Goal: Task Accomplishment & Management: Use online tool/utility

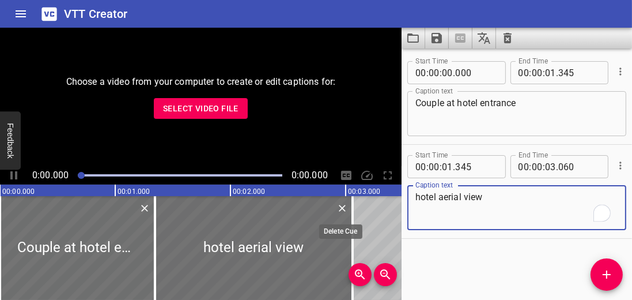
click at [342, 208] on icon "Delete" at bounding box center [342, 208] width 7 height 7
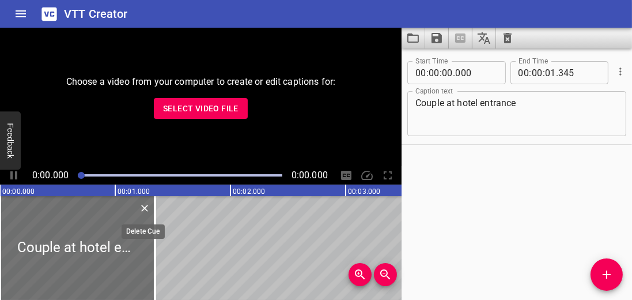
click at [140, 210] on icon "Delete" at bounding box center [145, 208] width 12 height 12
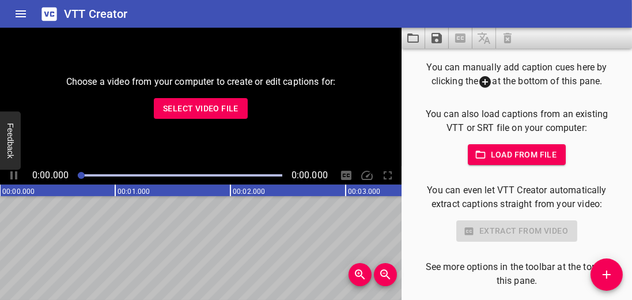
click at [207, 112] on span "Select Video File" at bounding box center [201, 108] width 76 height 14
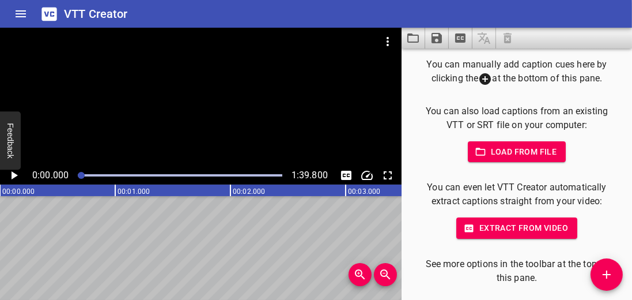
scroll to position [6, 0]
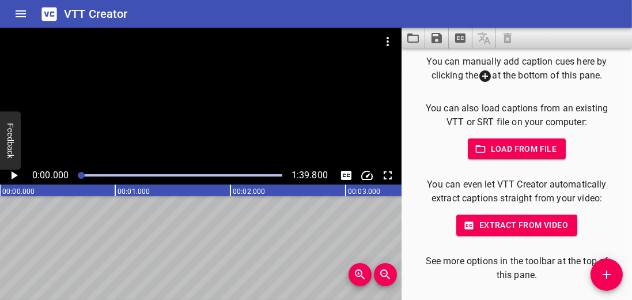
click at [372, 220] on span "Extract from video" at bounding box center [517, 225] width 103 height 14
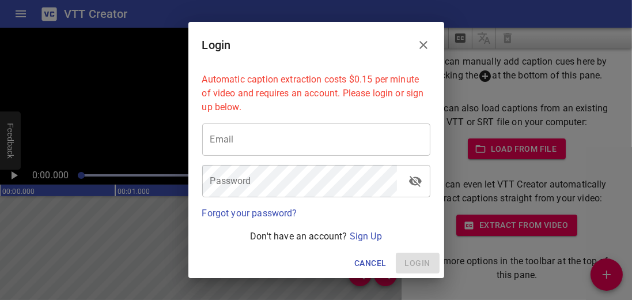
click at [372, 46] on icon "Close" at bounding box center [424, 45] width 8 height 8
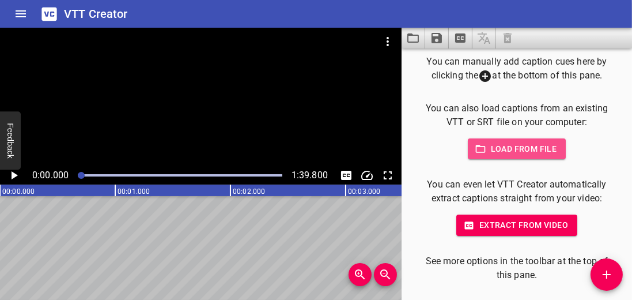
click at [372, 150] on span "Load from file" at bounding box center [517, 149] width 80 height 14
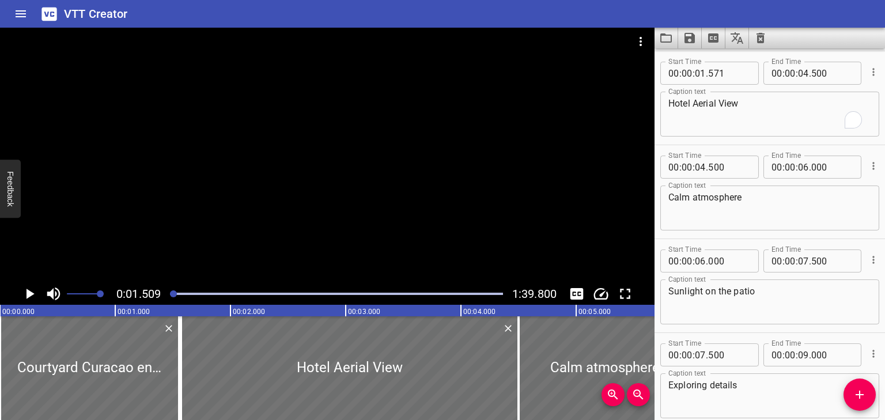
click at [9, 299] on text "00:00.000" at bounding box center [18, 312] width 32 height 8
drag, startPoint x: 174, startPoint y: 292, endPoint x: 128, endPoint y: 284, distance: 46.9
click at [138, 286] on div "0:01.509 1:39.800" at bounding box center [327, 294] width 655 height 22
click at [25, 290] on icon "Play/Pause" at bounding box center [29, 293] width 17 height 17
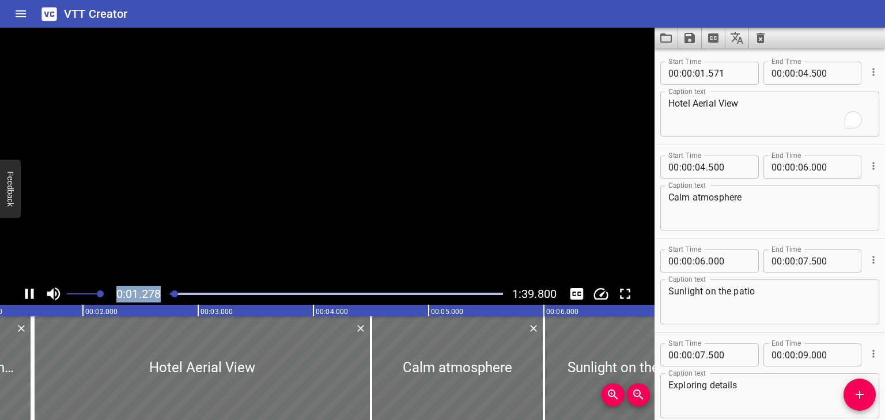
click at [25, 290] on icon "Play/Pause" at bounding box center [29, 294] width 9 height 10
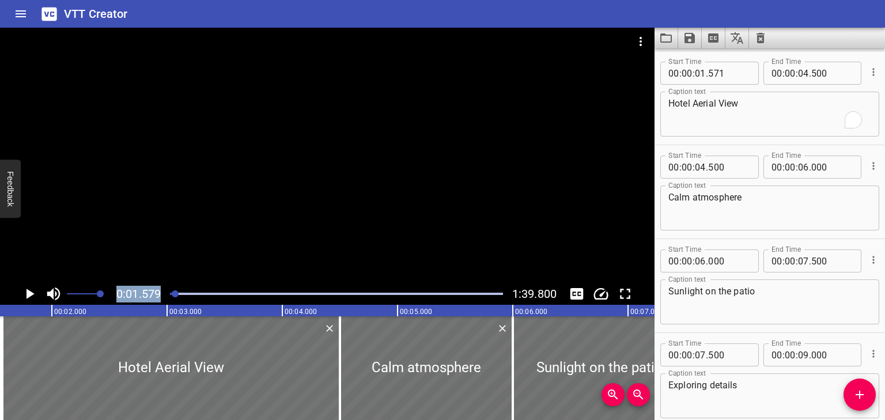
scroll to position [94, 0]
click at [25, 292] on icon "Play/Pause" at bounding box center [29, 293] width 17 height 17
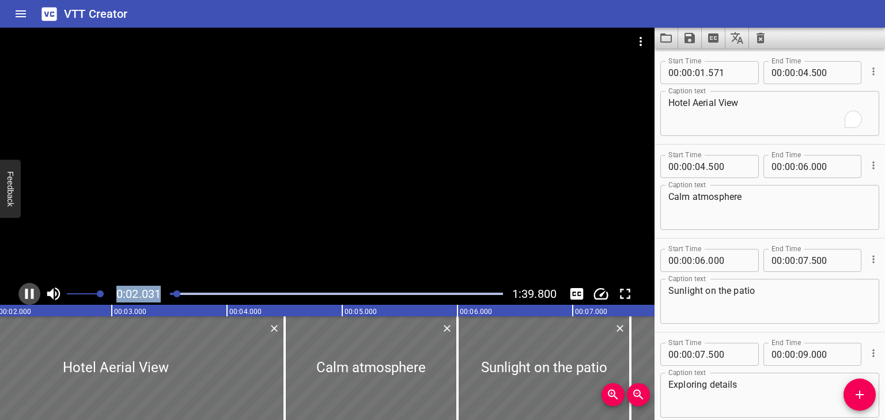
click at [25, 292] on icon "Play/Pause" at bounding box center [29, 294] width 9 height 10
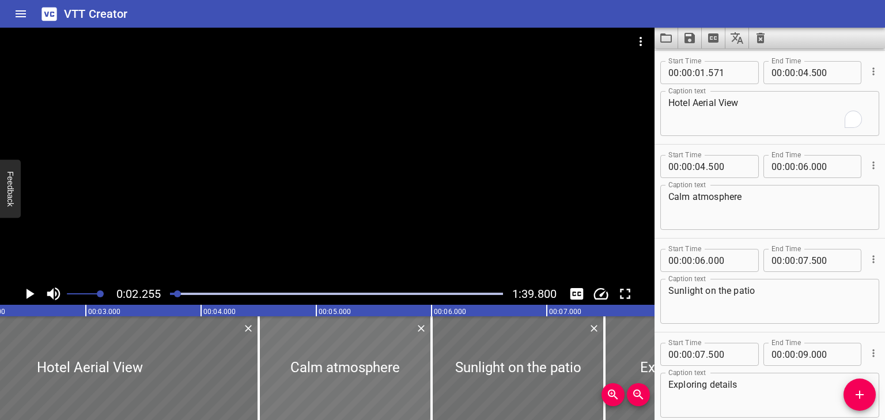
click at [349, 299] on div at bounding box center [345, 368] width 173 height 104
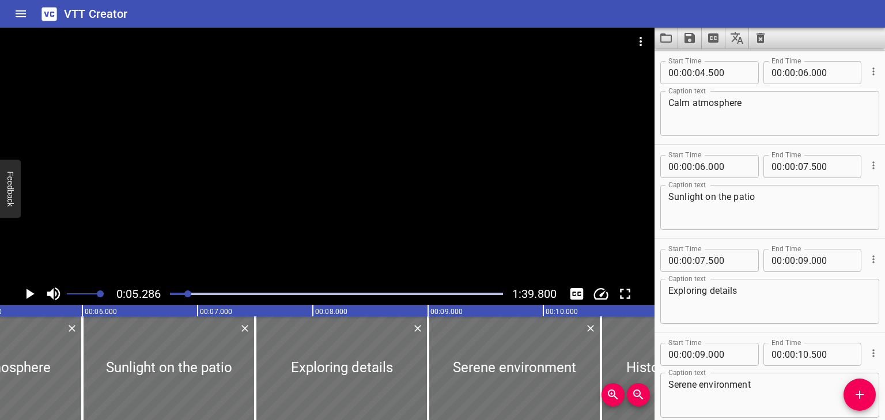
scroll to position [0, 0]
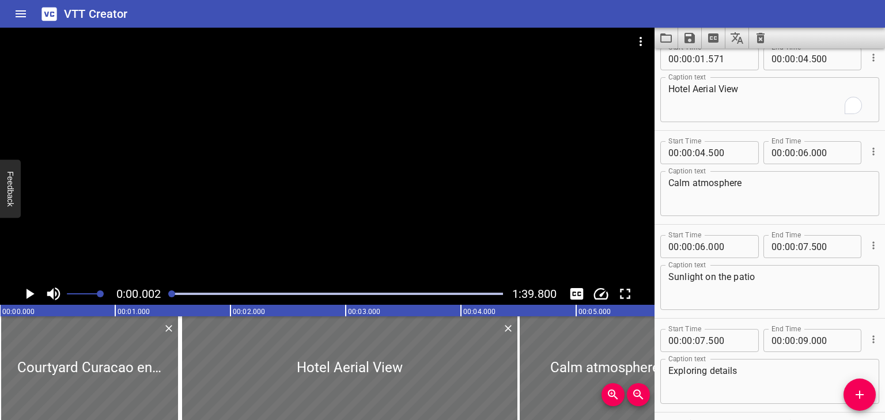
drag, startPoint x: 186, startPoint y: 294, endPoint x: 93, endPoint y: 297, distance: 92.9
click at [93, 297] on div "0:00.002 1:39.800" at bounding box center [327, 294] width 655 height 22
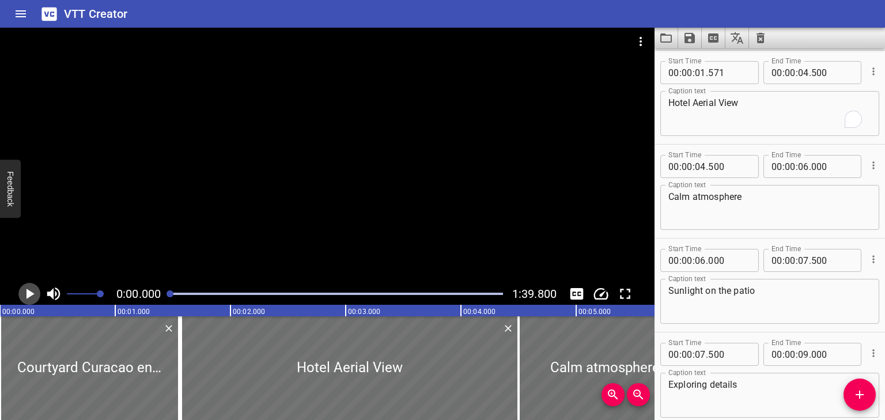
click at [29, 292] on icon "Play/Pause" at bounding box center [31, 294] width 8 height 10
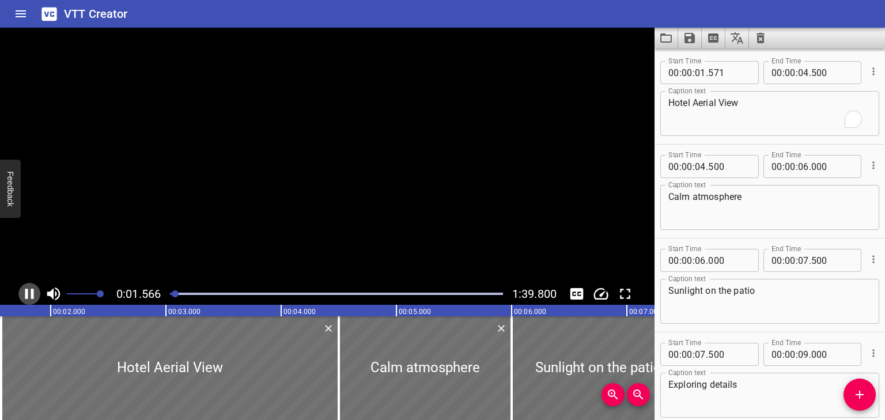
click at [29, 292] on icon "Play/Pause" at bounding box center [29, 293] width 17 height 17
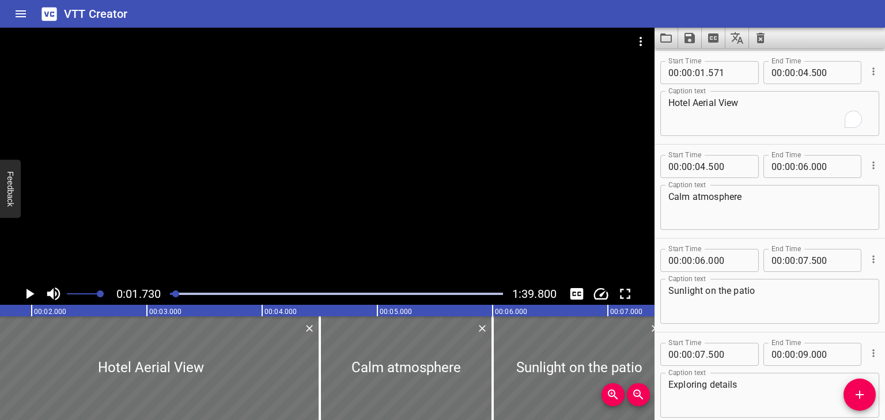
scroll to position [0, 0]
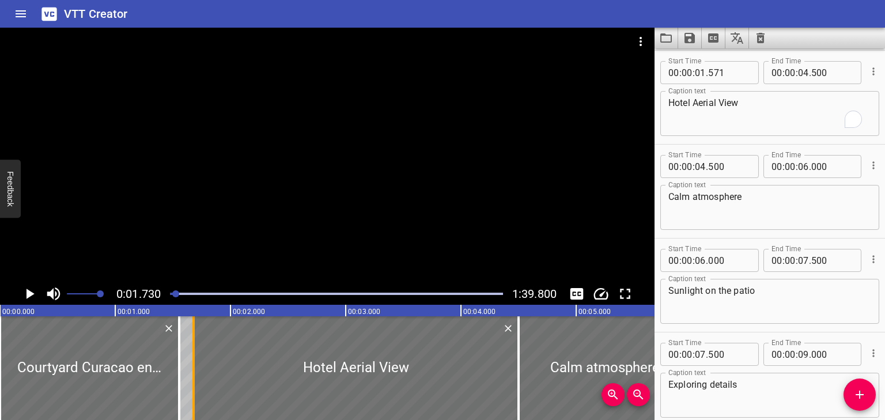
drag, startPoint x: 182, startPoint y: 337, endPoint x: 199, endPoint y: 341, distance: 17.3
click at [199, 299] on div at bounding box center [194, 368] width 12 height 104
type input "716"
click at [25, 293] on icon "Play/Pause" at bounding box center [29, 293] width 17 height 17
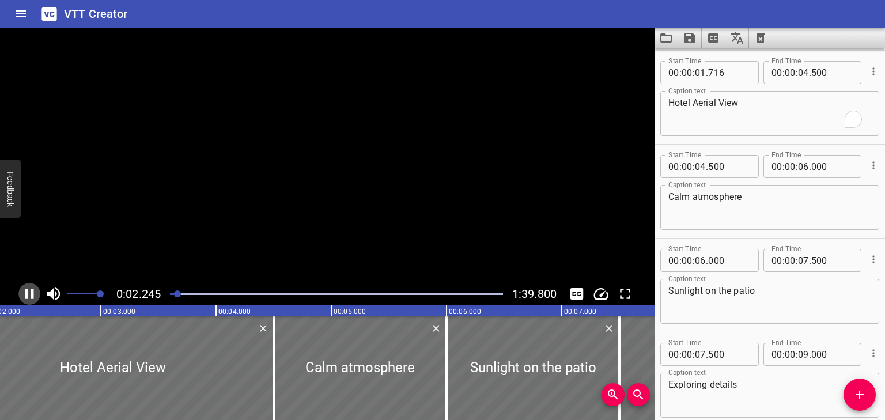
click at [25, 293] on icon "Play/Pause" at bounding box center [29, 294] width 9 height 10
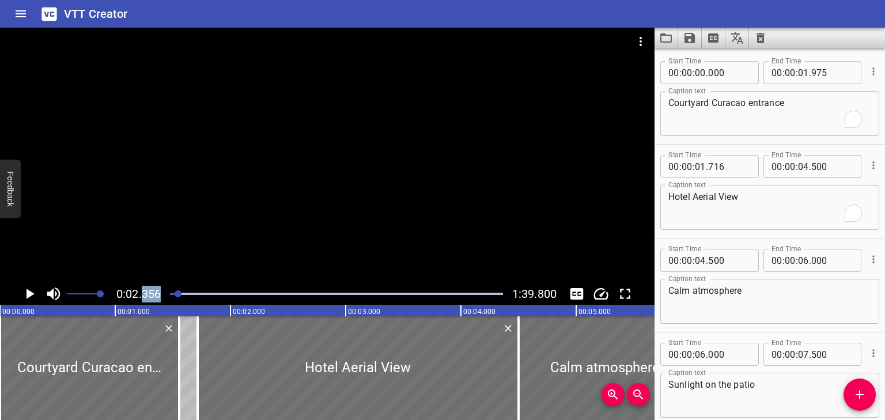
drag, startPoint x: 178, startPoint y: 289, endPoint x: 144, endPoint y: 290, distance: 33.5
click at [144, 290] on div "0:02.356 1:39.800" at bounding box center [327, 294] width 655 height 22
drag, startPoint x: 180, startPoint y: 293, endPoint x: 146, endPoint y: 294, distance: 33.4
click at [146, 294] on div "0:02.356 1:39.800" at bounding box center [327, 294] width 655 height 22
click at [32, 292] on icon "Play/Pause" at bounding box center [31, 294] width 8 height 10
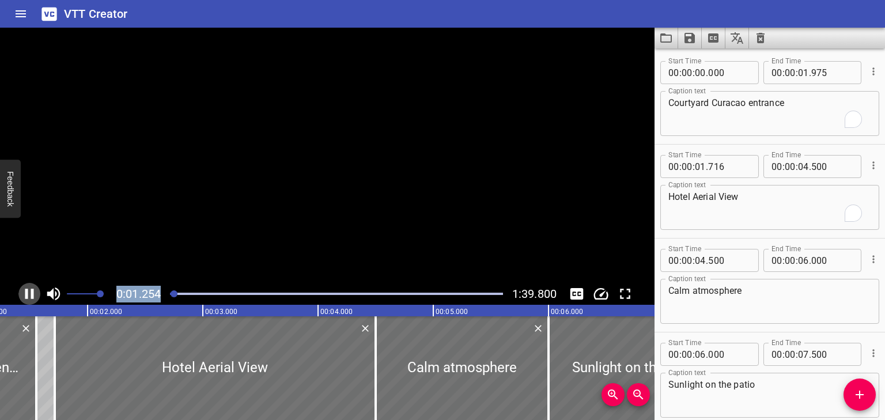
click at [32, 292] on icon "Play/Pause" at bounding box center [29, 294] width 9 height 10
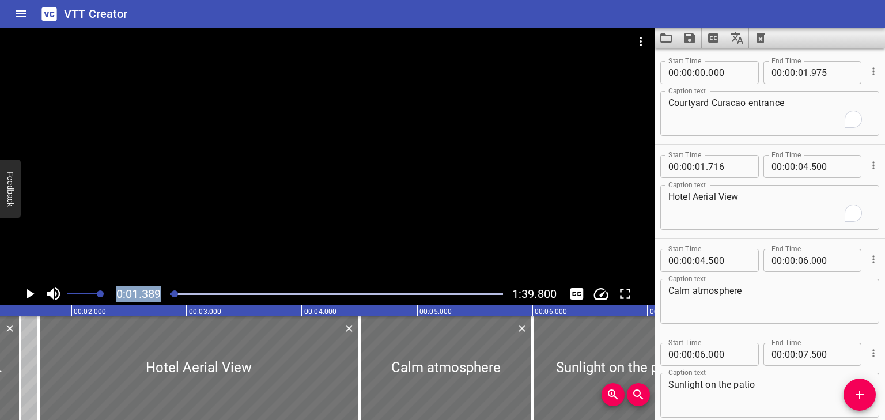
scroll to position [0, 160]
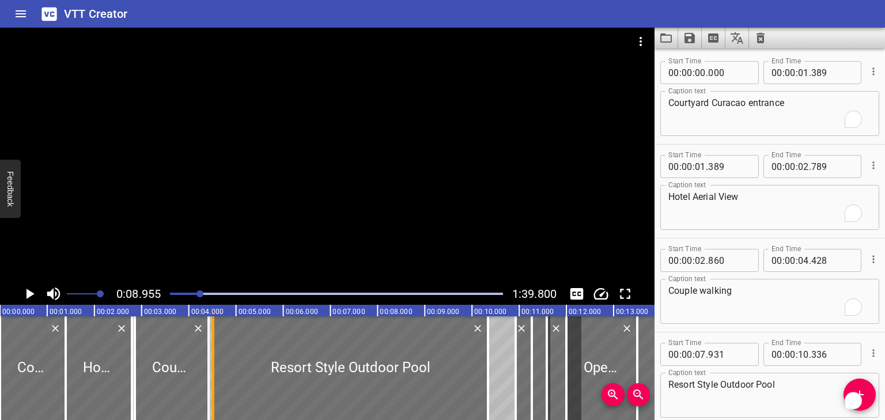
scroll to position [143, 0]
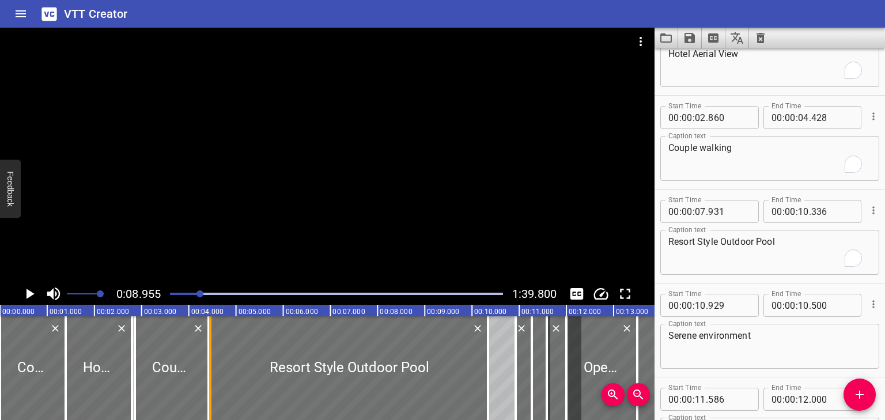
click at [207, 350] on div at bounding box center [211, 368] width 12 height 104
type input "04"
type input "452"
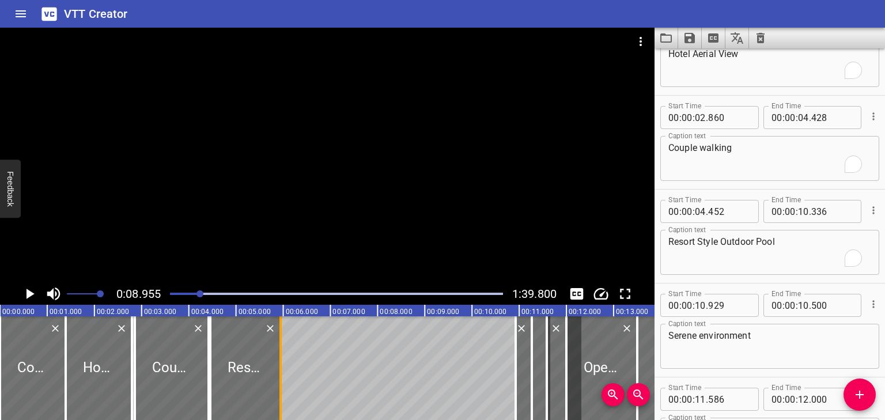
drag, startPoint x: 491, startPoint y: 363, endPoint x: 284, endPoint y: 371, distance: 207.7
click at [284, 371] on div at bounding box center [281, 368] width 12 height 104
type input "05"
type input "942"
click at [125, 308] on text "00:02.000" at bounding box center [113, 312] width 32 height 8
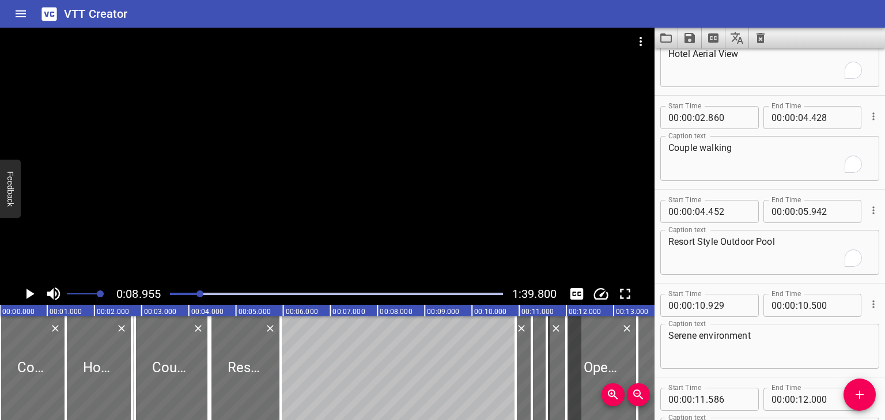
click at [0, 330] on div at bounding box center [0, 368] width 2 height 104
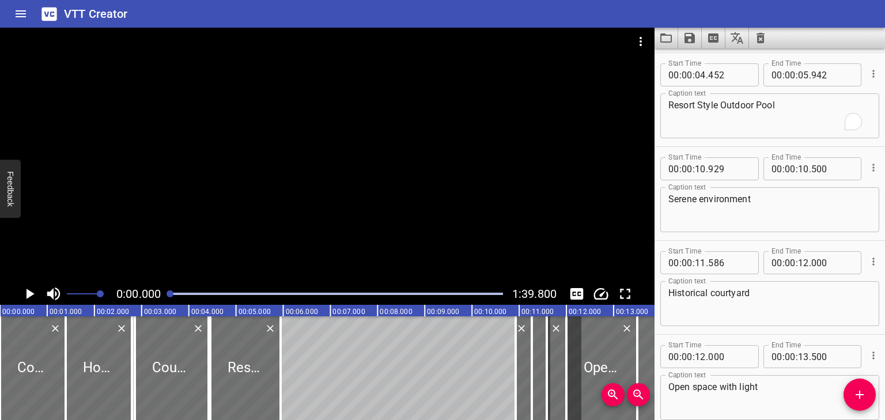
scroll to position [281, 0]
click at [27, 295] on icon "Play/Pause" at bounding box center [31, 294] width 8 height 10
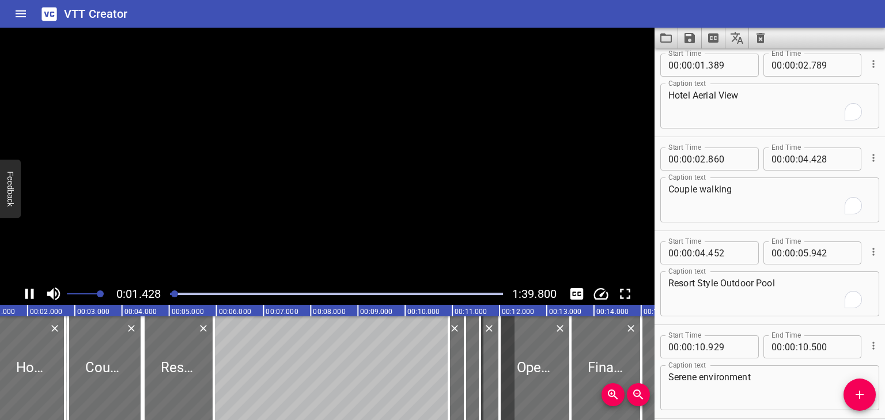
scroll to position [94, 0]
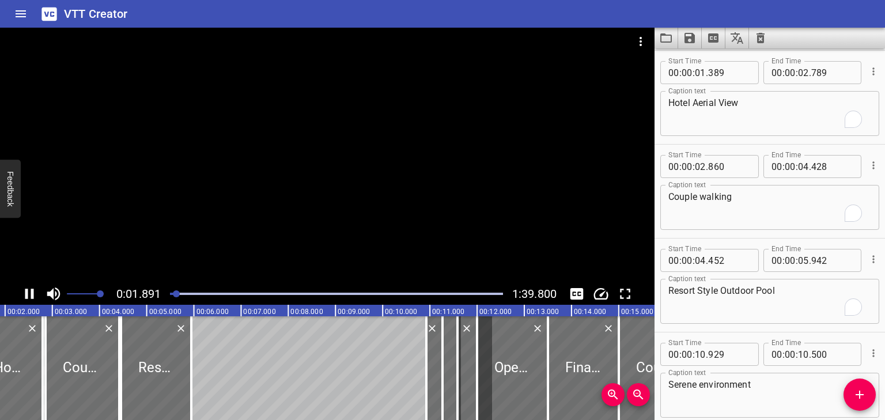
click at [28, 295] on icon "Play/Pause" at bounding box center [29, 293] width 17 height 17
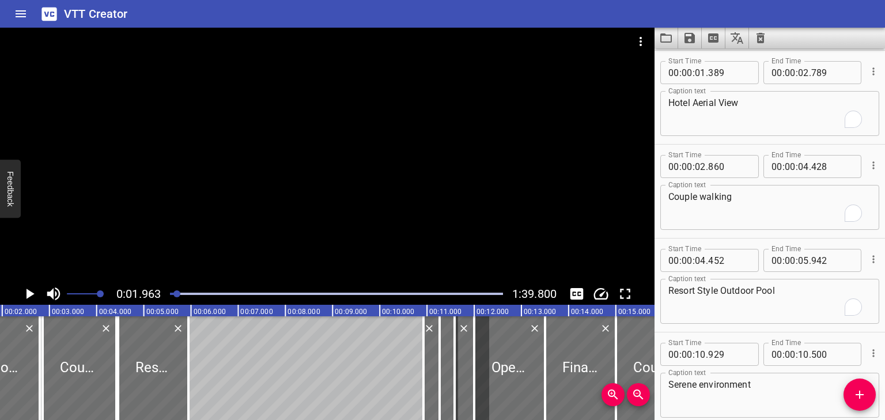
scroll to position [0, 0]
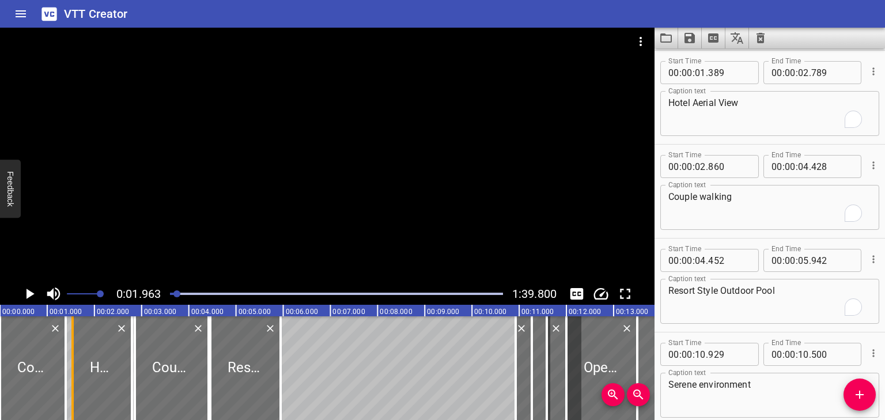
drag, startPoint x: 60, startPoint y: 365, endPoint x: 67, endPoint y: 365, distance: 6.9
click at [67, 365] on div at bounding box center [73, 368] width 12 height 104
type input "535"
click at [61, 367] on div at bounding box center [63, 368] width 12 height 104
type input "328"
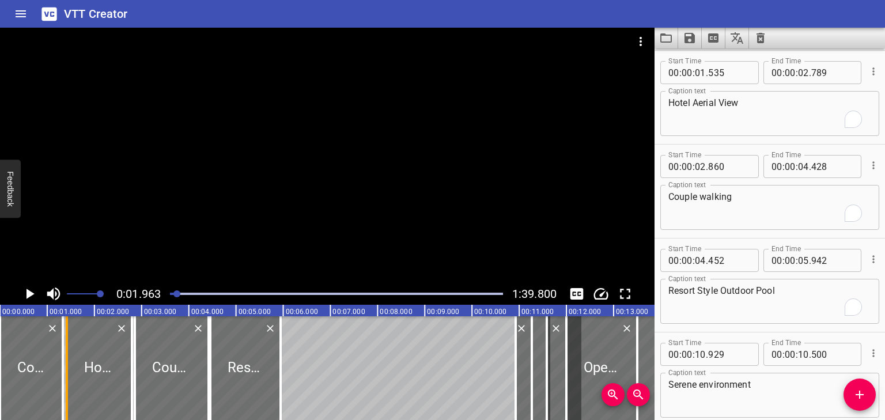
drag, startPoint x: 69, startPoint y: 367, endPoint x: 63, endPoint y: 368, distance: 6.0
click at [63, 368] on div at bounding box center [67, 368] width 12 height 104
type input "413"
click at [25, 297] on icon "Play/Pause" at bounding box center [29, 293] width 17 height 17
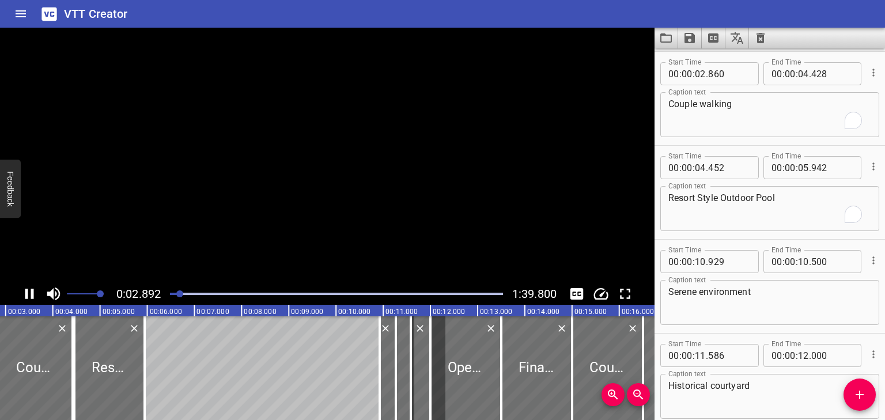
scroll to position [188, 0]
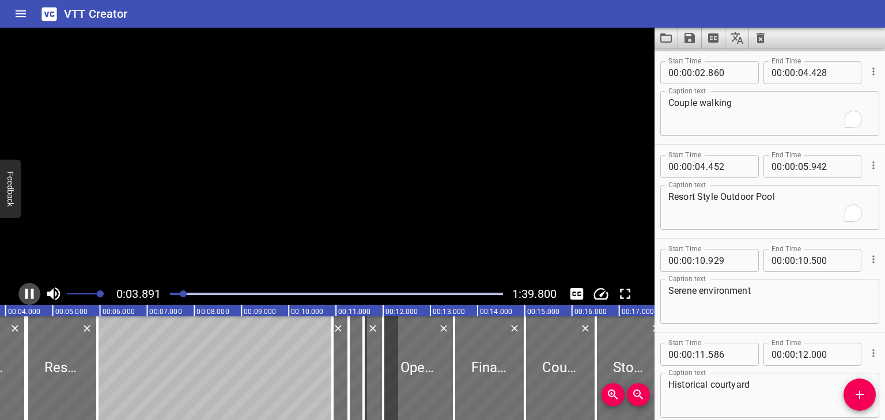
click at [25, 297] on icon "Play/Pause" at bounding box center [29, 293] width 17 height 17
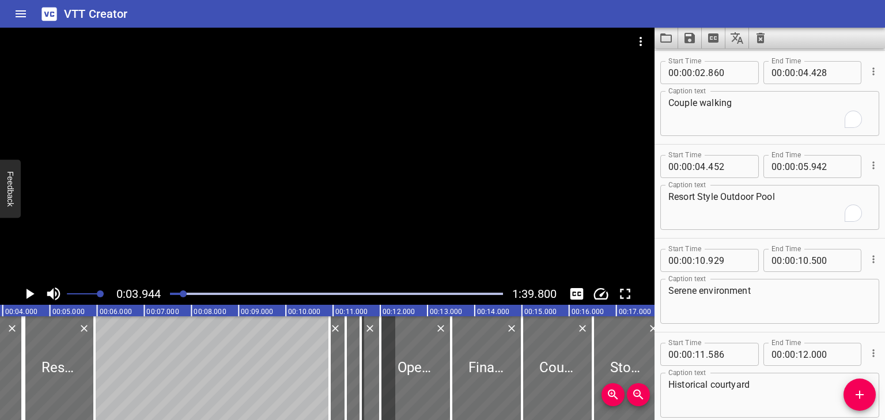
click at [751, 106] on textarea "Couple walking" at bounding box center [770, 113] width 203 height 33
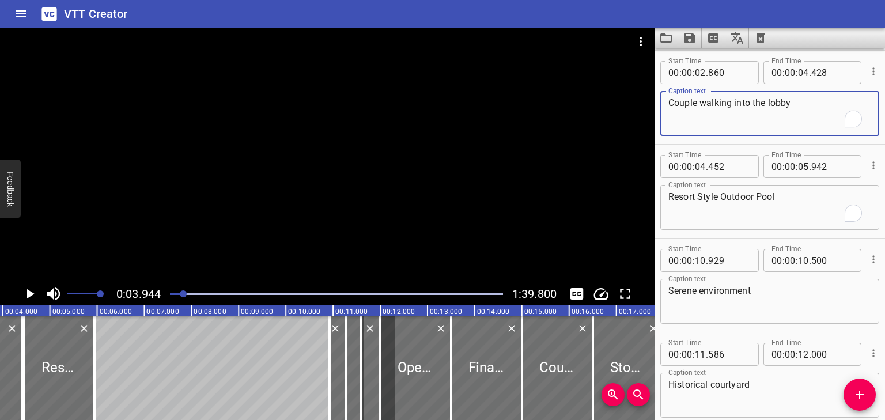
type textarea "Couple walking into the lobby"
click at [28, 294] on icon "Play/Pause" at bounding box center [31, 294] width 8 height 10
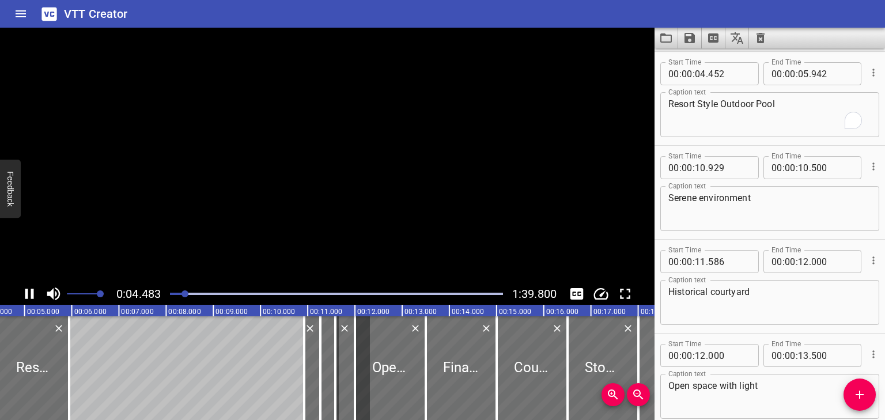
scroll to position [281, 0]
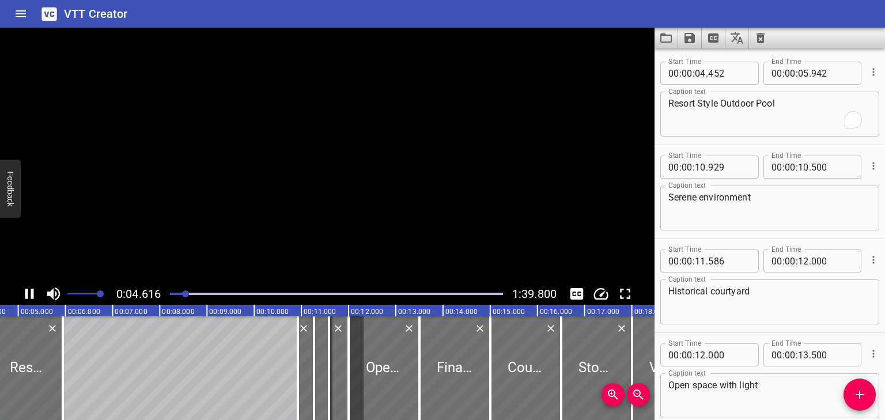
click at [28, 294] on icon "Play/Pause" at bounding box center [29, 293] width 17 height 17
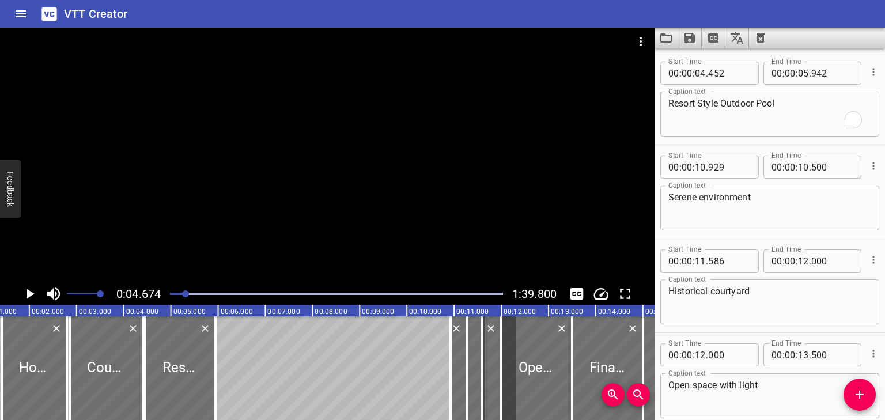
scroll to position [0, 28]
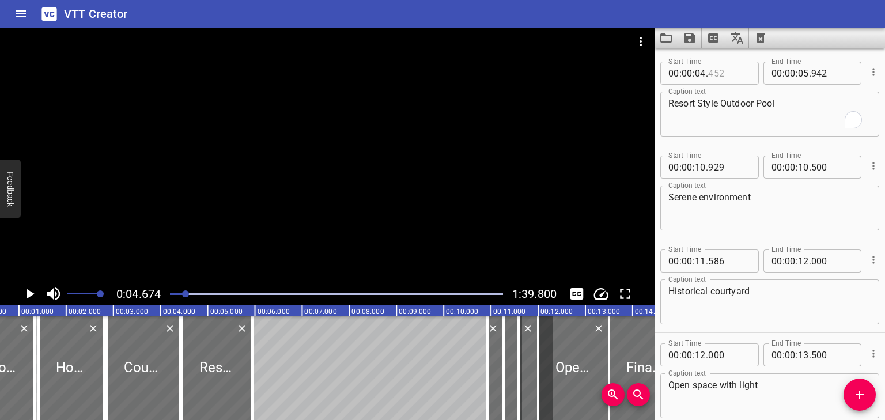
click at [724, 71] on input "number" at bounding box center [729, 73] width 42 height 23
type input "674"
click at [29, 293] on icon "Play/Pause" at bounding box center [31, 294] width 8 height 10
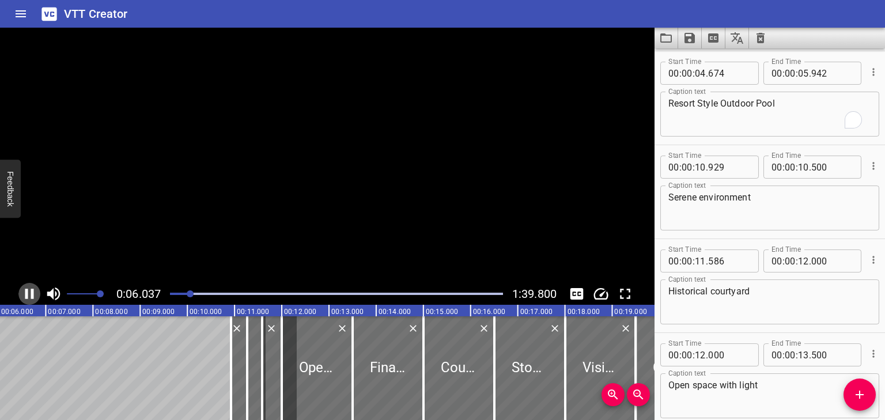
click at [29, 293] on icon "Play/Pause" at bounding box center [29, 293] width 17 height 17
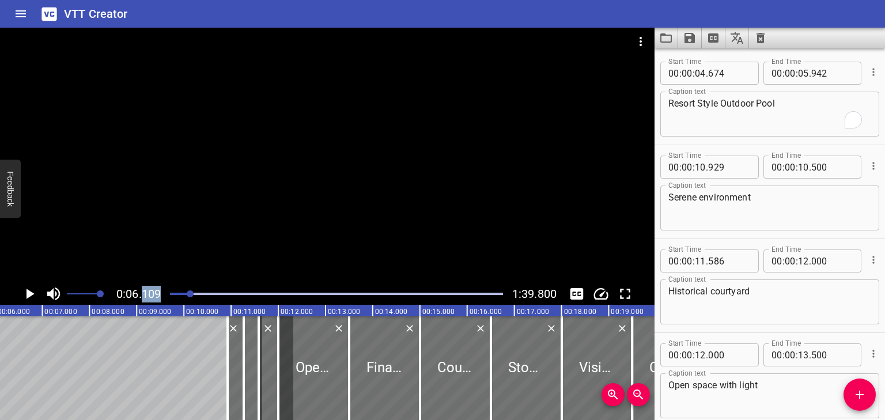
drag, startPoint x: 143, startPoint y: 292, endPoint x: 163, endPoint y: 290, distance: 20.2
click at [163, 290] on div "0:06.109 1:39.800" at bounding box center [327, 294] width 655 height 22
copy span "109"
click at [801, 74] on input "number" at bounding box center [803, 73] width 11 height 23
type input "06"
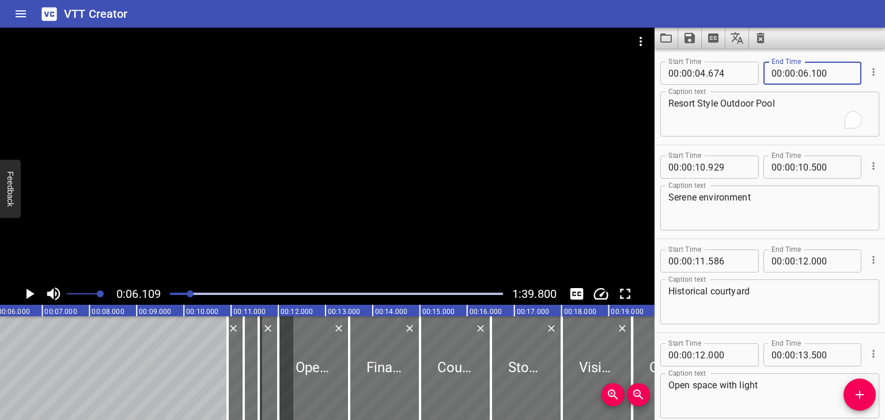
type input "100"
click at [810, 104] on textarea "Resort Style Outdoor Pool" at bounding box center [770, 114] width 203 height 33
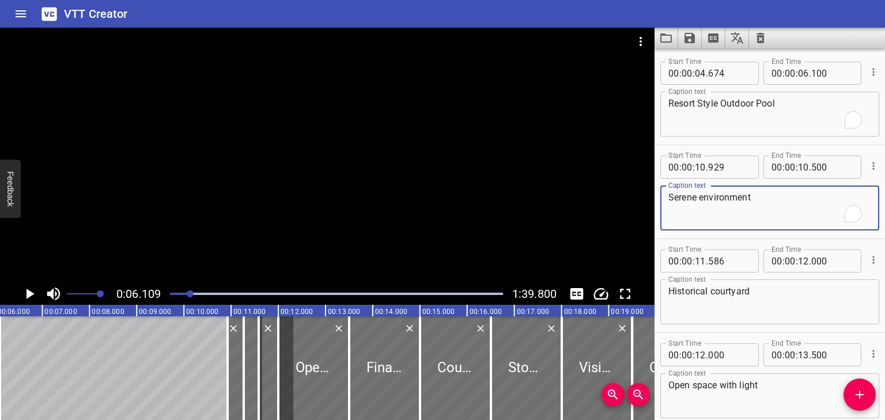
click at [744, 192] on textarea "Serene environment" at bounding box center [770, 208] width 203 height 33
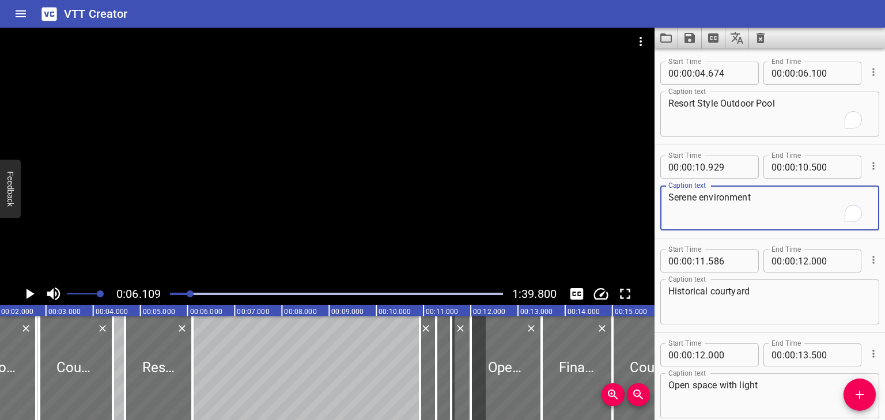
scroll to position [0, 0]
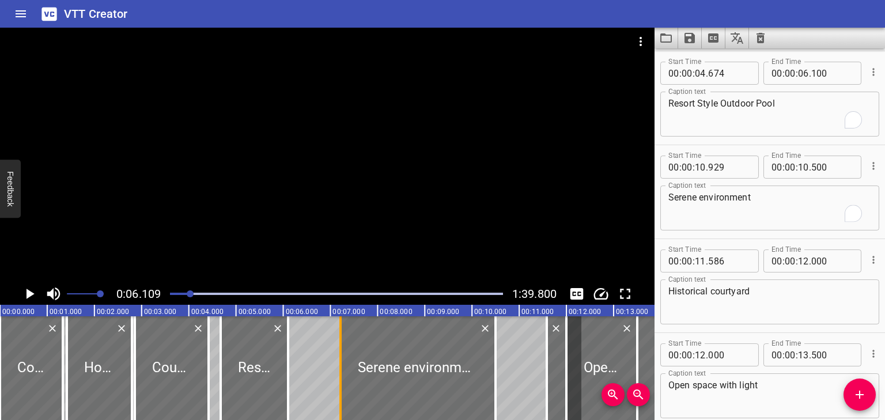
drag, startPoint x: 514, startPoint y: 341, endPoint x: 339, endPoint y: 349, distance: 175.4
click at [339, 349] on div at bounding box center [341, 368] width 12 height 104
type input "07"
type input "218"
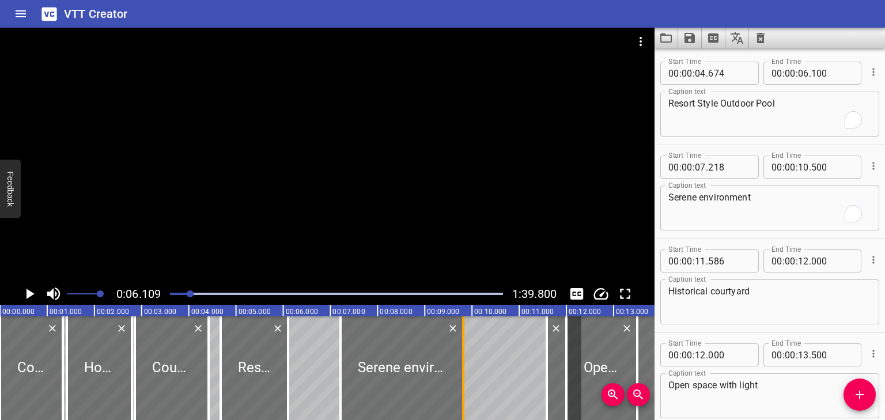
drag, startPoint x: 498, startPoint y: 346, endPoint x: 459, endPoint y: 348, distance: 39.2
click at [459, 348] on div at bounding box center [464, 368] width 12 height 104
type input "09"
type input "670"
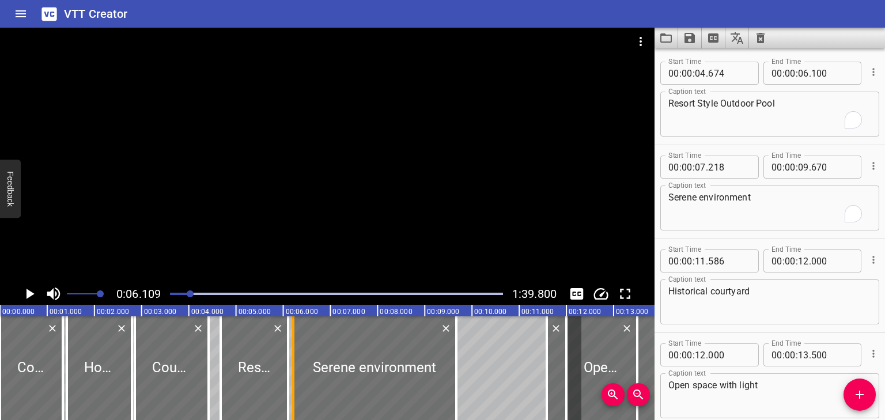
drag, startPoint x: 339, startPoint y: 350, endPoint x: 292, endPoint y: 354, distance: 47.4
click at [292, 354] on div at bounding box center [293, 368] width 2 height 104
type input "06"
type input "217"
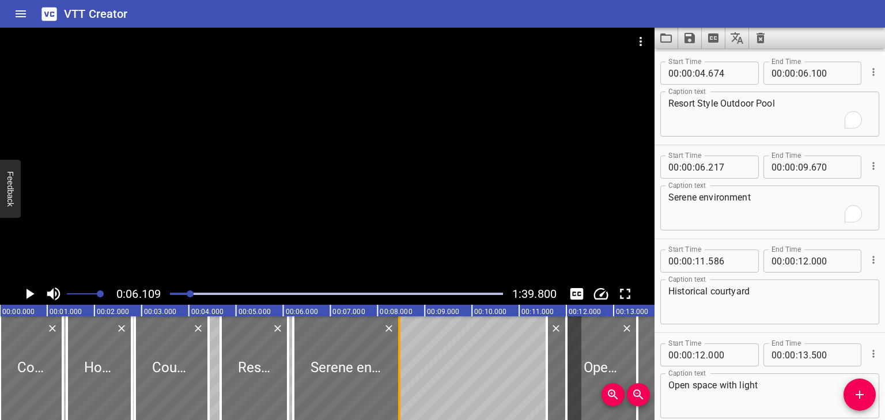
drag, startPoint x: 458, startPoint y: 356, endPoint x: 401, endPoint y: 358, distance: 57.1
click at [401, 358] on div at bounding box center [400, 368] width 12 height 104
type input "08"
type input "461"
click at [357, 368] on div at bounding box center [346, 368] width 106 height 104
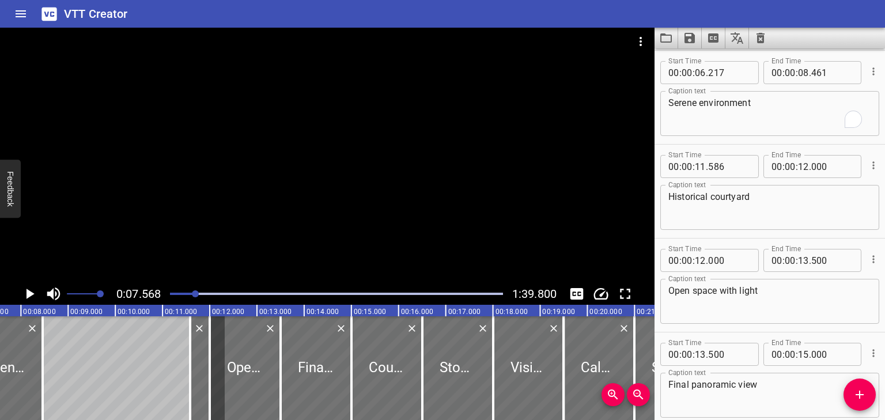
scroll to position [0, 357]
drag, startPoint x: 755, startPoint y: 101, endPoint x: 614, endPoint y: 101, distance: 140.6
click at [621, 101] on main "0:07.568 1:39.800 00:00.000 00:01.000 00:02.000 00:03.000 00:04.000 00:05.000 0…" at bounding box center [442, 224] width 885 height 392
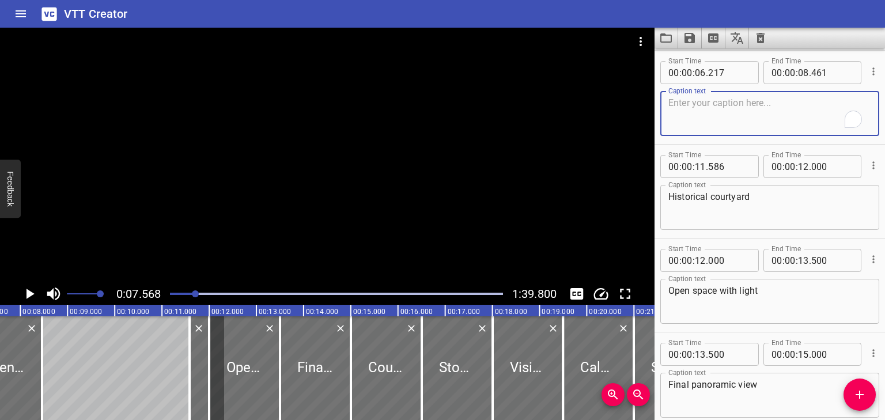
type textarea "S"
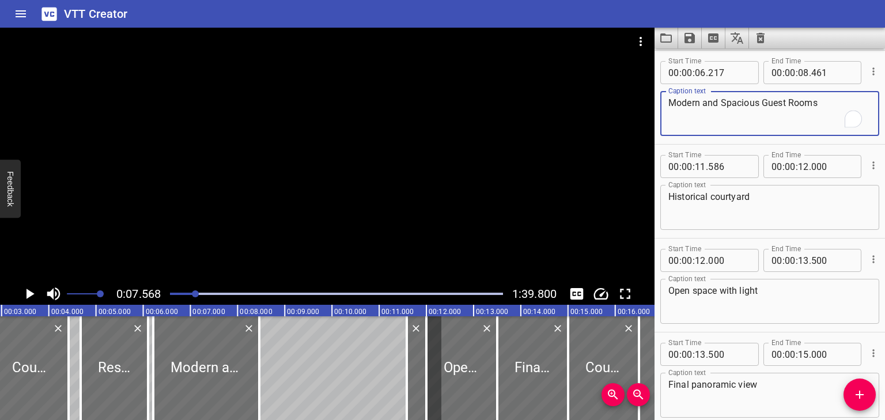
scroll to position [0, 115]
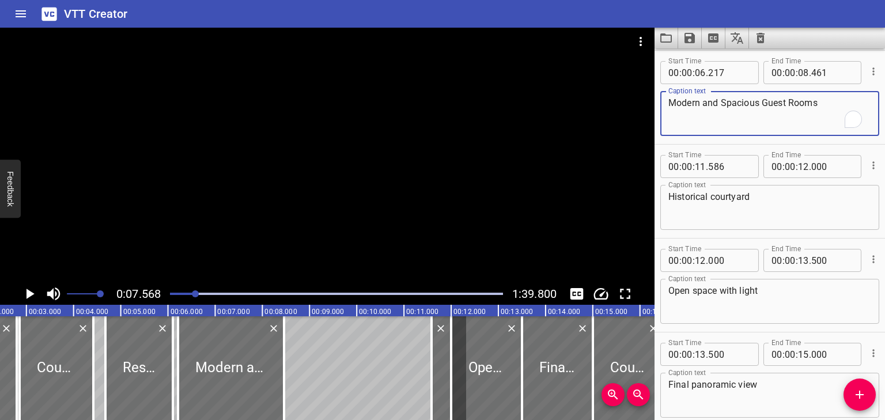
type textarea "Modern and Spacious Guest Rooms"
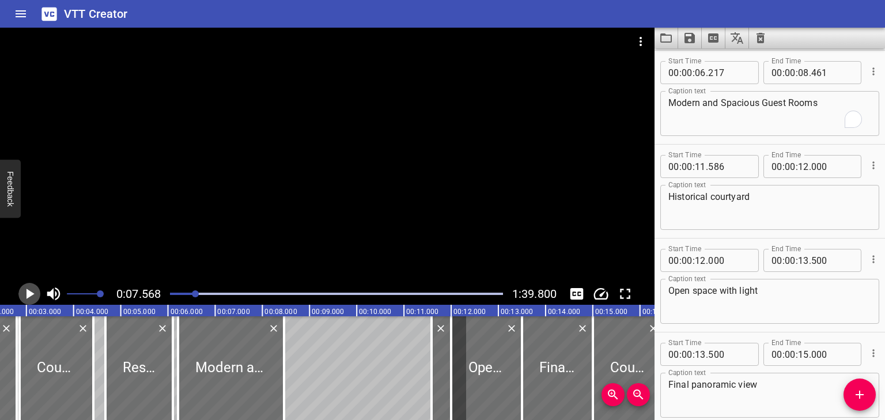
click at [23, 290] on icon "Play/Pause" at bounding box center [29, 293] width 17 height 17
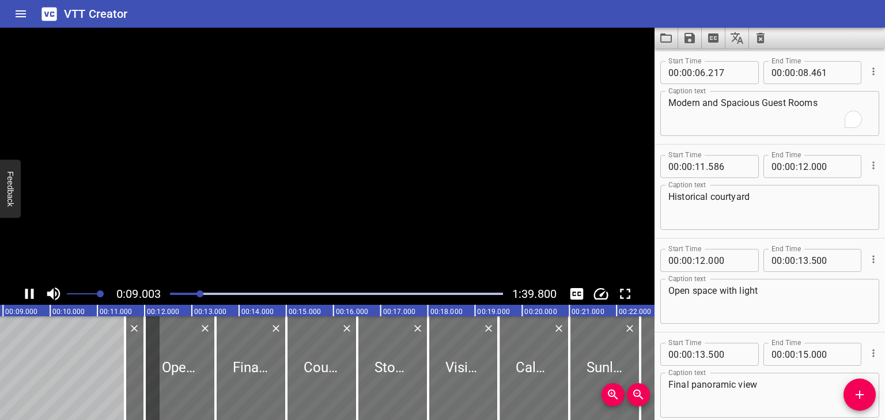
click at [31, 295] on icon "Play/Pause" at bounding box center [29, 294] width 9 height 10
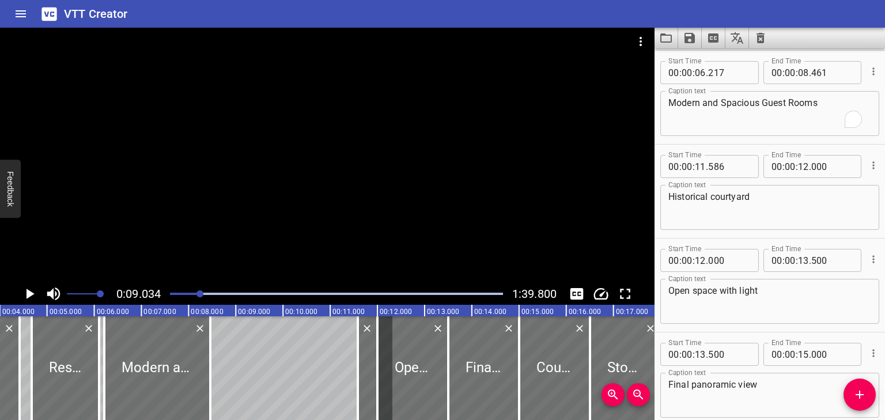
scroll to position [0, 177]
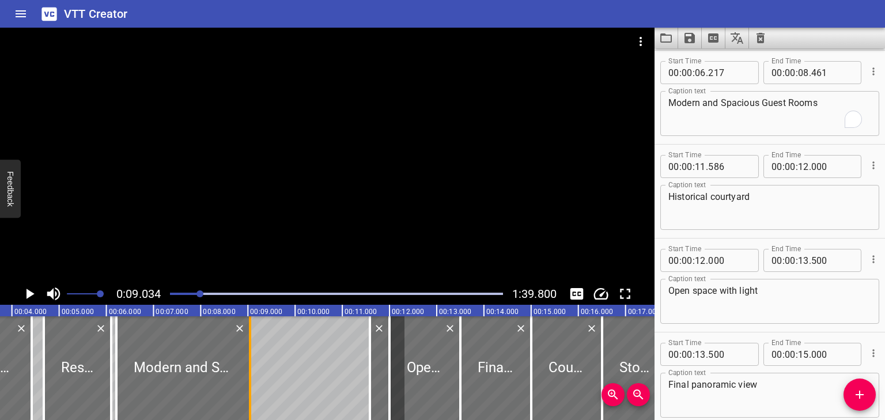
drag, startPoint x: 222, startPoint y: 348, endPoint x: 245, endPoint y: 350, distance: 23.2
click at [245, 350] on div at bounding box center [250, 368] width 12 height 104
type input "09"
click at [24, 293] on icon "Play/Pause" at bounding box center [29, 293] width 17 height 17
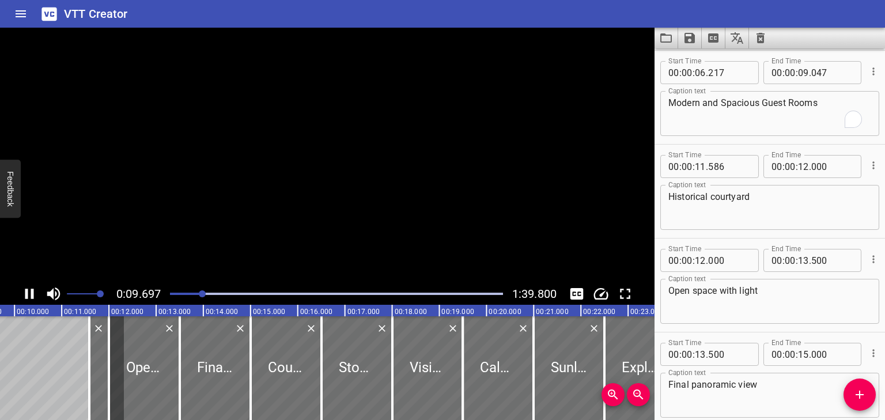
click at [25, 294] on icon "Play/Pause" at bounding box center [29, 293] width 17 height 17
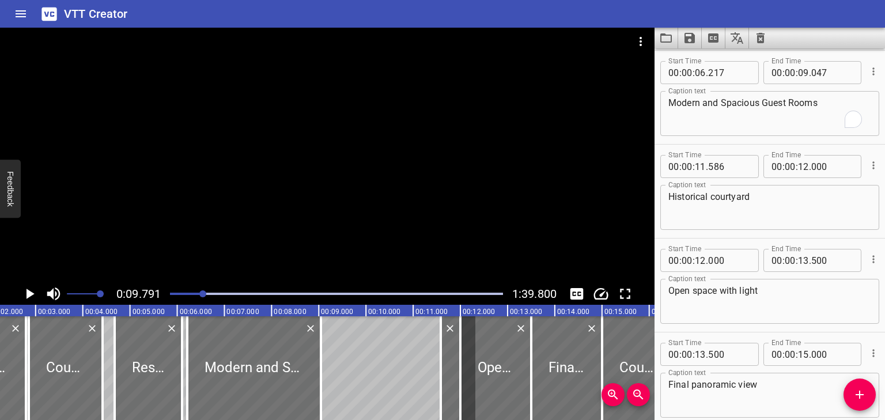
scroll to position [0, 126]
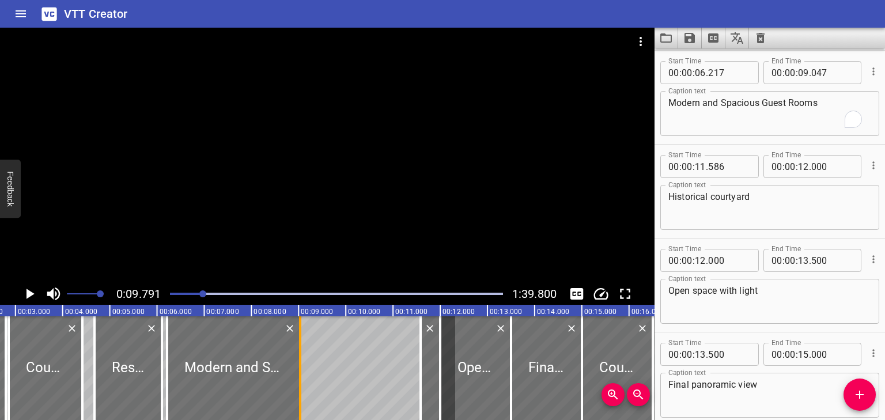
click at [303, 344] on div at bounding box center [301, 368] width 12 height 104
type input "035"
click at [299, 331] on div at bounding box center [298, 368] width 2 height 104
type input "08"
type input "999"
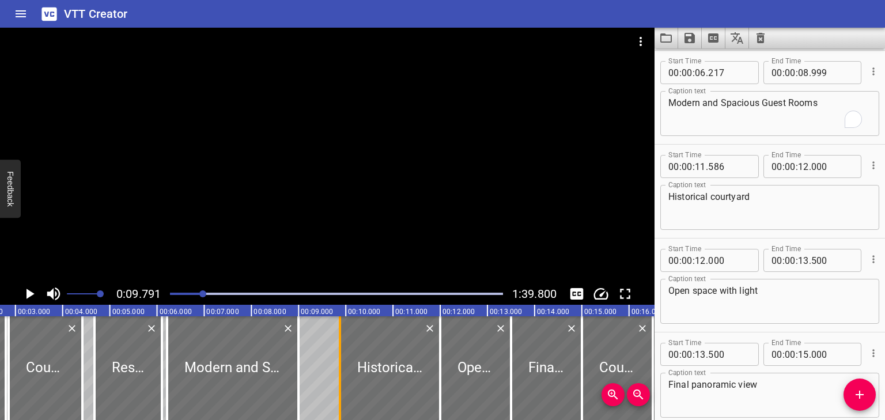
drag, startPoint x: 420, startPoint y: 341, endPoint x: 339, endPoint y: 346, distance: 80.8
click at [339, 346] on div at bounding box center [340, 368] width 2 height 104
type input "09"
type input "877"
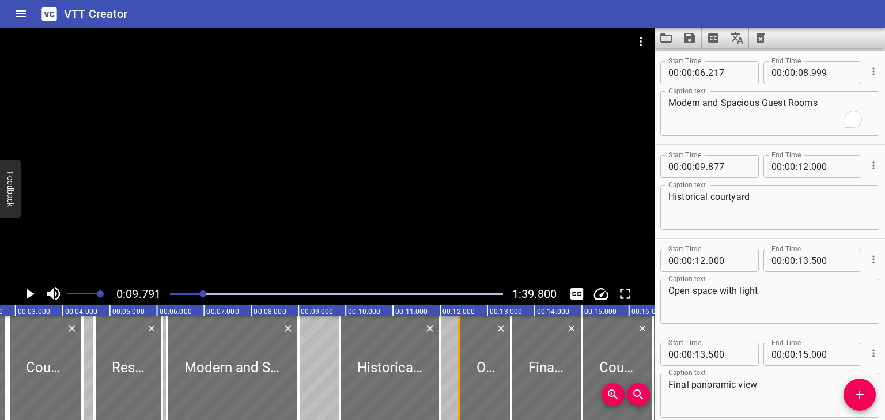
drag, startPoint x: 441, startPoint y: 346, endPoint x: 457, endPoint y: 353, distance: 17.6
click at [461, 350] on div at bounding box center [459, 368] width 2 height 104
type input "427"
click at [397, 369] on div at bounding box center [390, 368] width 100 height 104
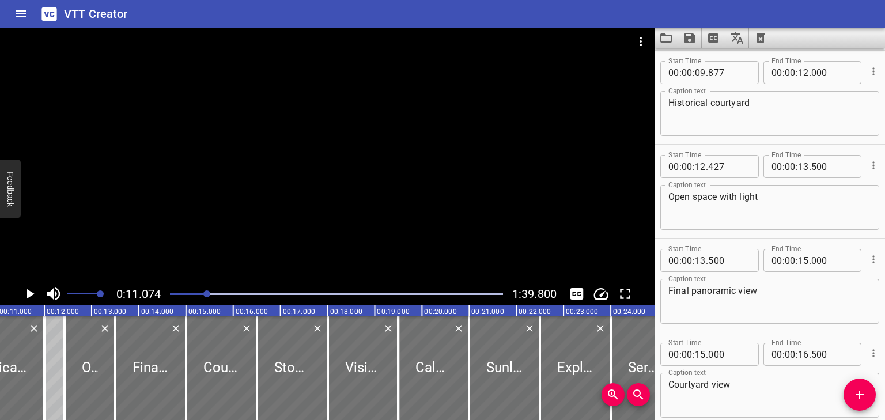
scroll to position [0, 523]
drag, startPoint x: 760, startPoint y: 108, endPoint x: 675, endPoint y: 108, distance: 85.3
click at [676, 108] on textarea "Historical courtyard" at bounding box center [770, 113] width 203 height 33
type textarea "H"
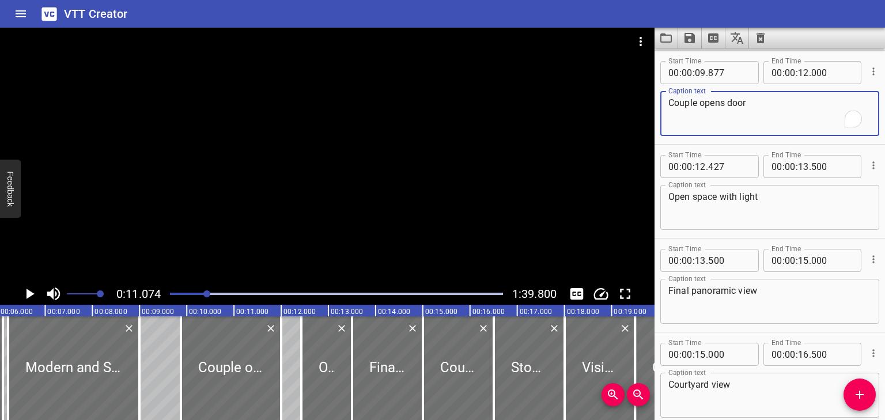
scroll to position [0, 261]
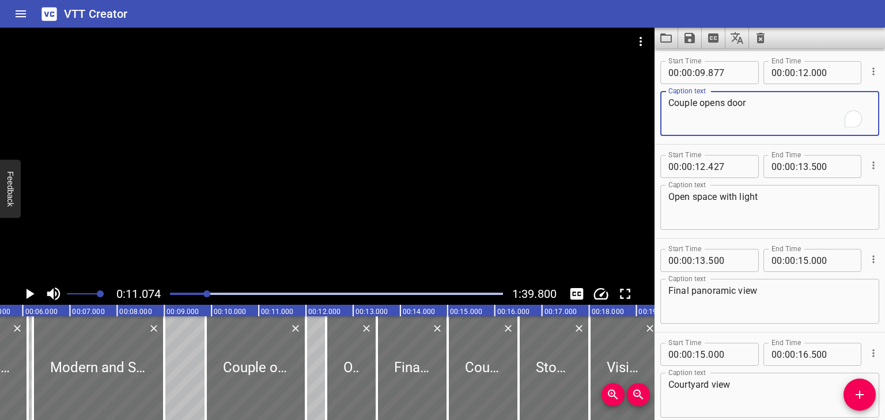
type textarea "Couple opens door"
click at [27, 294] on icon "Play/Pause" at bounding box center [31, 294] width 8 height 10
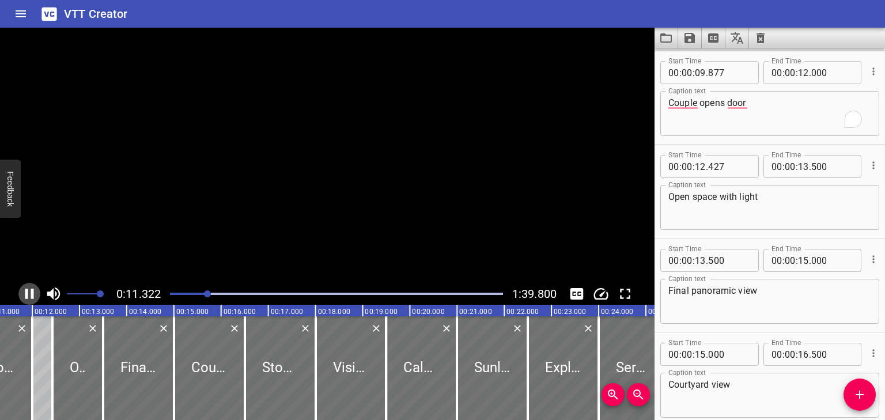
click at [27, 294] on icon "Play/Pause" at bounding box center [29, 294] width 9 height 10
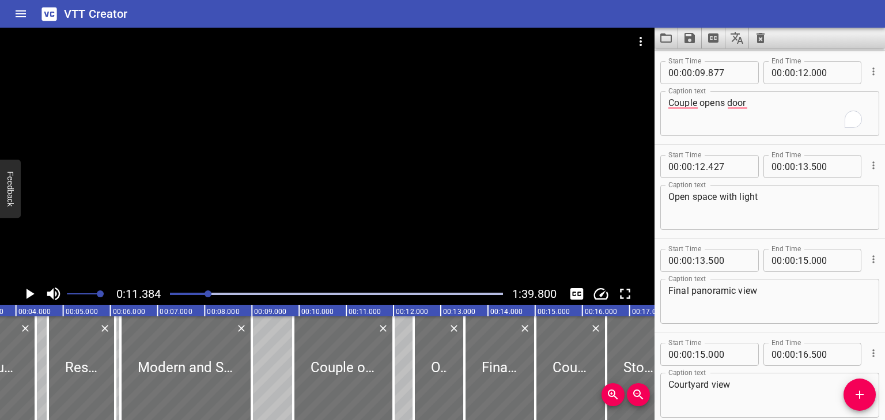
scroll to position [0, 136]
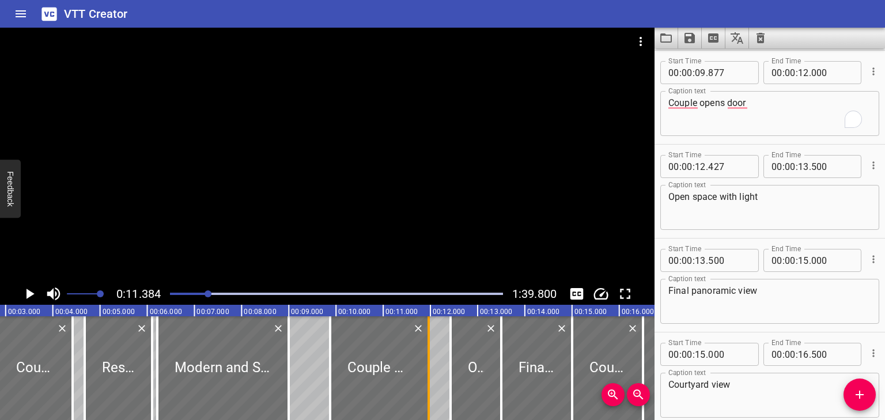
click at [430, 344] on div at bounding box center [429, 368] width 12 height 104
type input "11"
type input "963"
drag, startPoint x: 448, startPoint y: 340, endPoint x: 431, endPoint y: 341, distance: 16.8
click at [431, 341] on div at bounding box center [434, 368] width 12 height 104
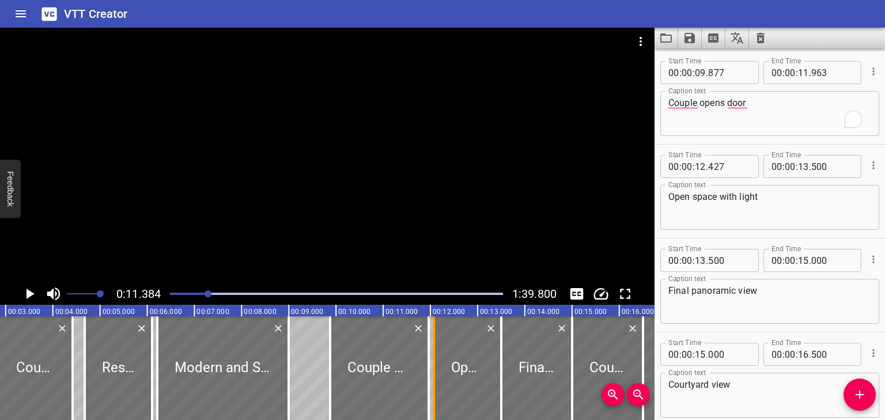
type input "073"
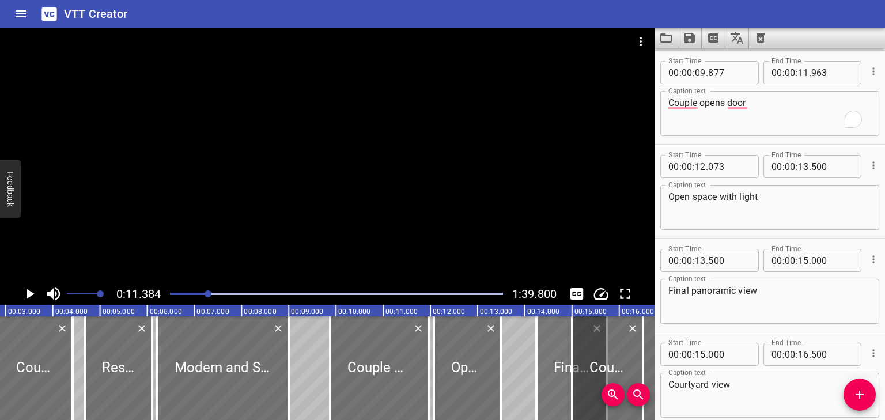
drag, startPoint x: 507, startPoint y: 357, endPoint x: 542, endPoint y: 355, distance: 35.2
click at [542, 355] on div "Final panoramic view" at bounding box center [572, 368] width 71 height 104
type input "14"
type input "245"
type input "745"
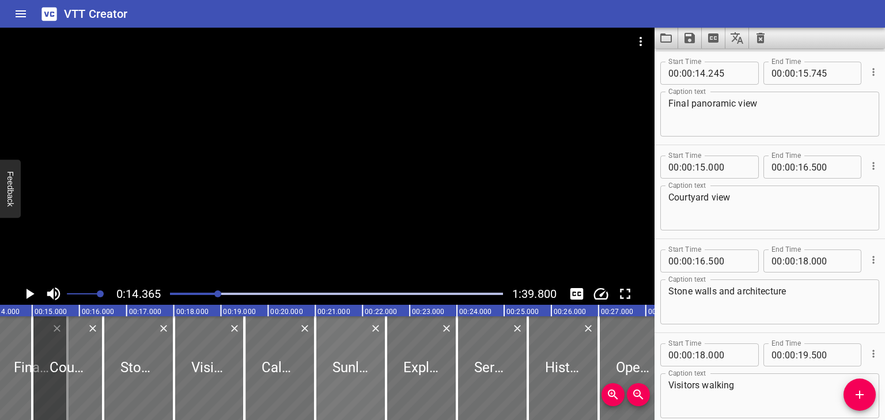
scroll to position [0, 678]
click at [125, 363] on div at bounding box center [136, 368] width 71 height 104
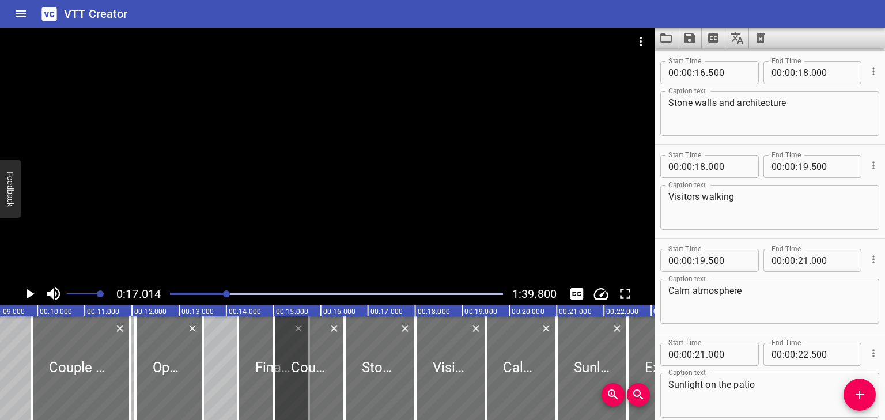
scroll to position [0, 390]
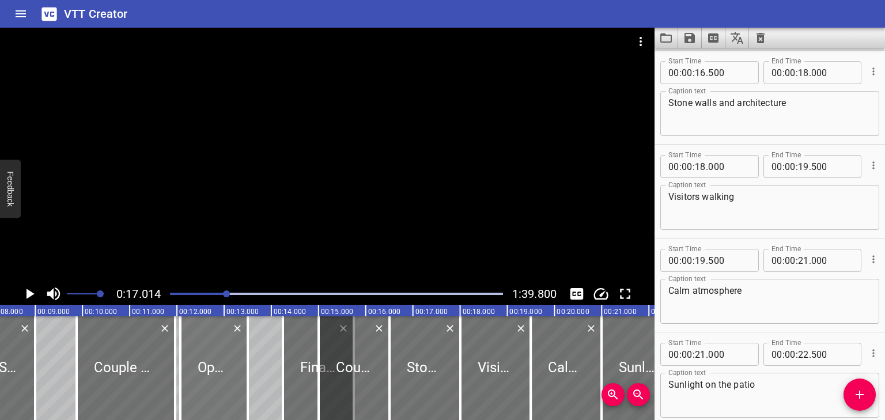
click at [210, 360] on div at bounding box center [213, 368] width 67 height 104
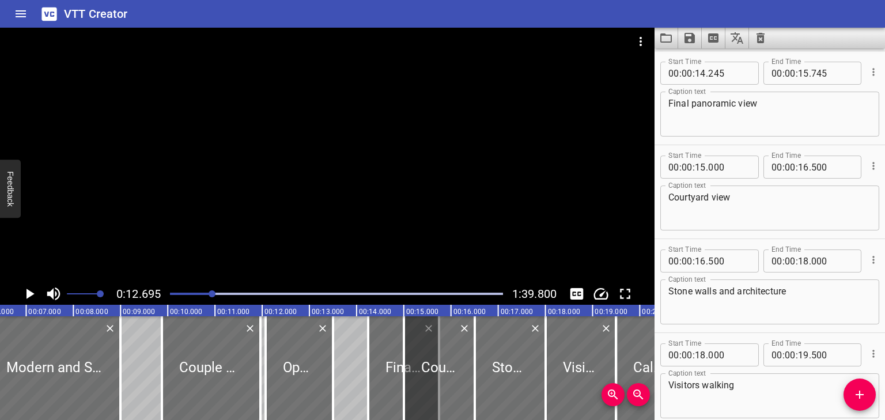
scroll to position [0, 280]
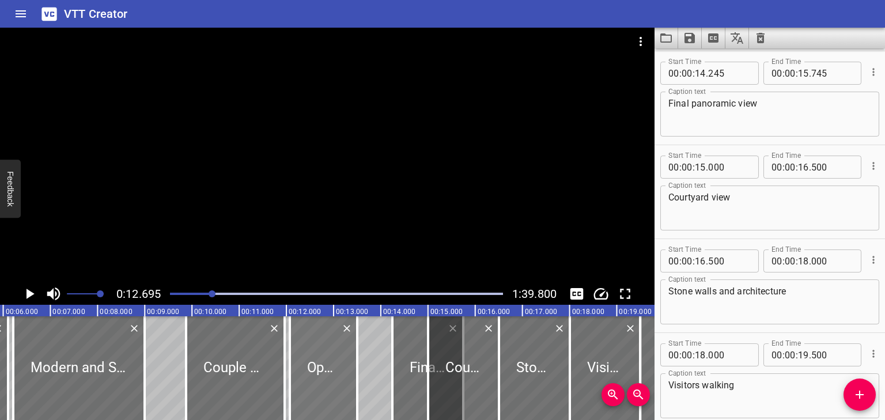
click at [328, 357] on div at bounding box center [323, 368] width 67 height 104
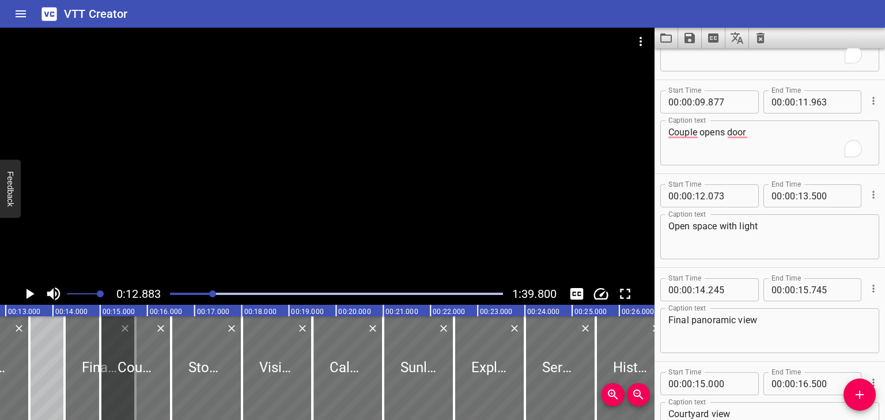
scroll to position [427, 0]
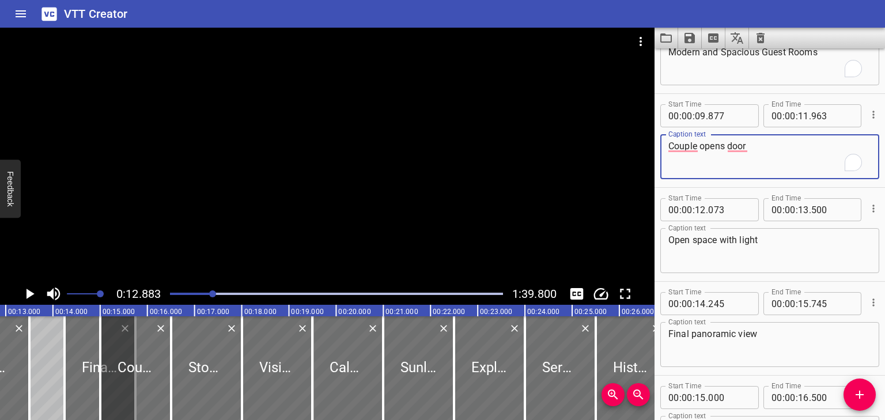
click at [768, 145] on textarea "Couple opens door" at bounding box center [770, 157] width 203 height 33
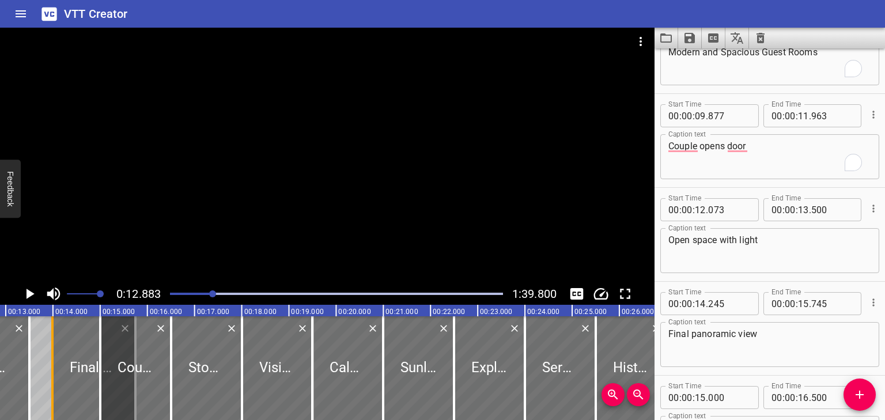
drag, startPoint x: 60, startPoint y: 352, endPoint x: 48, endPoint y: 353, distance: 12.2
click at [48, 353] on div at bounding box center [53, 368] width 12 height 104
type input "13"
type input "988"
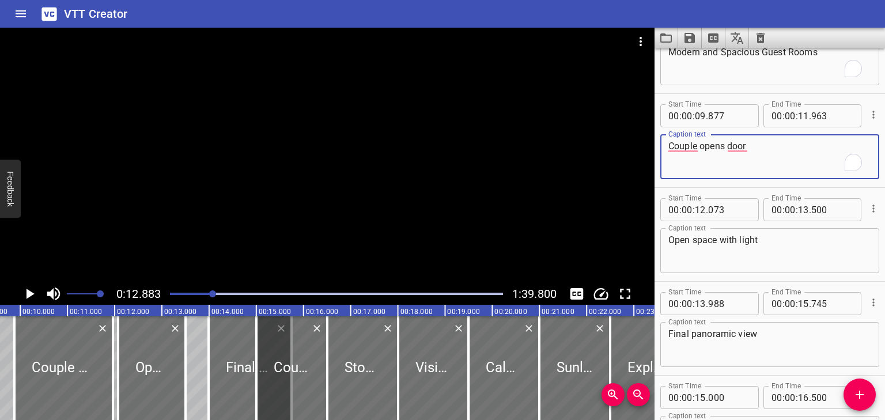
click at [767, 141] on textarea "Couple opens door" at bounding box center [770, 157] width 203 height 33
click at [736, 257] on textarea "Open space with light" at bounding box center [770, 251] width 203 height 33
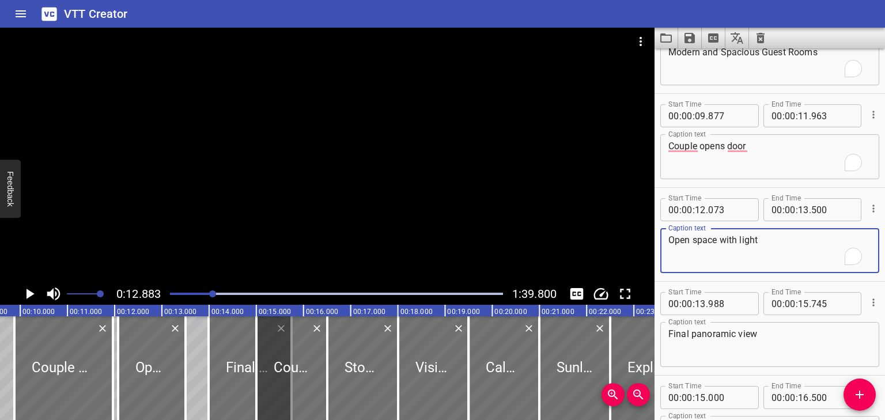
click at [765, 152] on textarea "Couple opens door" at bounding box center [770, 157] width 203 height 33
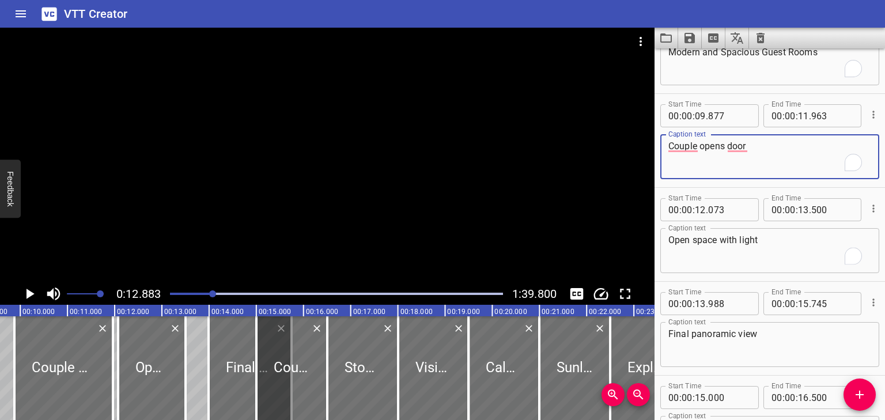
click at [760, 241] on textarea "Open space with light" at bounding box center [770, 251] width 203 height 33
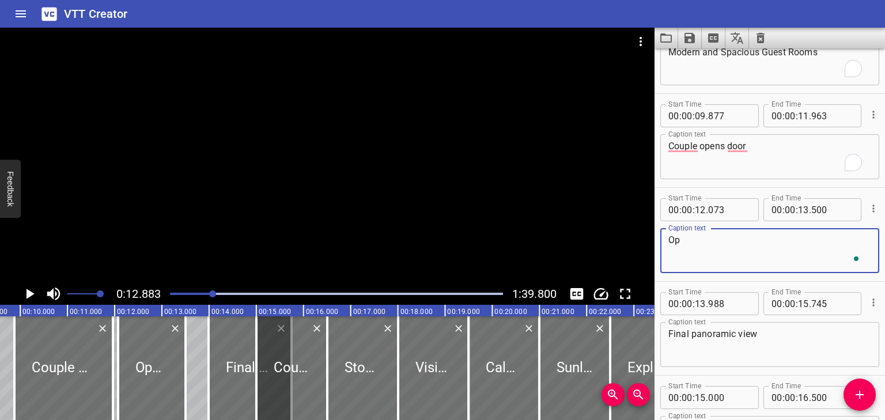
type textarea "O"
type textarea "W"
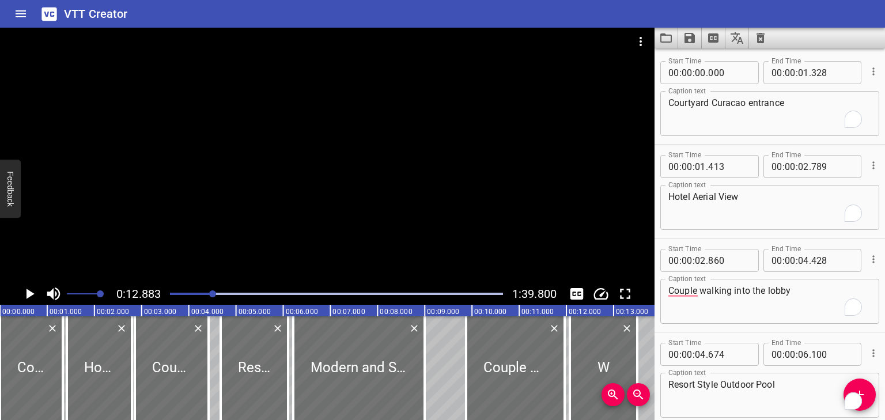
scroll to position [427, 0]
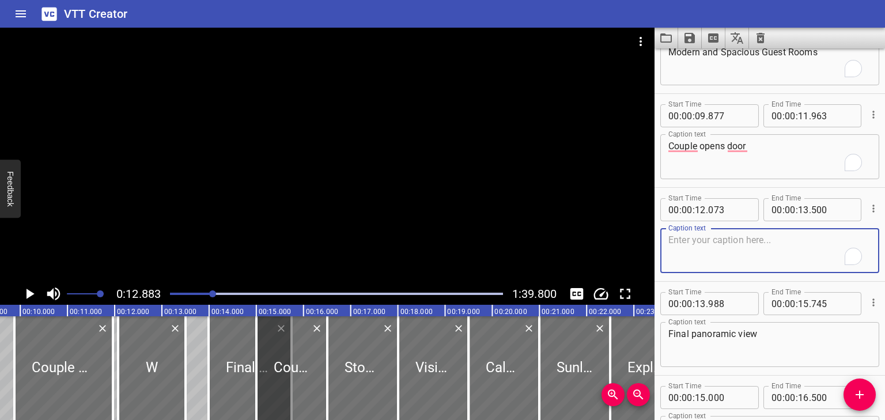
paste textarea "Willemstad"
type textarea "Willemstad Colorful Architecture"
click at [316, 330] on icon "Delete" at bounding box center [317, 328] width 7 height 7
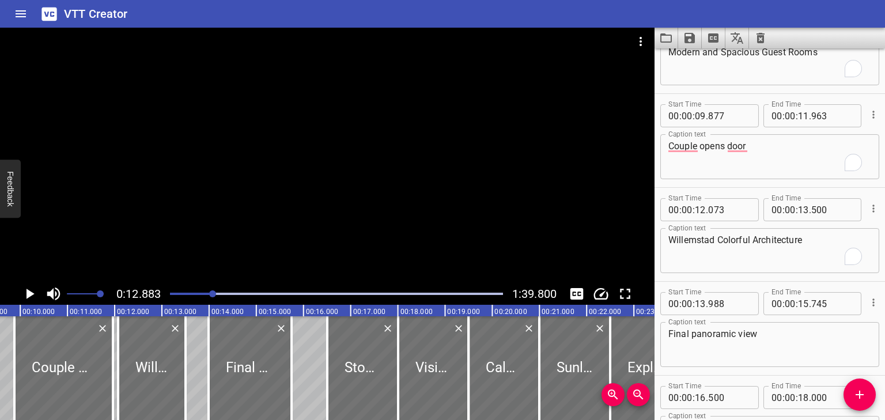
click at [28, 292] on icon "Play/Pause" at bounding box center [31, 294] width 8 height 10
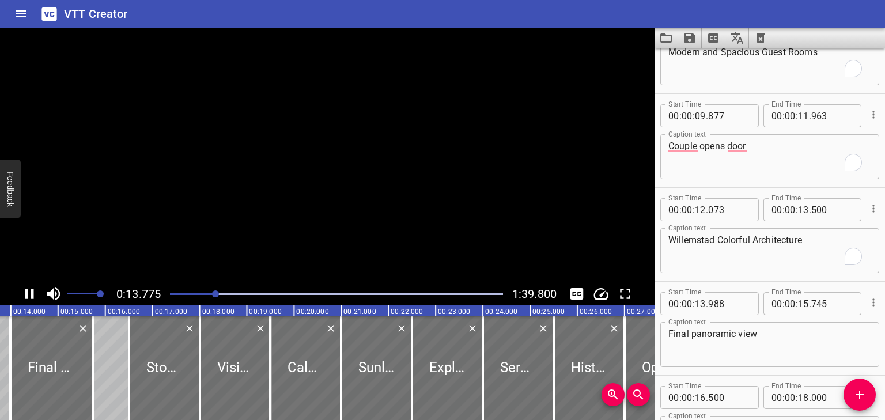
click at [28, 292] on icon "Play/Pause" at bounding box center [29, 294] width 9 height 10
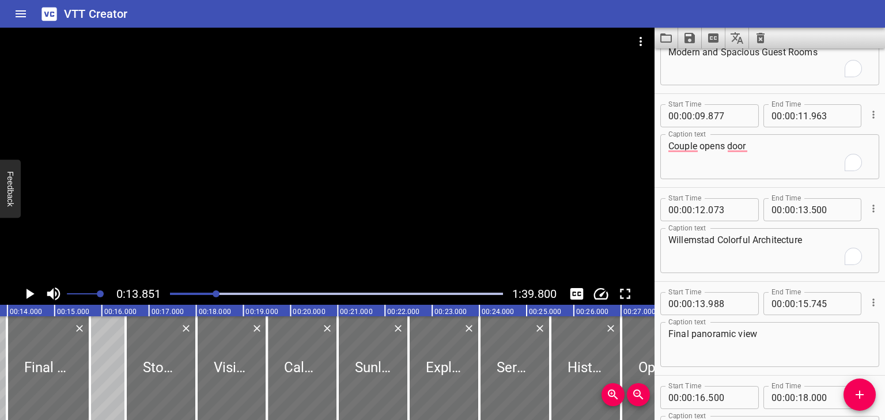
click at [28, 292] on icon "Play/Pause" at bounding box center [31, 294] width 8 height 10
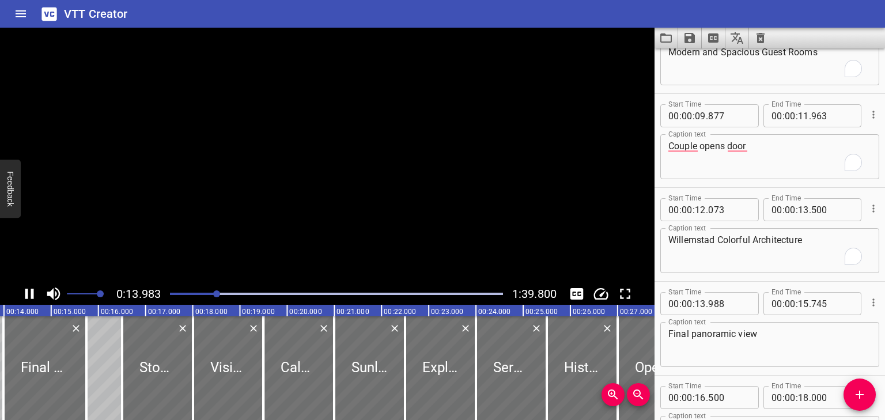
scroll to position [0, 660]
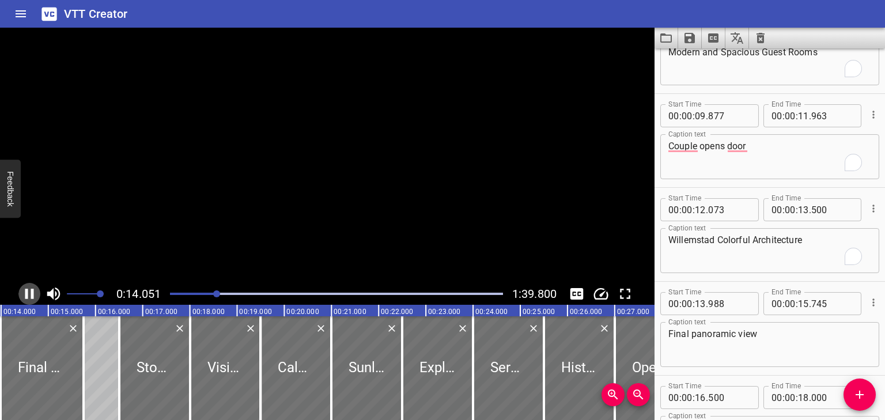
click at [28, 292] on icon "Play/Pause" at bounding box center [29, 294] width 9 height 10
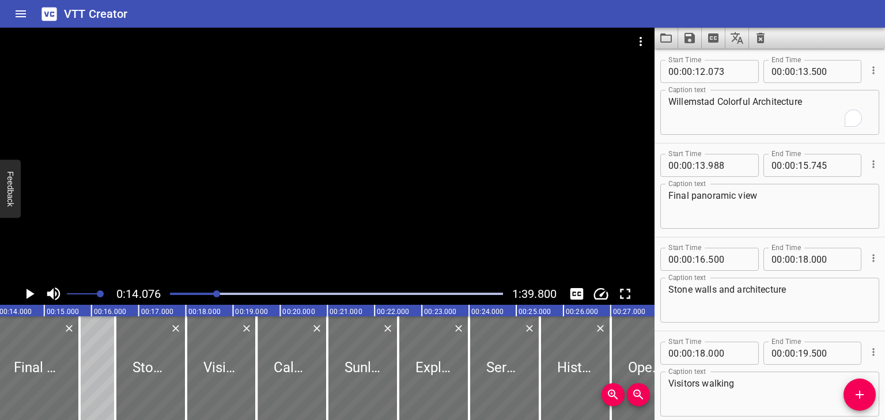
scroll to position [519, 0]
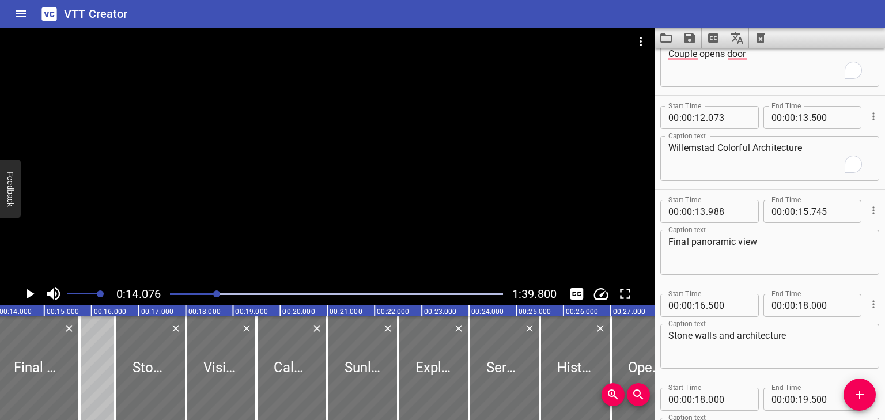
click at [769, 242] on textarea "Final panoramic view" at bounding box center [770, 252] width 203 height 33
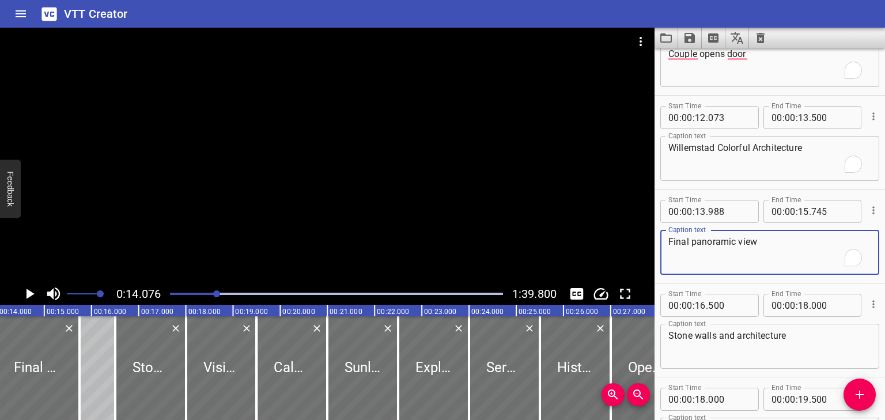
drag, startPoint x: 769, startPoint y: 242, endPoint x: 636, endPoint y: 250, distance: 133.3
click at [636, 250] on main "0:14.076 1:39.800 00:00.000 00:01.000 00:02.000 00:03.000 00:04.000 00:05.000 0…" at bounding box center [442, 224] width 885 height 392
type textarea "C"
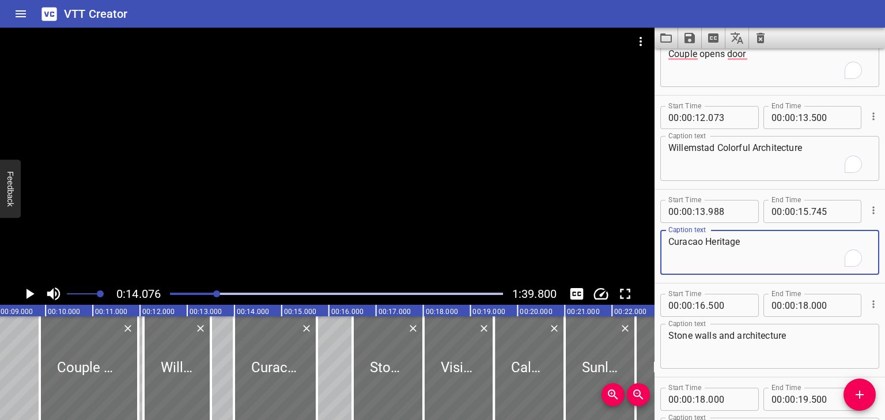
scroll to position [0, 419]
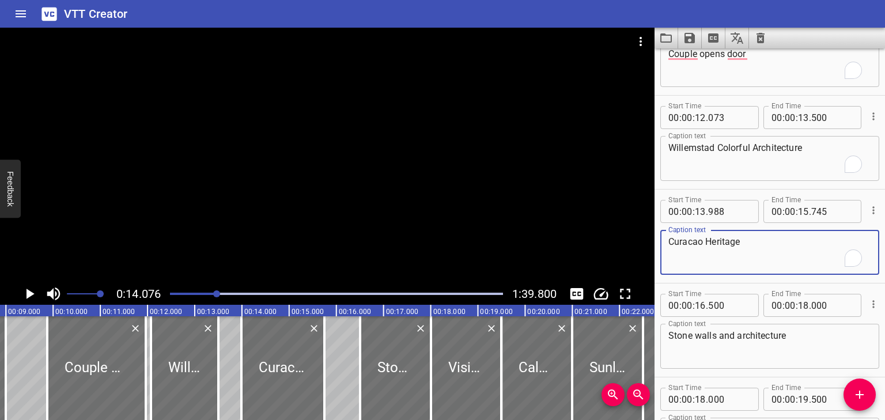
click at [705, 240] on textarea "Curacao Heritage" at bounding box center [770, 252] width 203 height 33
type textarea "Curacao Street Heritage"
click at [27, 293] on icon "Play/Pause" at bounding box center [31, 294] width 8 height 10
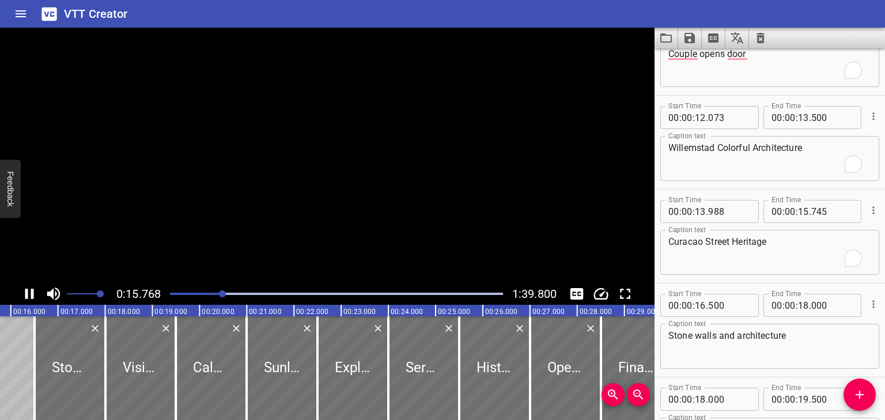
click at [27, 293] on icon "Play/Pause" at bounding box center [29, 294] width 9 height 10
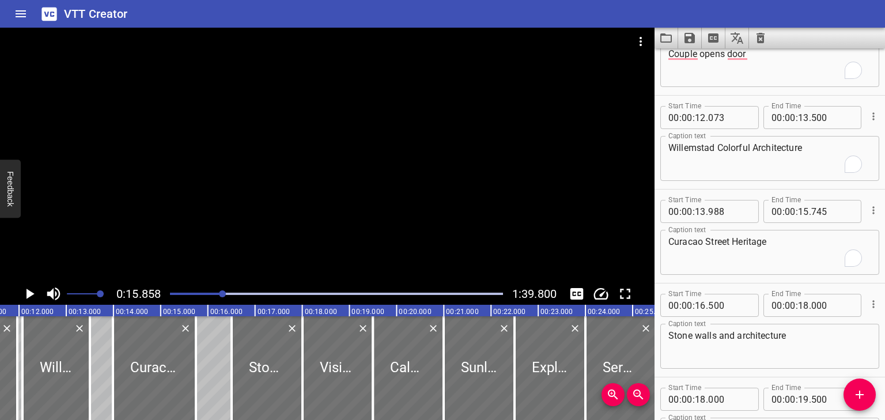
scroll to position [0, 531]
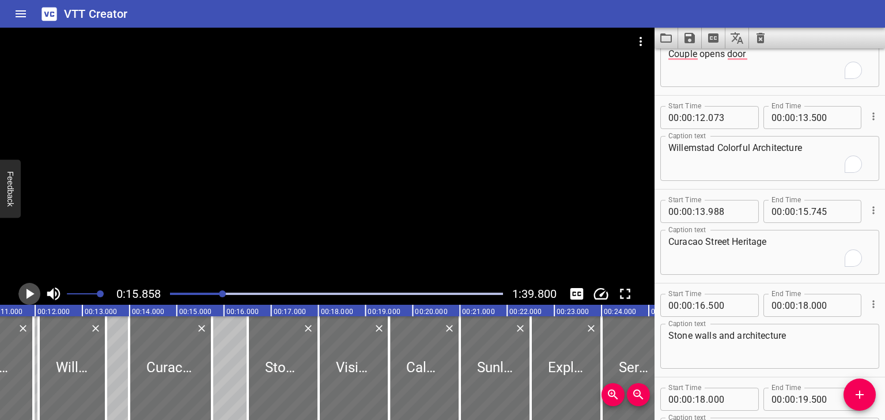
click at [31, 294] on icon "Play/Pause" at bounding box center [31, 294] width 8 height 10
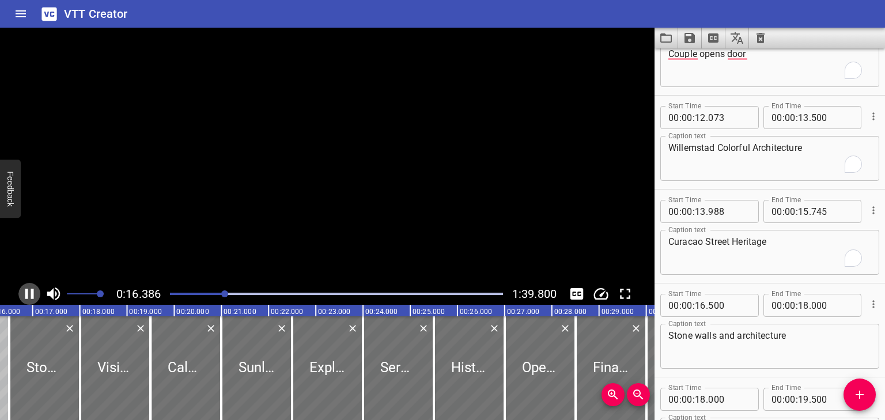
click at [31, 294] on icon "Play/Pause" at bounding box center [29, 294] width 9 height 10
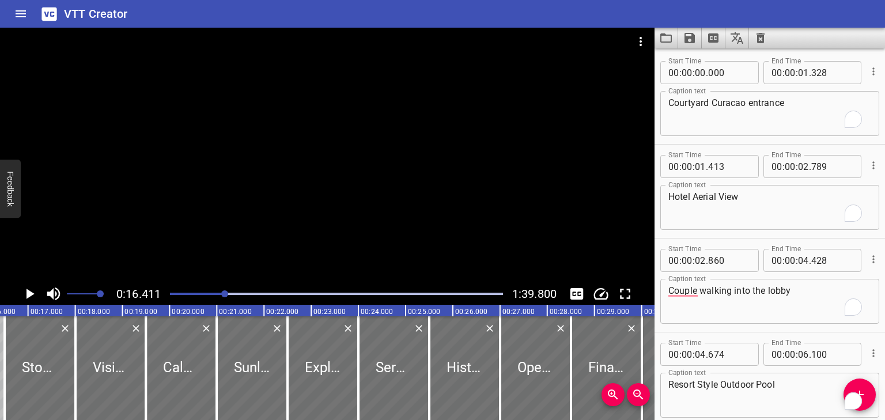
scroll to position [519, 0]
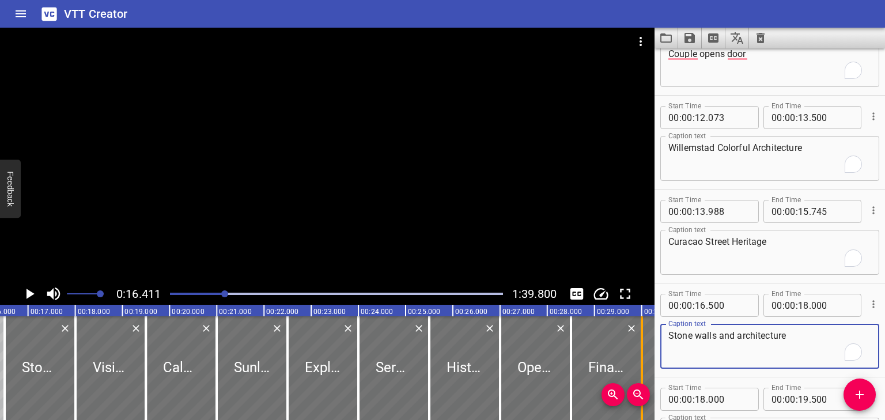
drag, startPoint x: 787, startPoint y: 335, endPoint x: 640, endPoint y: 337, distance: 147.0
click at [640, 337] on main "0:16.411 1:39.800 00:00.000 00:01.000 00:02.000 00:03.000 00:04.000 00:05.000 0…" at bounding box center [442, 224] width 885 height 392
type textarea "[PERSON_NAME]"
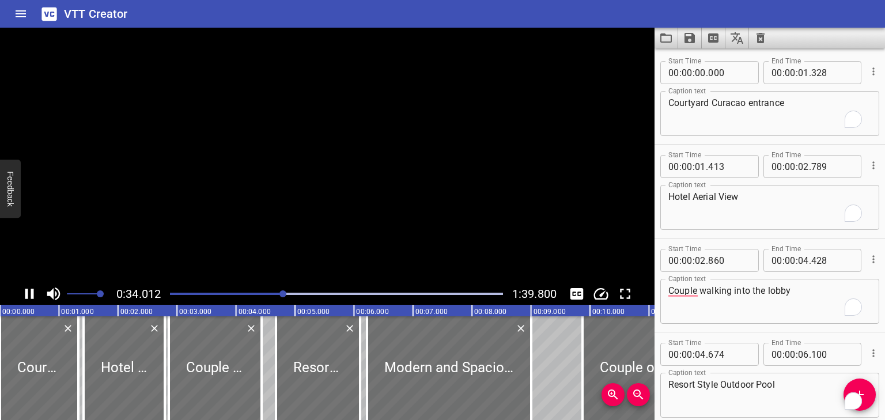
scroll to position [1409, 0]
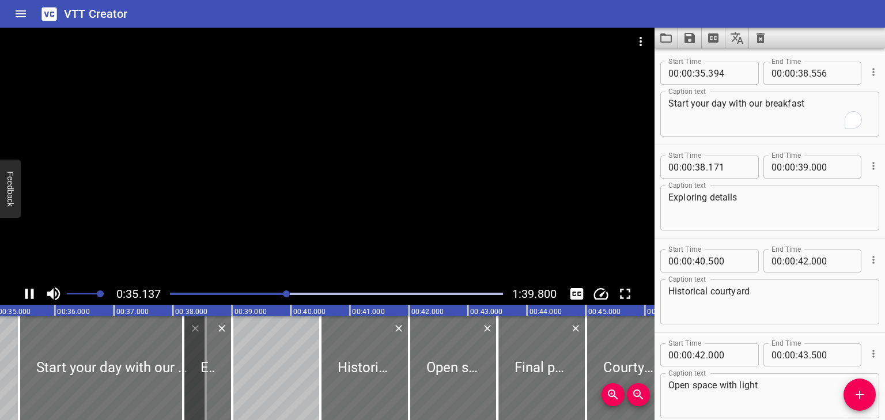
click at [17, 293] on div "0:35.137 1:39.800" at bounding box center [327, 294] width 655 height 22
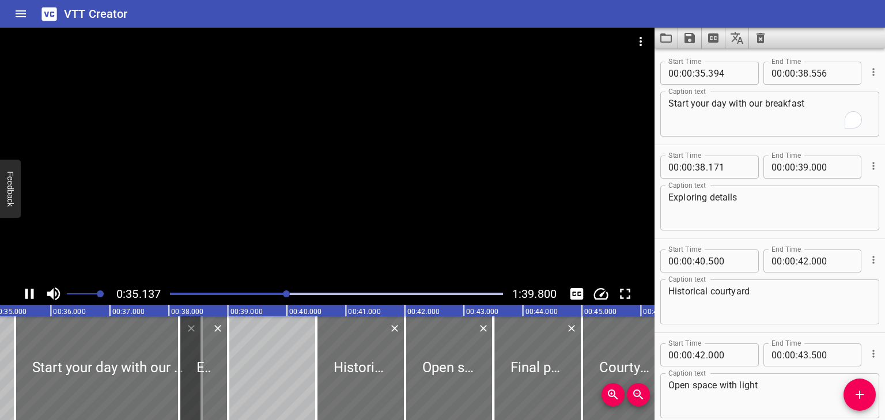
click at [30, 297] on icon "Play/Pause" at bounding box center [29, 293] width 17 height 17
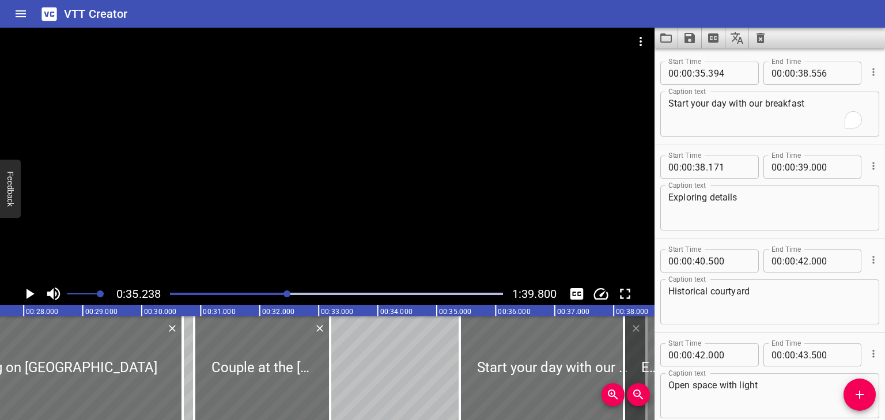
scroll to position [0, 1614]
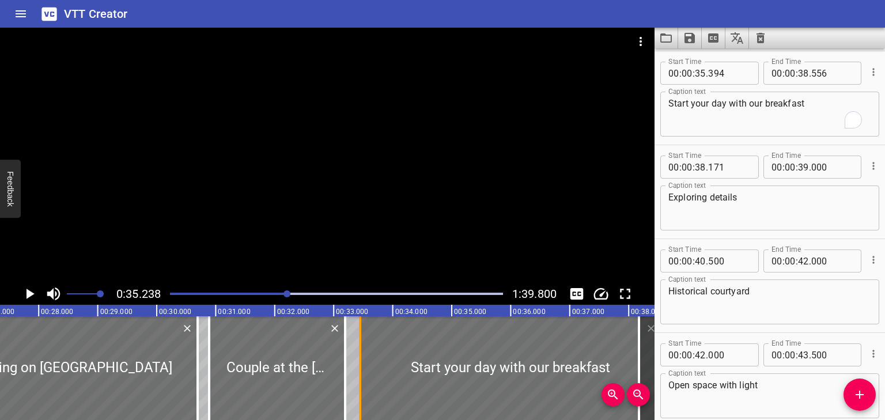
drag, startPoint x: 473, startPoint y: 350, endPoint x: 358, endPoint y: 356, distance: 114.8
click at [359, 356] on div at bounding box center [360, 368] width 2 height 104
type input "33"
drag, startPoint x: 357, startPoint y: 361, endPoint x: 345, endPoint y: 362, distance: 11.6
click at [345, 362] on div at bounding box center [349, 368] width 12 height 104
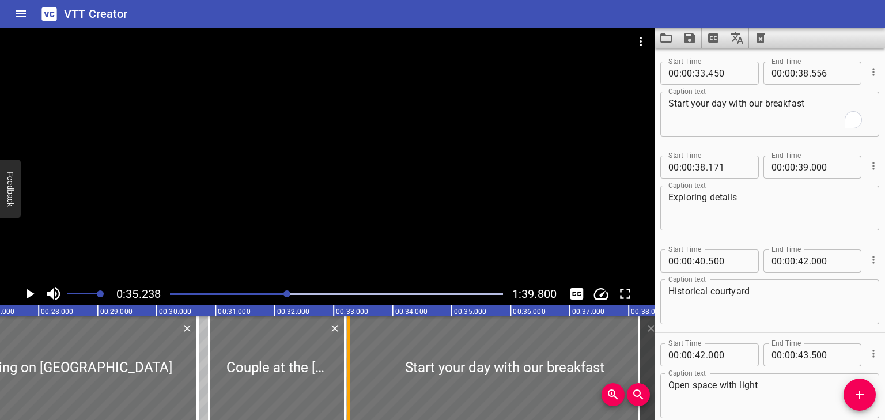
type input "255"
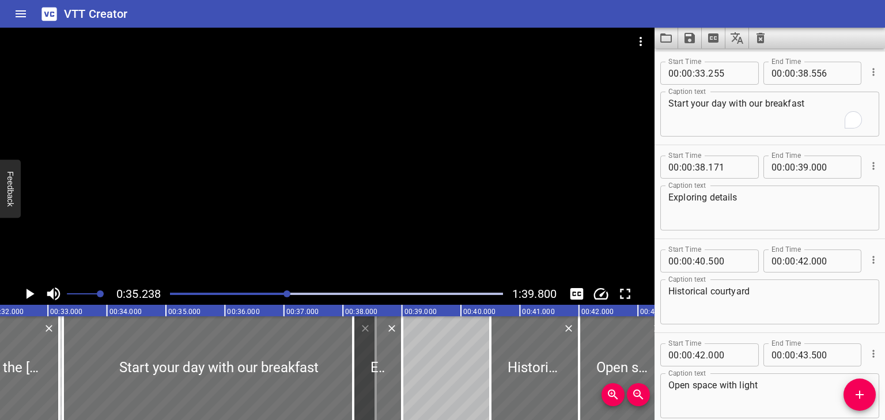
scroll to position [0, 1910]
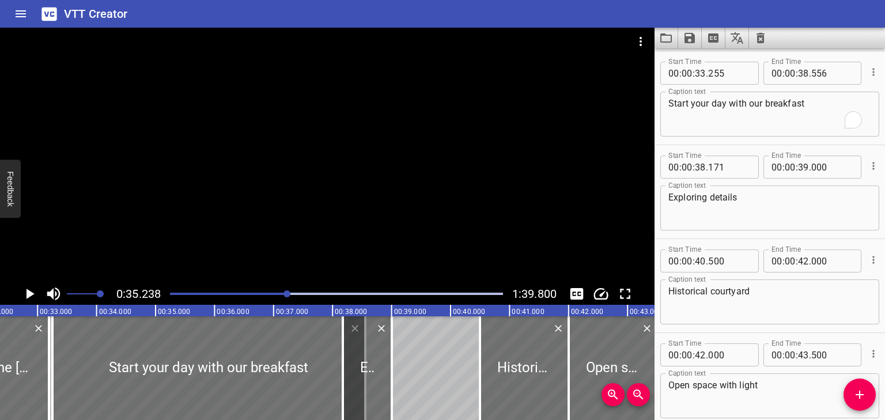
click at [26, 292] on icon "Play/Pause" at bounding box center [29, 293] width 17 height 17
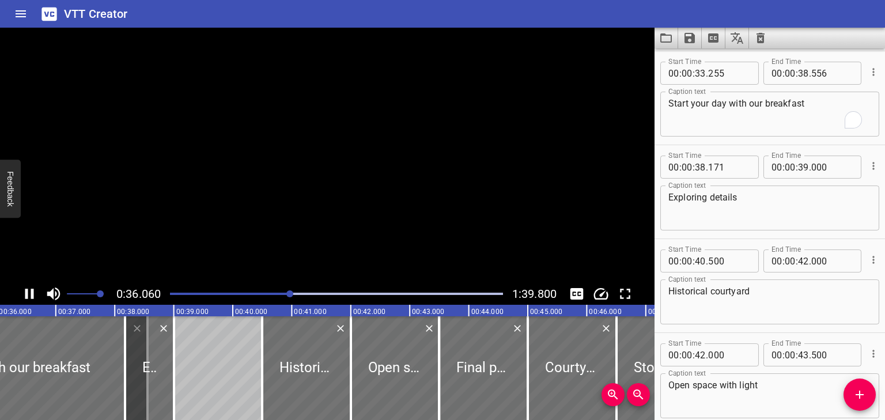
click at [26, 292] on icon "Play/Pause" at bounding box center [29, 294] width 9 height 10
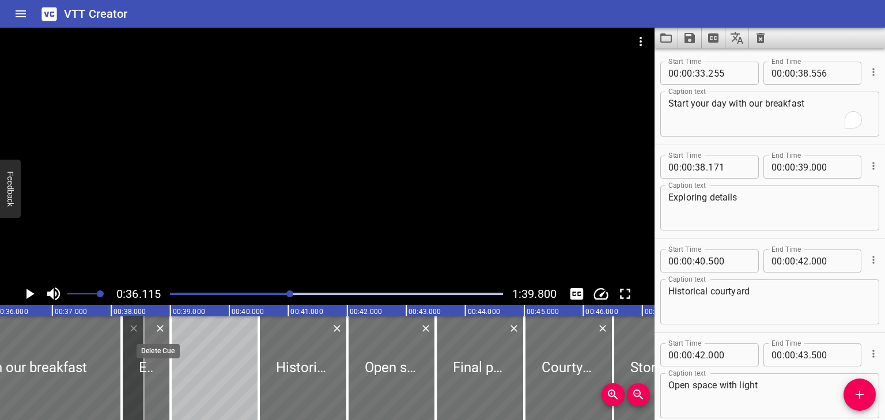
click at [159, 330] on icon "Delete" at bounding box center [160, 329] width 12 height 12
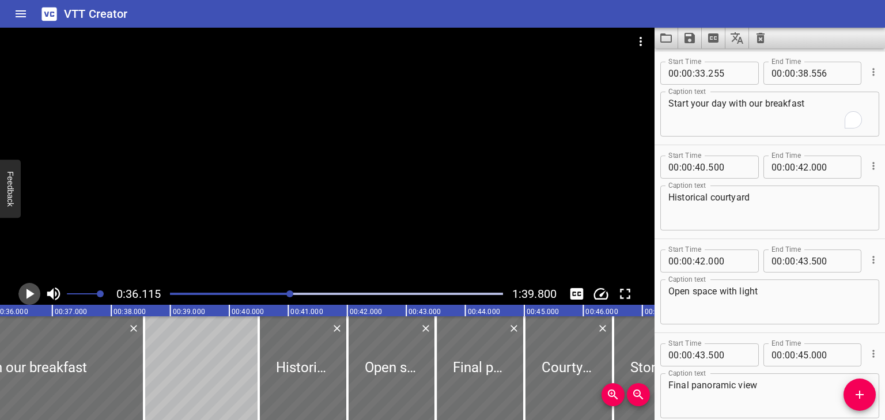
click at [33, 296] on icon "Play/Pause" at bounding box center [29, 293] width 17 height 17
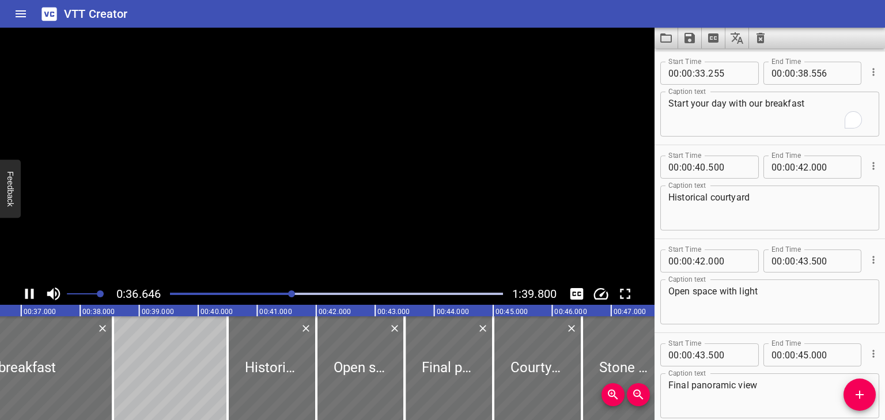
click at [33, 296] on icon "Play/Pause" at bounding box center [29, 294] width 9 height 10
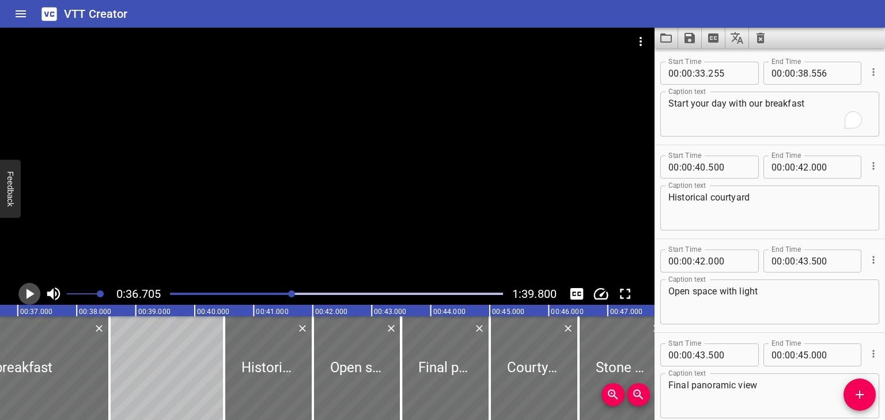
click at [33, 296] on icon "Play/Pause" at bounding box center [29, 293] width 17 height 17
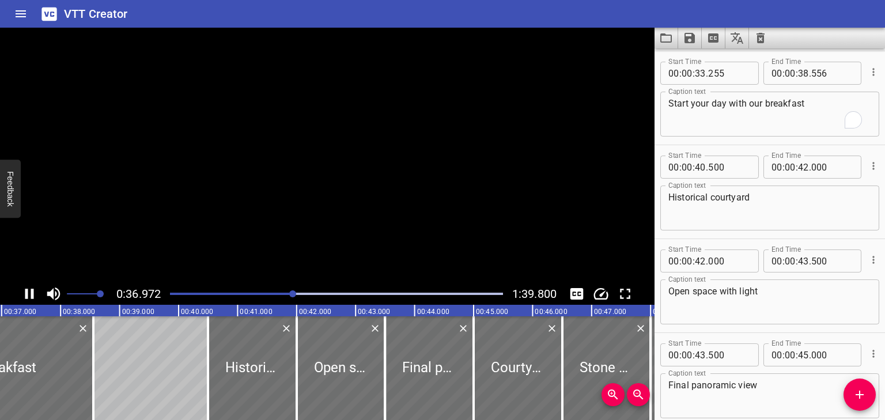
click at [33, 296] on icon "Play/Pause" at bounding box center [29, 294] width 9 height 10
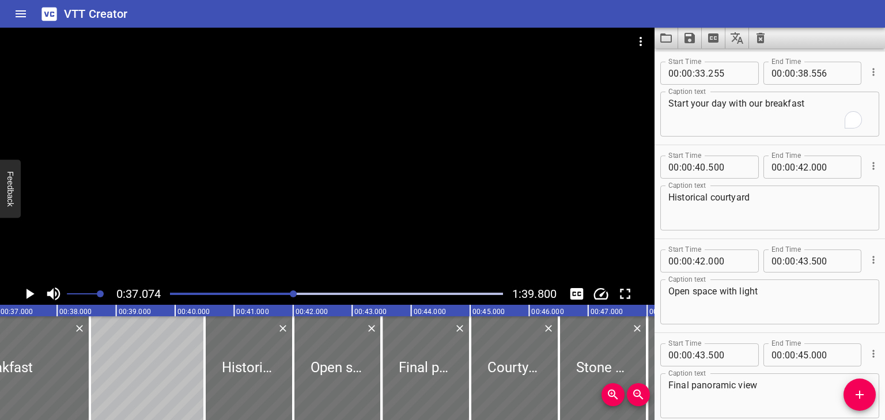
scroll to position [0, 2188]
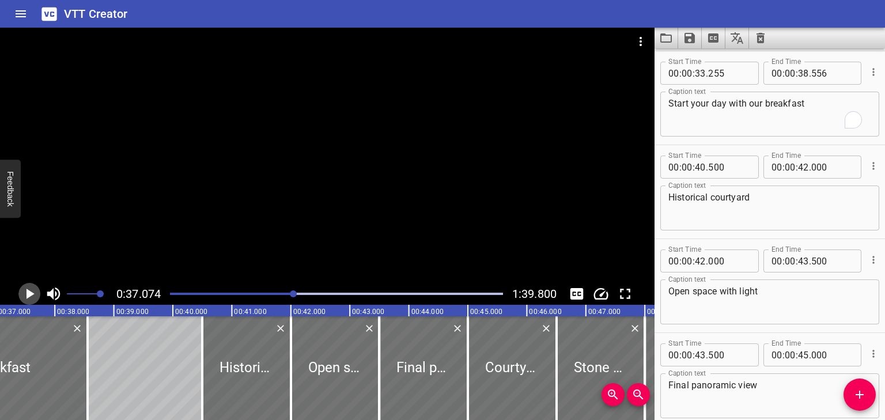
click at [28, 292] on icon "Play/Pause" at bounding box center [31, 294] width 8 height 10
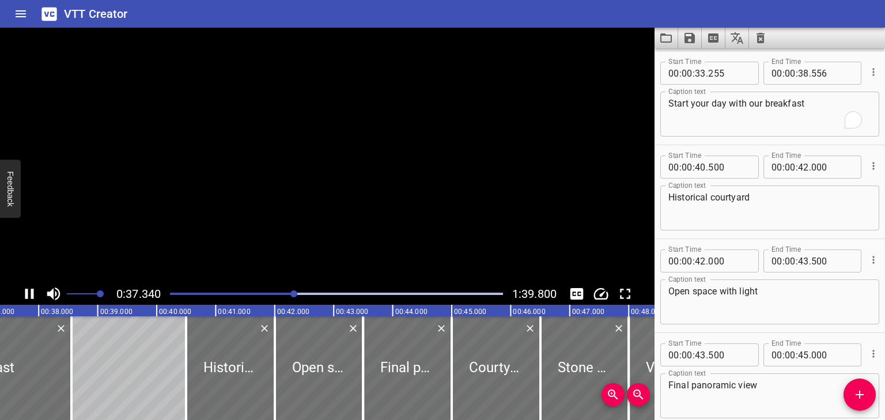
click at [28, 292] on icon "Play/Pause" at bounding box center [29, 293] width 17 height 17
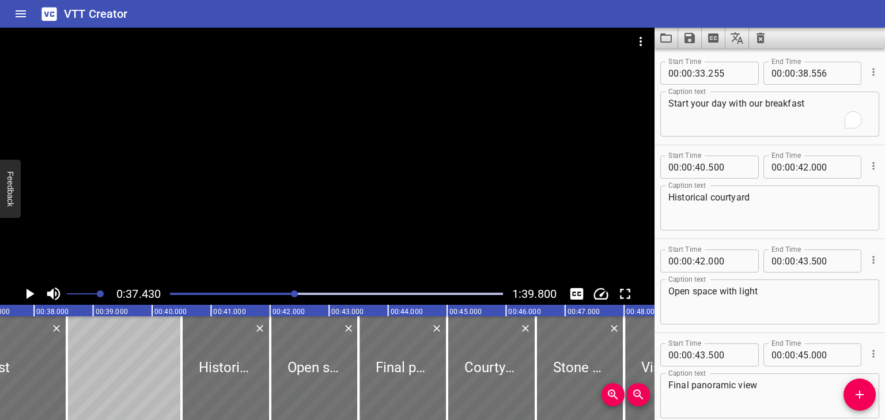
click at [28, 292] on icon "Play/Pause" at bounding box center [31, 294] width 8 height 10
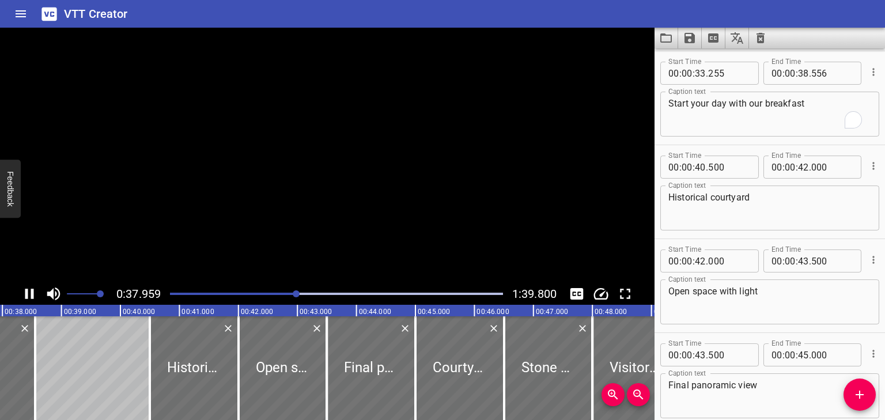
click at [28, 292] on icon "Play/Pause" at bounding box center [29, 293] width 17 height 17
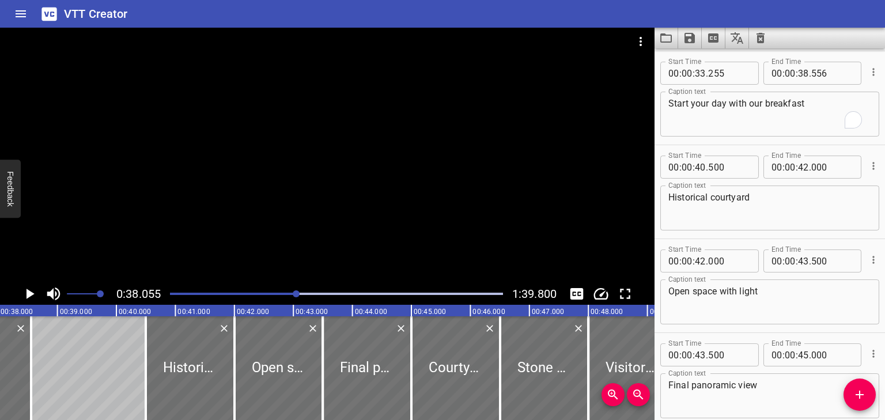
scroll to position [0, 2245]
click at [26, 344] on div at bounding box center [30, 368] width 12 height 104
type input "546"
click at [825, 80] on input "number" at bounding box center [833, 73] width 42 height 23
type input "000"
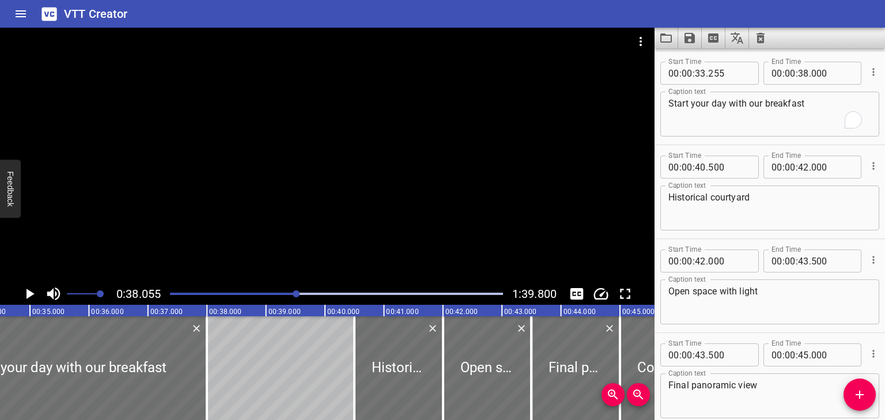
scroll to position [0, 2026]
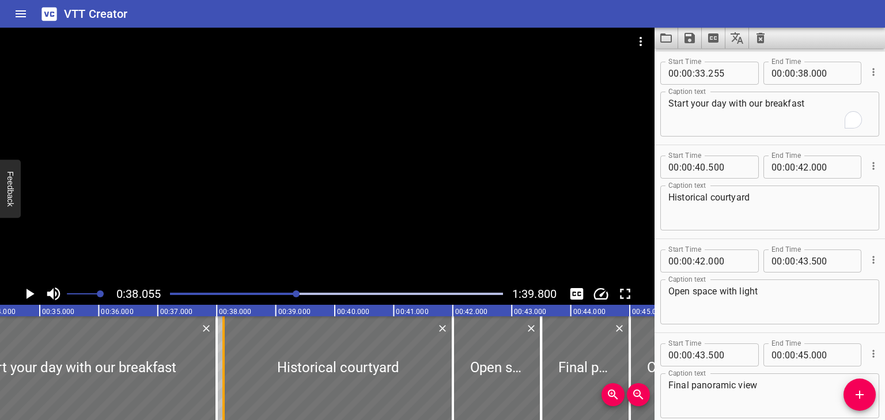
drag, startPoint x: 362, startPoint y: 334, endPoint x: 221, endPoint y: 345, distance: 141.1
click at [221, 345] on div at bounding box center [224, 368] width 12 height 104
type input "38"
type input "117"
click at [30, 290] on icon "Play/Pause" at bounding box center [29, 293] width 17 height 17
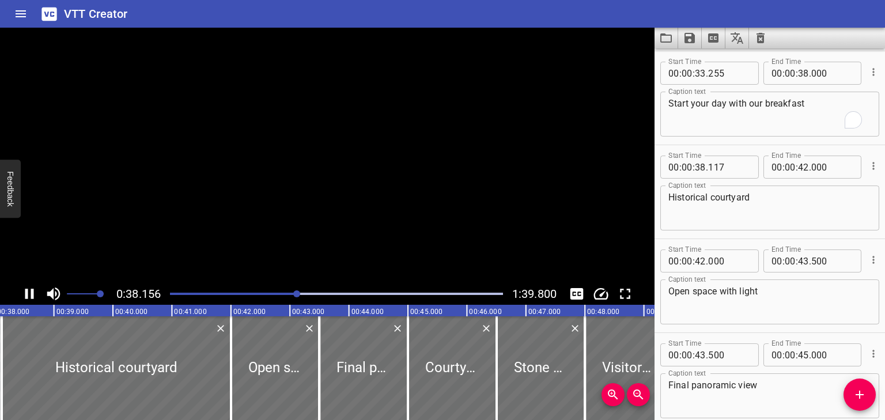
scroll to position [1503, 0]
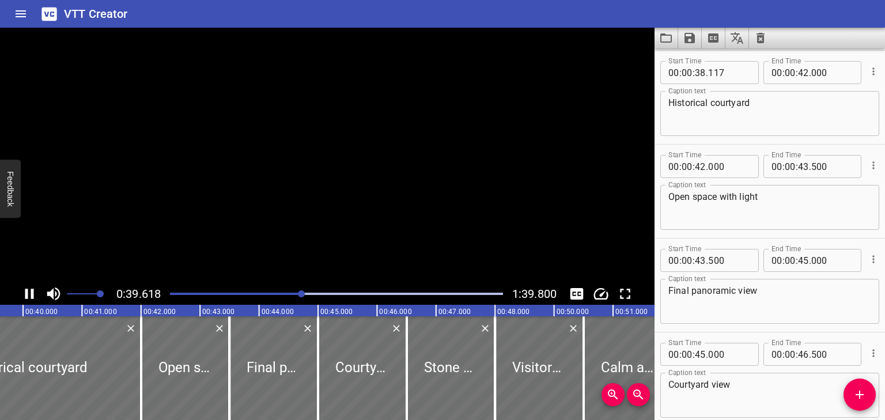
click at [28, 290] on icon "Play/Pause" at bounding box center [29, 293] width 17 height 17
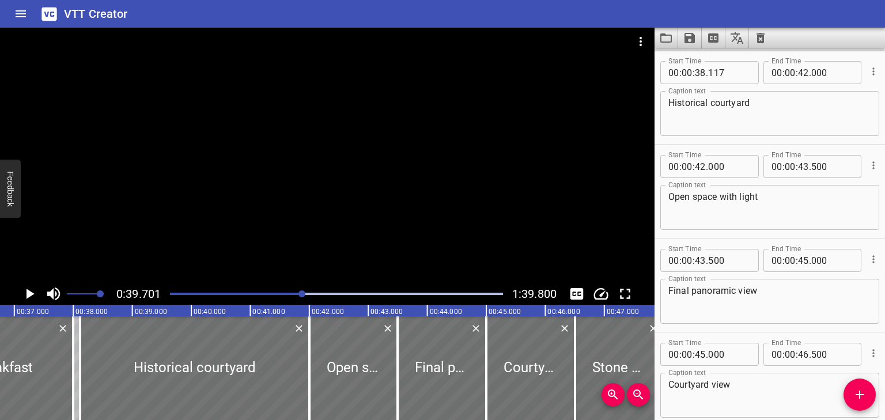
scroll to position [0, 2138]
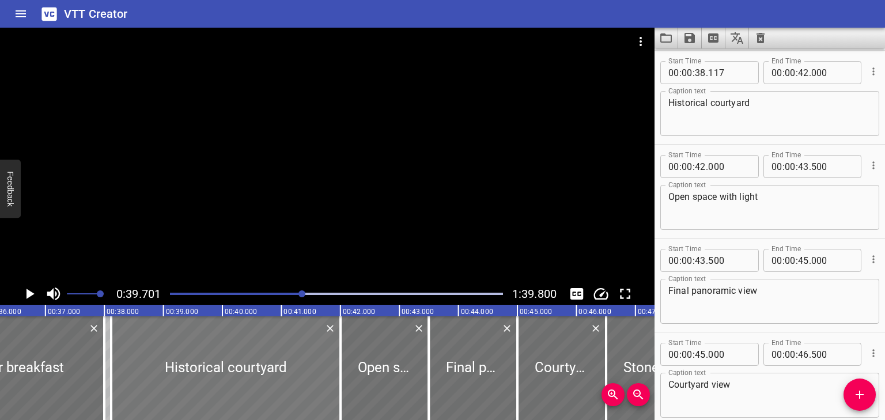
click at [248, 367] on div at bounding box center [225, 368] width 229 height 104
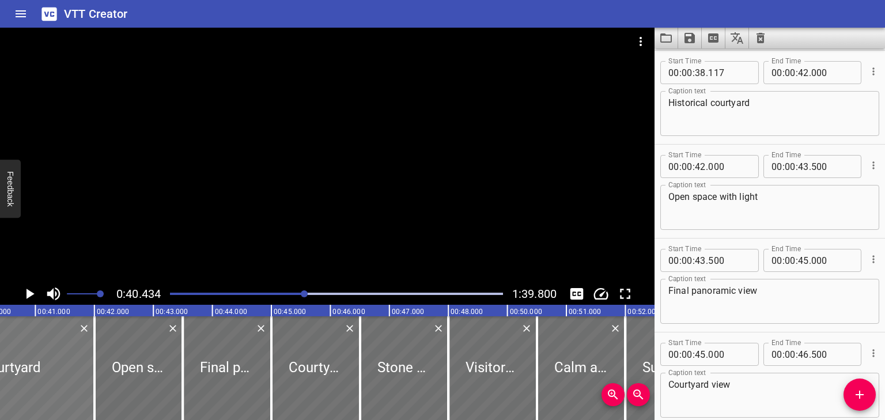
scroll to position [0, 2386]
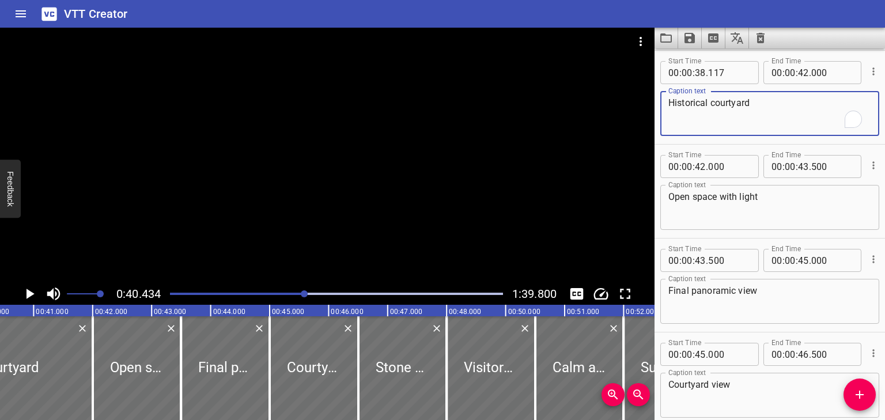
drag, startPoint x: 794, startPoint y: 105, endPoint x: 639, endPoint y: 104, distance: 155.0
click at [646, 105] on main "0:40.434 1:39.800 00:00.000 00:01.000 00:02.000 00:03.000 00:04.000 00:05.000 0…" at bounding box center [442, 224] width 885 height 392
type textarea "Spacious accomodations"
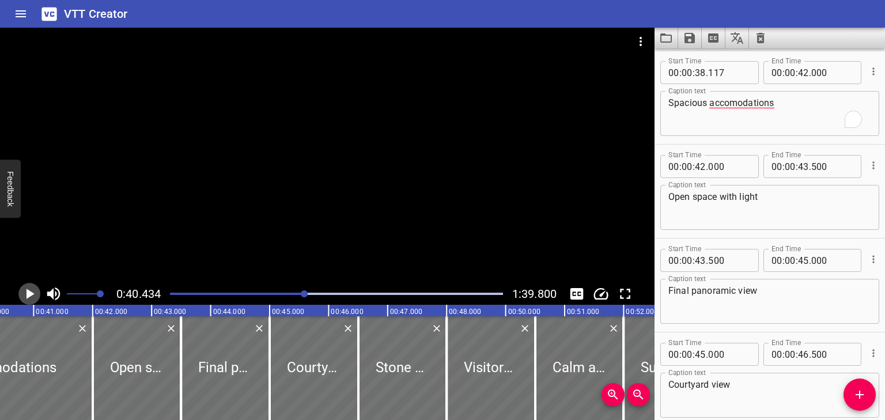
click at [29, 290] on icon "Play/Pause" at bounding box center [31, 294] width 8 height 10
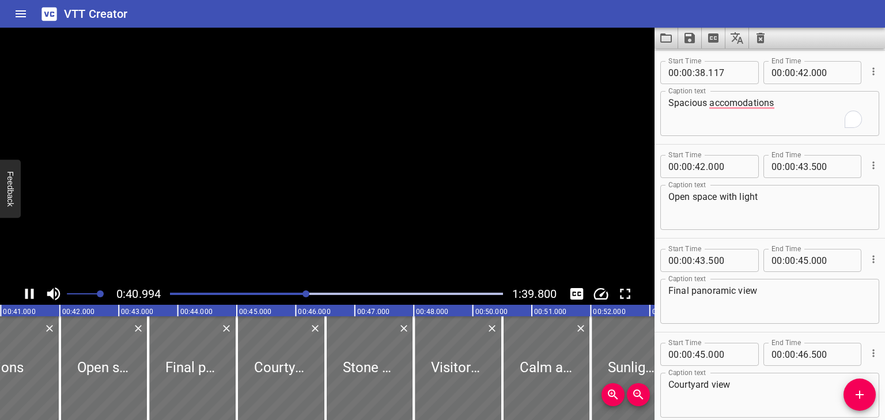
click at [29, 290] on icon "Play/Pause" at bounding box center [29, 293] width 17 height 17
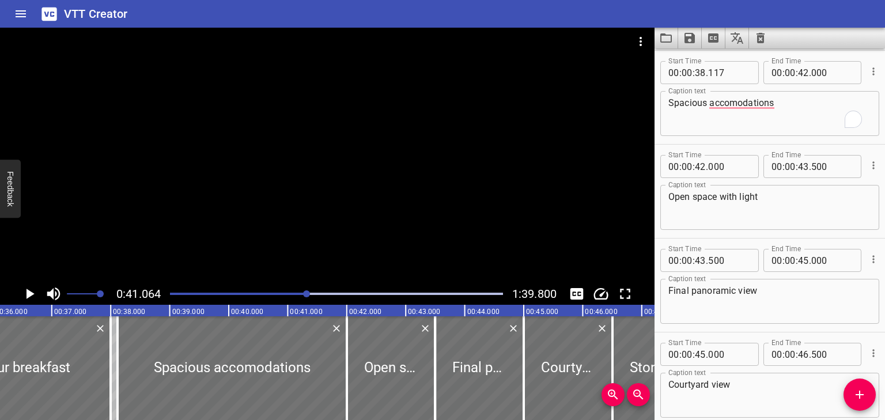
scroll to position [0, 2101]
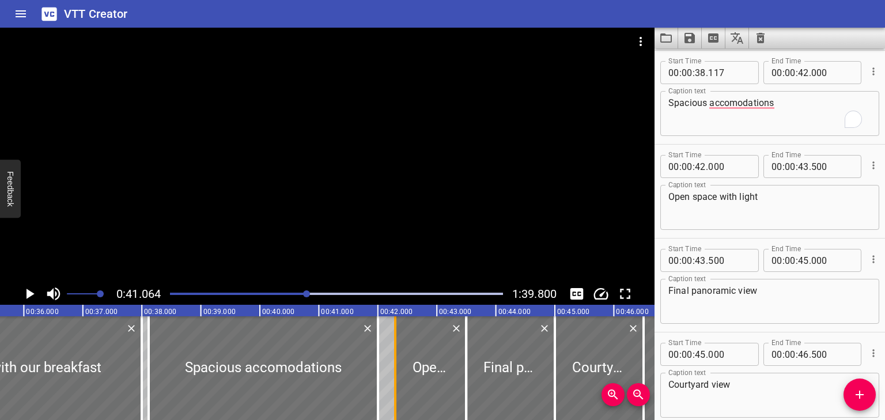
drag, startPoint x: 374, startPoint y: 336, endPoint x: 391, endPoint y: 337, distance: 17.3
click at [391, 337] on div at bounding box center [396, 368] width 12 height 104
type input "293"
drag, startPoint x: 373, startPoint y: 342, endPoint x: 363, endPoint y: 344, distance: 10.4
click at [363, 344] on div at bounding box center [369, 368] width 12 height 104
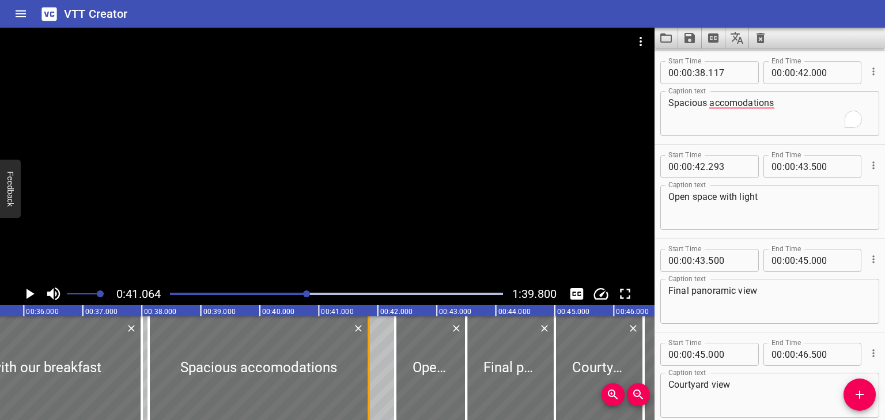
type input "41"
drag, startPoint x: 364, startPoint y: 344, endPoint x: 350, endPoint y: 341, distance: 14.0
click at [350, 341] on div at bounding box center [356, 368] width 12 height 104
type input "590"
click at [304, 295] on div at bounding box center [306, 293] width 7 height 7
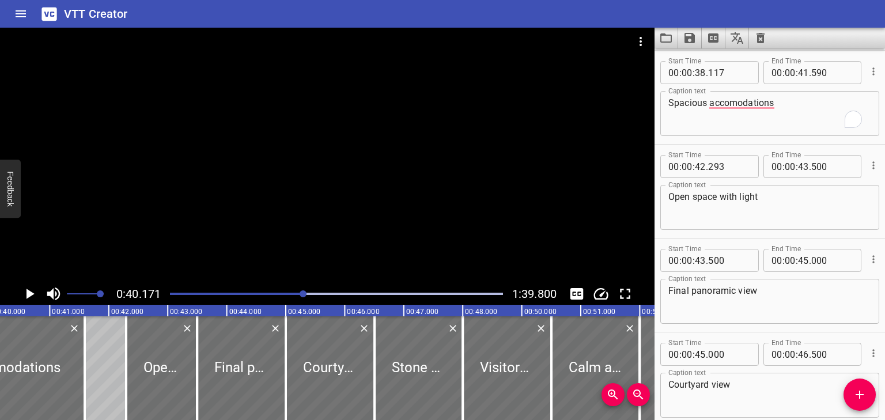
scroll to position [0, 2371]
click at [31, 291] on icon "Play/Pause" at bounding box center [29, 293] width 17 height 17
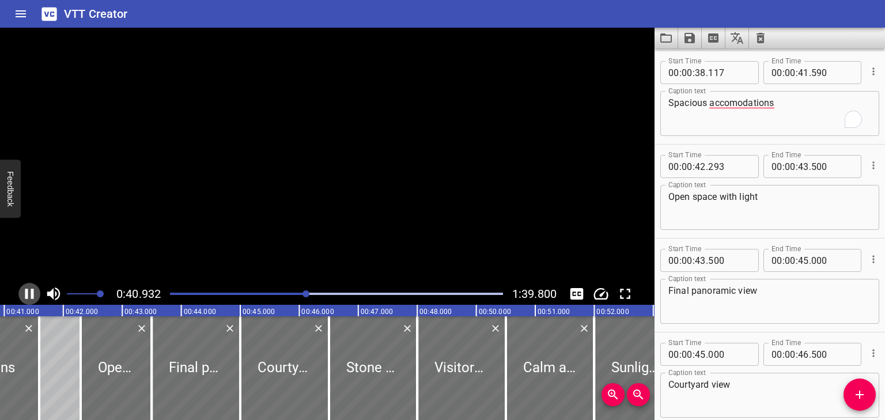
click at [31, 291] on icon "Play/Pause" at bounding box center [29, 294] width 9 height 10
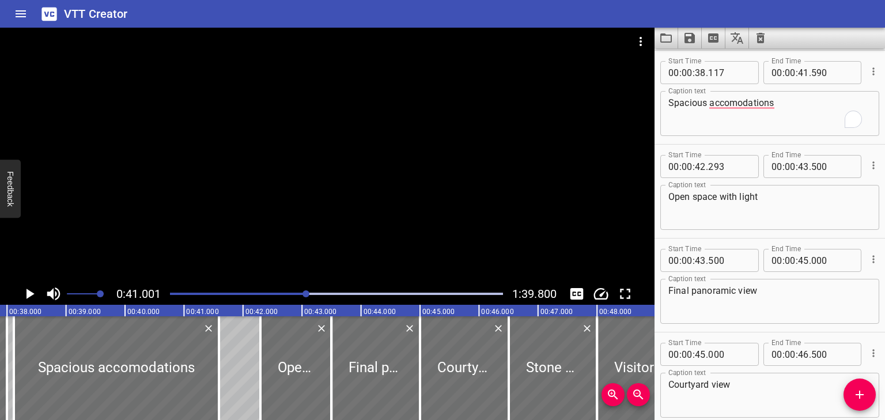
scroll to position [0, 2225]
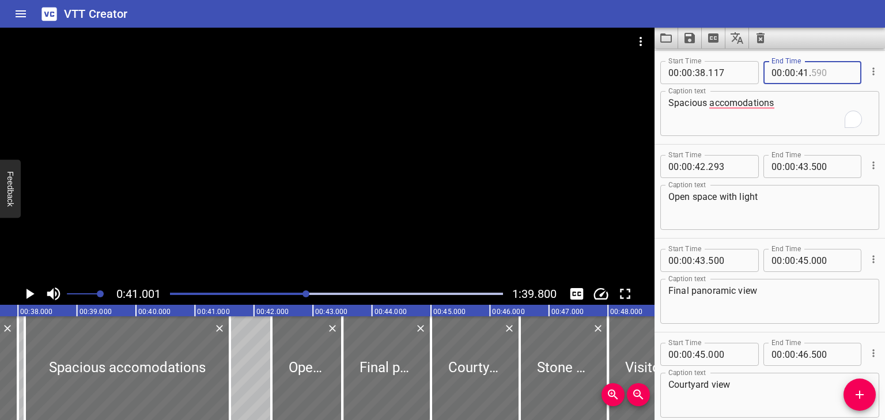
click at [839, 72] on input "number" at bounding box center [833, 72] width 42 height 23
type input "800"
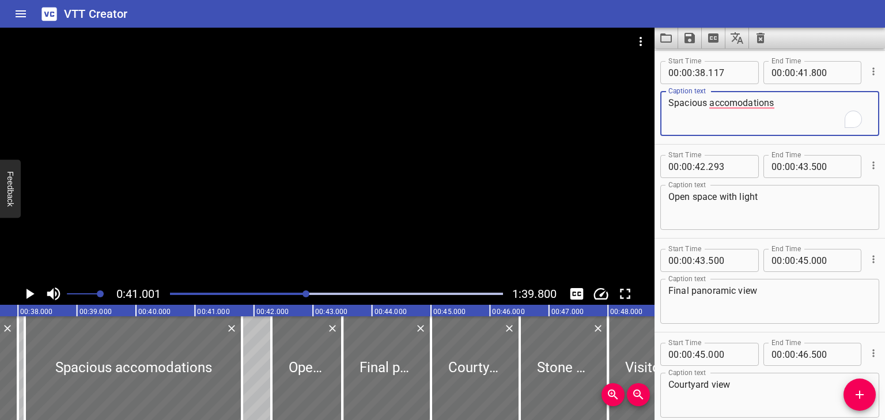
click at [816, 112] on textarea "Spacious accomodations" at bounding box center [770, 113] width 203 height 33
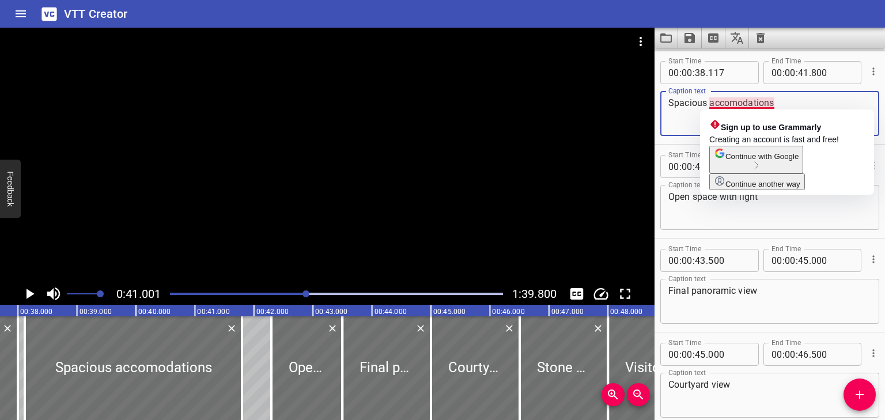
drag, startPoint x: 763, startPoint y: 100, endPoint x: 669, endPoint y: 119, distance: 96.5
click at [669, 119] on textarea "Spacious accomodations" at bounding box center [770, 113] width 203 height 33
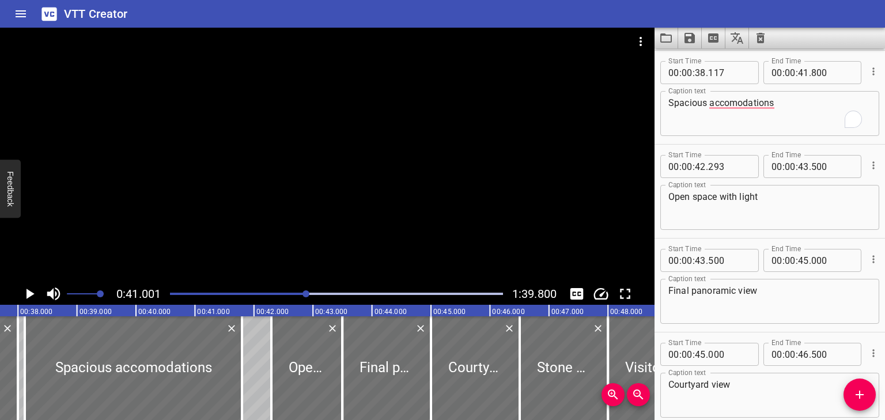
click at [304, 295] on div at bounding box center [336, 294] width 347 height 16
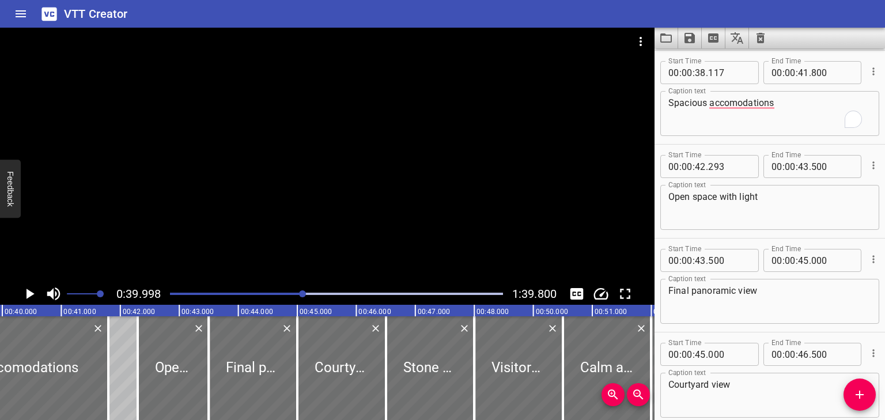
scroll to position [0, 2361]
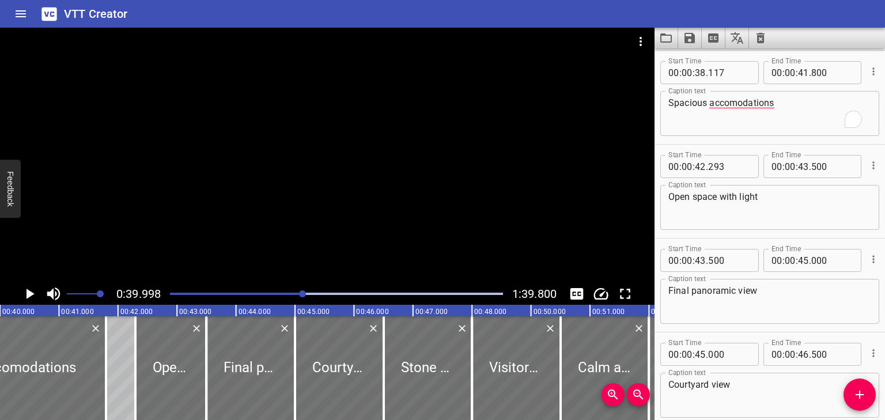
click at [35, 295] on icon "Play/Pause" at bounding box center [29, 293] width 17 height 17
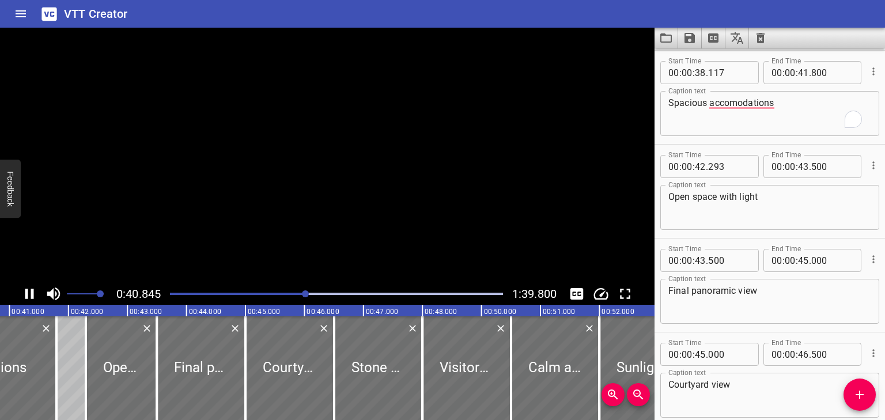
click at [35, 295] on icon "Play/Pause" at bounding box center [29, 293] width 17 height 17
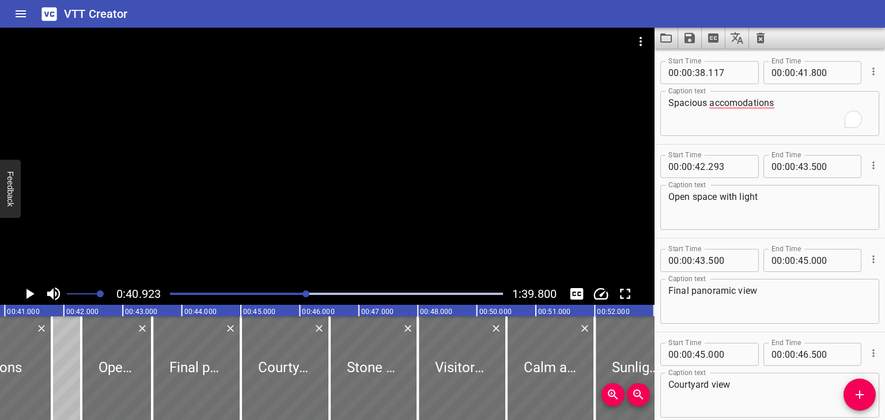
click at [808, 111] on textarea "Spacious accomodations" at bounding box center [770, 113] width 203 height 33
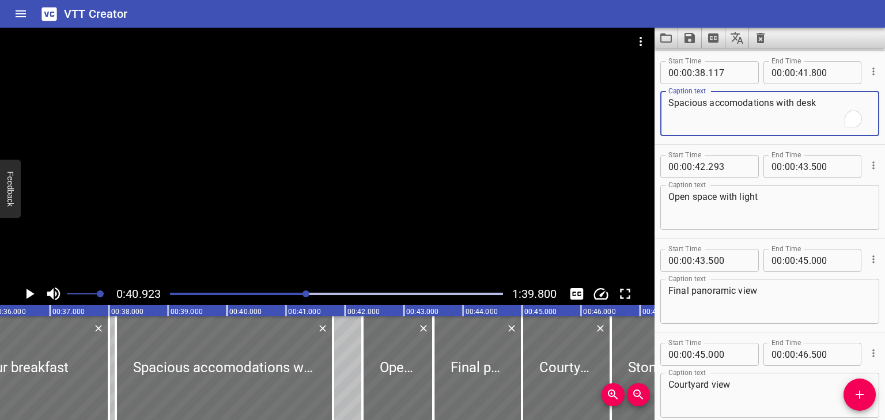
scroll to position [0, 2128]
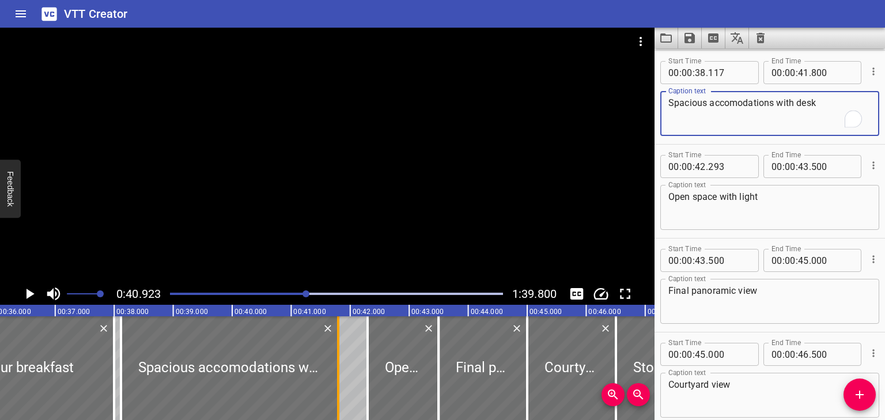
type textarea "Spacious accomodations with desk"
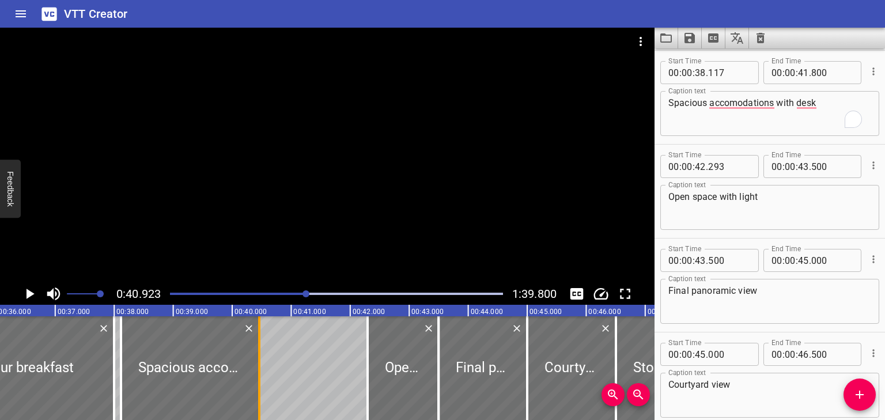
drag, startPoint x: 335, startPoint y: 332, endPoint x: 256, endPoint y: 332, distance: 79.0
click at [256, 332] on div at bounding box center [260, 368] width 12 height 104
type input "40"
click at [300, 290] on div at bounding box center [336, 294] width 347 height 16
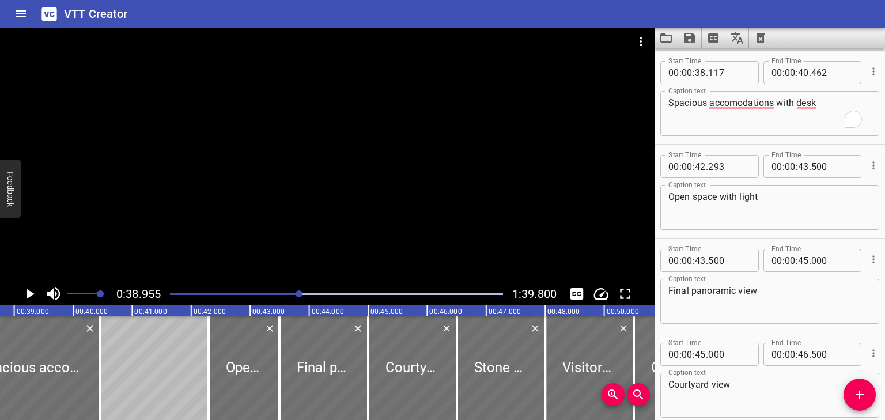
scroll to position [0, 2299]
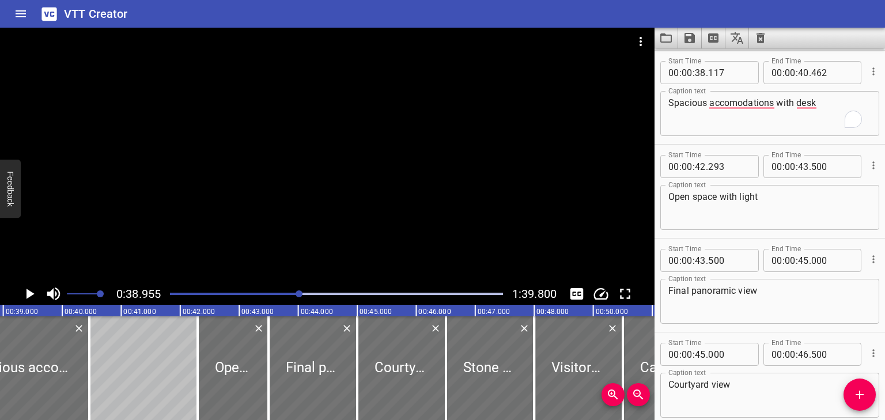
click at [25, 293] on icon "Play/Pause" at bounding box center [29, 293] width 17 height 17
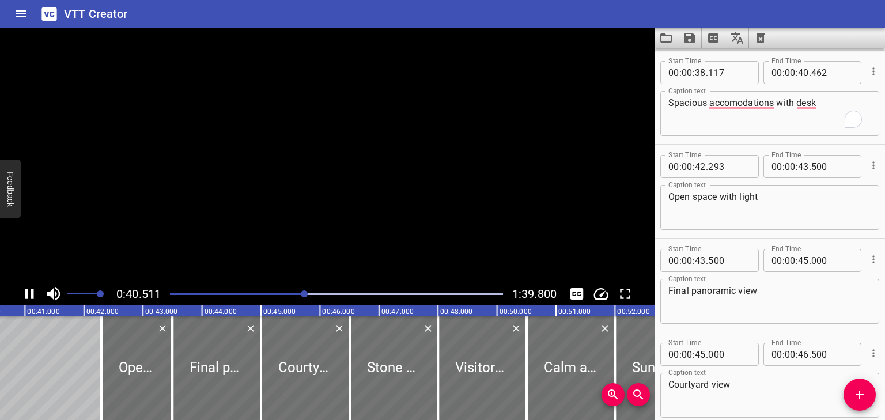
click at [25, 293] on icon "Play/Pause" at bounding box center [29, 294] width 9 height 10
click at [25, 293] on icon "Play/Pause" at bounding box center [29, 293] width 17 height 17
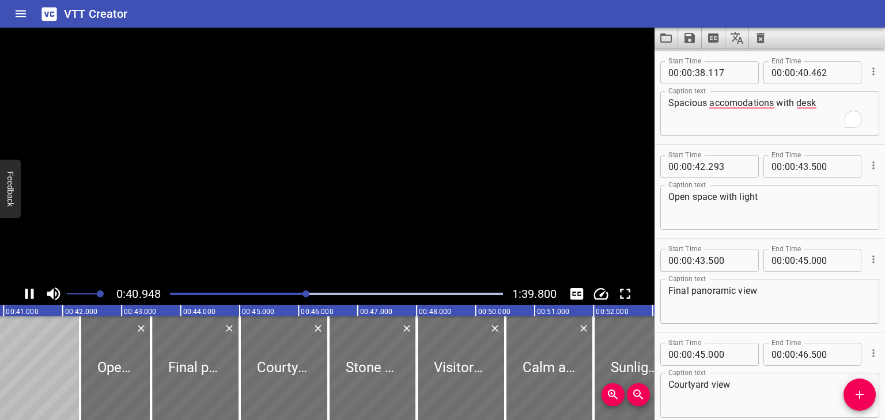
click at [25, 293] on icon "Play/Pause" at bounding box center [29, 294] width 9 height 10
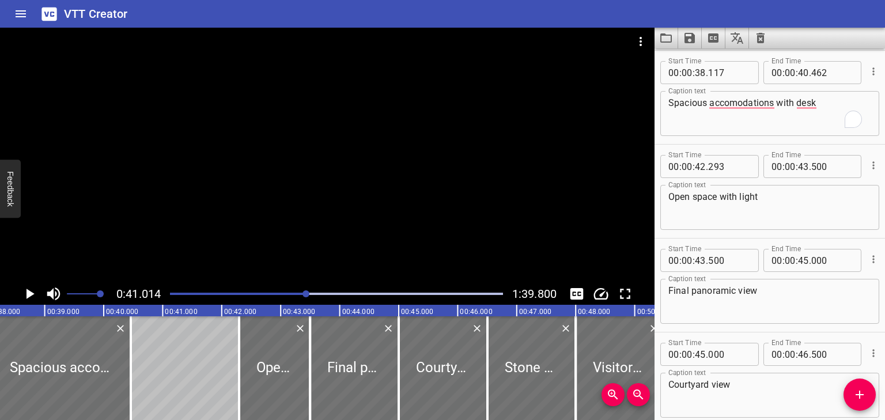
scroll to position [0, 2226]
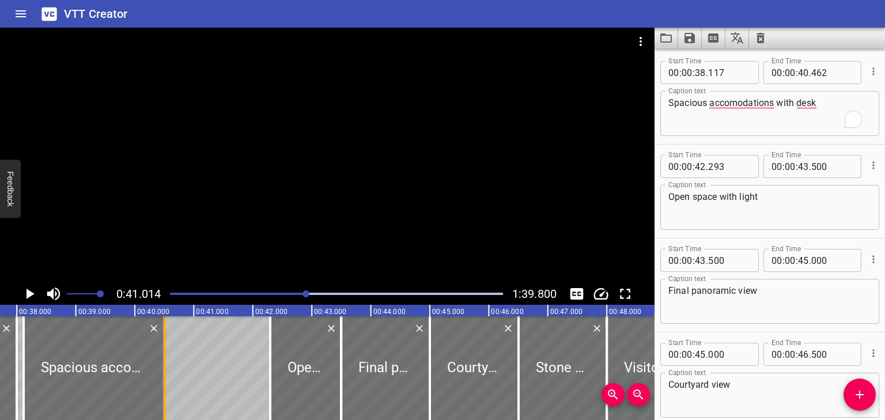
click at [164, 338] on div at bounding box center [164, 368] width 2 height 104
type input "501"
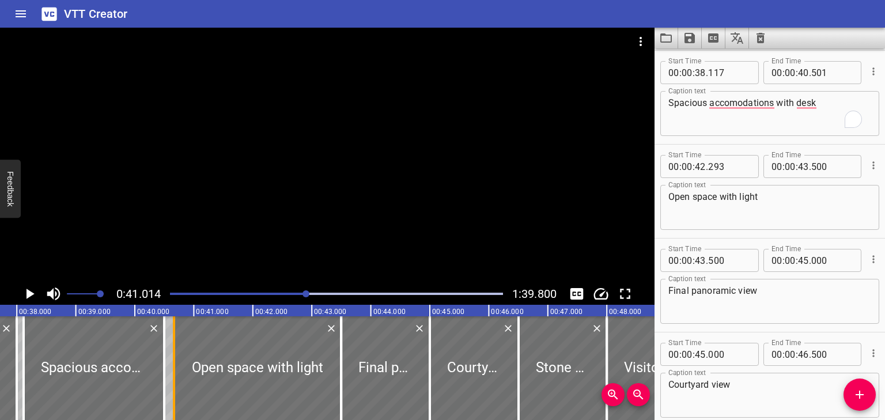
drag, startPoint x: 270, startPoint y: 350, endPoint x: 173, endPoint y: 349, distance: 96.3
click at [173, 349] on div at bounding box center [174, 368] width 2 height 104
type input "40"
type input "662"
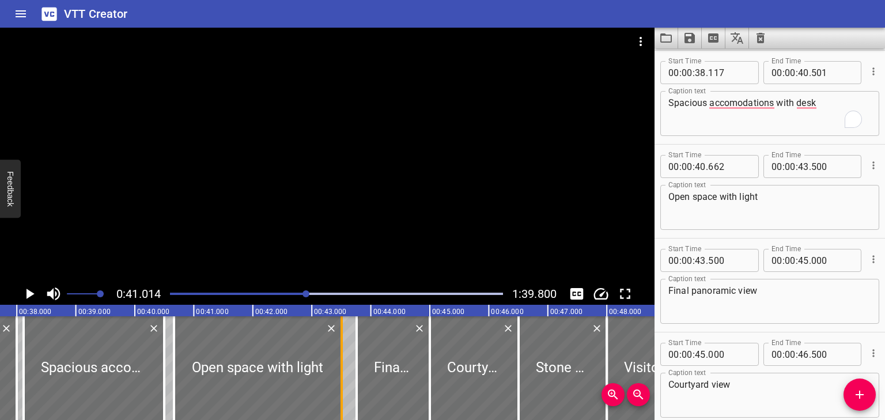
click at [355, 348] on div at bounding box center [357, 368] width 12 height 104
type input "773"
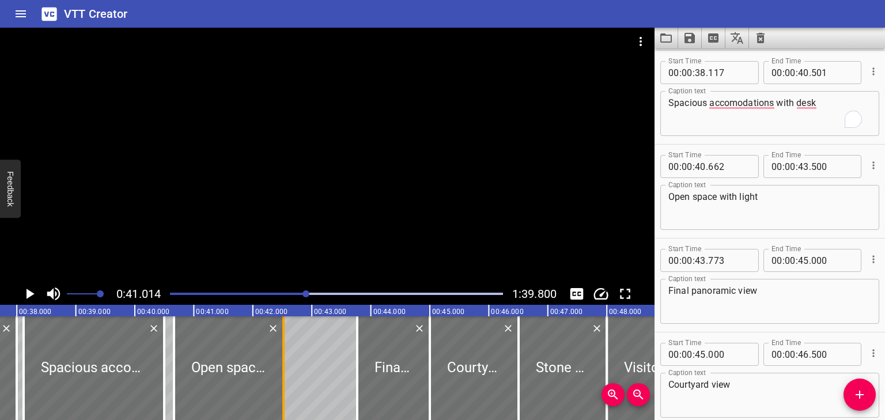
drag, startPoint x: 337, startPoint y: 348, endPoint x: 278, endPoint y: 349, distance: 58.2
click at [278, 349] on div at bounding box center [284, 368] width 12 height 104
type input "42"
type input "514"
click at [25, 295] on icon "Play/Pause" at bounding box center [29, 293] width 17 height 17
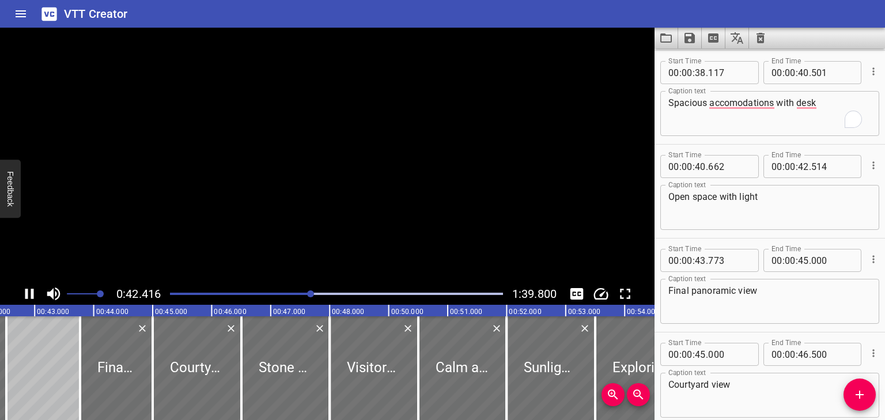
click at [25, 295] on icon "Play/Pause" at bounding box center [29, 293] width 17 height 17
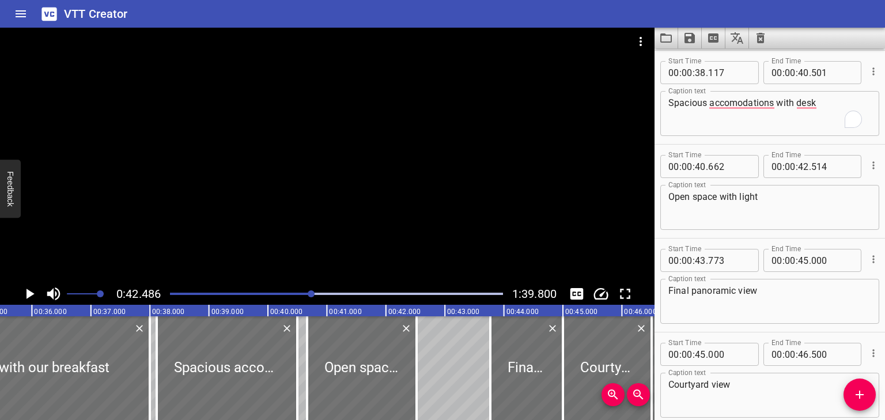
scroll to position [0, 2073]
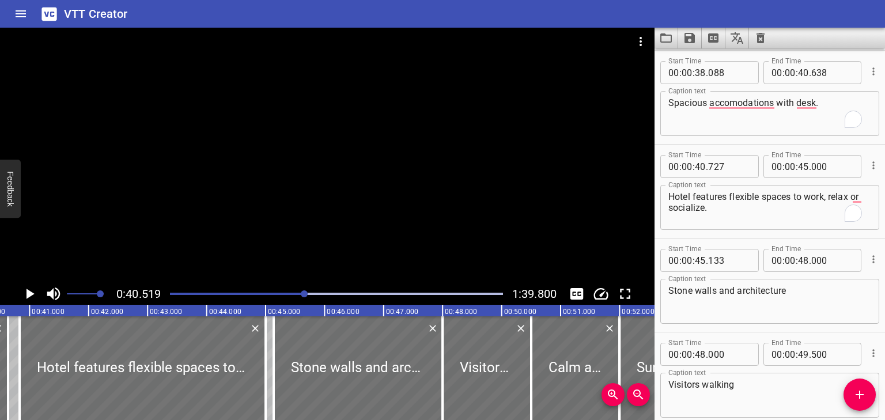
scroll to position [0, 2391]
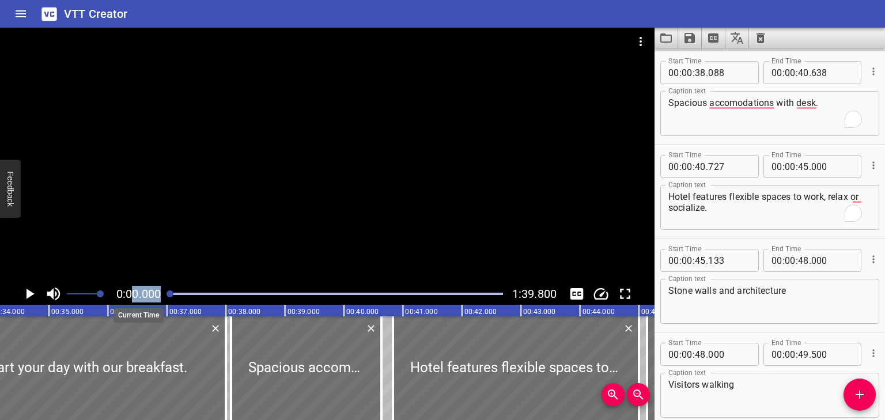
drag, startPoint x: 306, startPoint y: 293, endPoint x: 132, endPoint y: 300, distance: 174.2
click at [132, 300] on div "0:00.000 1:39.800" at bounding box center [327, 294] width 655 height 22
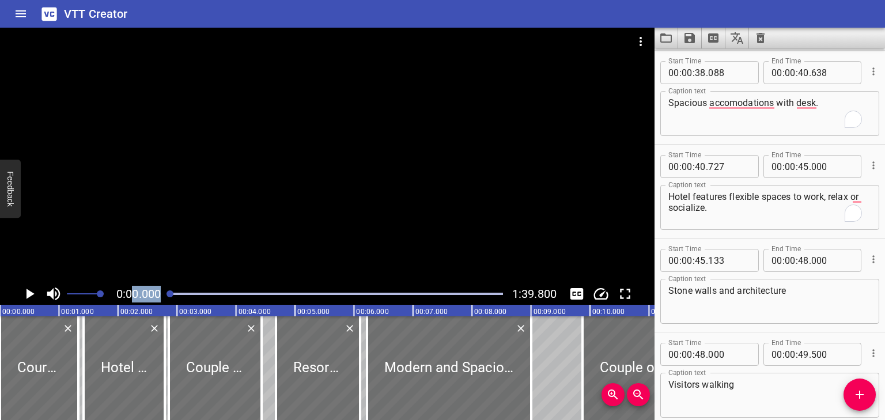
scroll to position [0, 0]
click at [150, 297] on span "0:00.000" at bounding box center [138, 294] width 44 height 14
drag, startPoint x: 171, startPoint y: 293, endPoint x: 161, endPoint y: 294, distance: 9.9
click at [161, 294] on div "0:00.000 1:39.800" at bounding box center [327, 294] width 655 height 22
click at [27, 290] on icon "Play/Pause" at bounding box center [31, 294] width 8 height 10
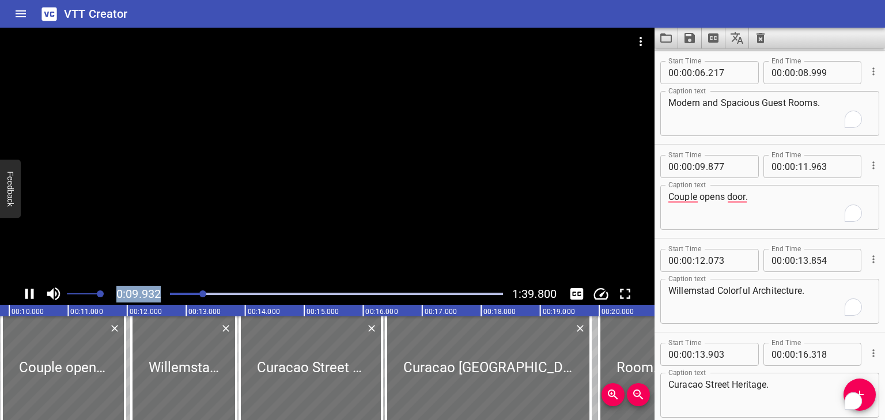
scroll to position [470, 0]
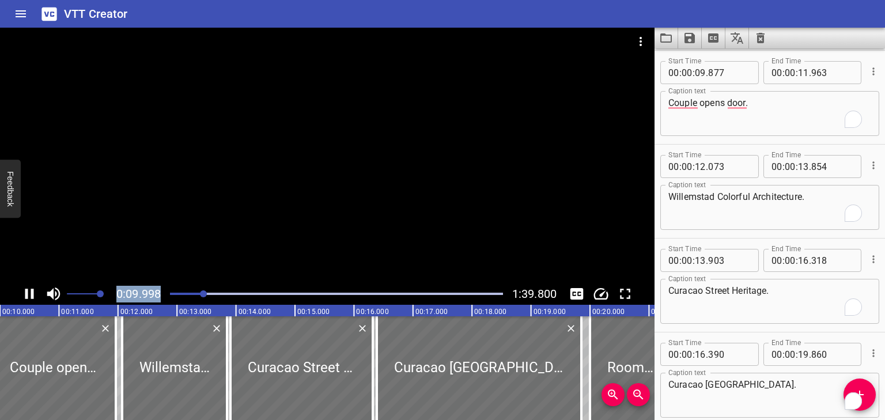
click at [24, 292] on icon "Play/Pause" at bounding box center [29, 293] width 17 height 17
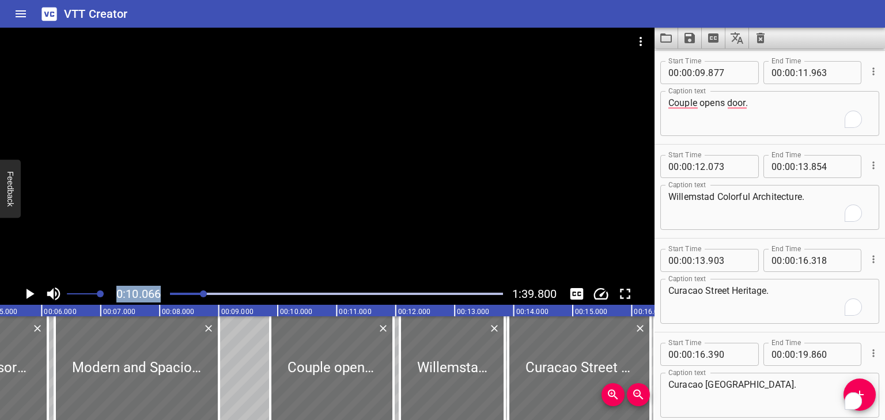
scroll to position [0, 307]
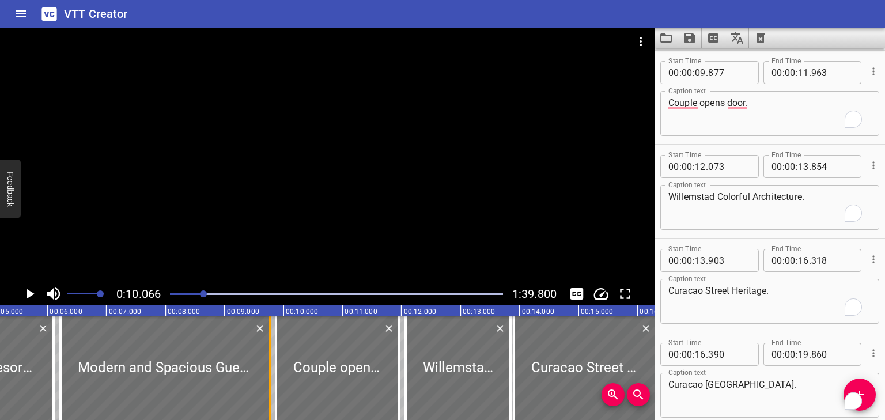
drag, startPoint x: 221, startPoint y: 341, endPoint x: 267, endPoint y: 339, distance: 45.6
click at [267, 339] on div at bounding box center [271, 368] width 12 height 104
type input "09"
type input "770"
click at [27, 292] on icon "Play/Pause" at bounding box center [31, 294] width 8 height 10
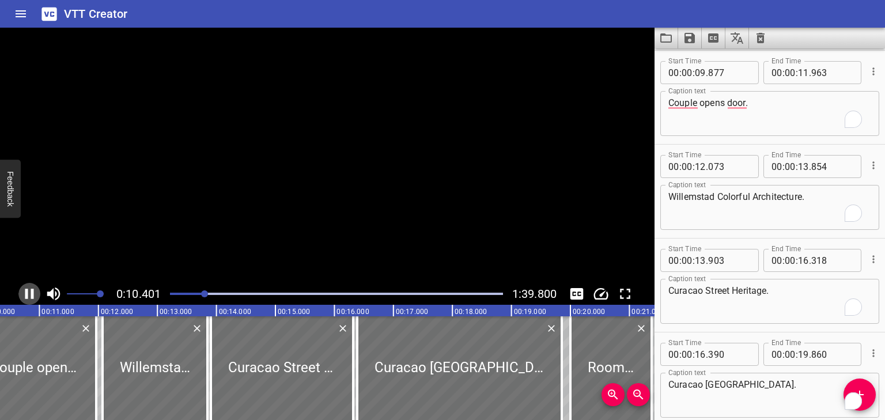
click at [27, 292] on icon "Play/Pause" at bounding box center [29, 294] width 9 height 10
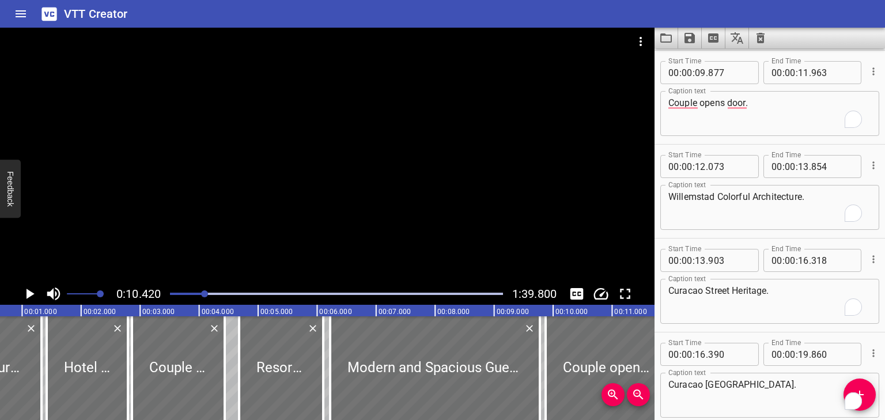
scroll to position [0, 0]
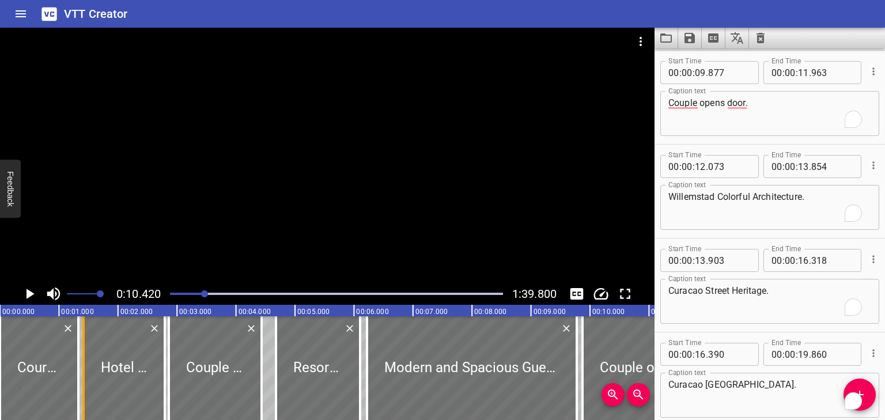
click at [78, 338] on div at bounding box center [84, 368] width 12 height 104
click at [609, 395] on icon "Zoom In" at bounding box center [613, 395] width 10 height 10
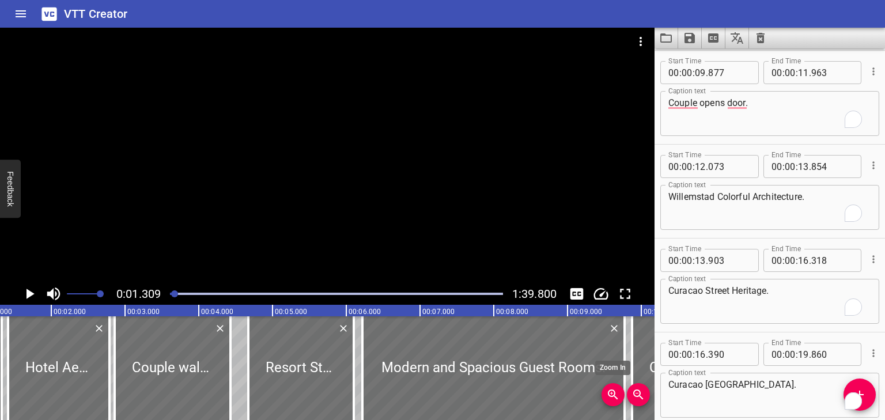
click at [616, 393] on icon "Zoom In" at bounding box center [613, 395] width 14 height 14
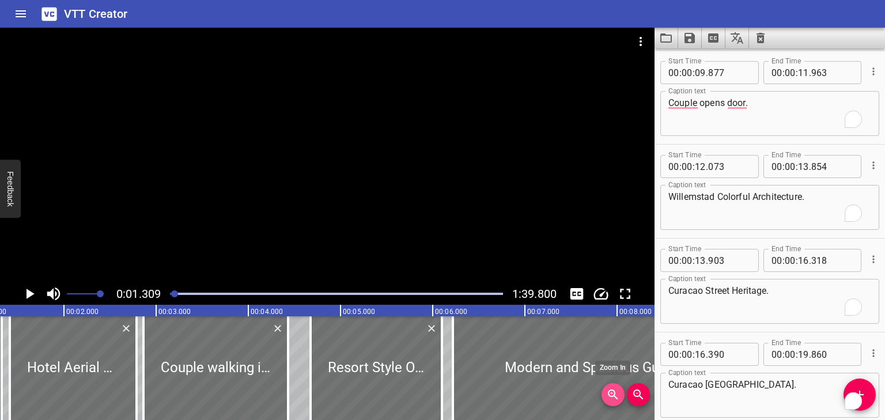
click at [616, 393] on icon "Zoom In" at bounding box center [613, 395] width 14 height 14
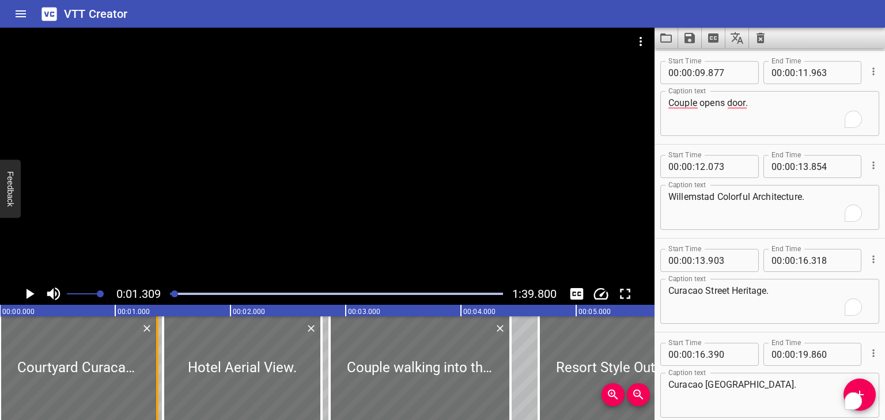
click at [154, 333] on div at bounding box center [158, 368] width 12 height 104
type input "363"
click at [162, 338] on div at bounding box center [161, 368] width 2 height 104
type input "398"
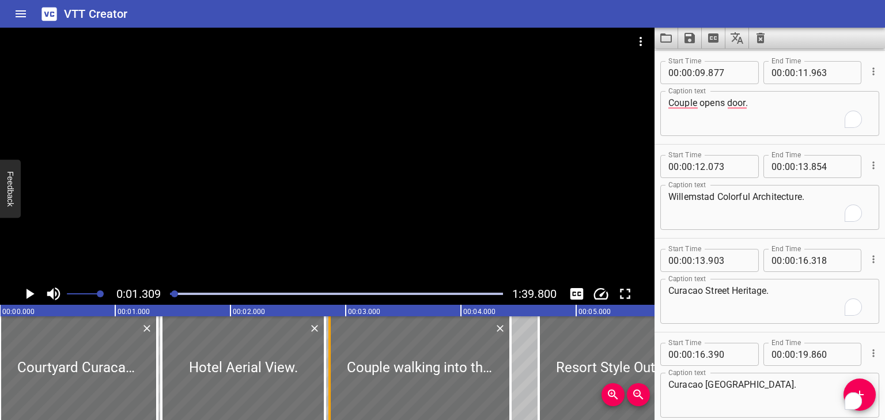
type input "819"
drag, startPoint x: 183, startPoint y: 291, endPoint x: 150, endPoint y: 290, distance: 32.9
click at [150, 290] on div "0:02.805 1:39.800" at bounding box center [327, 294] width 655 height 22
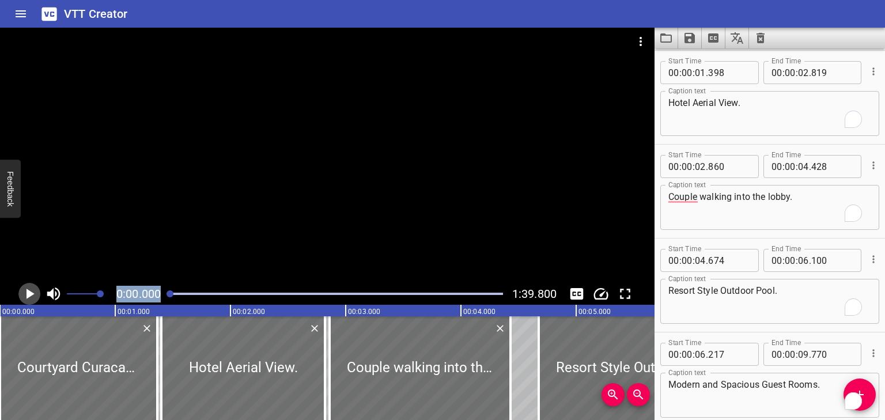
click at [25, 295] on icon "Play/Pause" at bounding box center [29, 293] width 17 height 17
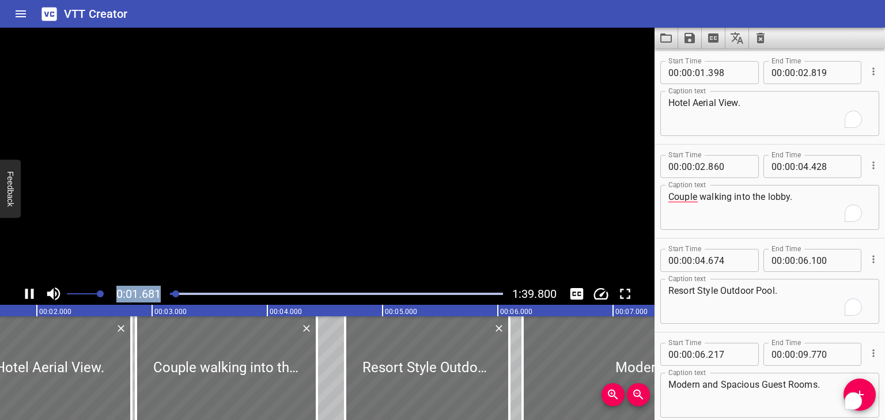
click at [31, 292] on icon "Play/Pause" at bounding box center [29, 294] width 9 height 10
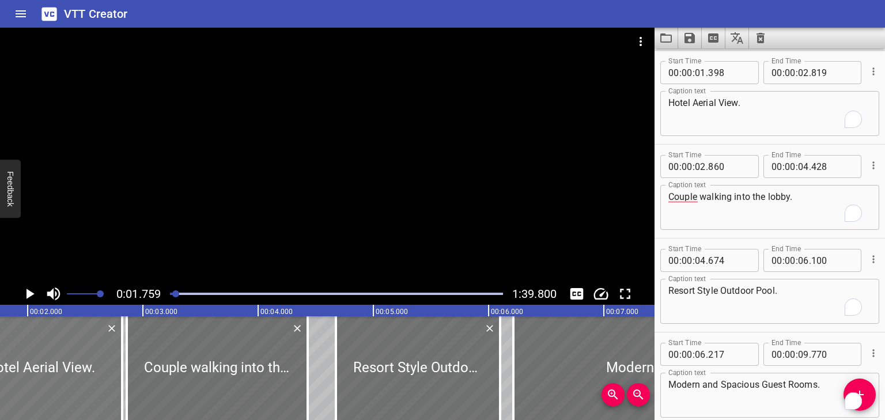
click at [37, 412] on div at bounding box center [41, 368] width 164 height 104
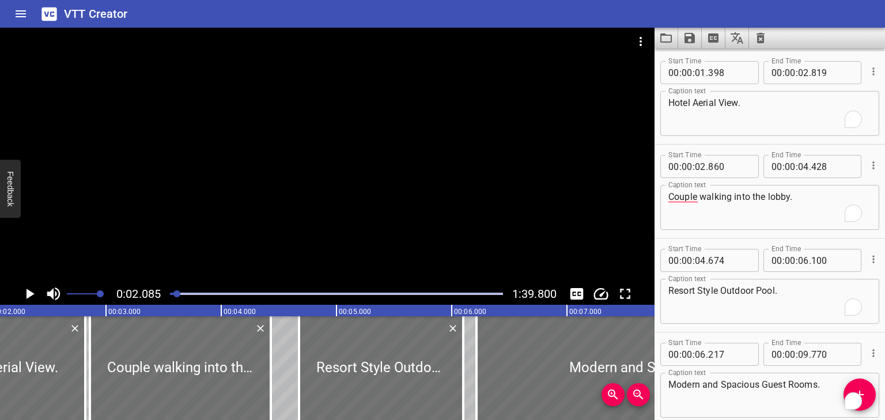
scroll to position [0, 0]
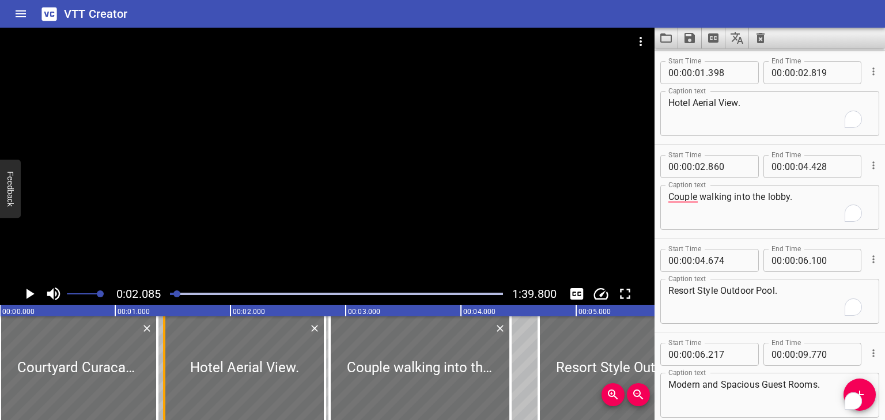
click at [166, 352] on div at bounding box center [164, 368] width 12 height 104
type input "423"
click at [155, 353] on div at bounding box center [155, 368] width 2 height 104
type input "348"
drag, startPoint x: 177, startPoint y: 290, endPoint x: 127, endPoint y: 300, distance: 51.0
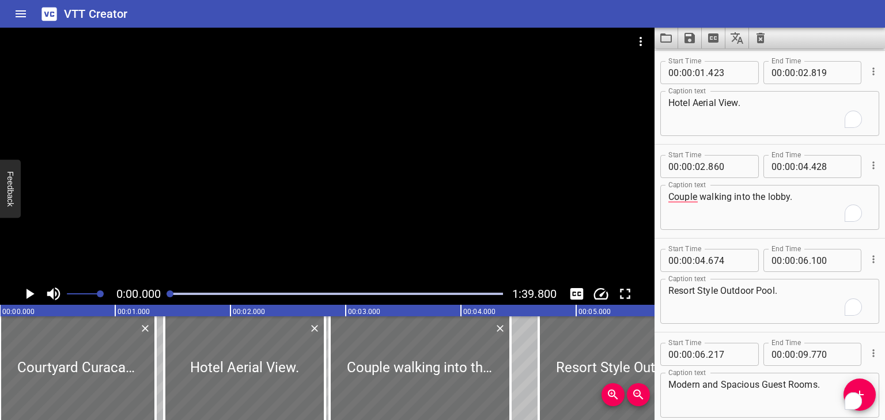
click at [166, 291] on div at bounding box center [336, 294] width 347 height 16
click at [25, 294] on icon "Play/Pause" at bounding box center [29, 293] width 17 height 17
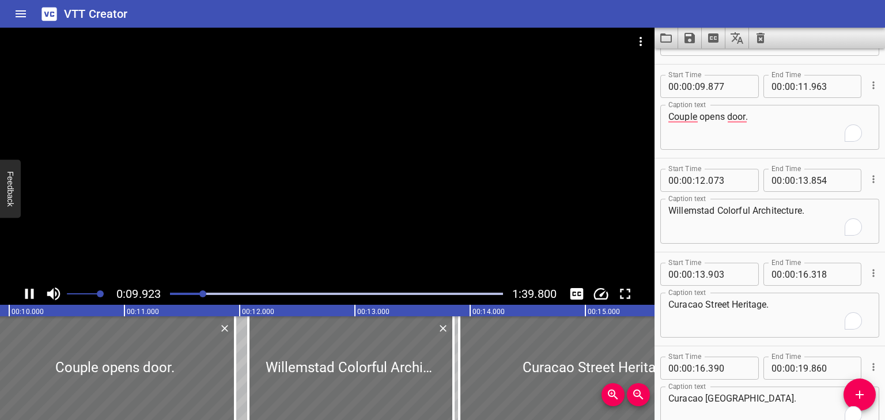
scroll to position [470, 0]
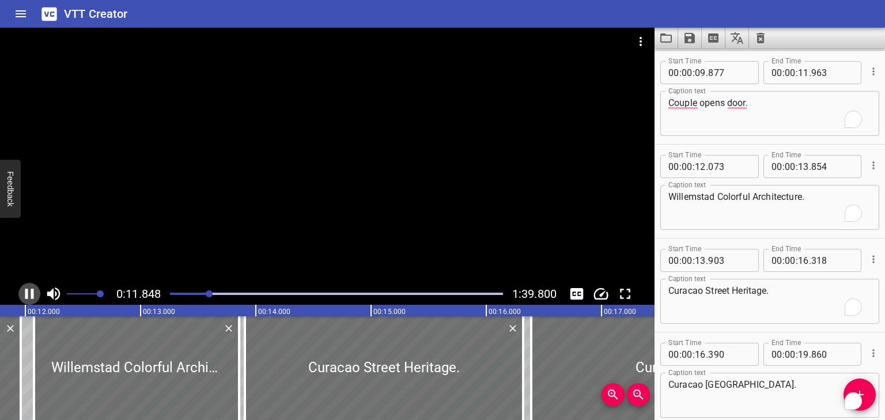
click at [34, 293] on icon "Play/Pause" at bounding box center [29, 293] width 17 height 17
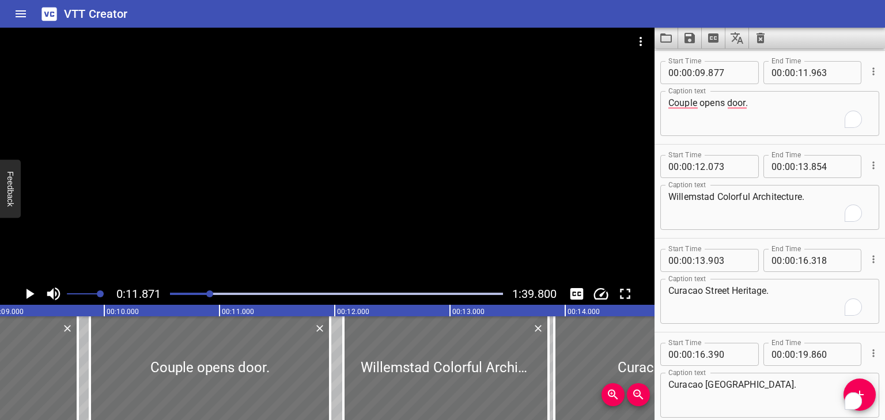
scroll to position [0, 998]
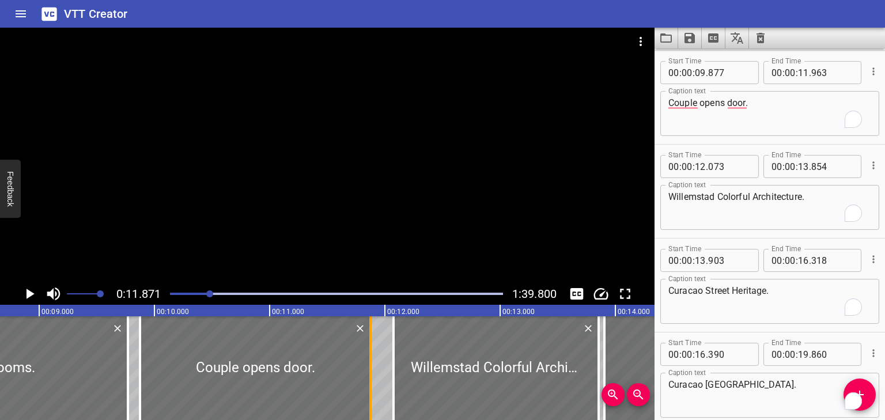
drag, startPoint x: 379, startPoint y: 337, endPoint x: 369, endPoint y: 337, distance: 9.8
click at [369, 337] on div at bounding box center [370, 368] width 2 height 104
type input "878"
click at [386, 337] on div at bounding box center [390, 368] width 12 height 104
type input "038"
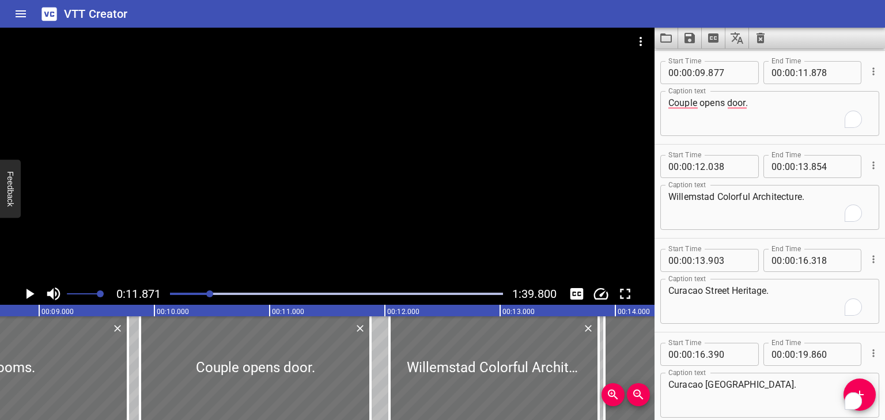
click at [207, 292] on div at bounding box center [209, 293] width 7 height 7
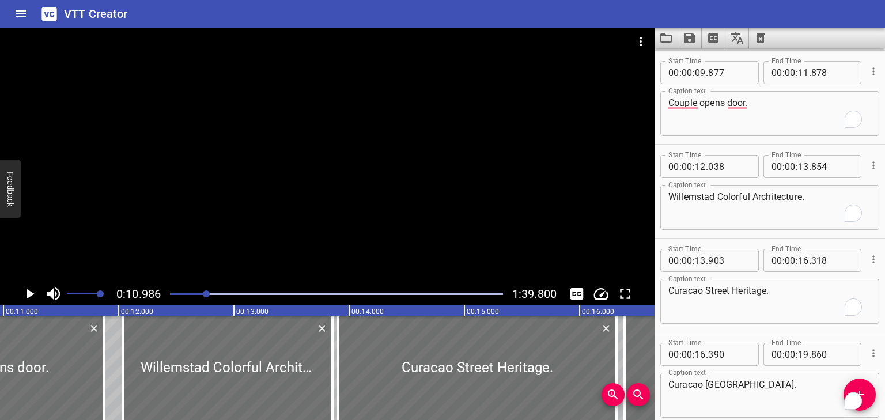
scroll to position [0, 1266]
click at [33, 292] on icon "Play/Pause" at bounding box center [29, 293] width 17 height 17
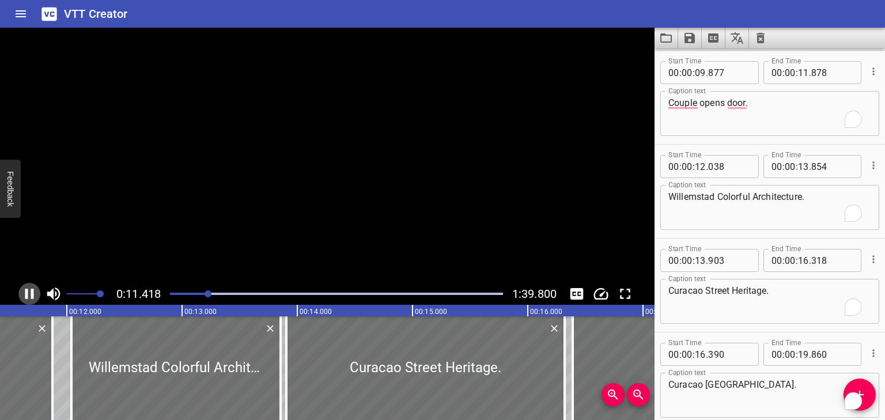
click at [33, 292] on icon "Play/Pause" at bounding box center [29, 294] width 9 height 10
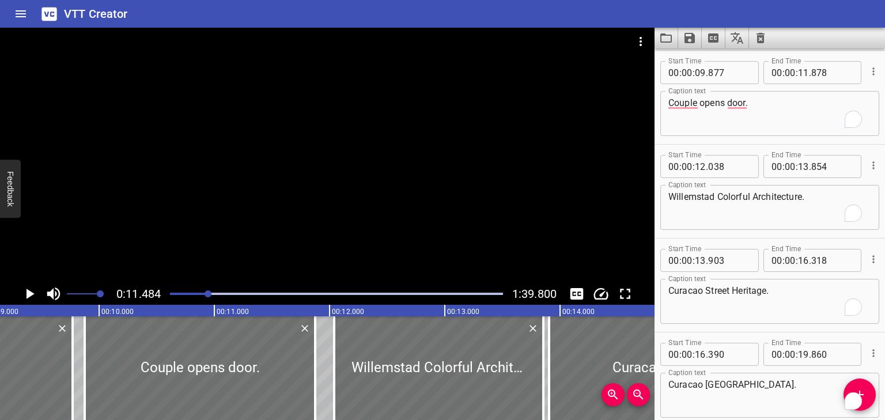
scroll to position [0, 934]
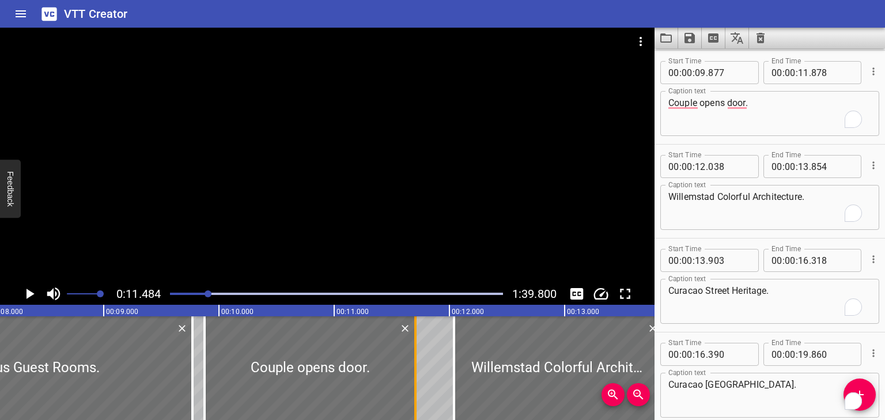
drag, startPoint x: 433, startPoint y: 335, endPoint x: 414, endPoint y: 335, distance: 19.6
click at [414, 335] on div at bounding box center [416, 368] width 12 height 104
click at [28, 294] on icon "Play/Pause" at bounding box center [31, 294] width 8 height 10
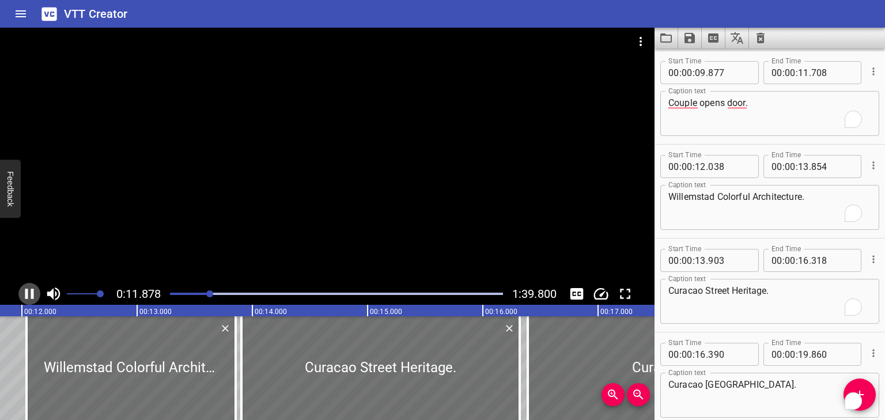
click at [27, 293] on icon "Play/Pause" at bounding box center [29, 294] width 9 height 10
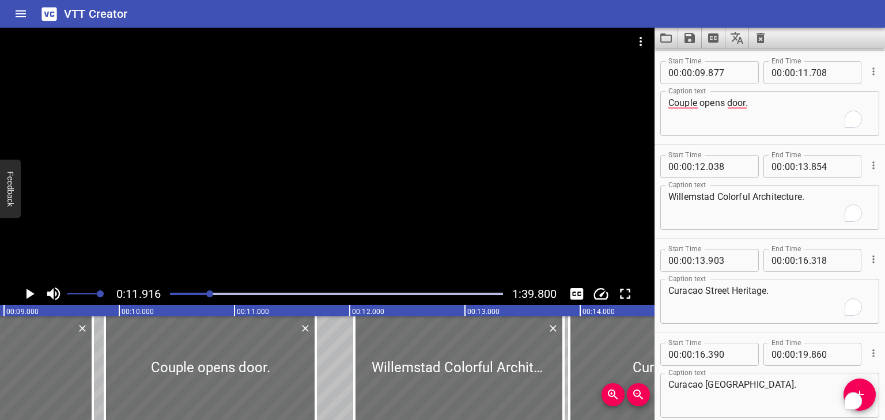
scroll to position [0, 904]
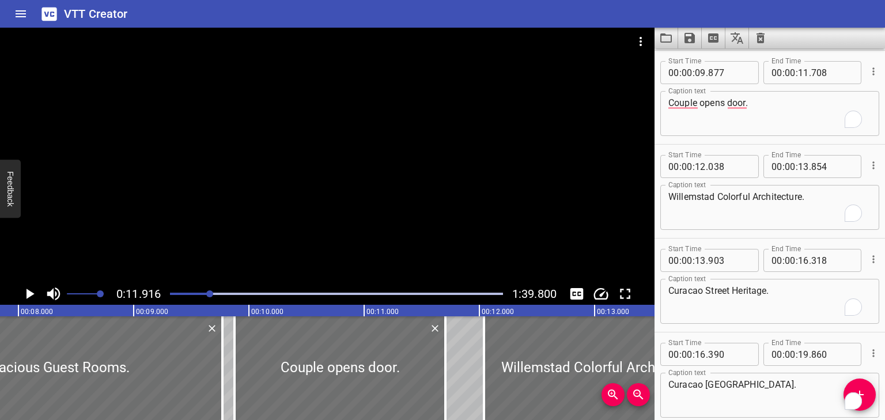
click at [207, 292] on div at bounding box center [209, 293] width 7 height 7
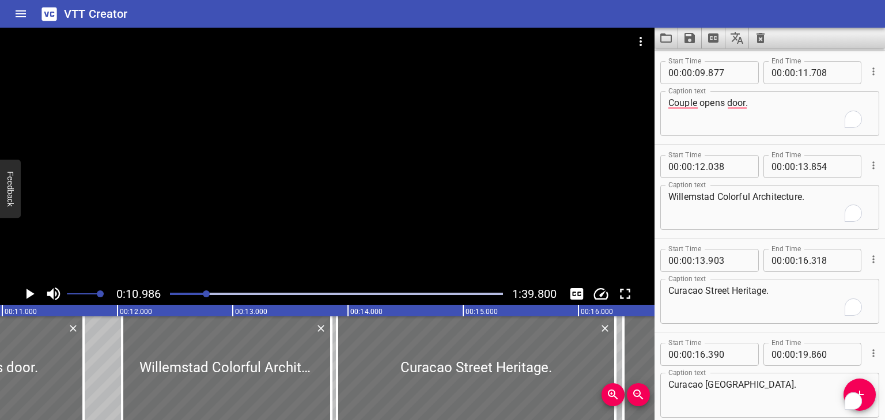
click at [205, 292] on div at bounding box center [206, 293] width 7 height 7
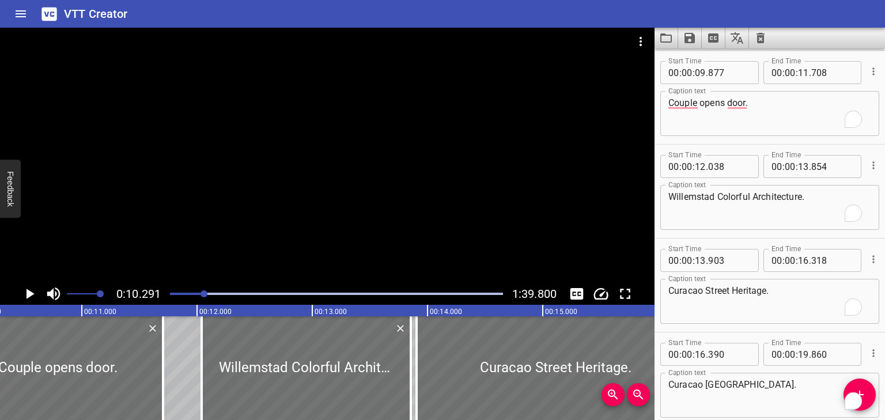
click at [204, 292] on div at bounding box center [204, 293] width 7 height 7
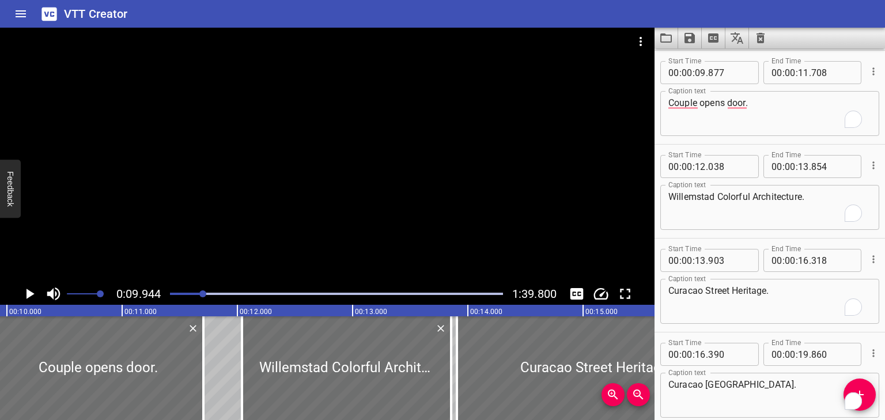
click at [25, 295] on icon "Play/Pause" at bounding box center [29, 293] width 17 height 17
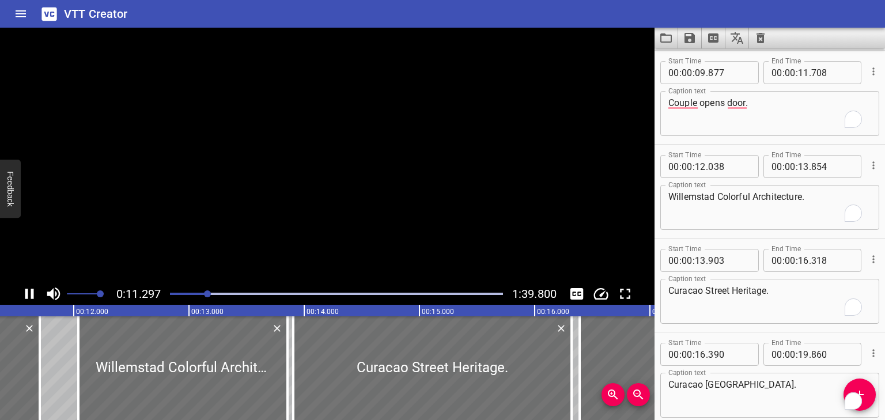
click at [25, 295] on icon "Play/Pause" at bounding box center [29, 294] width 9 height 10
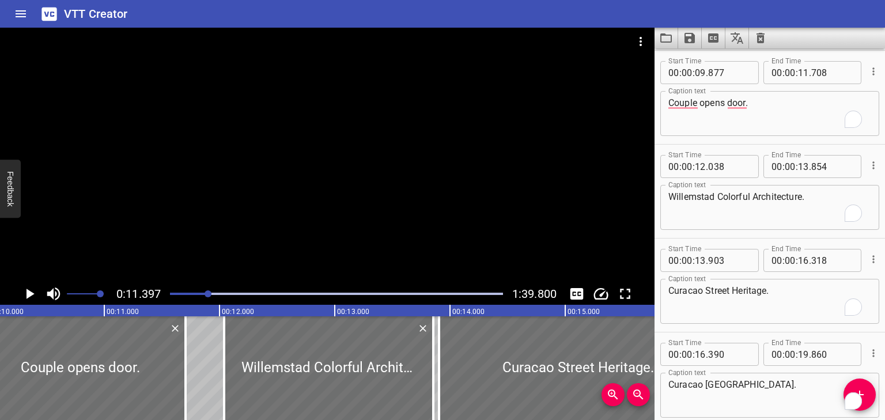
scroll to position [0, 1143]
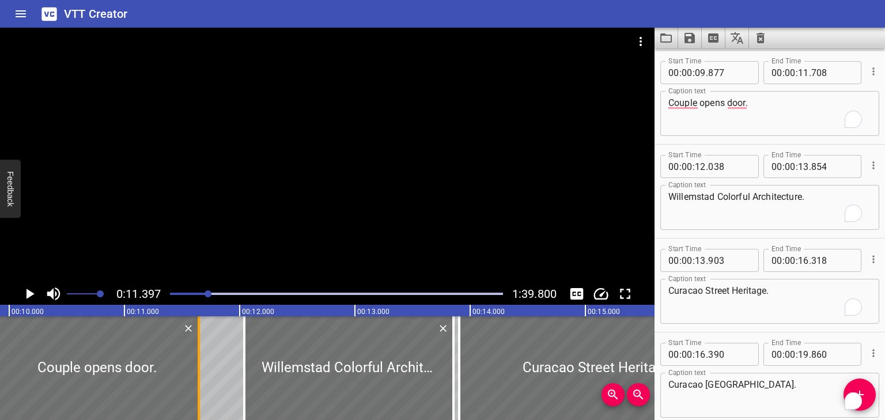
drag, startPoint x: 209, startPoint y: 353, endPoint x: 202, endPoint y: 353, distance: 6.9
click at [202, 353] on div at bounding box center [199, 368] width 12 height 104
click at [31, 293] on icon "Play/Pause" at bounding box center [31, 294] width 8 height 10
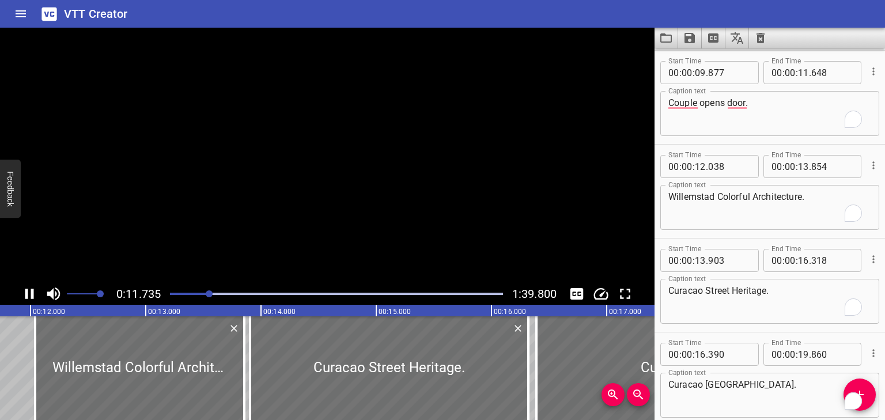
click at [31, 293] on icon "Play/Pause" at bounding box center [29, 294] width 9 height 10
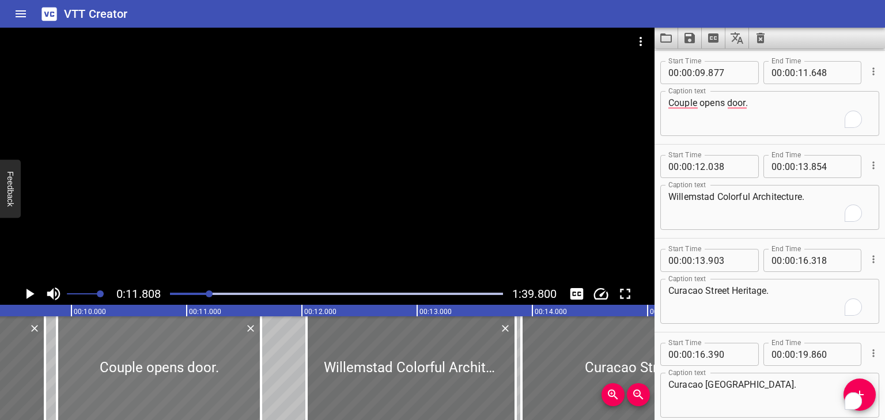
scroll to position [0, 1071]
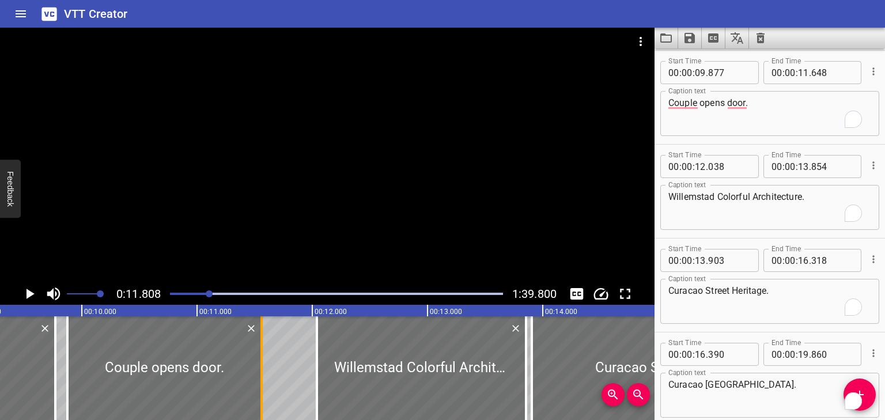
drag, startPoint x: 269, startPoint y: 344, endPoint x: 259, endPoint y: 342, distance: 9.9
click at [259, 342] on div at bounding box center [262, 368] width 12 height 104
type input "563"
click at [206, 293] on div "Play progress" at bounding box center [43, 294] width 333 height 2
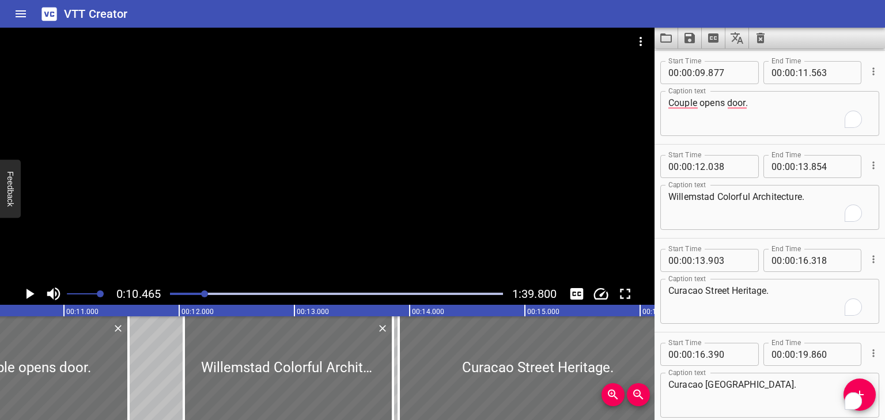
scroll to position [0, 1206]
click at [26, 289] on icon "Play/Pause" at bounding box center [29, 293] width 17 height 17
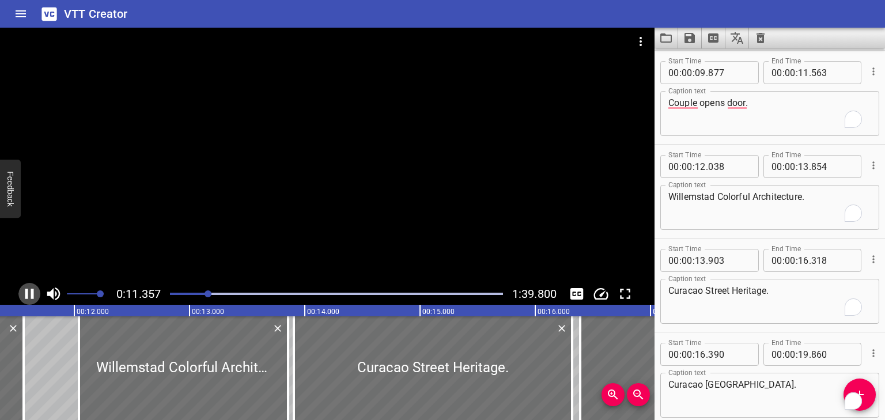
click at [28, 291] on icon "Play/Pause" at bounding box center [29, 294] width 9 height 10
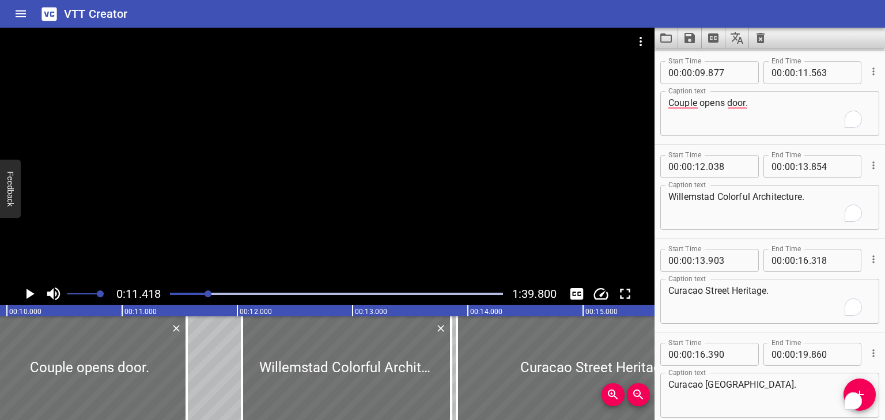
scroll to position [0, 1076]
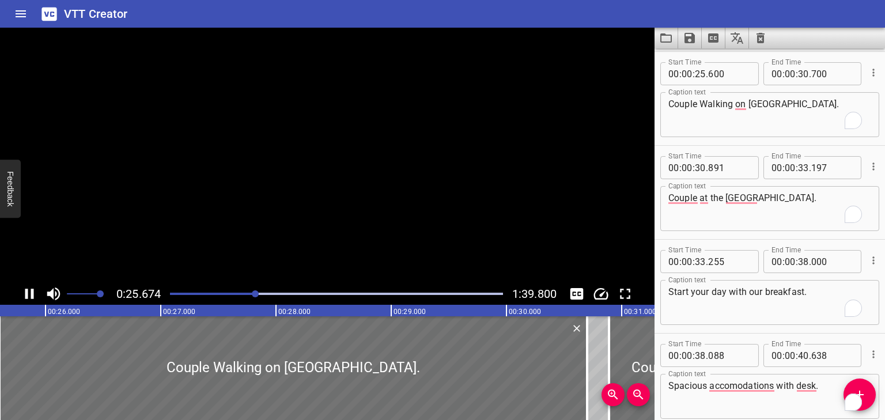
scroll to position [1221, 0]
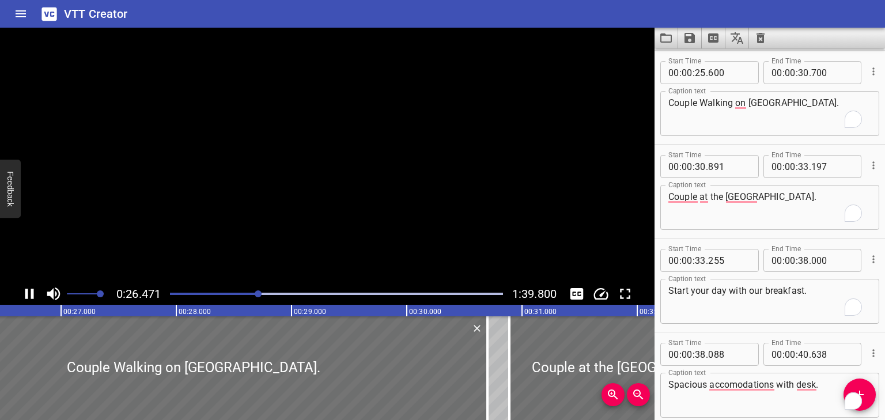
click at [25, 292] on icon "Play/Pause" at bounding box center [29, 294] width 9 height 10
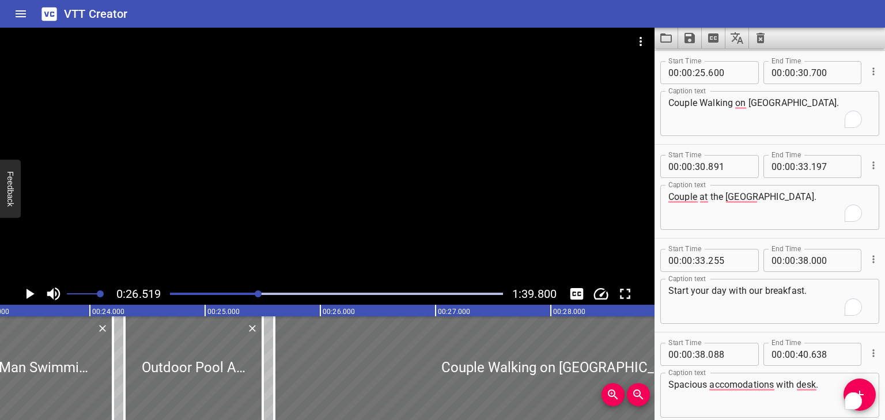
scroll to position [0, 2647]
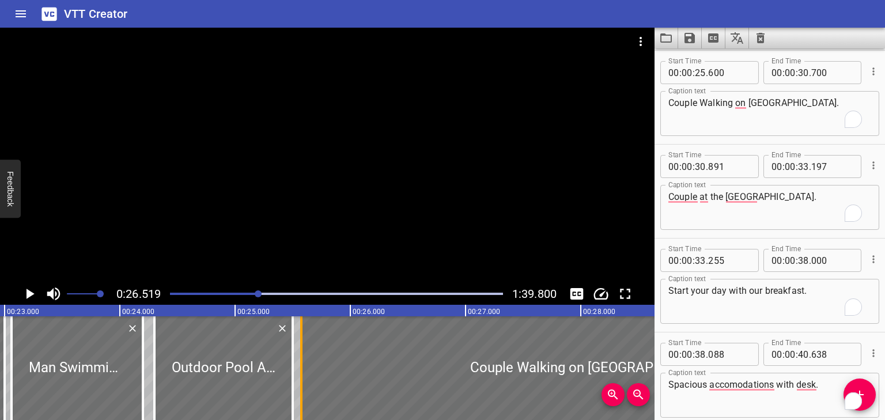
click at [300, 335] on div at bounding box center [301, 368] width 2 height 104
type input "575"
click at [32, 294] on icon "Play/Pause" at bounding box center [31, 294] width 8 height 10
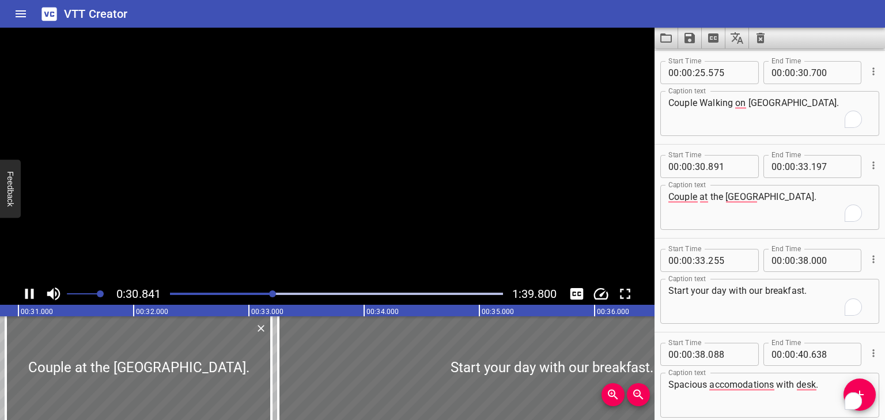
click at [35, 291] on icon "Play/Pause" at bounding box center [29, 293] width 17 height 17
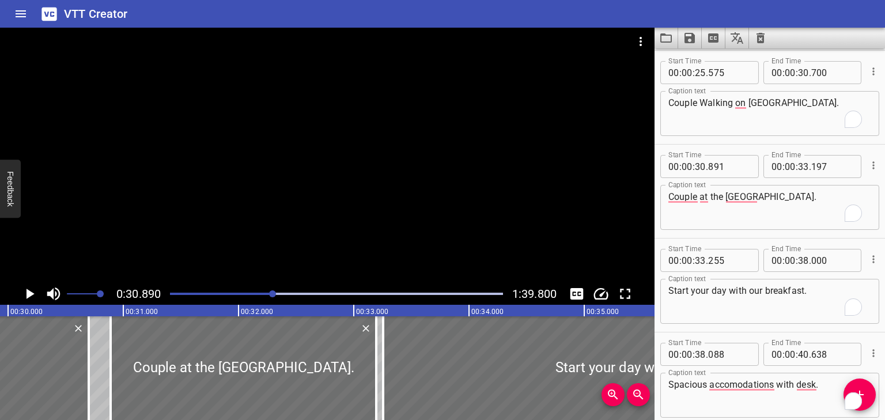
scroll to position [0, 3420]
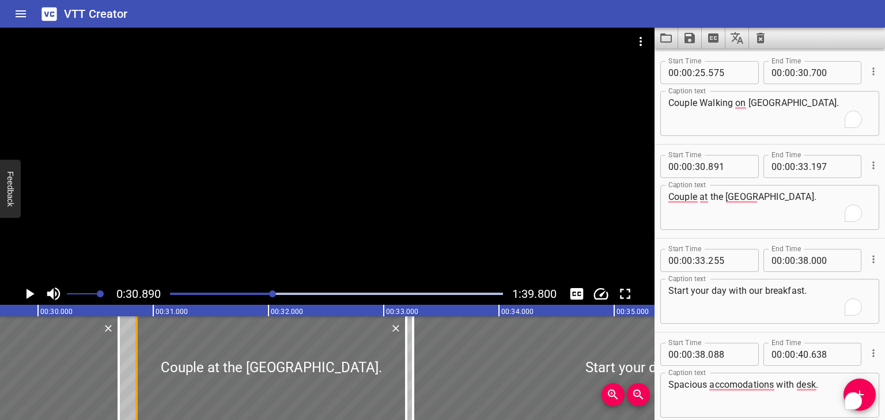
click at [135, 358] on div at bounding box center [136, 368] width 2 height 104
type input "846"
click at [27, 292] on icon "Play/Pause" at bounding box center [31, 294] width 8 height 10
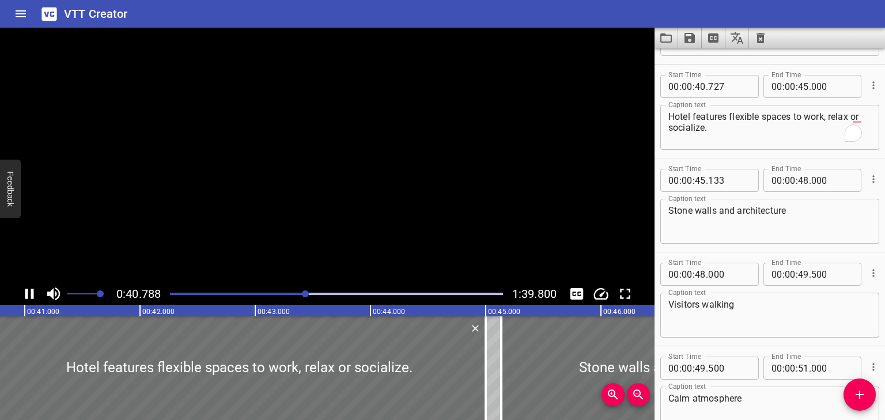
scroll to position [1597, 0]
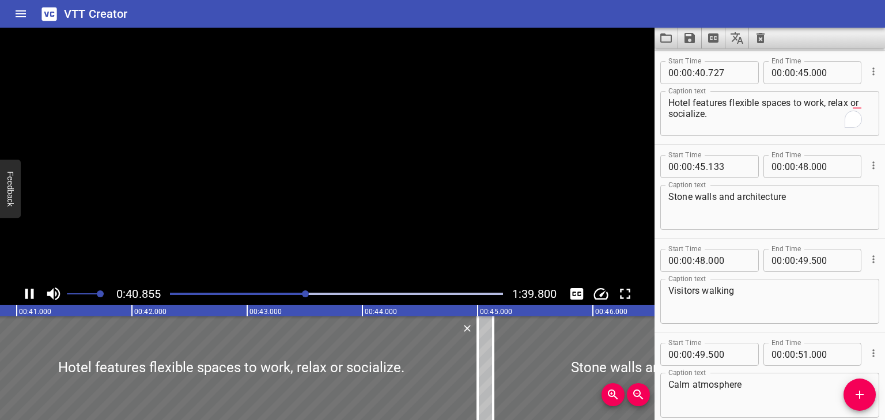
click at [27, 295] on icon "Play/Pause" at bounding box center [29, 294] width 9 height 10
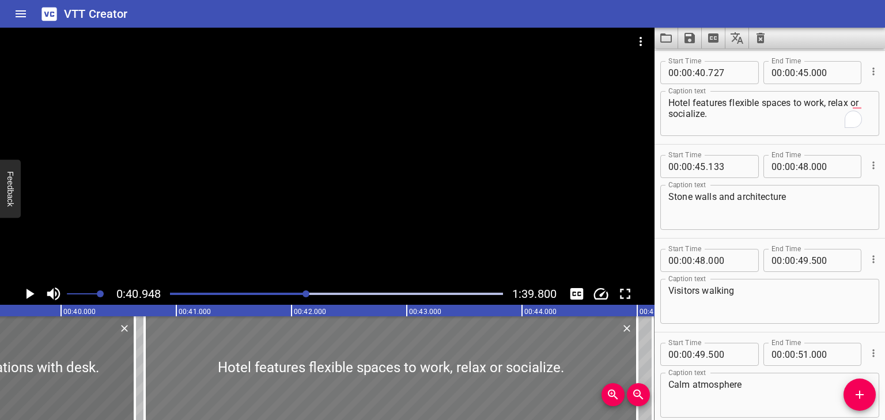
scroll to position [0, 4540]
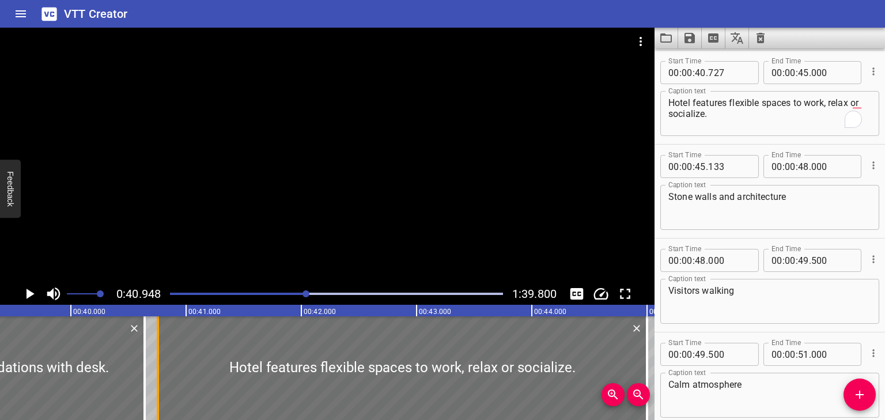
click at [154, 349] on div at bounding box center [158, 368] width 12 height 104
click at [301, 293] on div "Play progress" at bounding box center [140, 294] width 333 height 2
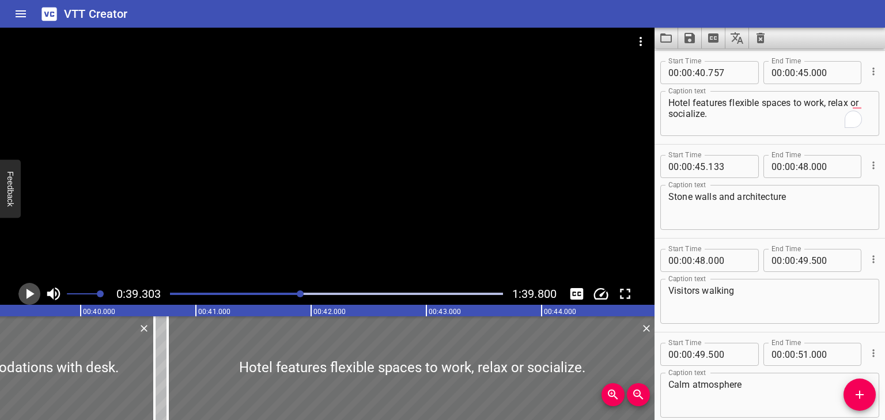
click at [35, 296] on icon "Play/Pause" at bounding box center [29, 293] width 17 height 17
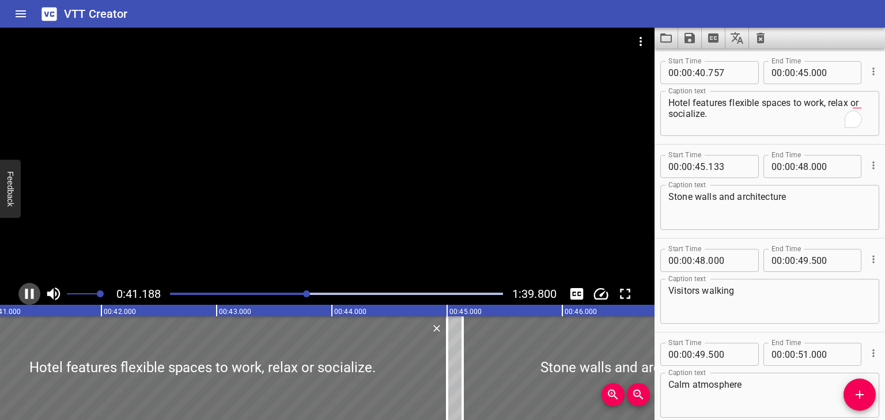
click at [36, 290] on icon "Play/Pause" at bounding box center [29, 293] width 17 height 17
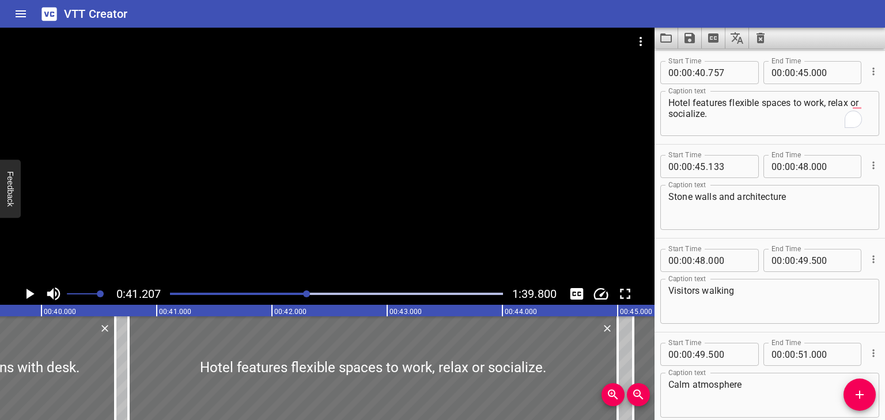
scroll to position [0, 4490]
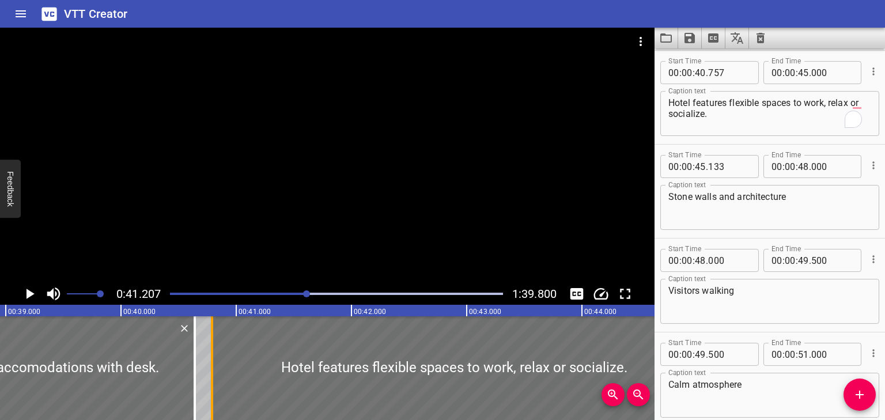
click at [207, 352] on div at bounding box center [212, 368] width 12 height 104
click at [33, 294] on icon "Play/Pause" at bounding box center [31, 294] width 8 height 10
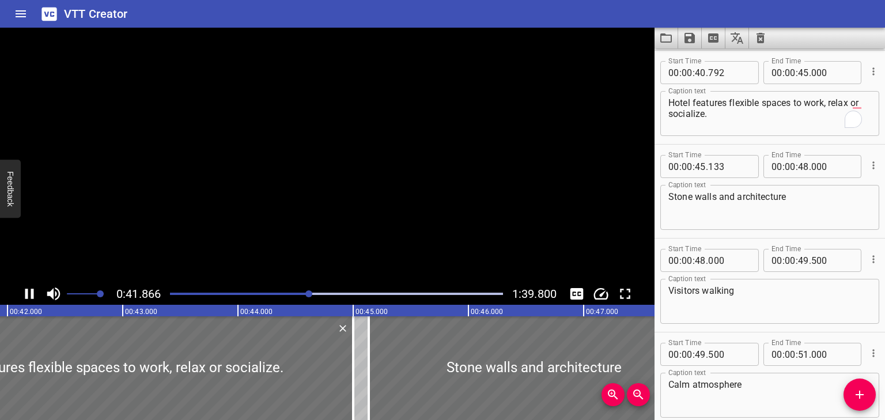
click at [33, 294] on icon "Play/Pause" at bounding box center [29, 294] width 9 height 10
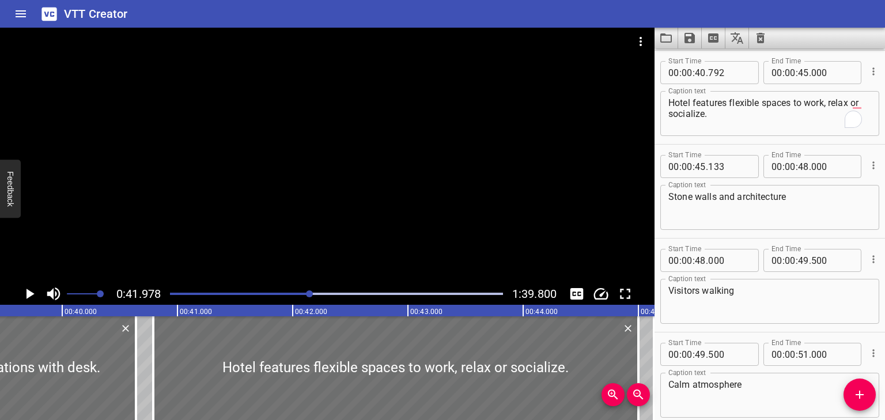
scroll to position [0, 4459]
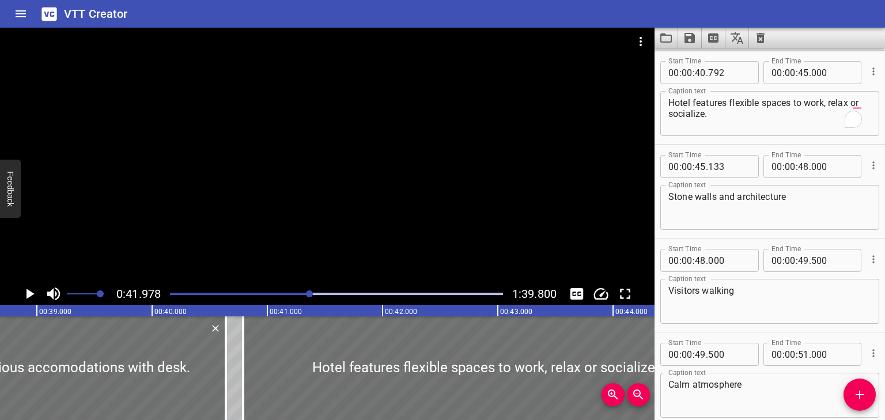
click at [305, 293] on div "Play progress" at bounding box center [144, 294] width 333 height 2
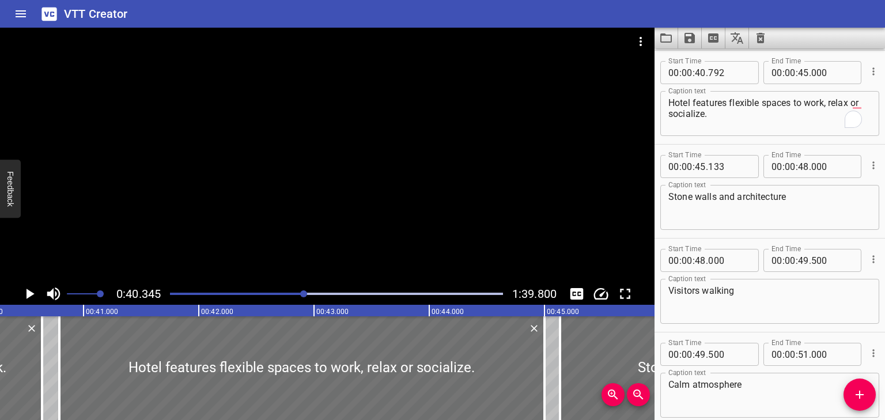
scroll to position [0, 4650]
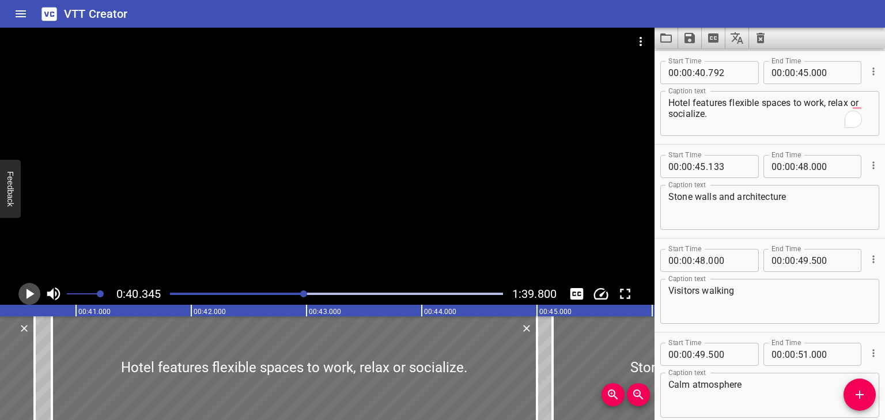
click at [30, 295] on icon "Play/Pause" at bounding box center [31, 294] width 8 height 10
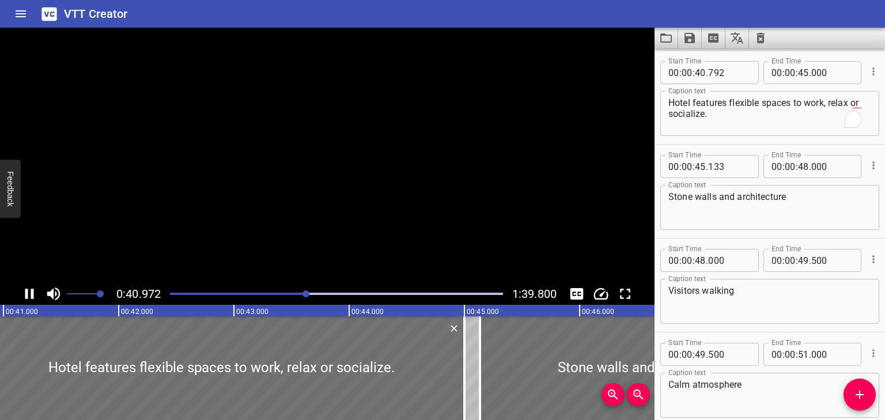
click at [29, 295] on icon "Play/Pause" at bounding box center [29, 293] width 17 height 17
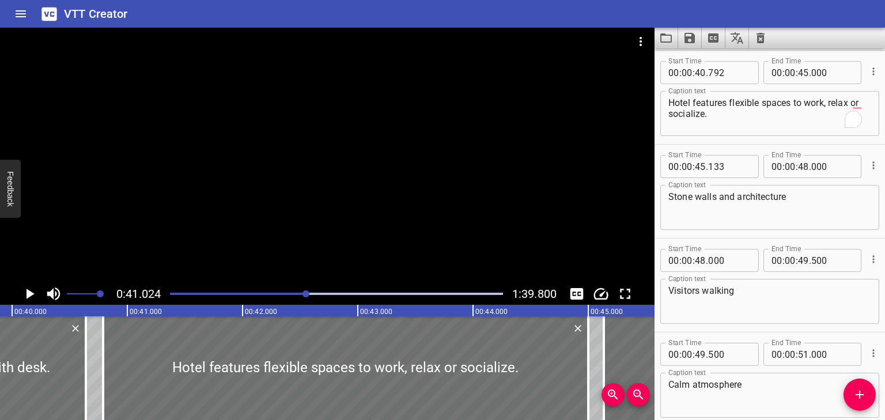
scroll to position [0, 4498]
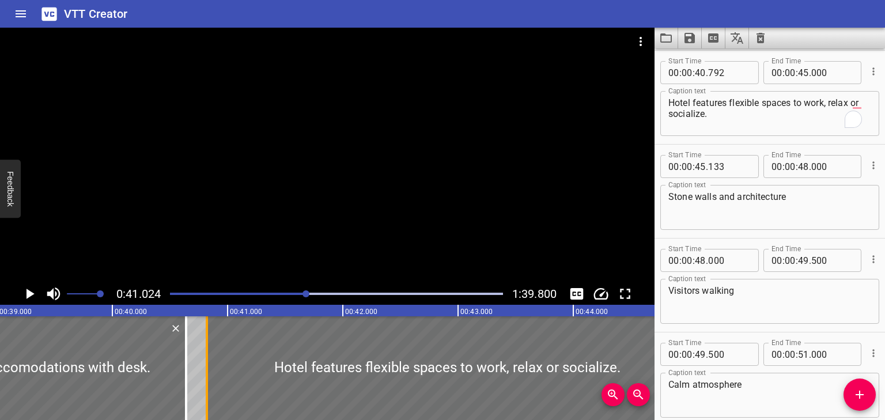
click at [204, 339] on div at bounding box center [207, 368] width 12 height 104
click at [208, 324] on div at bounding box center [208, 368] width 2 height 104
type input "837"
click at [303, 293] on div "Play progress" at bounding box center [140, 294] width 333 height 2
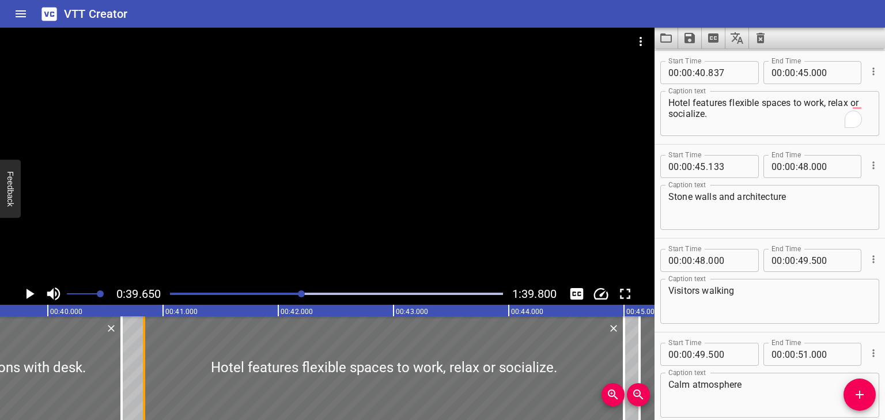
scroll to position [0, 4571]
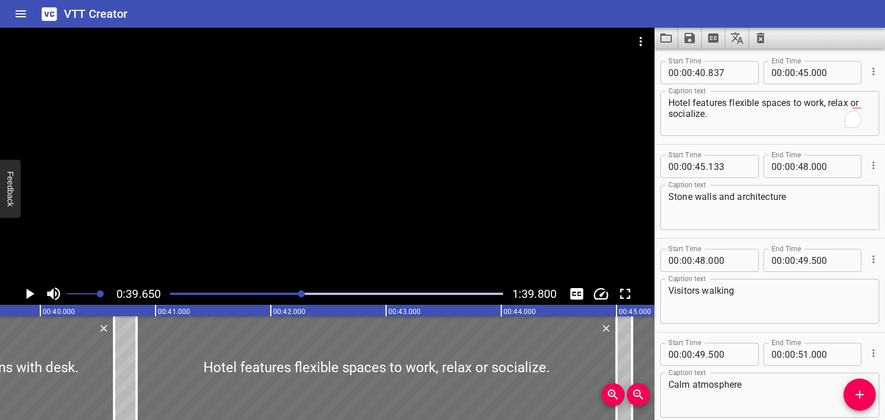
click at [35, 295] on icon "Play/Pause" at bounding box center [29, 293] width 17 height 17
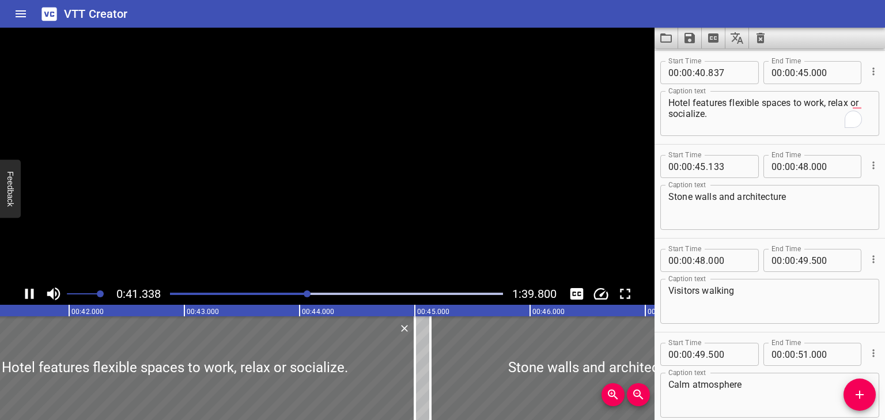
click at [34, 295] on icon "Play/Pause" at bounding box center [29, 293] width 17 height 17
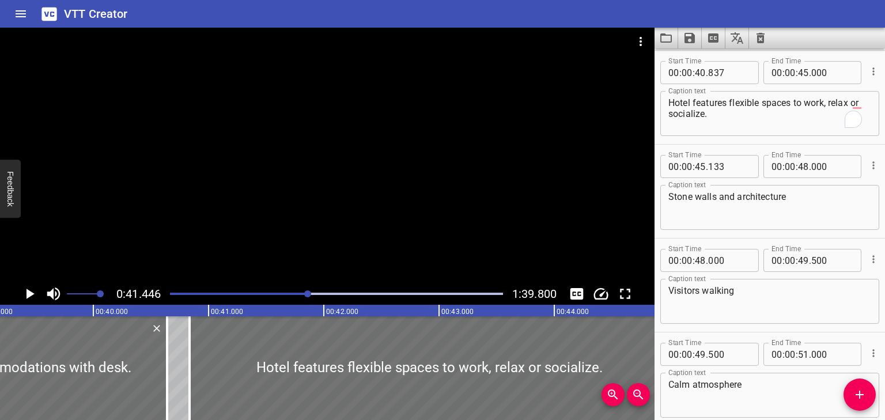
scroll to position [0, 4438]
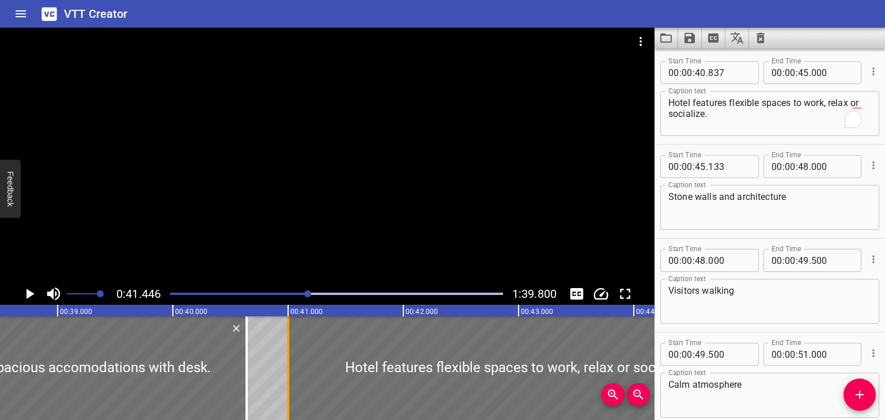
drag, startPoint x: 268, startPoint y: 332, endPoint x: 287, endPoint y: 330, distance: 19.2
click at [287, 330] on div at bounding box center [288, 368] width 2 height 104
type input "41"
type input "002"
click at [247, 385] on div at bounding box center [250, 368] width 12 height 104
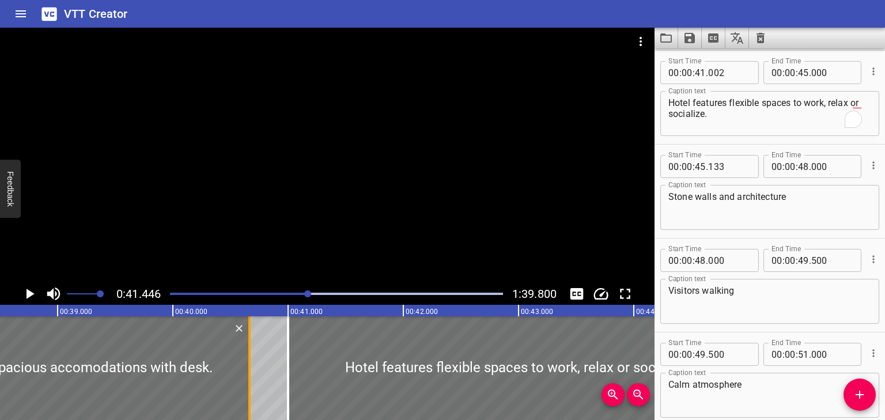
type input "663"
click at [32, 295] on icon "Play/Pause" at bounding box center [31, 294] width 8 height 10
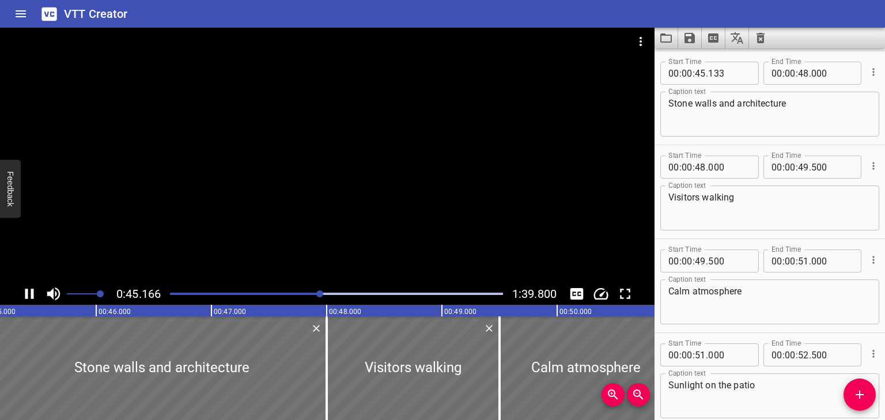
scroll to position [1691, 0]
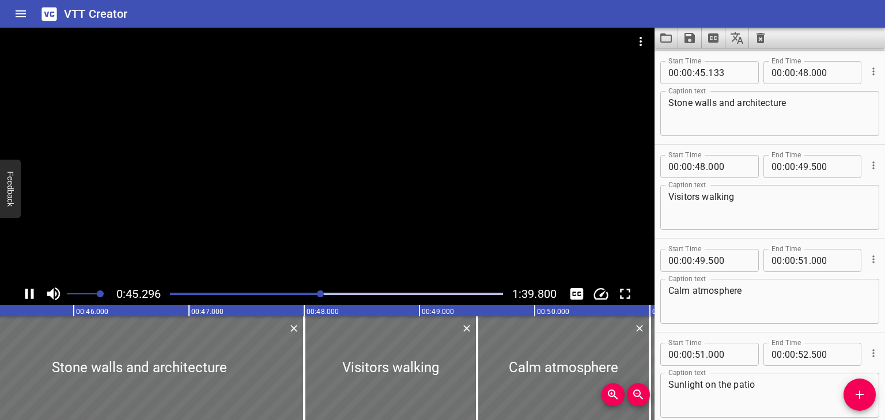
click at [21, 297] on icon "Play/Pause" at bounding box center [29, 293] width 17 height 17
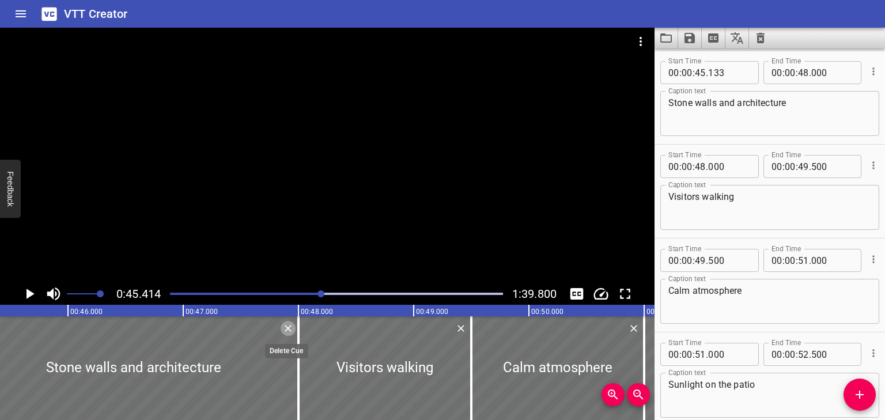
click at [290, 326] on icon "Delete" at bounding box center [288, 328] width 7 height 7
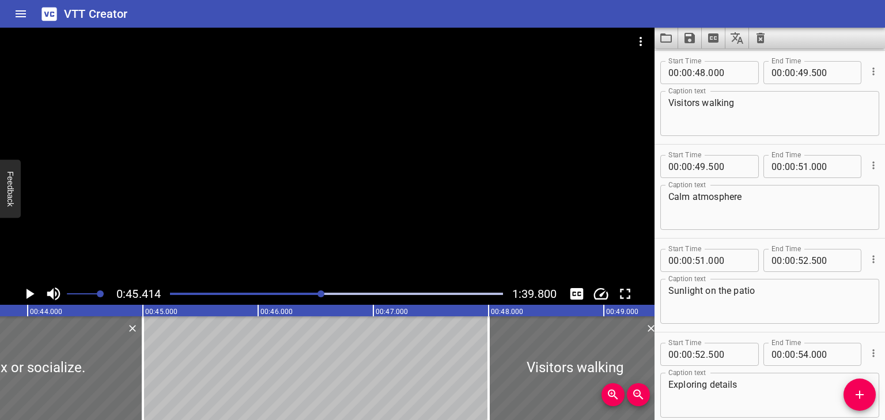
scroll to position [0, 4975]
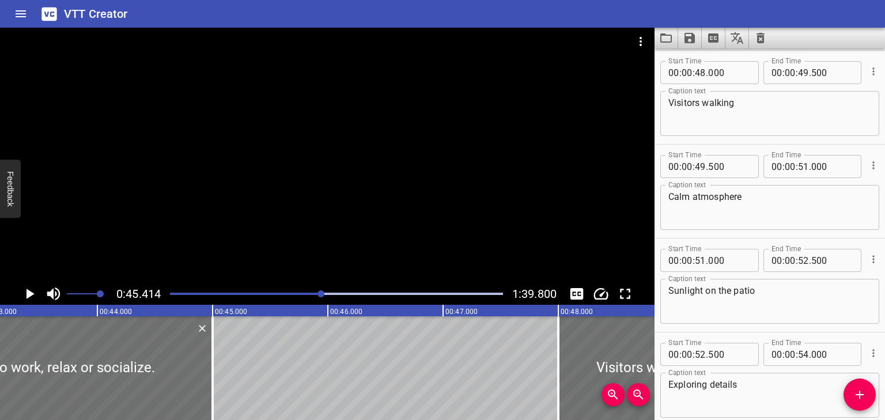
click at [26, 292] on icon "Play/Pause" at bounding box center [29, 293] width 17 height 17
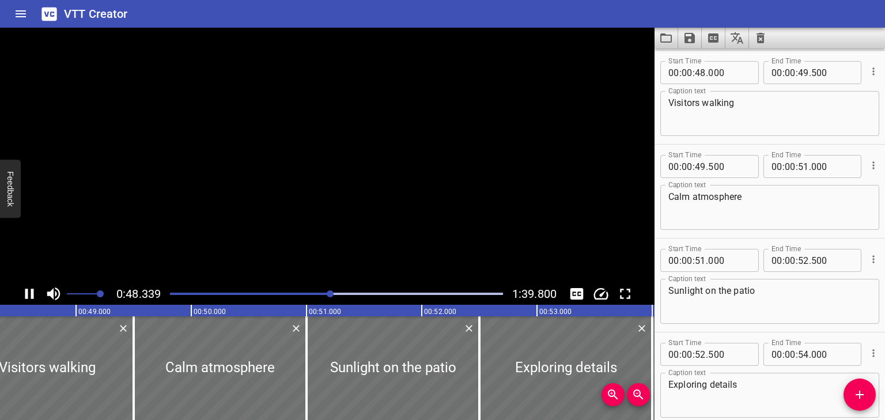
click at [26, 292] on icon "Play/Pause" at bounding box center [29, 294] width 9 height 10
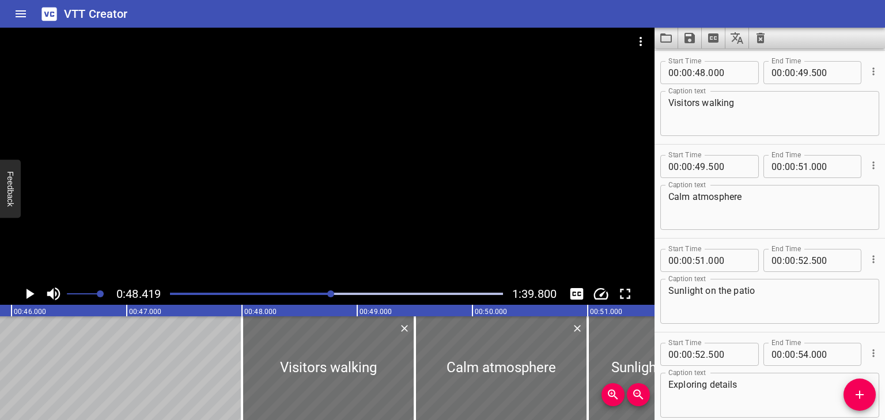
scroll to position [0, 5271]
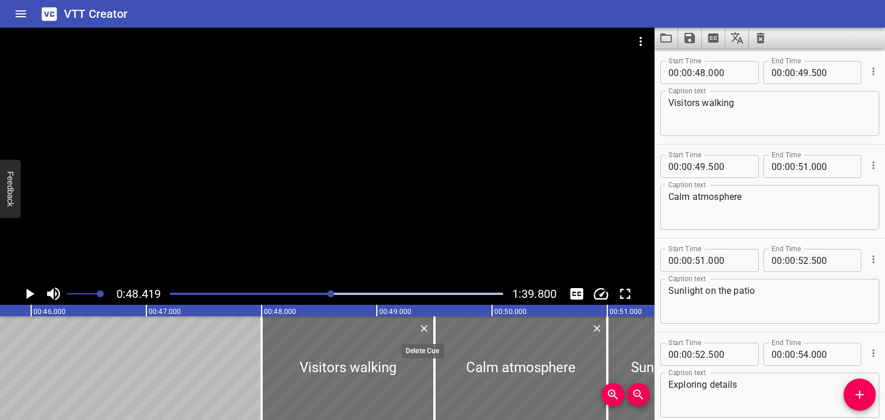
click at [428, 326] on icon "Delete" at bounding box center [424, 329] width 12 height 12
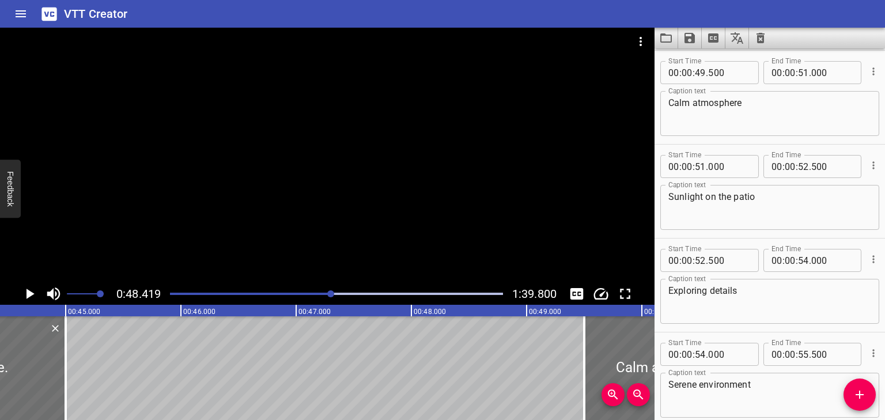
scroll to position [0, 5111]
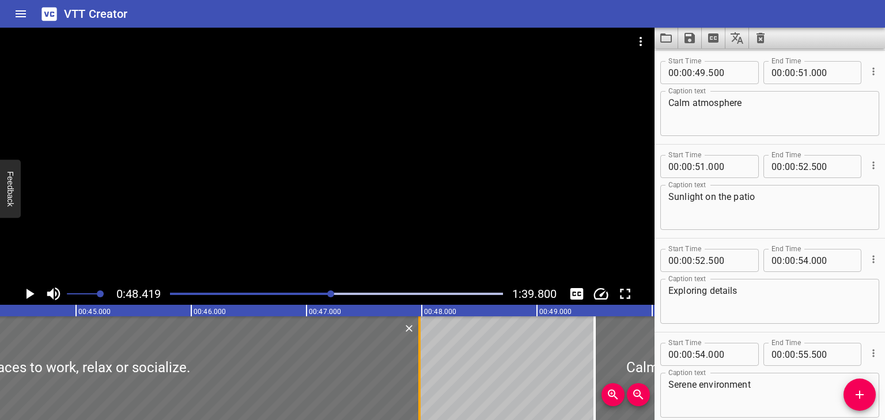
drag, startPoint x: 78, startPoint y: 346, endPoint x: 421, endPoint y: 349, distance: 343.5
click at [421, 349] on div at bounding box center [420, 368] width 12 height 104
type input "47"
type input "980"
click at [28, 292] on icon "Play/Pause" at bounding box center [31, 294] width 8 height 10
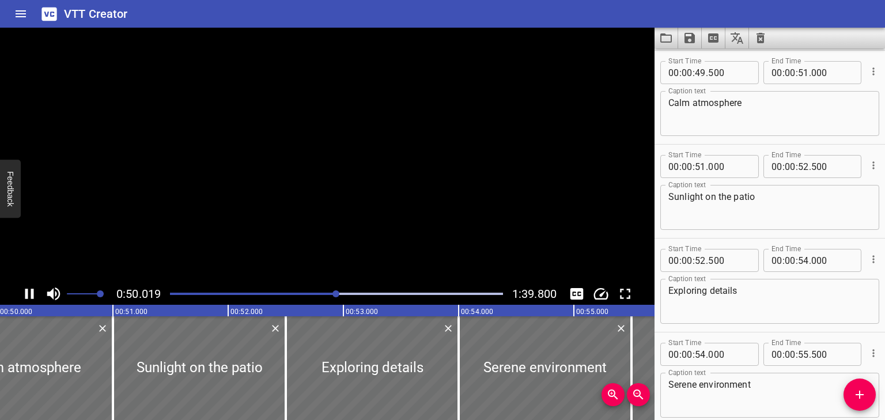
click at [28, 292] on icon "Play/Pause" at bounding box center [29, 294] width 9 height 10
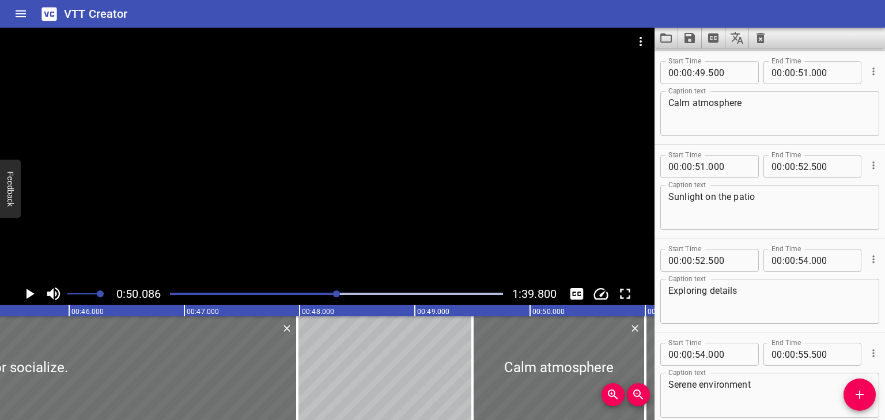
scroll to position [0, 5213]
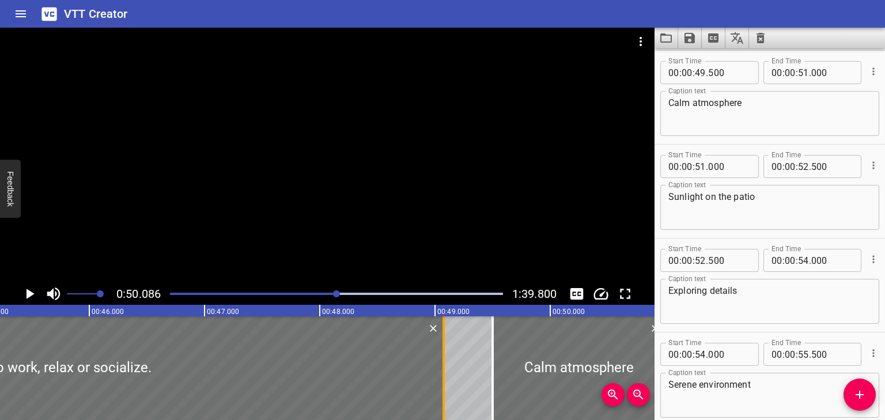
drag, startPoint x: 320, startPoint y: 369, endPoint x: 447, endPoint y: 365, distance: 126.3
click at [447, 365] on div at bounding box center [444, 368] width 12 height 104
type input "49"
type input "075"
click at [652, 325] on icon "Delete" at bounding box center [656, 329] width 12 height 12
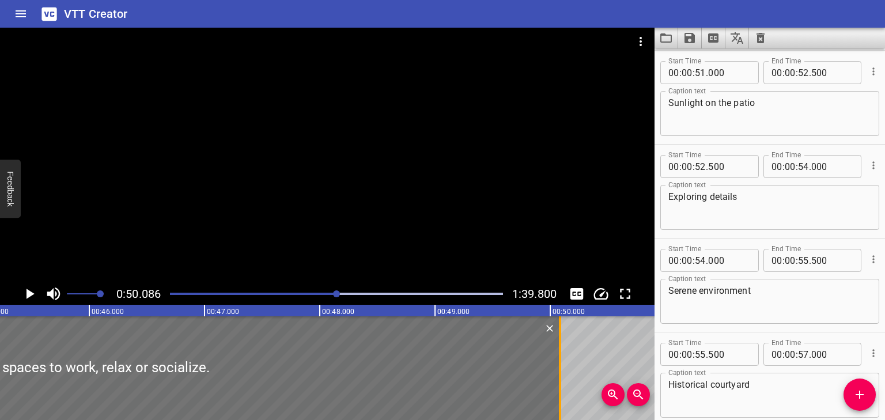
drag, startPoint x: 448, startPoint y: 352, endPoint x: 565, endPoint y: 357, distance: 116.5
click at [565, 357] on div at bounding box center [560, 368] width 12 height 104
type input "50"
type input "085"
click at [27, 292] on icon "Play/Pause" at bounding box center [31, 294] width 8 height 10
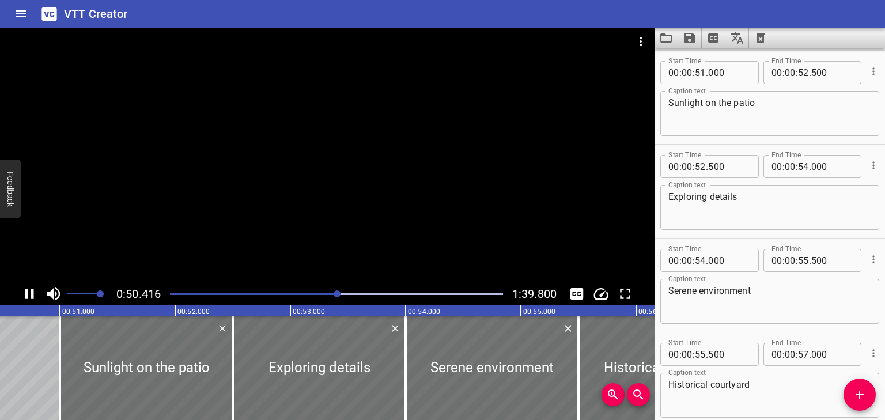
click at [29, 291] on icon "Play/Pause" at bounding box center [29, 293] width 17 height 17
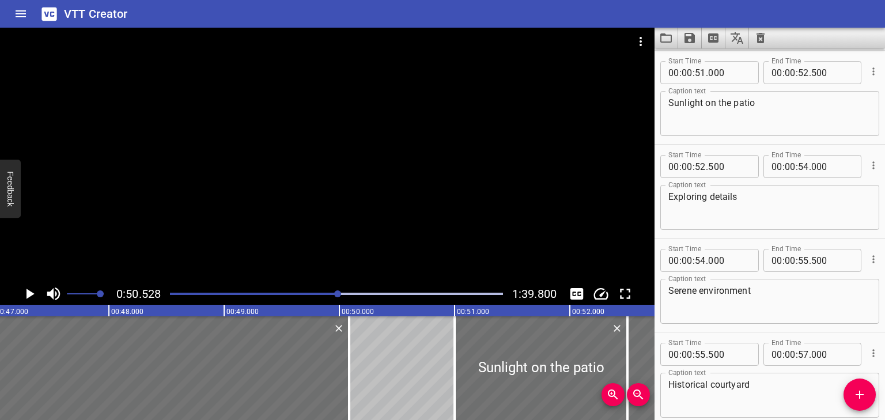
scroll to position [0, 5604]
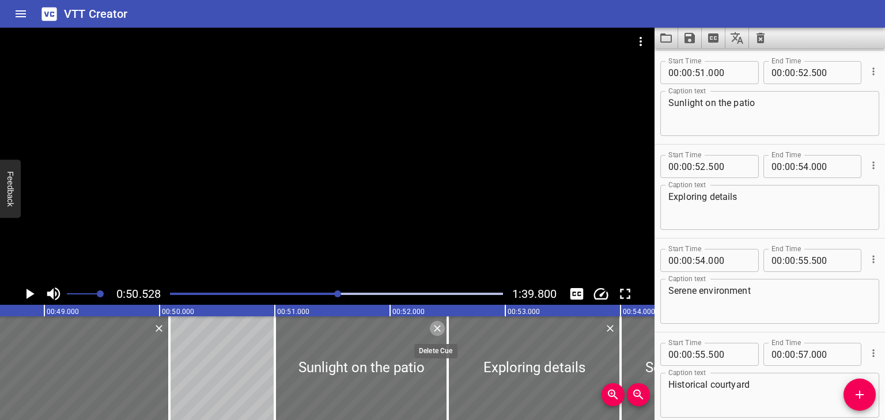
click at [436, 330] on icon "Delete" at bounding box center [438, 329] width 12 height 12
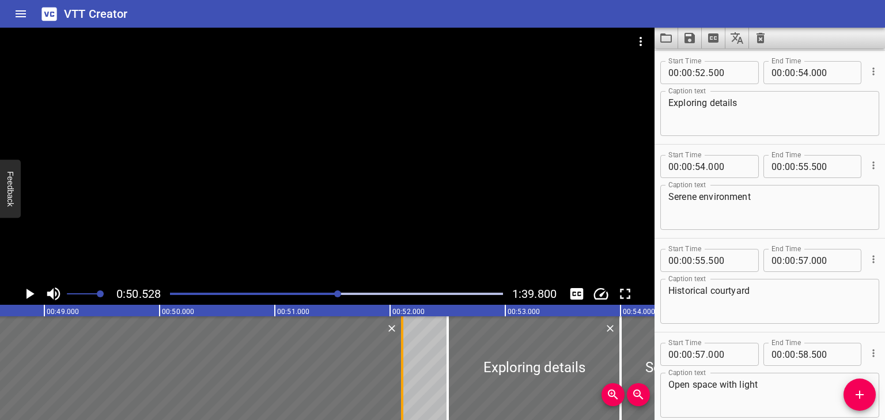
drag, startPoint x: 171, startPoint y: 356, endPoint x: 403, endPoint y: 367, distance: 233.1
click at [403, 367] on div at bounding box center [403, 368] width 12 height 104
type input "52"
type input "105"
click at [28, 297] on icon "Play/Pause" at bounding box center [31, 294] width 8 height 10
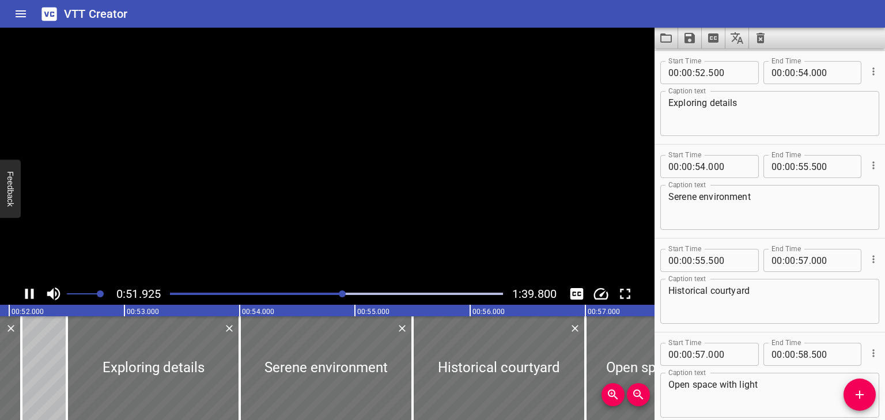
click at [28, 297] on icon "Play/Pause" at bounding box center [29, 293] width 17 height 17
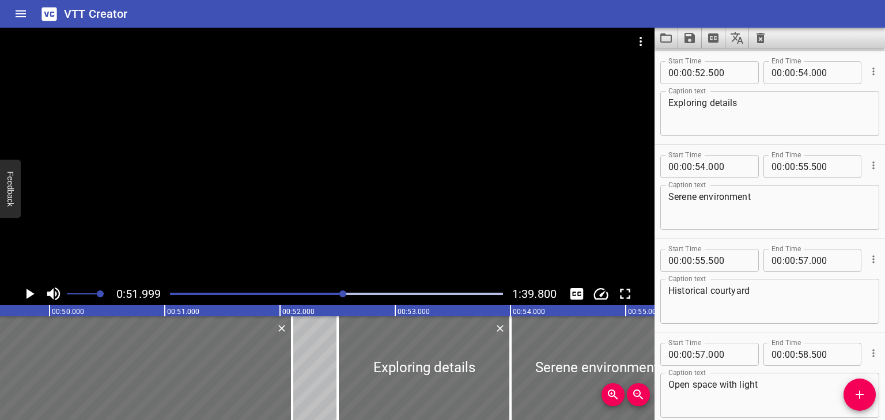
scroll to position [0, 5614]
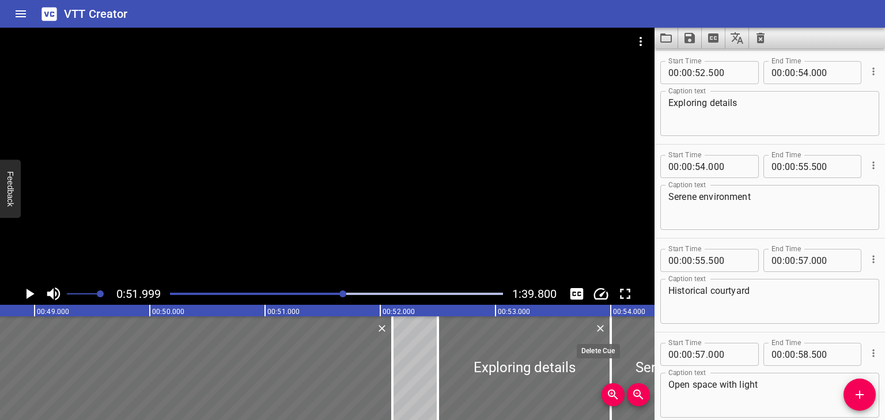
click at [597, 327] on icon "Delete" at bounding box center [601, 329] width 12 height 12
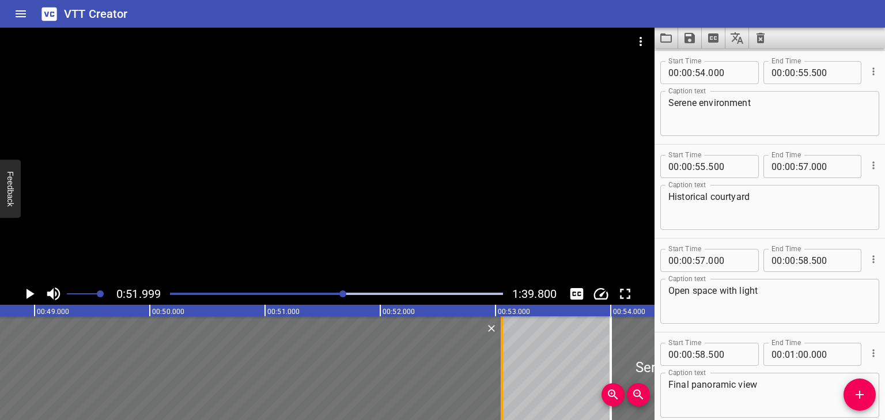
drag, startPoint x: 388, startPoint y: 360, endPoint x: 498, endPoint y: 356, distance: 109.6
click at [498, 356] on div at bounding box center [502, 368] width 12 height 104
type input "53"
type input "055"
click at [30, 289] on icon "Play/Pause" at bounding box center [29, 293] width 17 height 17
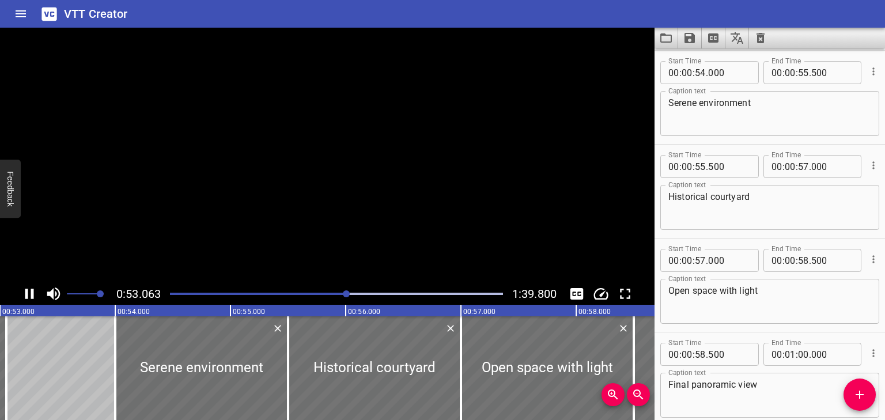
scroll to position [0, 6116]
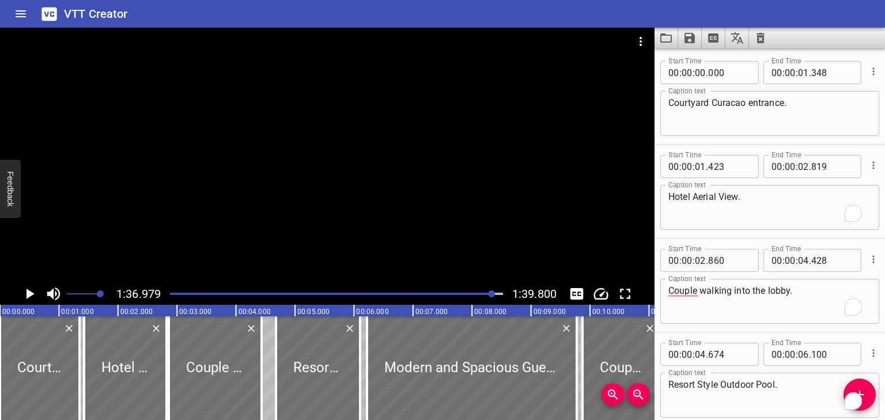
scroll to position [1749, 0]
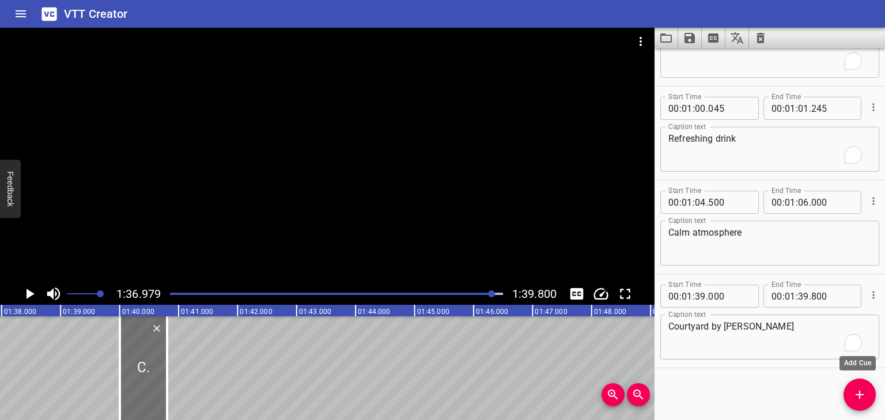
click at [862, 394] on icon "Add Cue" at bounding box center [860, 395] width 8 height 8
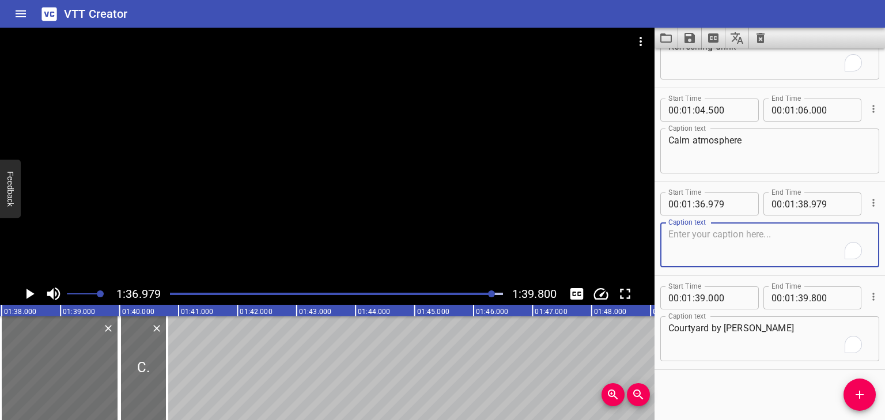
scroll to position [1843, 0]
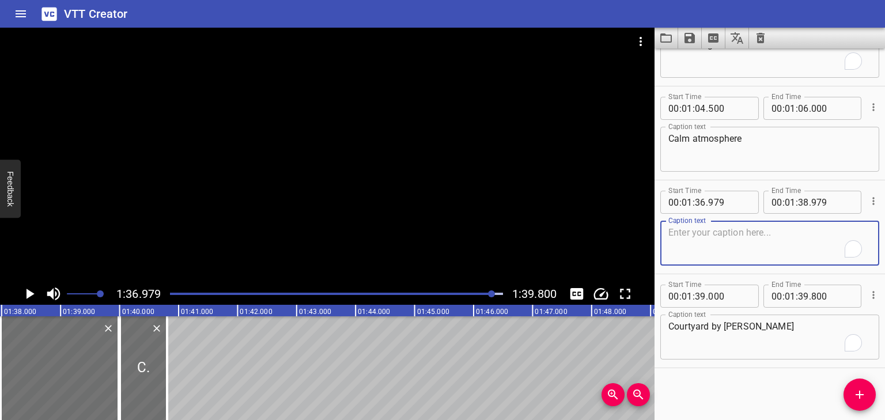
click at [828, 332] on textarea "Courtyard by Marriott Curacao" at bounding box center [770, 337] width 203 height 33
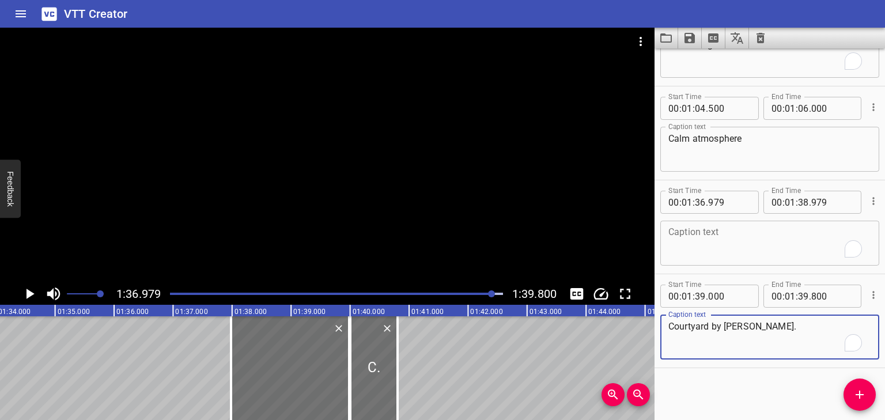
scroll to position [0, 5487]
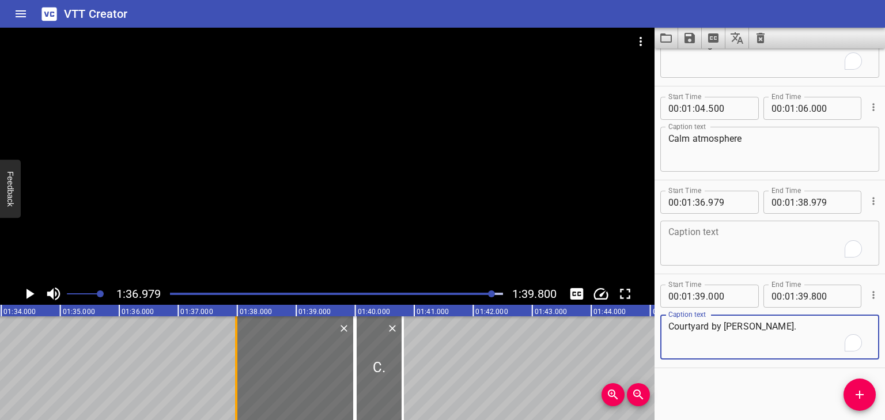
type textarea "Courtyard by [PERSON_NAME]."
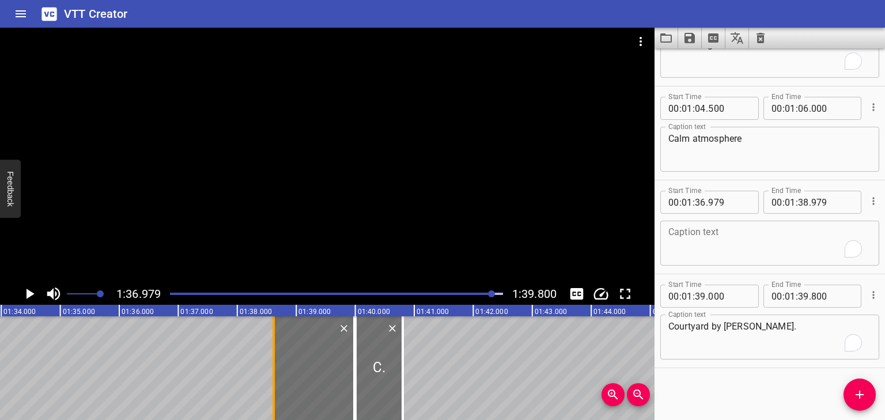
drag, startPoint x: 233, startPoint y: 336, endPoint x: 281, endPoint y: 342, distance: 48.3
click at [280, 342] on div at bounding box center [274, 368] width 12 height 104
type input "37"
type input "790"
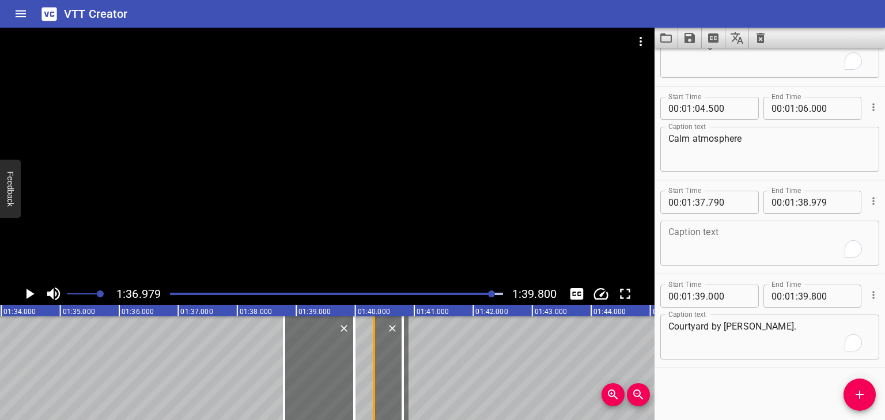
drag, startPoint x: 352, startPoint y: 334, endPoint x: 371, endPoint y: 334, distance: 19.0
click at [371, 334] on div at bounding box center [374, 368] width 12 height 104
type input "322"
drag, startPoint x: 349, startPoint y: 337, endPoint x: 363, endPoint y: 339, distance: 14.0
click at [363, 339] on div at bounding box center [369, 368] width 12 height 104
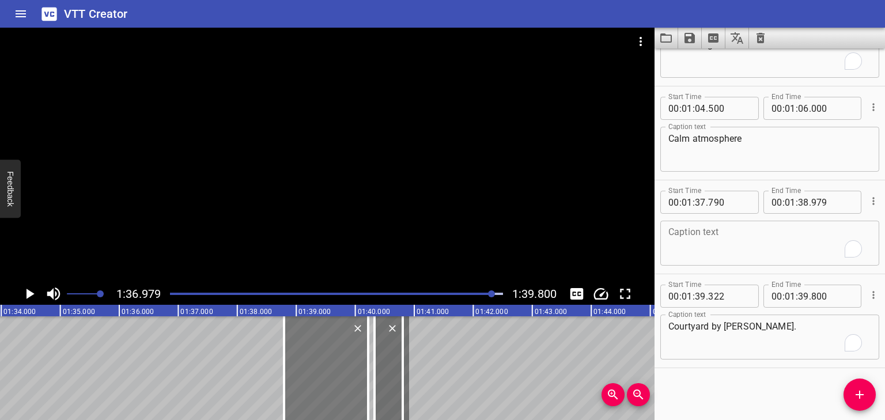
type input "39"
type input "214"
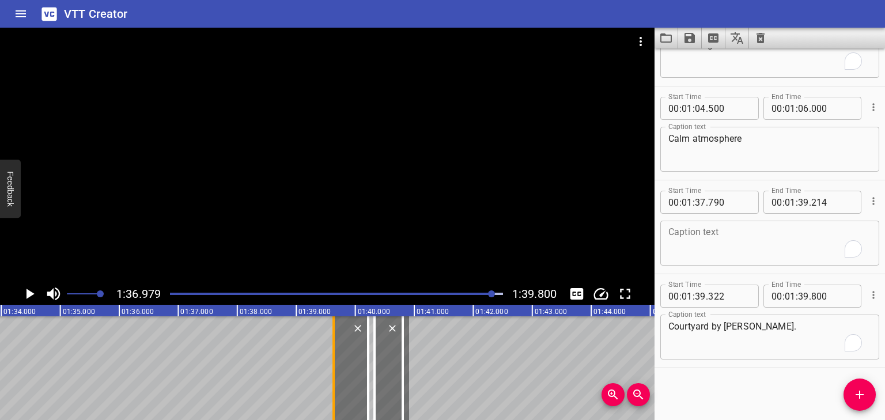
drag, startPoint x: 283, startPoint y: 340, endPoint x: 333, endPoint y: 341, distance: 49.6
click at [333, 341] on div at bounding box center [334, 368] width 2 height 104
type input "38"
type input "630"
click at [481, 295] on div "Play progress" at bounding box center [327, 294] width 333 height 2
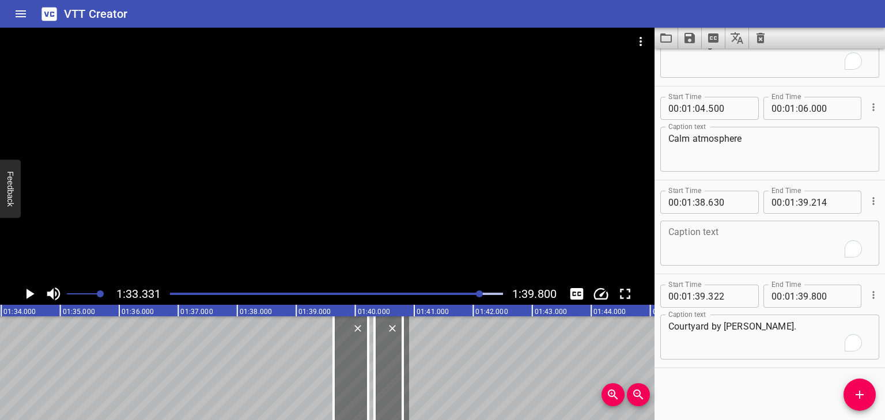
scroll to position [0, 5508]
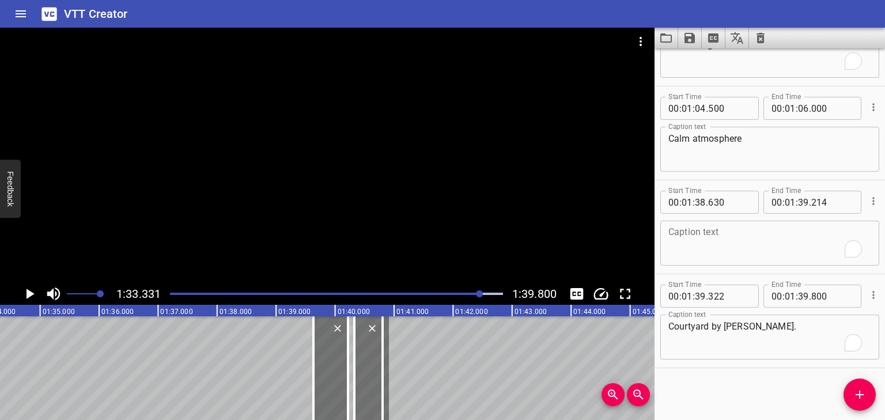
click at [475, 292] on div at bounding box center [336, 294] width 347 height 16
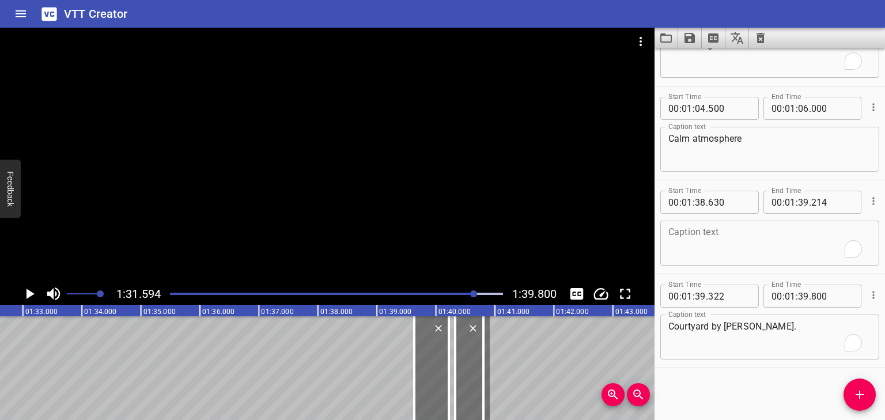
scroll to position [0, 5406]
click at [477, 292] on div at bounding box center [473, 293] width 7 height 7
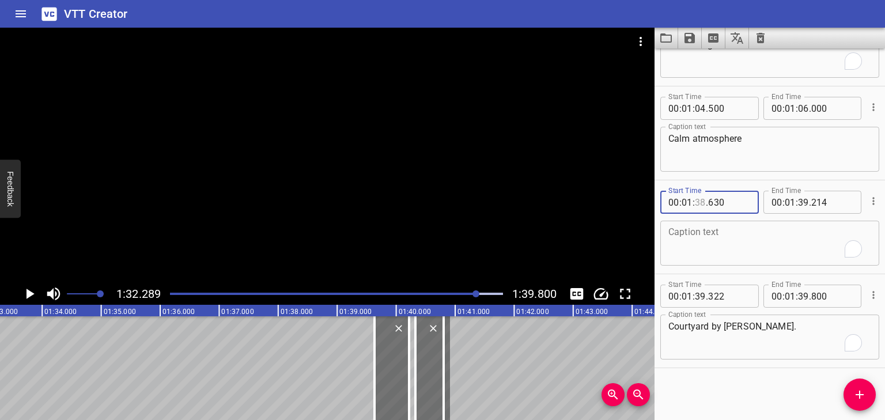
click at [703, 201] on input "number" at bounding box center [700, 202] width 11 height 23
type input "32"
click at [726, 205] on input "number" at bounding box center [729, 202] width 42 height 23
type input "300"
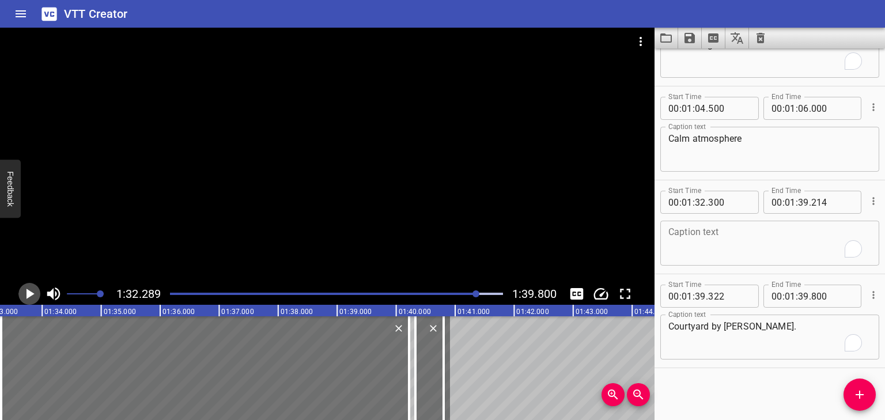
click at [30, 295] on icon "Play/Pause" at bounding box center [31, 294] width 8 height 10
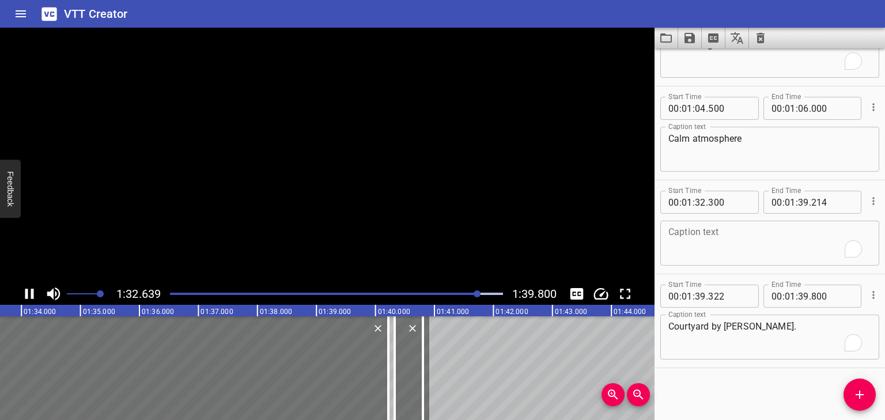
click at [30, 295] on icon "Play/Pause" at bounding box center [29, 293] width 17 height 17
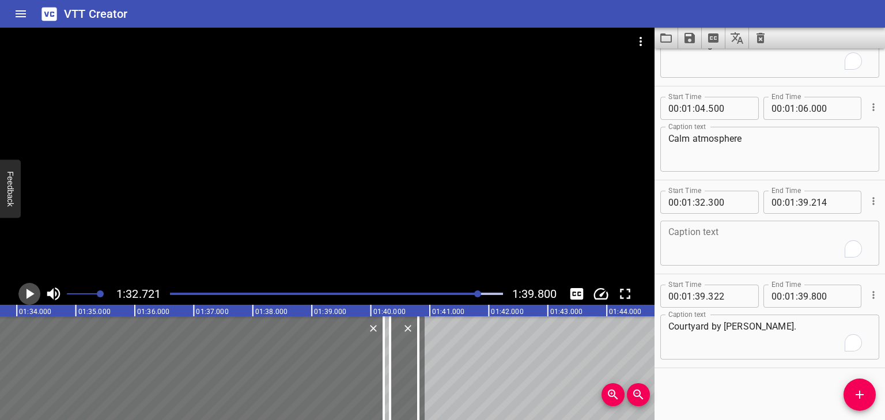
click at [30, 295] on icon "Play/Pause" at bounding box center [31, 294] width 8 height 10
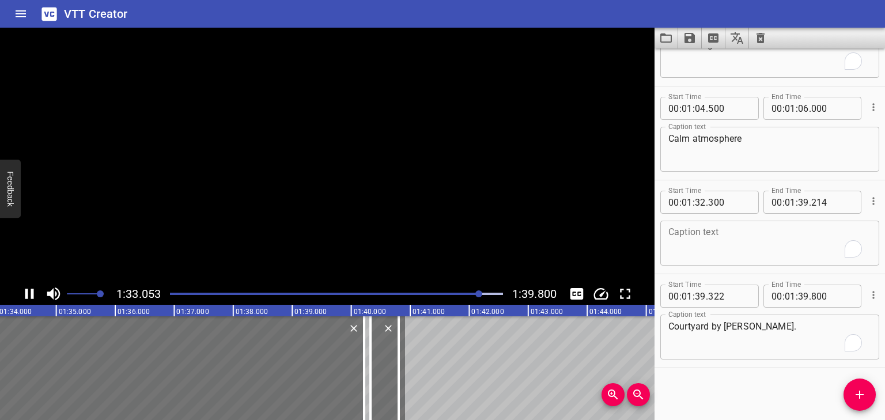
click at [30, 295] on icon "Play/Pause" at bounding box center [29, 293] width 17 height 17
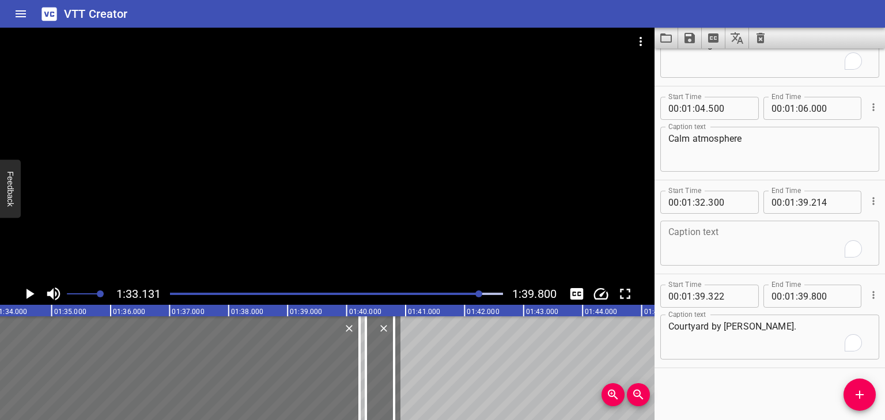
click at [30, 295] on icon "Play/Pause" at bounding box center [31, 294] width 8 height 10
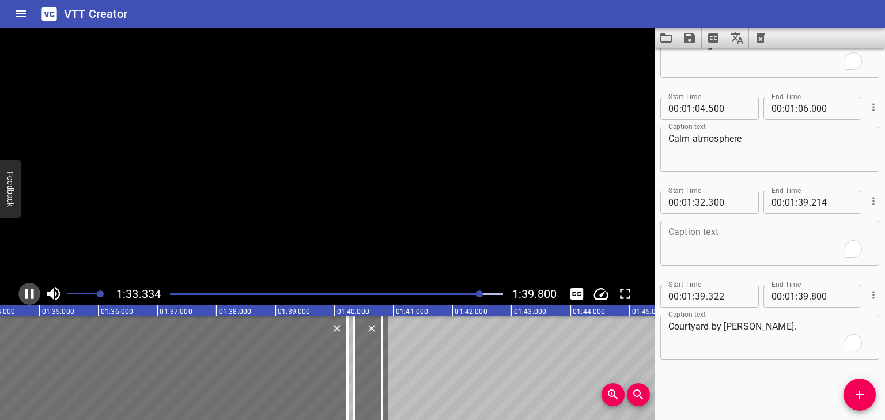
click at [30, 295] on icon "Play/Pause" at bounding box center [29, 293] width 17 height 17
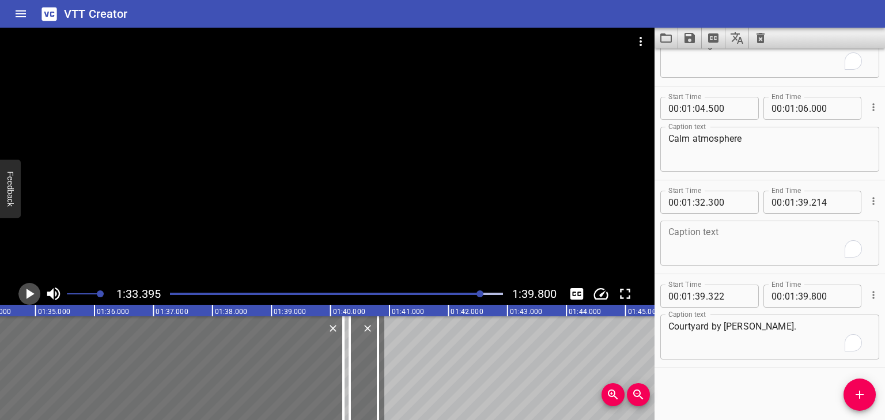
click at [30, 295] on icon "Play/Pause" at bounding box center [31, 294] width 8 height 10
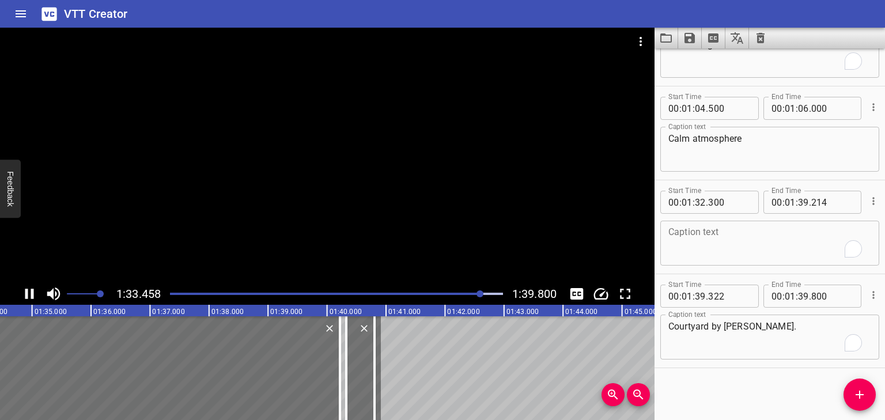
click at [30, 295] on icon "Play/Pause" at bounding box center [29, 293] width 17 height 17
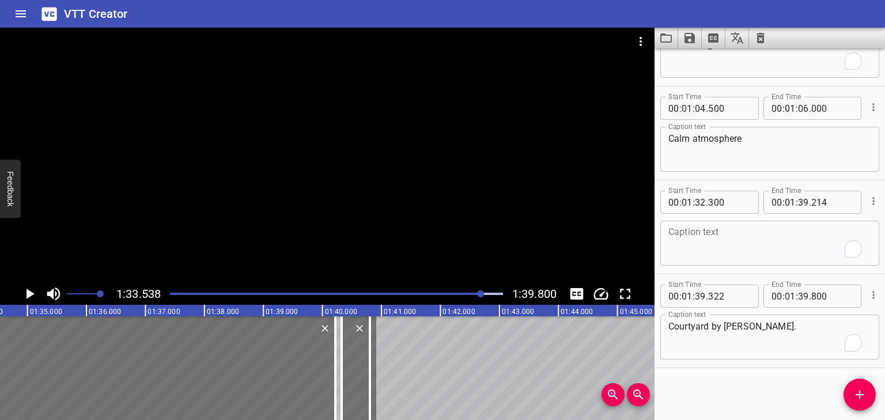
click at [30, 295] on icon "Play/Pause" at bounding box center [31, 294] width 8 height 10
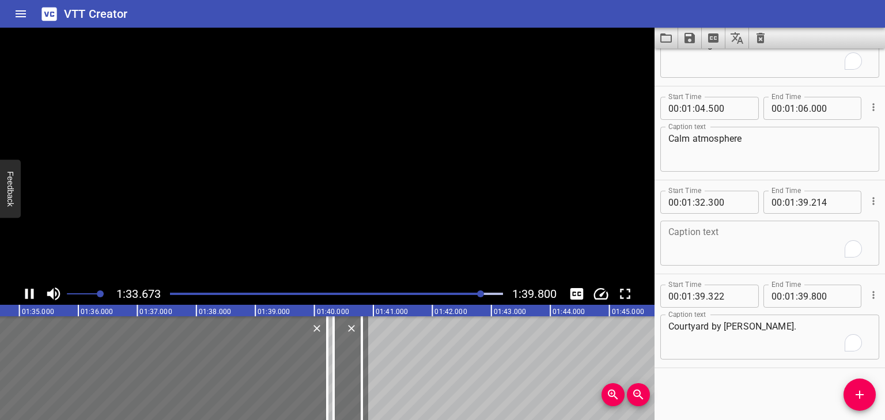
click at [30, 295] on icon "Play/Pause" at bounding box center [29, 293] width 17 height 17
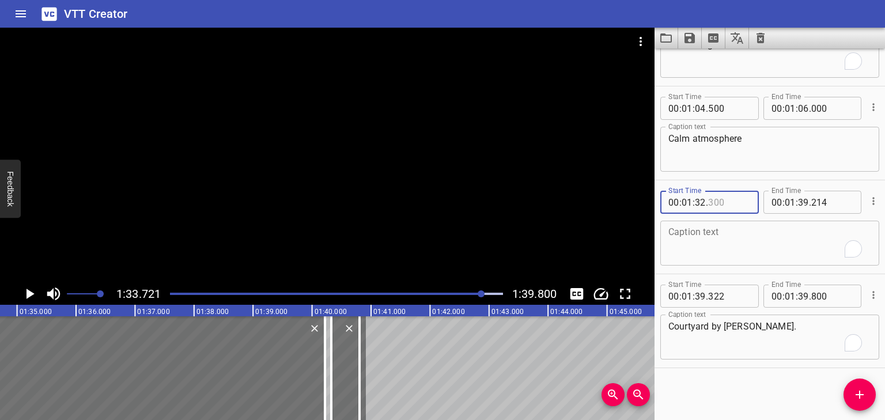
click at [734, 198] on input "number" at bounding box center [729, 202] width 42 height 23
type input "600"
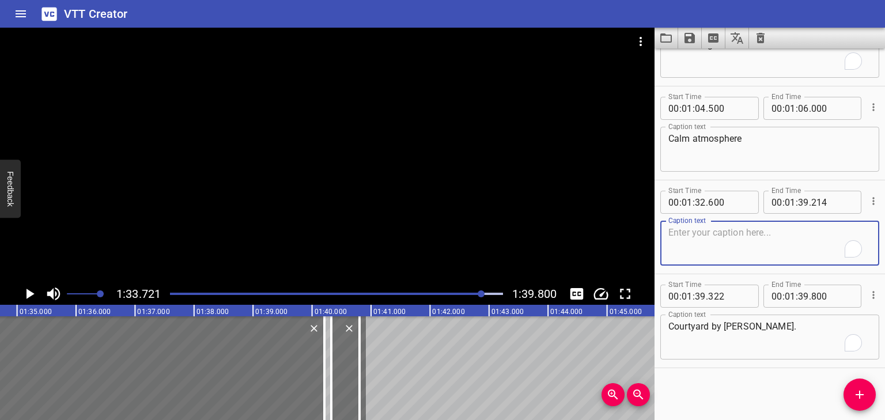
click at [750, 231] on textarea "To enrich screen reader interactions, please activate Accessibility in Grammarl…" at bounding box center [770, 243] width 203 height 33
type textarea "Aerial View"
click at [705, 200] on input "number" at bounding box center [700, 202] width 11 height 23
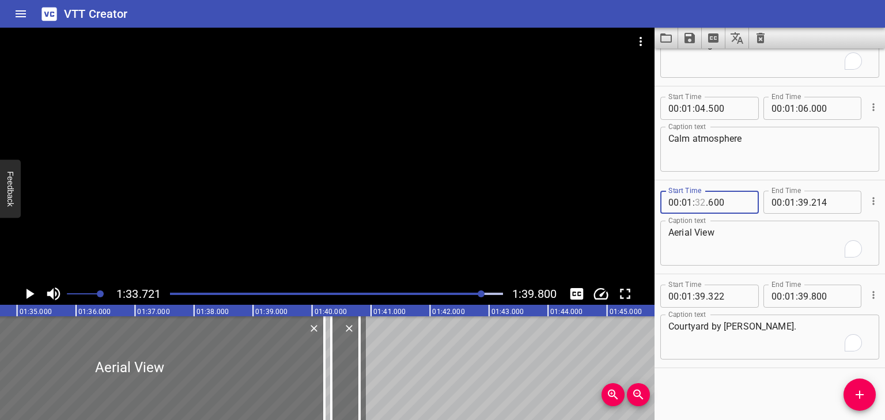
type input "32"
click at [816, 198] on input "number" at bounding box center [833, 202] width 42 height 23
type input "214"
click at [703, 298] on input "number" at bounding box center [700, 296] width 11 height 23
type input "33"
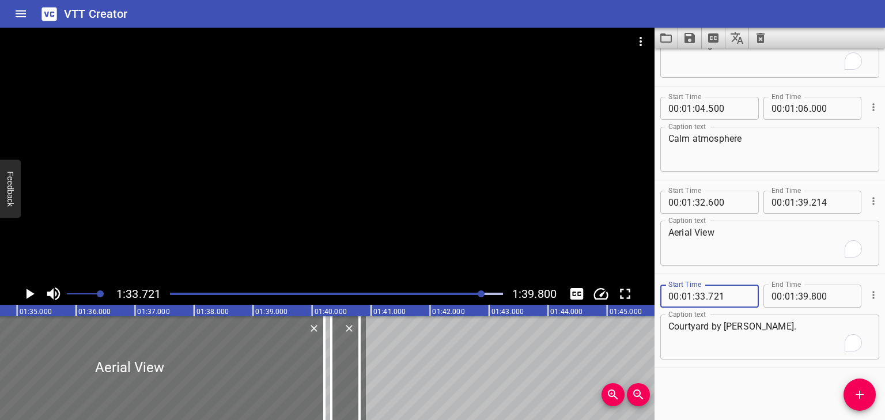
type input "721"
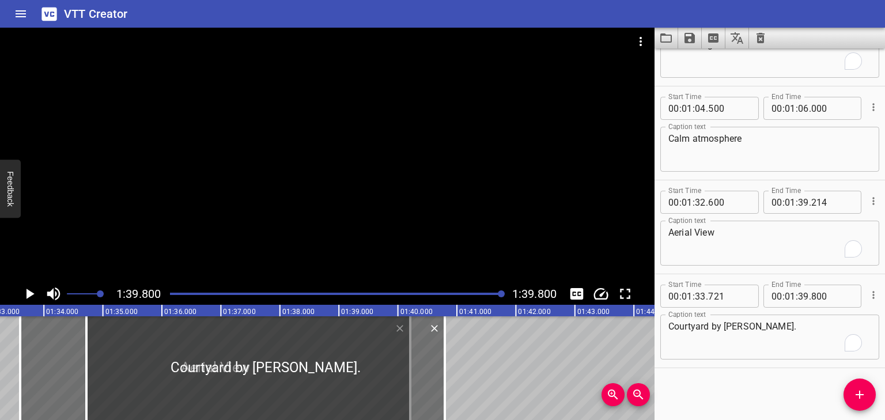
scroll to position [0, 5250]
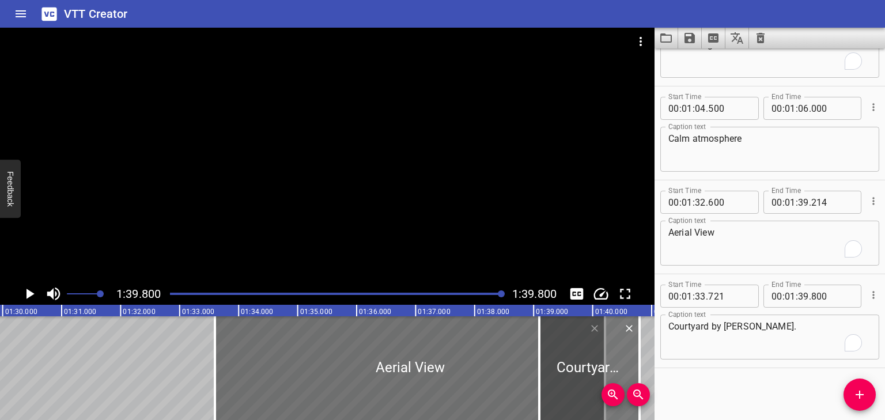
drag, startPoint x: 285, startPoint y: 349, endPoint x: 543, endPoint y: 351, distance: 258.2
click at [543, 351] on div at bounding box center [540, 368] width 12 height 104
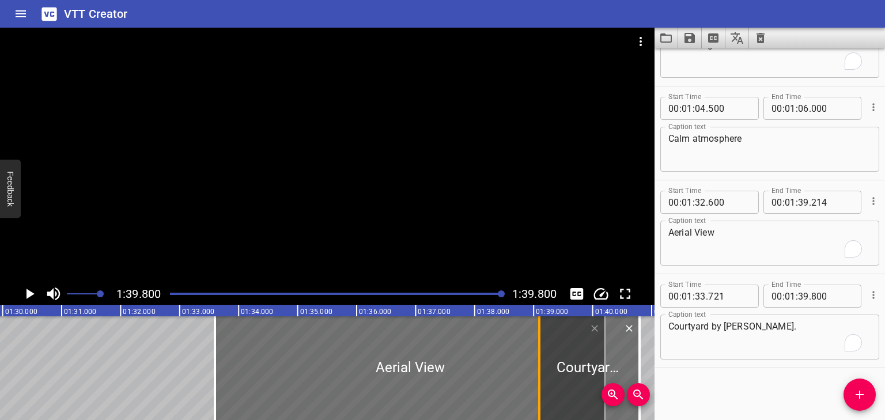
type input "38"
type input "096"
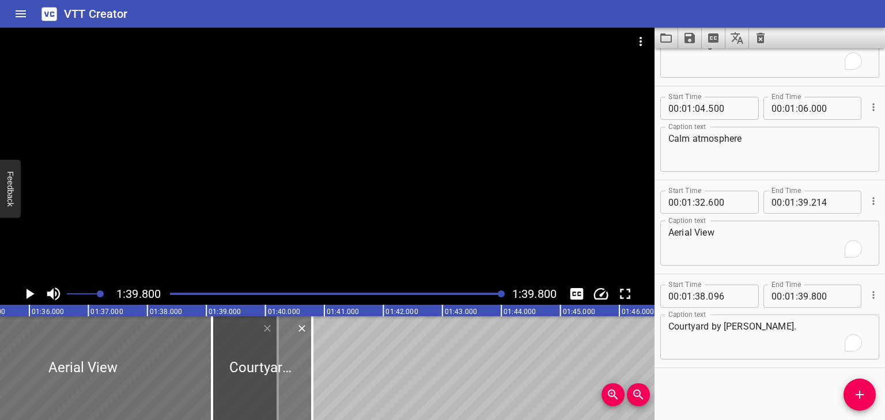
scroll to position [0, 5572]
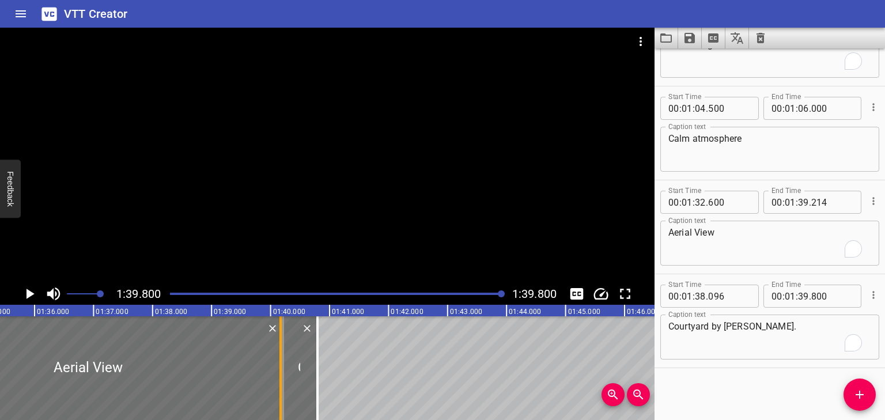
drag, startPoint x: 221, startPoint y: 342, endPoint x: 284, endPoint y: 346, distance: 63.5
click at [284, 346] on div at bounding box center [281, 368] width 12 height 104
type input "39"
type input "170"
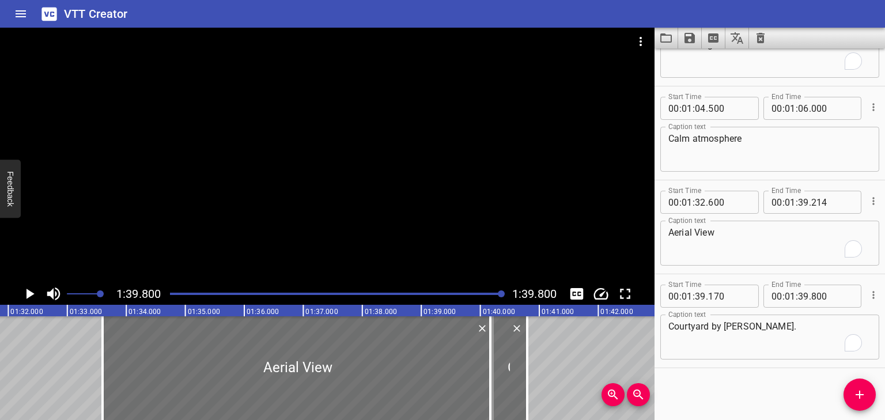
scroll to position [0, 5275]
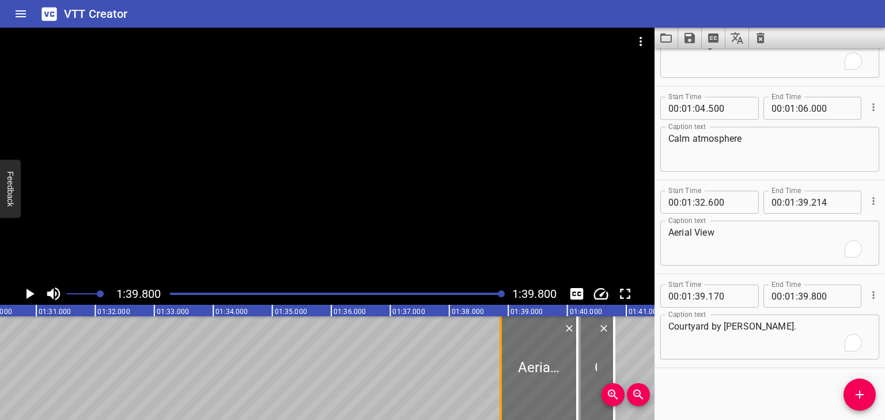
drag, startPoint x: 187, startPoint y: 350, endPoint x: 505, endPoint y: 340, distance: 318.9
click at [505, 340] on div at bounding box center [501, 368] width 12 height 104
type input "38"
type input "000"
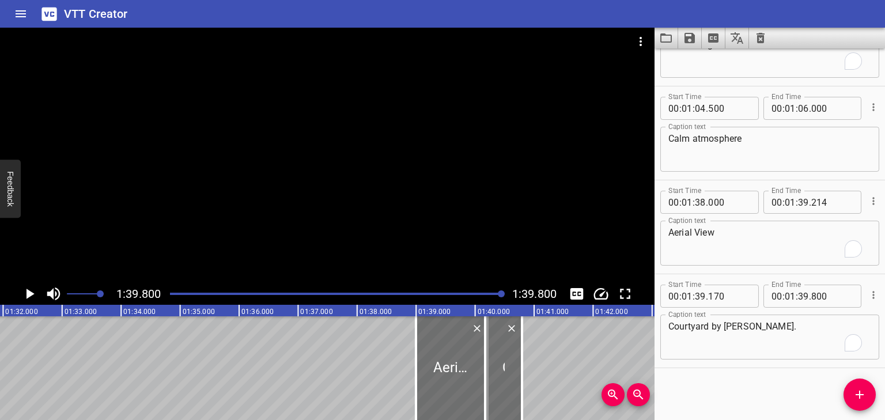
scroll to position [0, 5440]
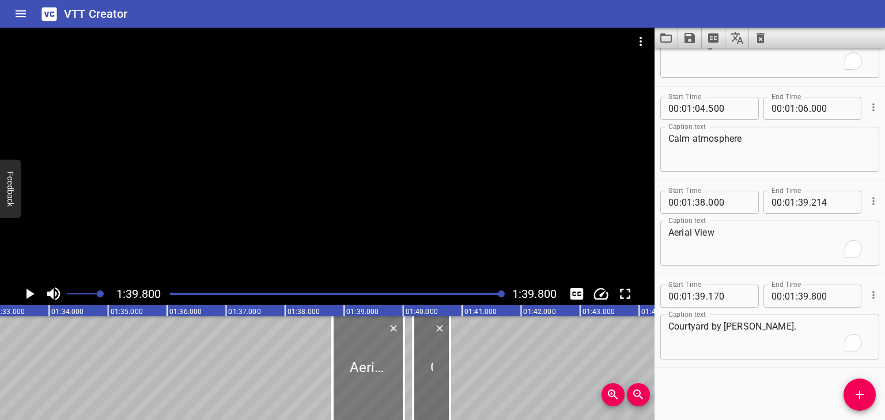
drag, startPoint x: 406, startPoint y: 357, endPoint x: 395, endPoint y: 357, distance: 11.5
click at [395, 357] on div at bounding box center [368, 368] width 71 height 104
type input "37"
type input "805"
type input "019"
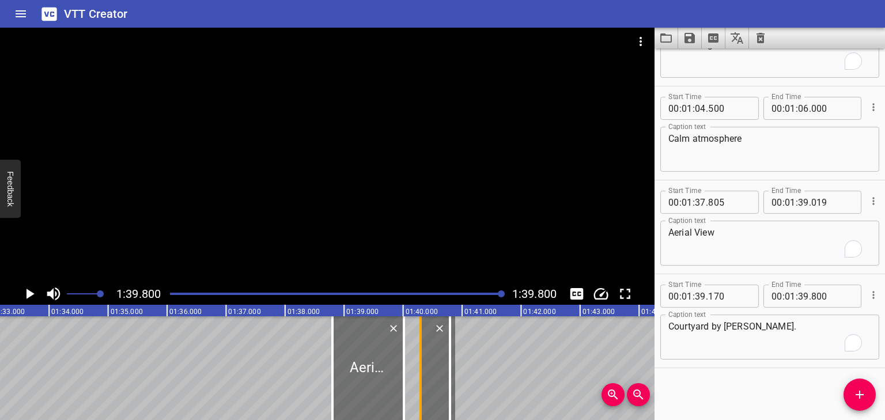
drag, startPoint x: 415, startPoint y: 355, endPoint x: 422, endPoint y: 353, distance: 7.7
click at [422, 353] on div at bounding box center [421, 368] width 12 height 104
type input "297"
drag, startPoint x: 405, startPoint y: 353, endPoint x: 413, endPoint y: 352, distance: 7.6
click at [413, 352] on div at bounding box center [412, 368] width 12 height 104
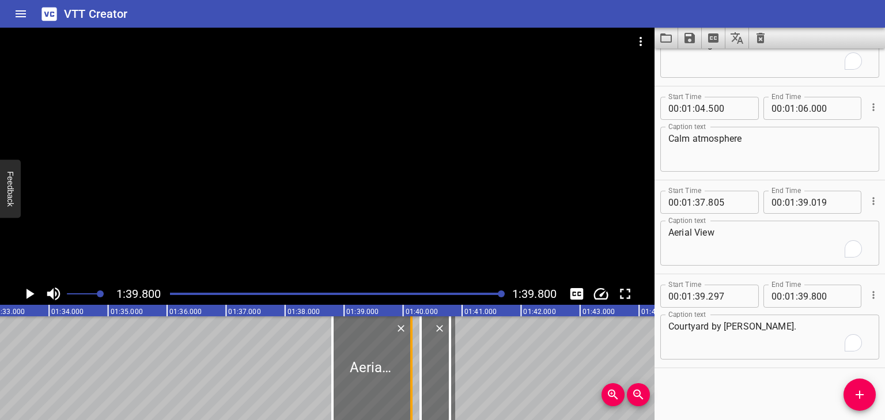
type input "146"
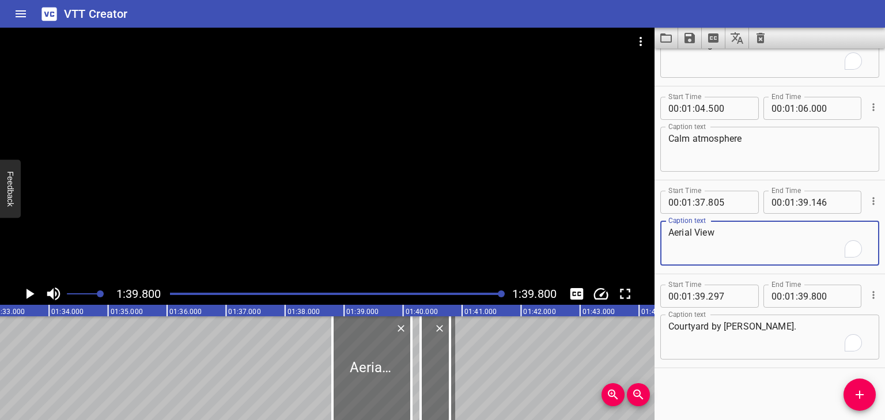
drag, startPoint x: 738, startPoint y: 243, endPoint x: 635, endPoint y: 227, distance: 104.5
click at [635, 227] on main "1:39.800 1:39.800 00:00.000 00:01.000 00:02.000 00:03.000 00:04.000 00:05.000 0…" at bounding box center [442, 224] width 885 height 392
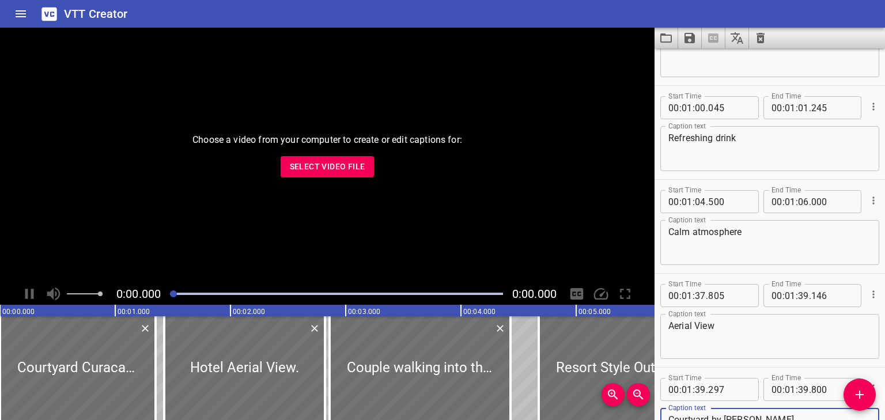
scroll to position [1843, 0]
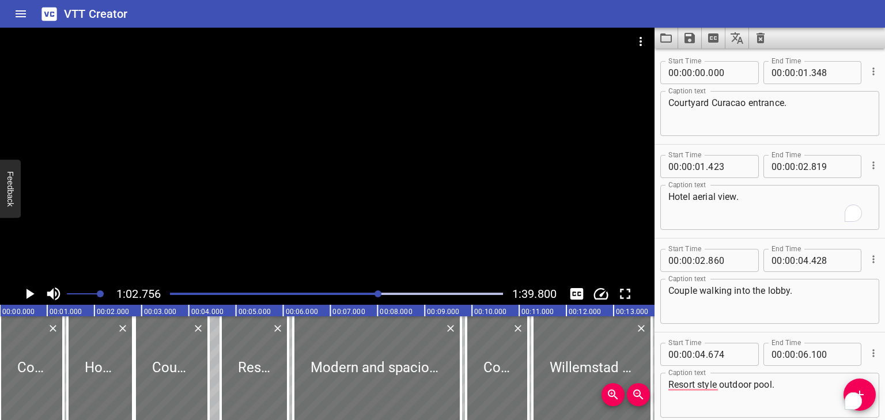
scroll to position [1692, 0]
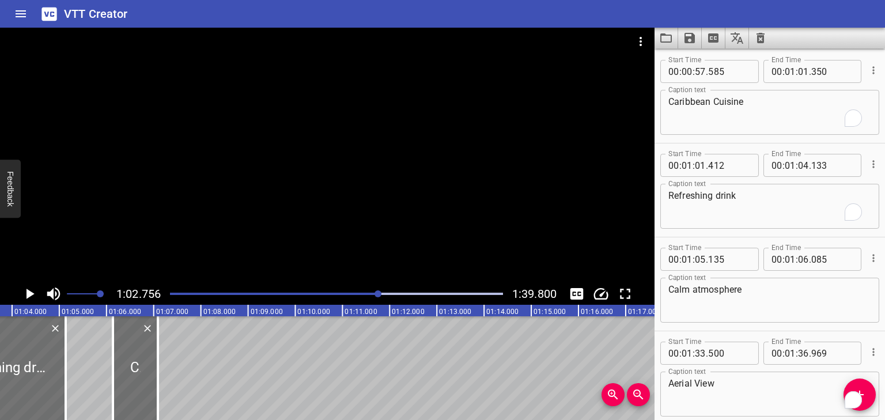
click at [33, 297] on icon "Play/Pause" at bounding box center [29, 293] width 17 height 17
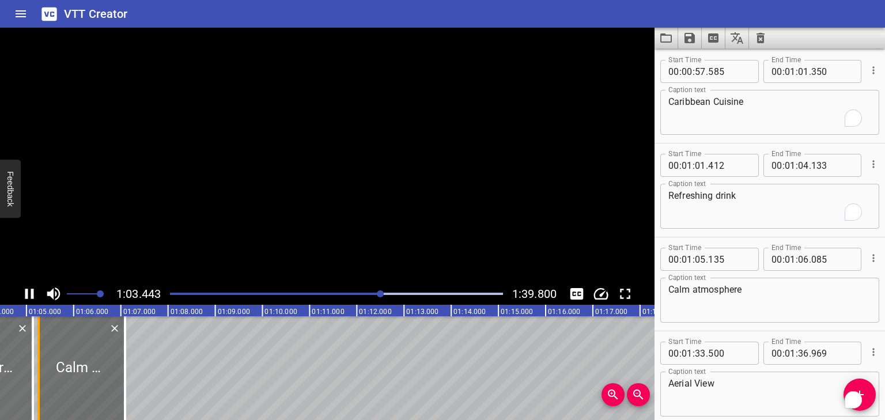
scroll to position [0, 2999]
drag, startPoint x: 107, startPoint y: 339, endPoint x: 44, endPoint y: 327, distance: 64.4
click at [44, 327] on div "Calm atmosphere" at bounding box center [78, 368] width 86 height 104
type input "04"
type input "329"
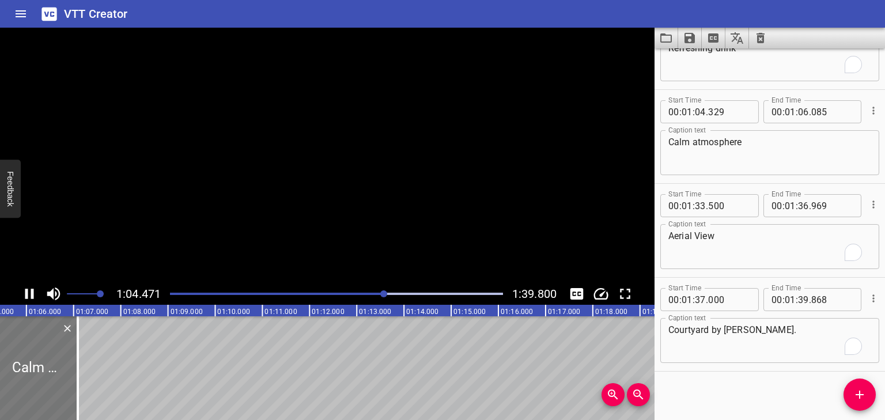
scroll to position [1843, 0]
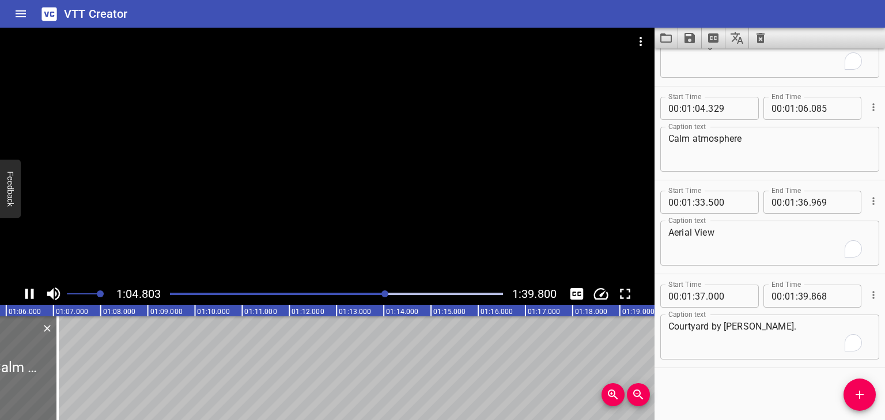
click at [28, 293] on icon "Play/Pause" at bounding box center [29, 294] width 9 height 10
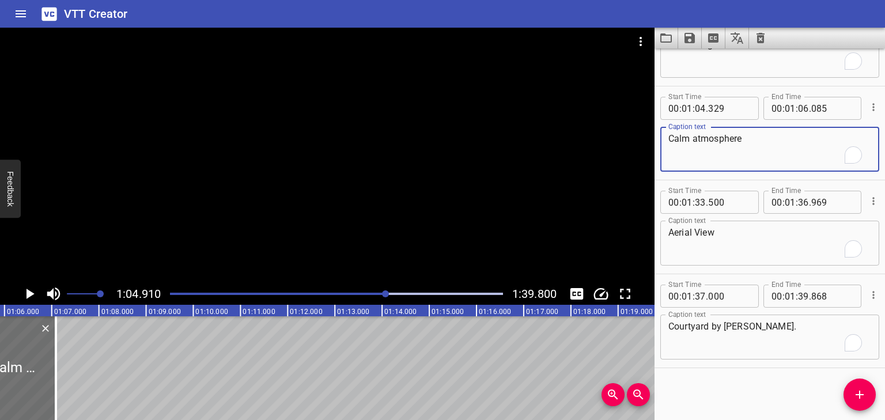
drag, startPoint x: 750, startPoint y: 146, endPoint x: 512, endPoint y: 99, distance: 242.8
click at [630, 127] on main "1:04.910 1:39.800 00:00.000 00:01.000 00:02.000 00:03.000 00:04.000 00:05.000 0…" at bounding box center [442, 224] width 885 height 392
drag, startPoint x: 699, startPoint y: 127, endPoint x: 655, endPoint y: 128, distance: 44.4
click at [655, 128] on div "Start Time 00 : 01 : 04 . 329 Start Time End Time 00 : 01 : 06 . 085 End Time C…" at bounding box center [770, 132] width 231 height 93
click at [731, 139] on textarea "Caribbean Cuicine" at bounding box center [770, 149] width 203 height 33
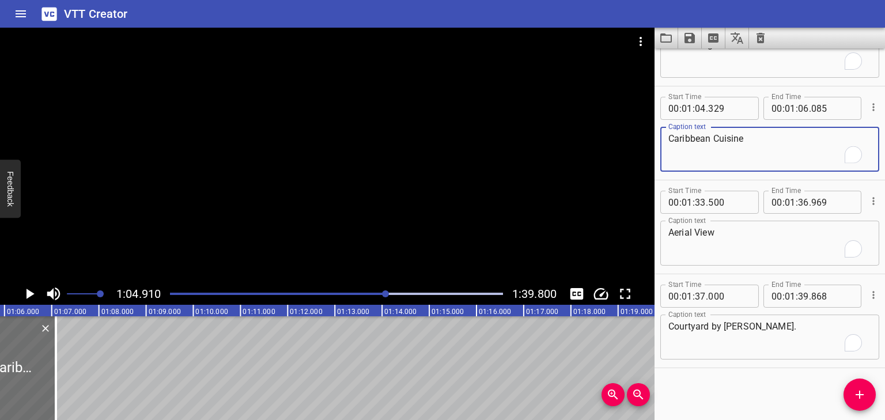
type textarea "Caribbean Cuisine"
click at [29, 293] on icon "Play/Pause" at bounding box center [31, 294] width 8 height 10
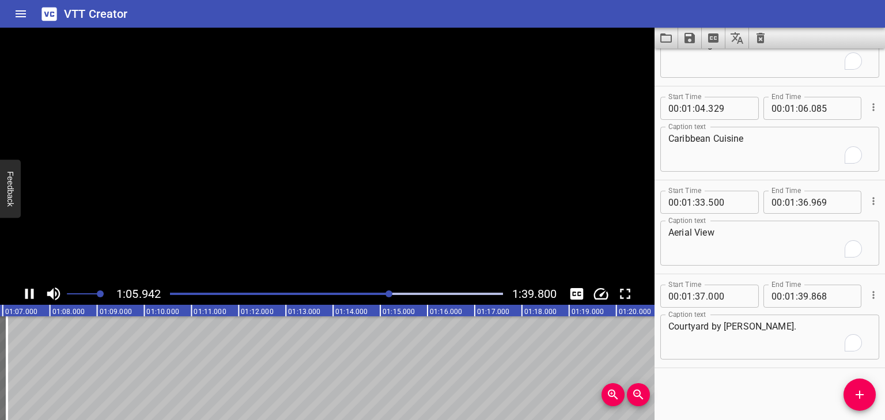
click at [29, 293] on icon "Play/Pause" at bounding box center [29, 293] width 17 height 17
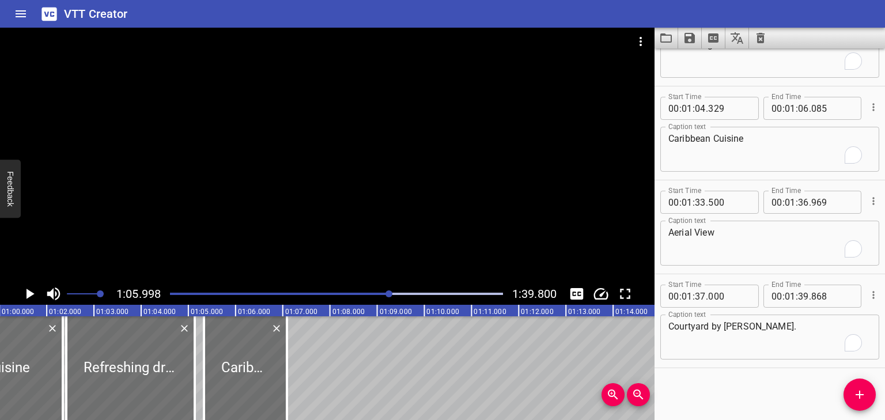
scroll to position [0, 2747]
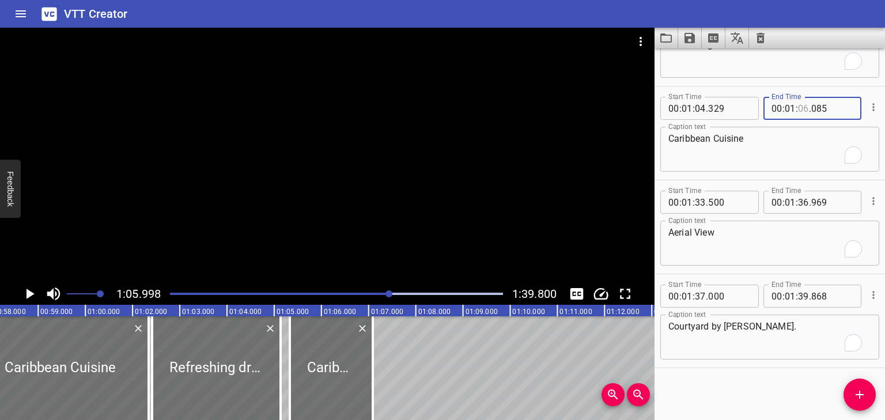
click at [802, 107] on input "number" at bounding box center [803, 108] width 11 height 23
type input "05"
type input "800"
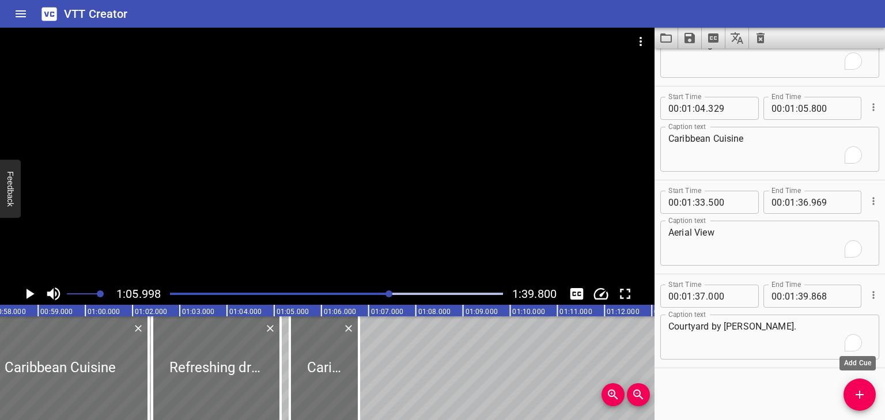
click at [855, 393] on icon "Add Cue" at bounding box center [860, 395] width 14 height 14
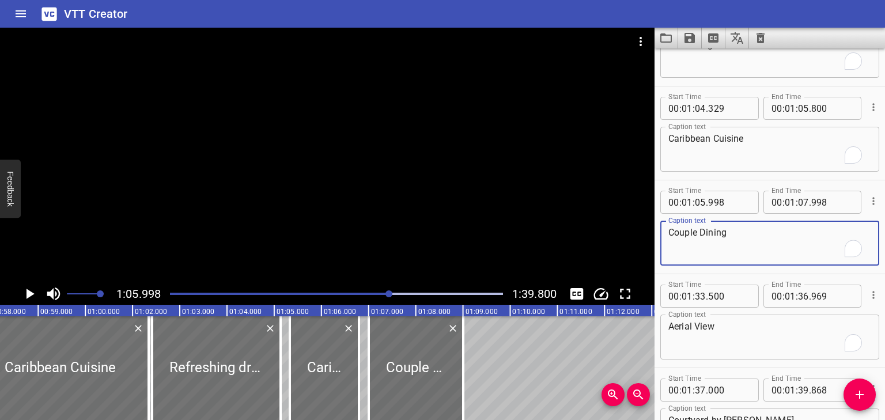
type textarea "Couple Dining"
click at [717, 133] on textarea "Caribbean Cuisine" at bounding box center [770, 149] width 203 height 33
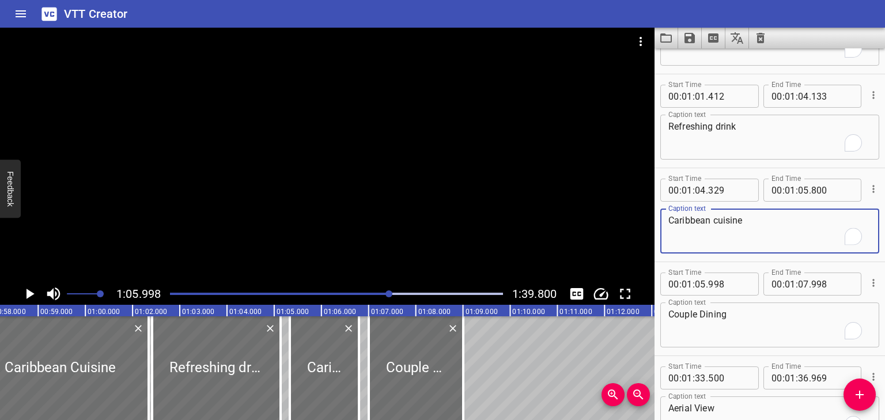
scroll to position [1751, 0]
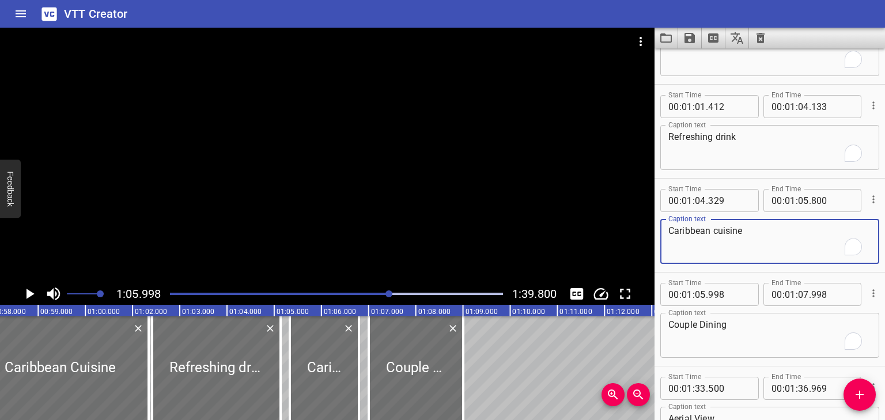
type textarea "Caribbean cuisine"
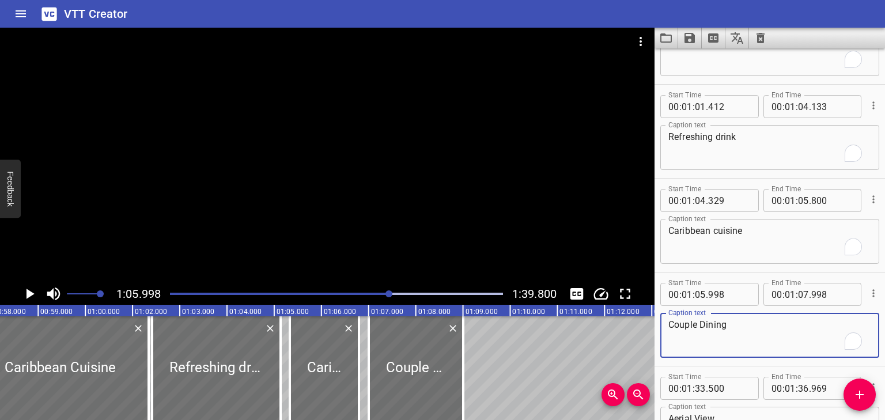
click at [704, 323] on textarea "Couple Dining" at bounding box center [770, 335] width 203 height 33
type textarea "Couple dining"
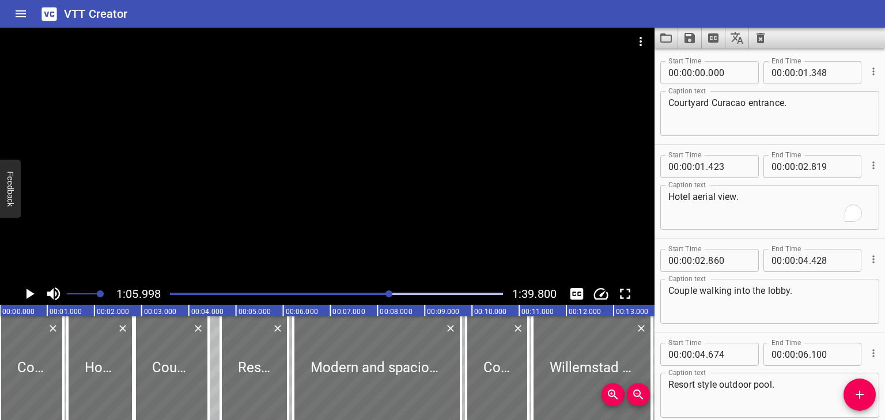
click at [31, 286] on icon "Play/Pause" at bounding box center [29, 293] width 17 height 17
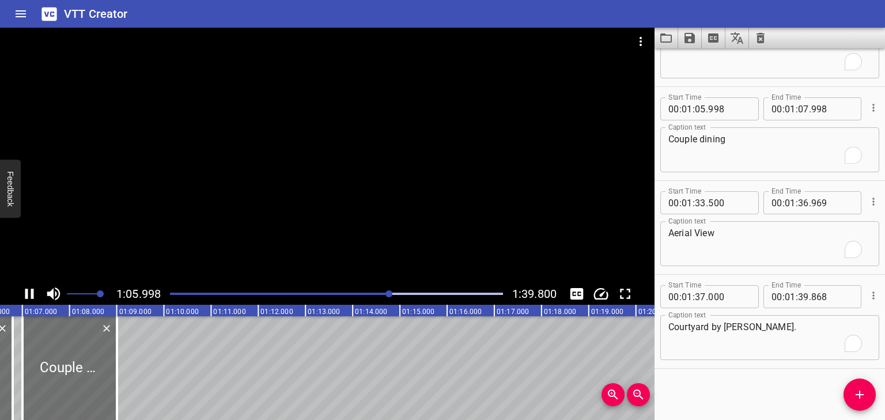
scroll to position [1937, 0]
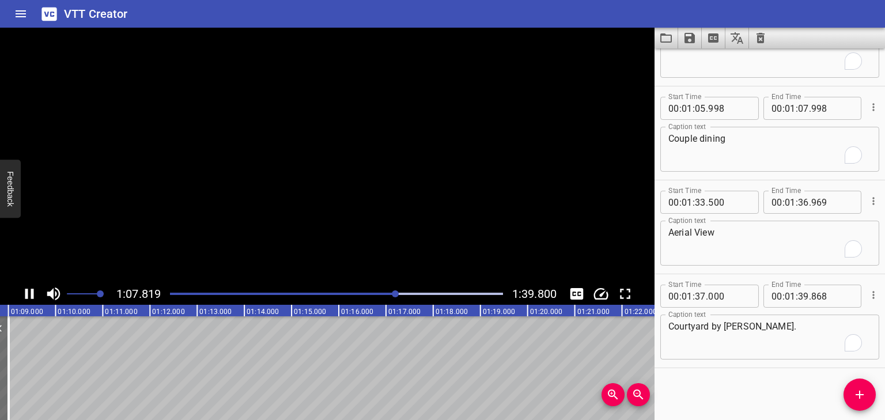
click at [32, 287] on icon "Play/Pause" at bounding box center [29, 293] width 17 height 17
click at [747, 141] on textarea "Couple dining" at bounding box center [770, 149] width 203 height 33
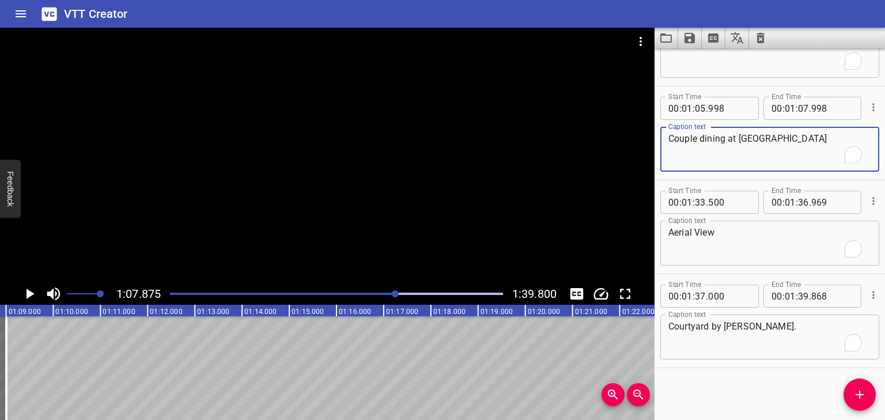
type textarea "Couple dining at [GEOGRAPHIC_DATA]"
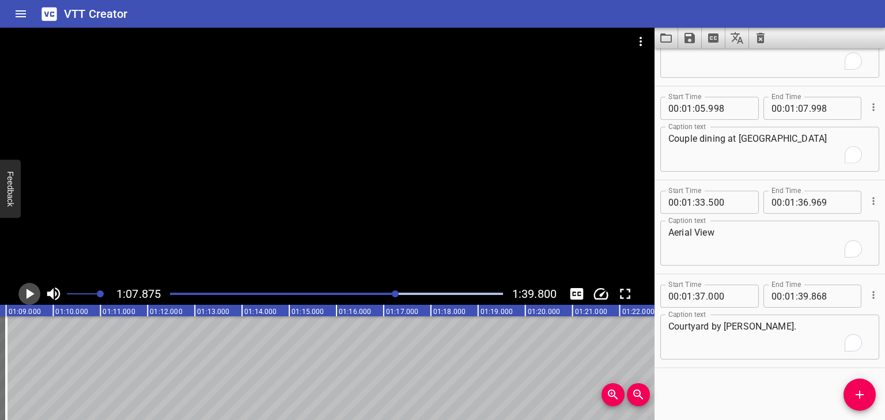
click at [31, 296] on icon "Play/Pause" at bounding box center [31, 294] width 8 height 10
click at [31, 296] on icon "Play/Pause" at bounding box center [29, 294] width 9 height 10
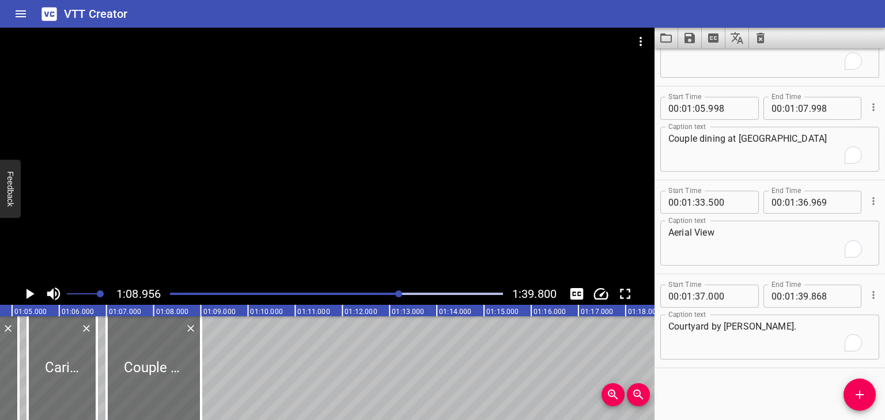
scroll to position [0, 2965]
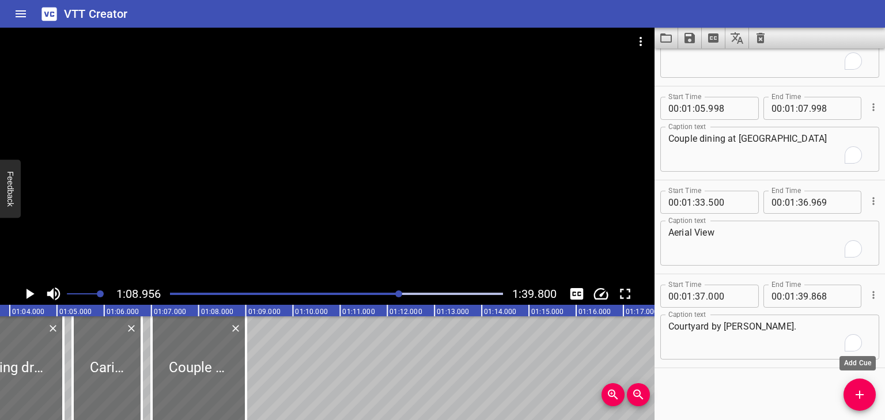
click at [863, 390] on icon "Add Cue" at bounding box center [860, 395] width 14 height 14
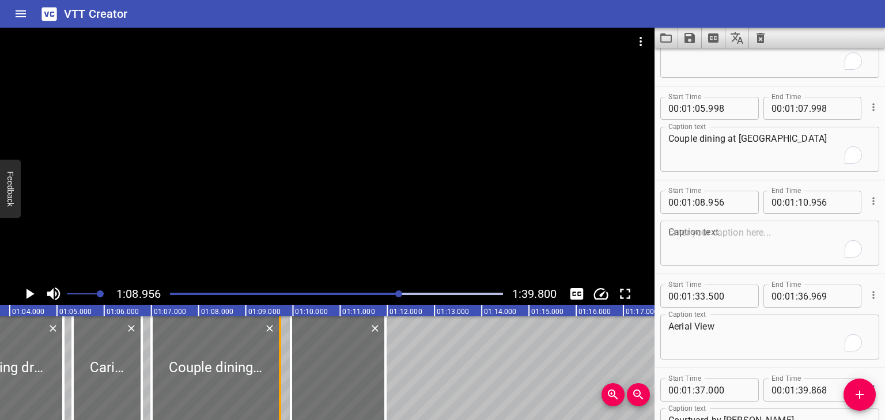
drag, startPoint x: 246, startPoint y: 339, endPoint x: 280, endPoint y: 337, distance: 34.1
click at [280, 337] on div at bounding box center [280, 368] width 2 height 104
type input "08"
type input "718"
click at [791, 244] on textarea "To enrich screen reader interactions, please activate Accessibility in Grammarl…" at bounding box center [770, 243] width 203 height 33
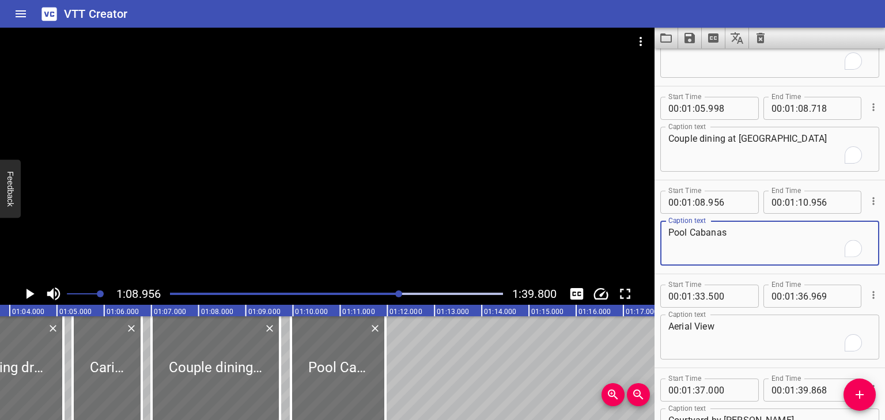
type textarea "Pool Cabanas"
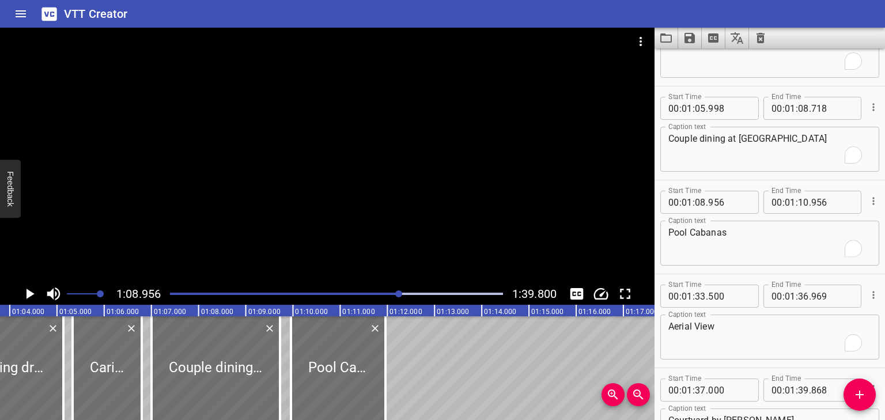
click at [394, 293] on div "Play progress" at bounding box center [233, 294] width 333 height 2
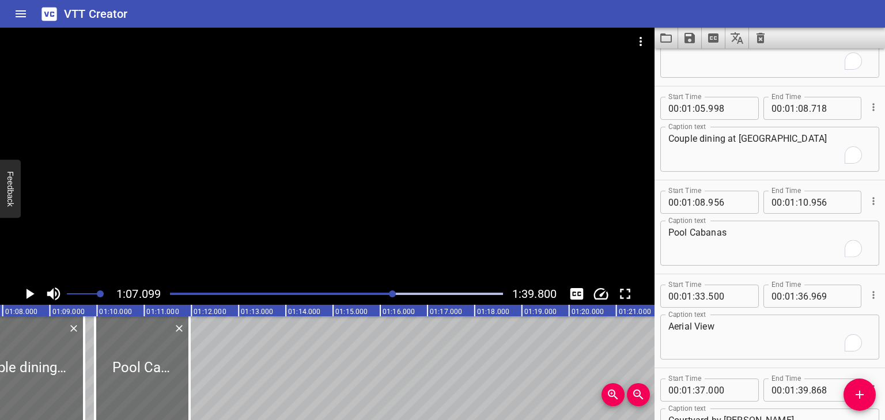
scroll to position [0, 3168]
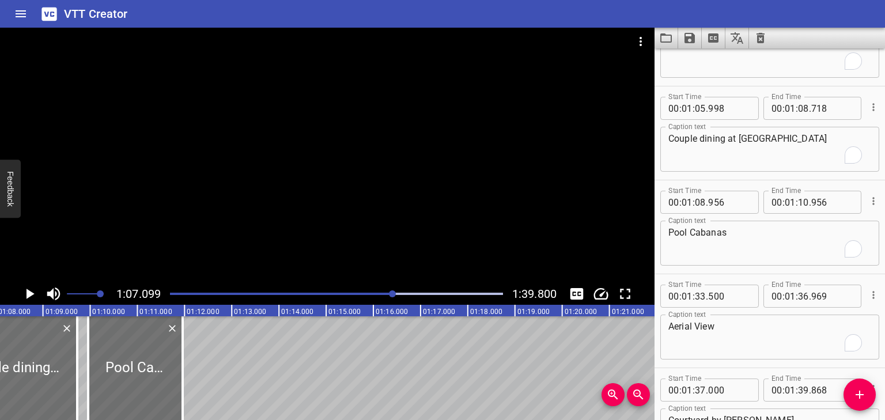
click at [31, 288] on icon "Play/Pause" at bounding box center [29, 293] width 17 height 17
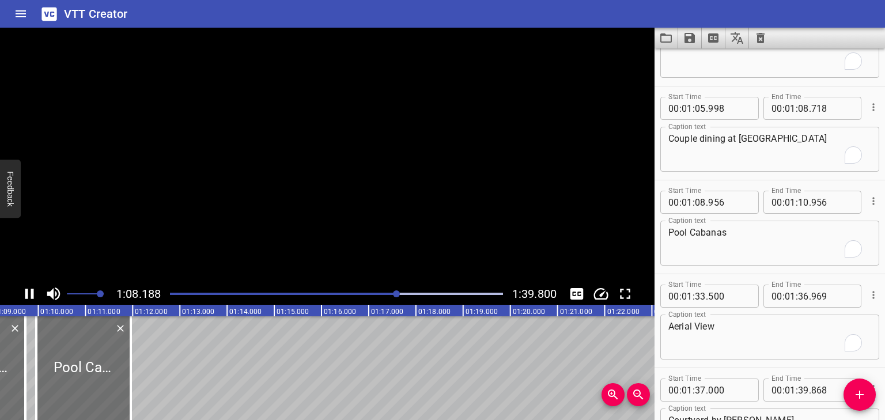
click at [32, 289] on icon "Play/Pause" at bounding box center [29, 294] width 9 height 10
click at [803, 109] on input "number" at bounding box center [803, 108] width 11 height 23
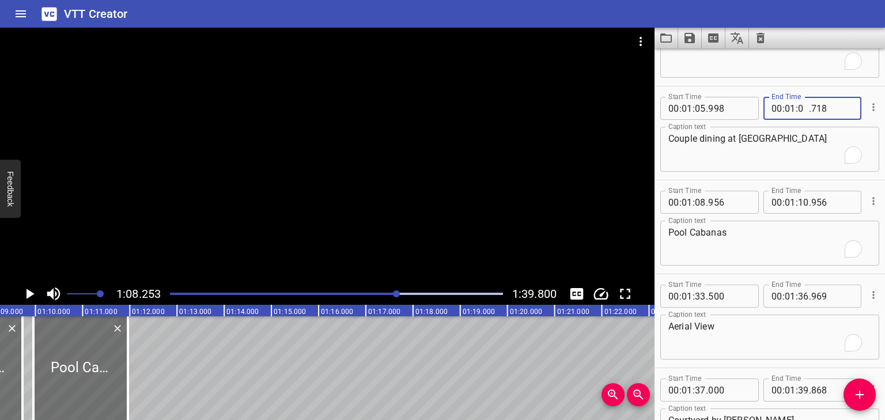
type input "07"
type input "0"
type input "718"
type input "07"
type input "200"
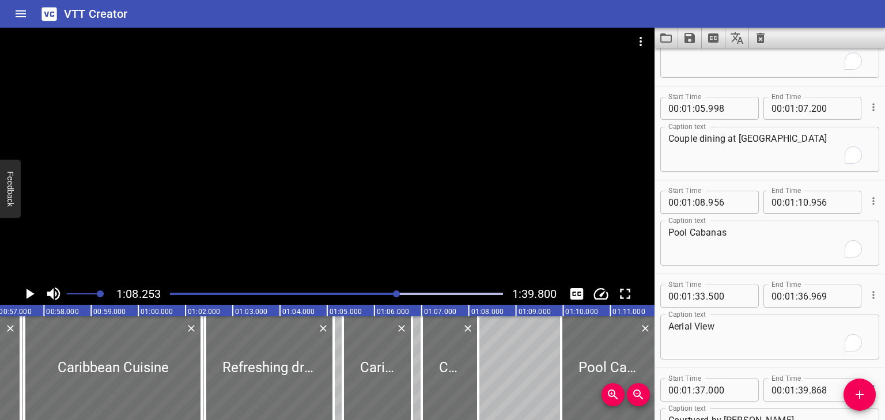
scroll to position [0, 2654]
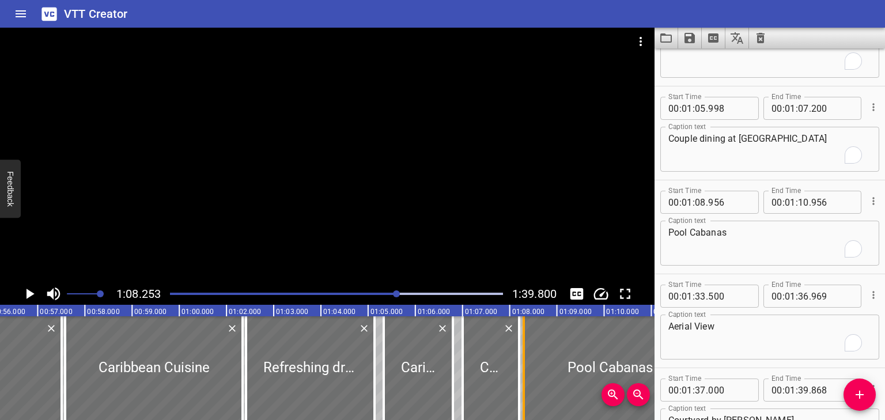
drag, startPoint x: 604, startPoint y: 330, endPoint x: 526, endPoint y: 338, distance: 78.8
click at [526, 338] on div at bounding box center [524, 368] width 12 height 104
type input "07"
type input "296"
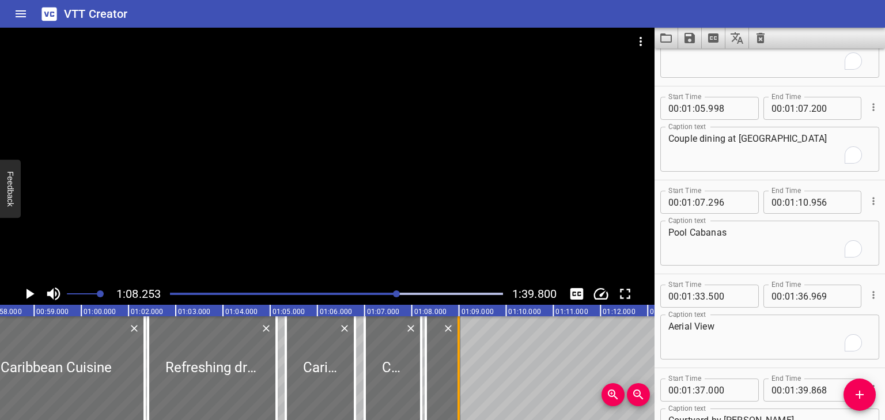
drag, startPoint x: 600, startPoint y: 360, endPoint x: 460, endPoint y: 359, distance: 140.1
click at [460, 359] on div at bounding box center [459, 368] width 12 height 104
type input "07"
type input "990"
click at [394, 293] on div at bounding box center [396, 293] width 7 height 7
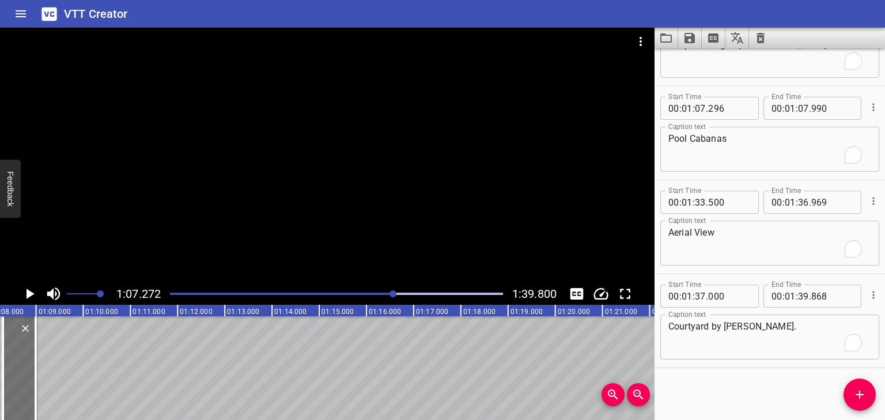
scroll to position [0, 3176]
click at [30, 293] on icon "Play/Pause" at bounding box center [31, 294] width 8 height 10
click at [30, 293] on icon "Play/Pause" at bounding box center [29, 293] width 17 height 17
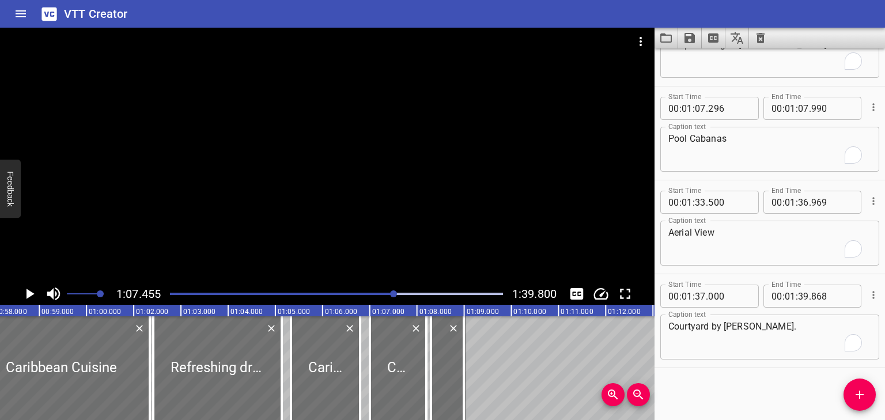
scroll to position [0, 2722]
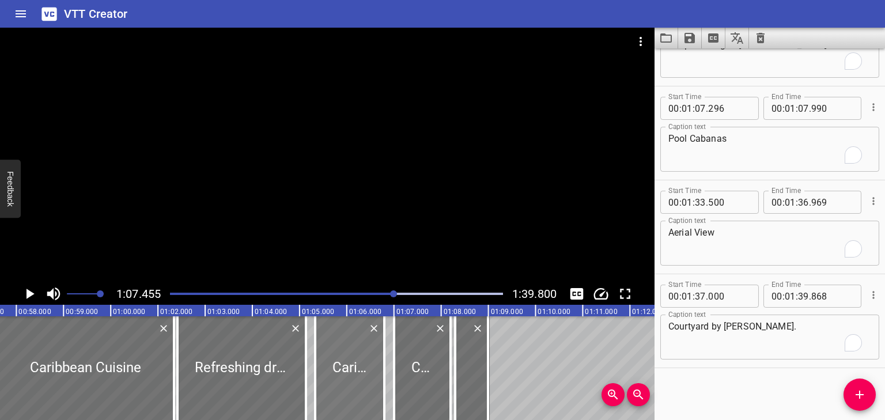
click at [349, 349] on div at bounding box center [349, 368] width 69 height 104
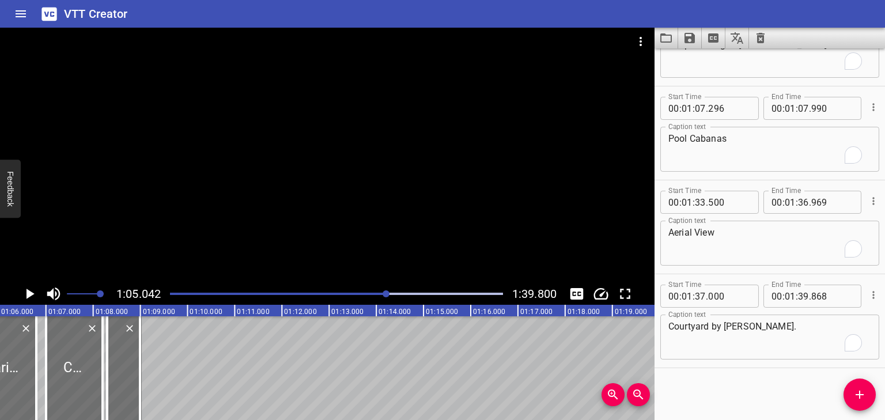
scroll to position [0, 3071]
click at [32, 289] on icon "Play/Pause" at bounding box center [29, 293] width 17 height 17
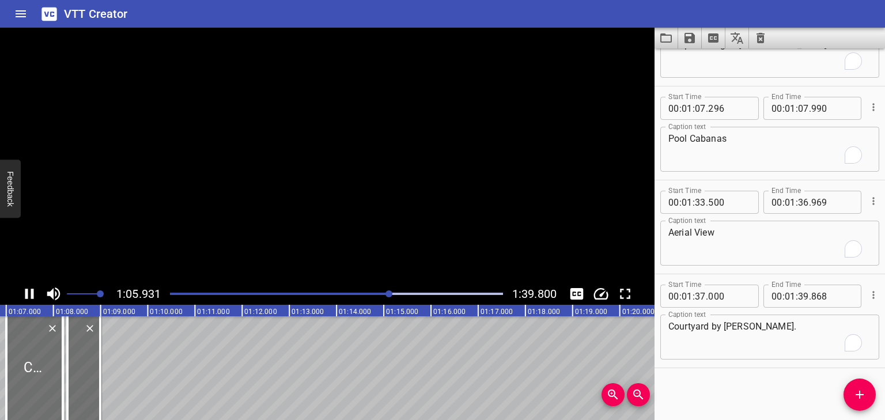
scroll to position [0, 3112]
click at [32, 289] on icon "Play/Pause" at bounding box center [29, 294] width 9 height 10
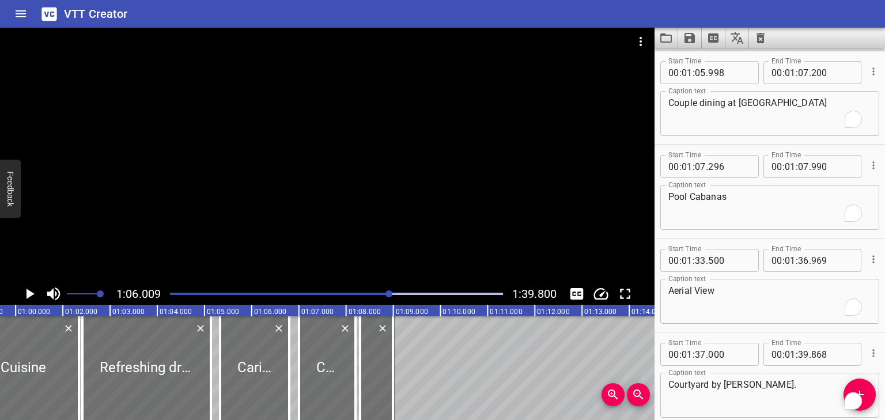
scroll to position [0, 2756]
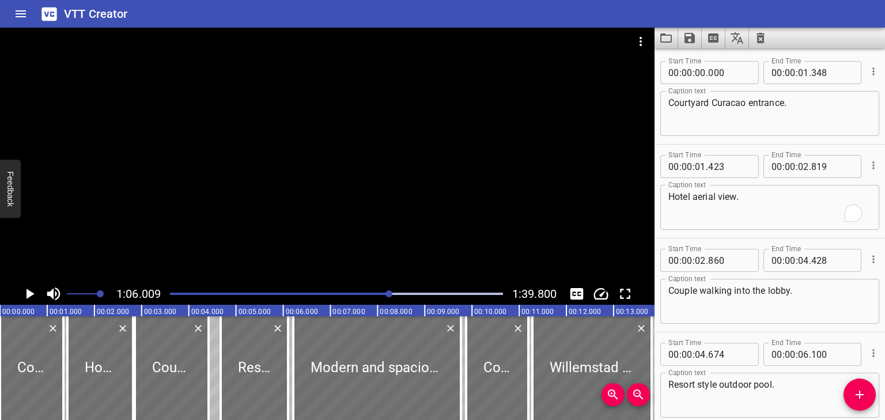
type input "885"
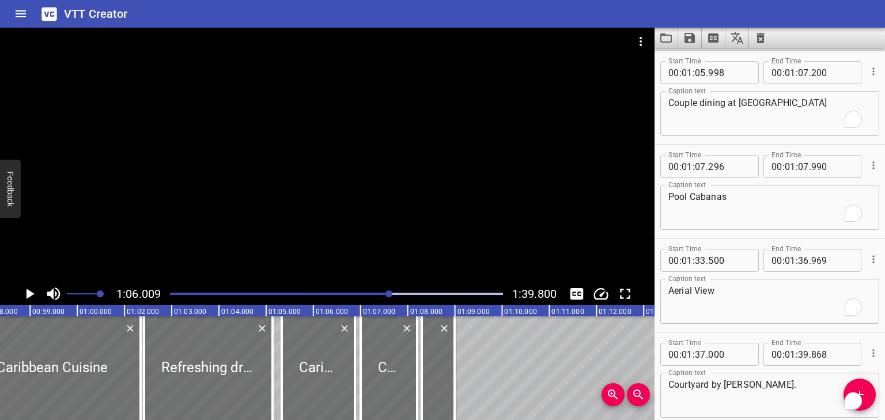
click at [28, 292] on icon "Play/Pause" at bounding box center [31, 294] width 8 height 10
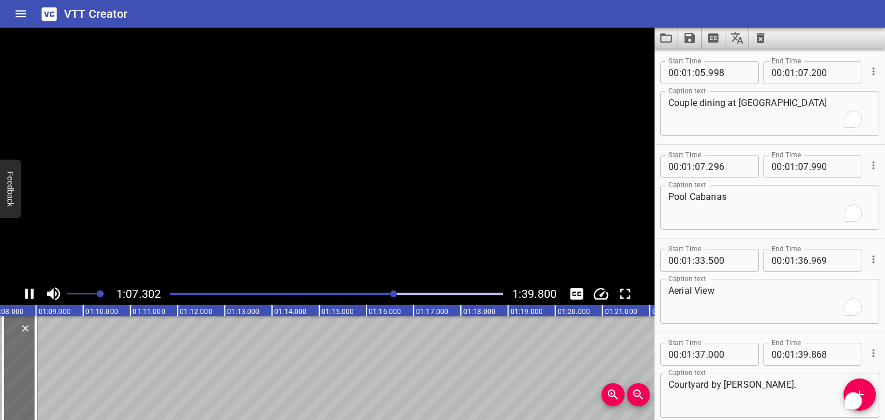
scroll to position [2031, 0]
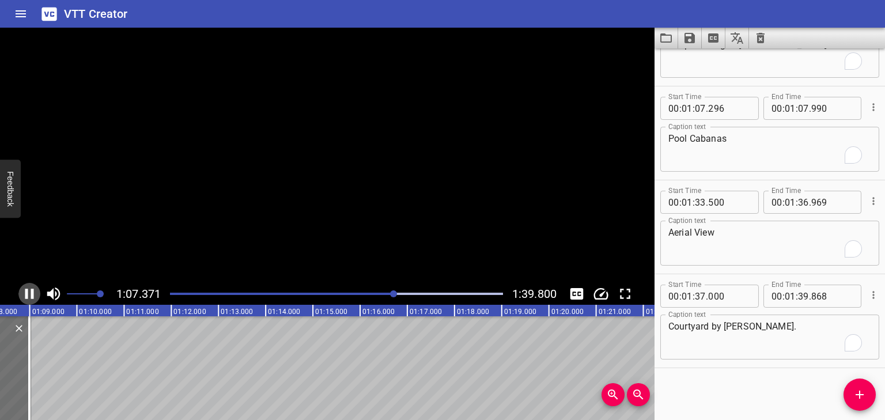
click at [28, 292] on icon "Play/Pause" at bounding box center [29, 293] width 17 height 17
drag, startPoint x: 430, startPoint y: 412, endPoint x: 404, endPoint y: 413, distance: 26.0
click at [404, 413] on div "00:00.000 00:01.000 00:02.000 00:03.000 00:04.000 00:05.000 00:06.000 00:07.000…" at bounding box center [327, 362] width 655 height 115
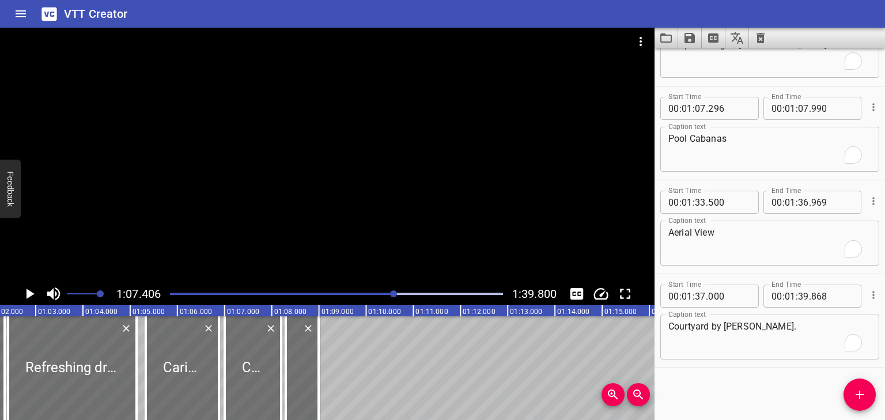
scroll to position [0, 2888]
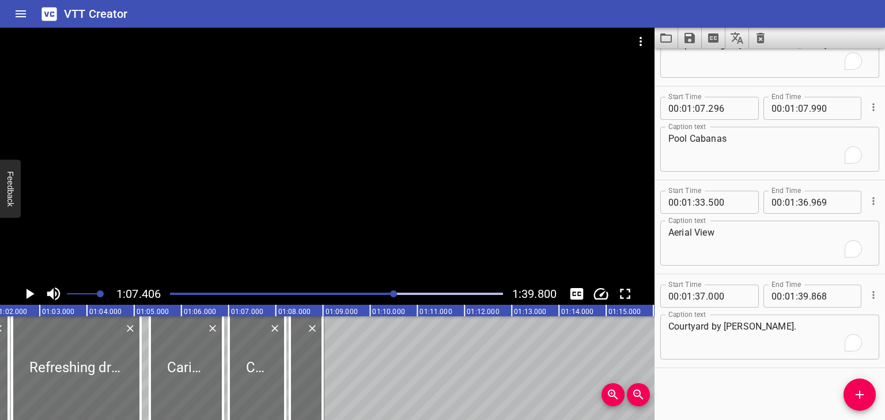
click at [31, 292] on icon "Play/Pause" at bounding box center [31, 294] width 8 height 10
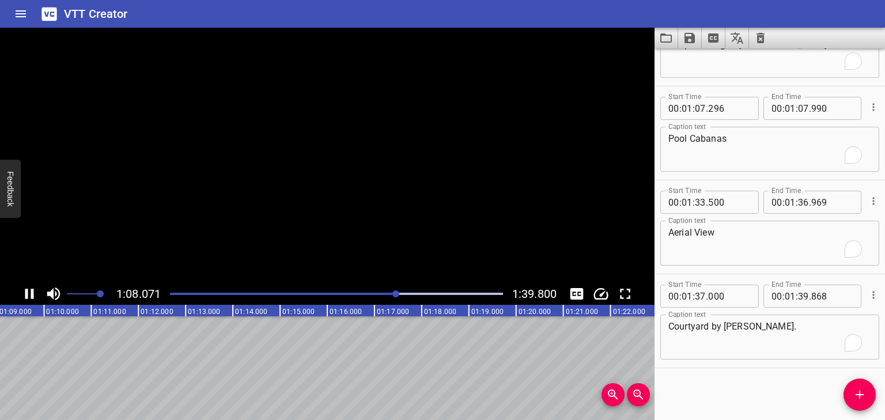
click at [31, 292] on icon "Play/Pause" at bounding box center [29, 294] width 9 height 10
click at [703, 105] on input "number" at bounding box center [700, 108] width 11 height 23
type input "08"
type input "164"
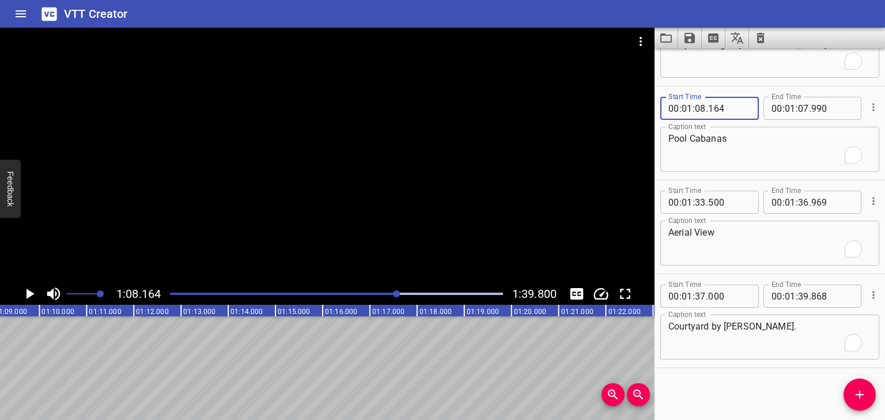
click at [671, 144] on textarea "Pool Cabanas" at bounding box center [770, 149] width 203 height 33
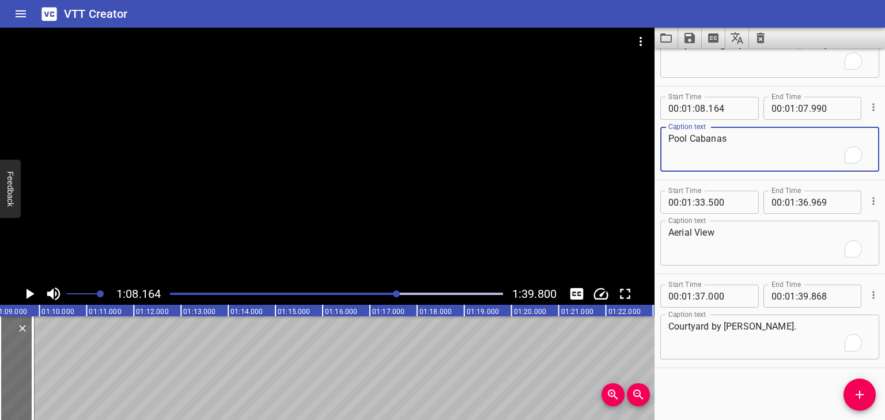
click at [30, 290] on icon "Play/Pause" at bounding box center [29, 293] width 17 height 17
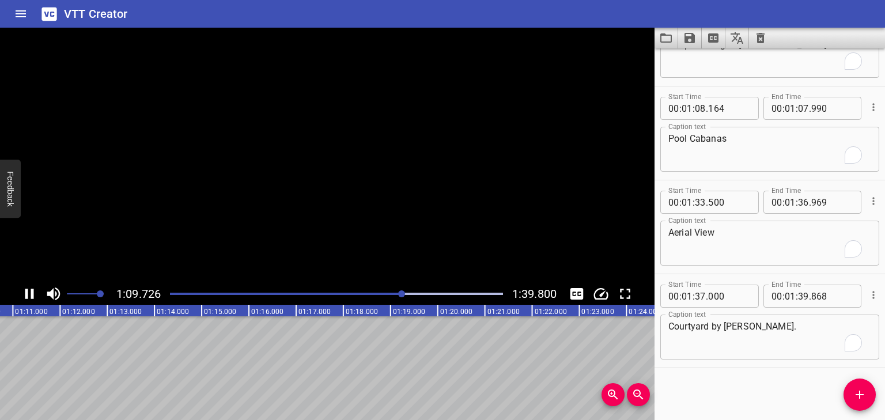
click at [30, 290] on icon "Play/Pause" at bounding box center [29, 293] width 17 height 17
click at [802, 107] on input "number" at bounding box center [803, 108] width 11 height 23
type input "09"
type input "811"
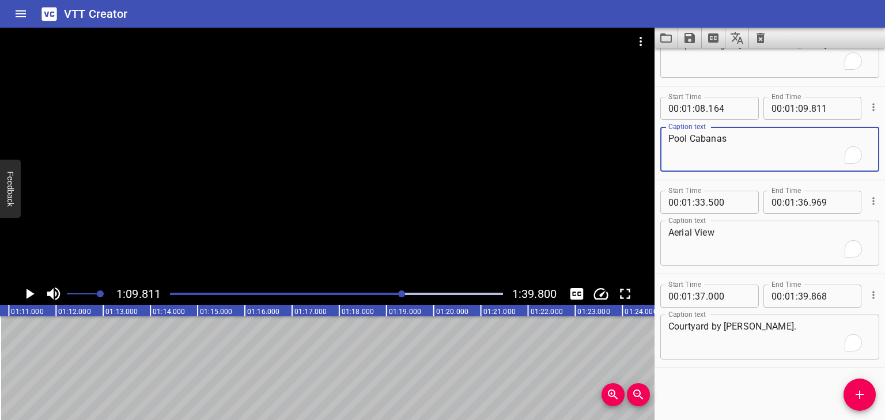
click at [769, 141] on textarea "Pool Cabanas" at bounding box center [770, 149] width 203 height 33
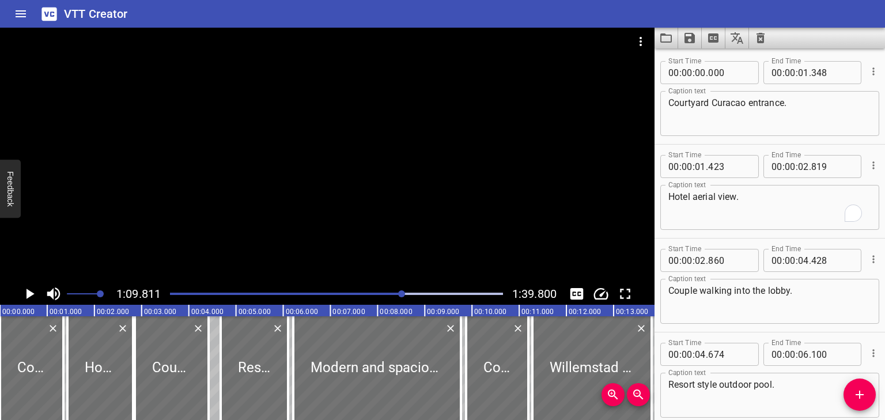
click at [858, 398] on icon "Add Cue" at bounding box center [860, 395] width 14 height 14
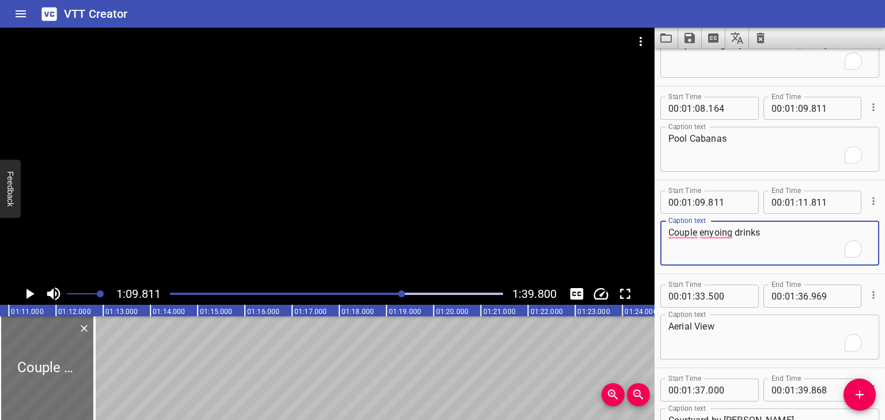
type textarea "Couple enyoing drinks"
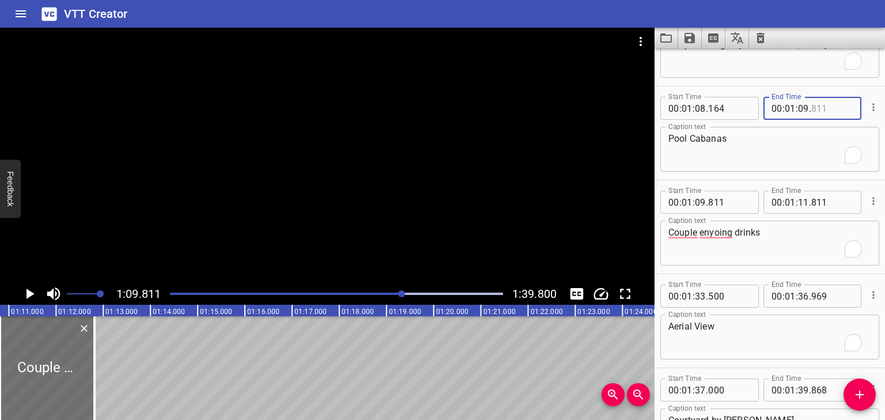
click at [830, 108] on input "number" at bounding box center [833, 108] width 42 height 23
type input "700"
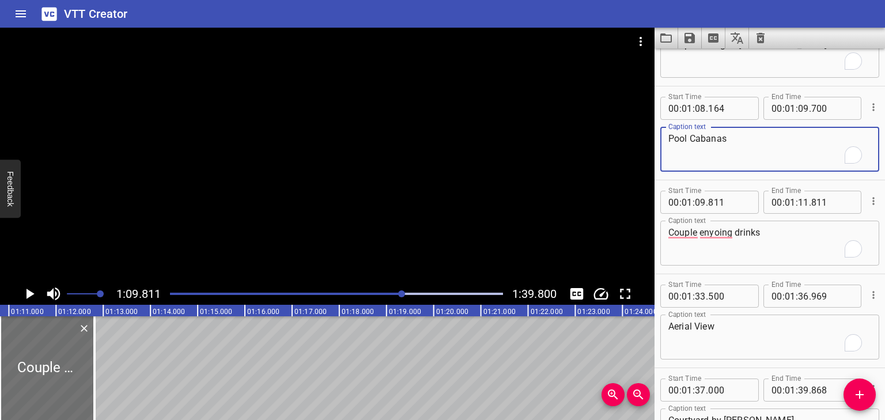
click at [705, 151] on textarea "Pool Cabanas" at bounding box center [770, 149] width 203 height 33
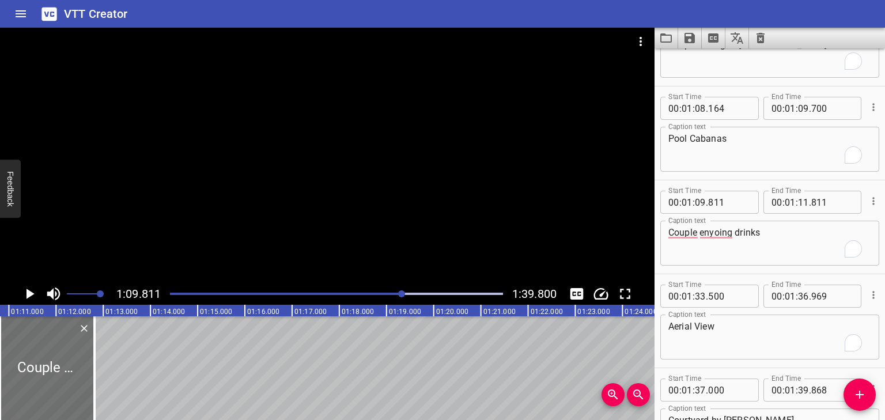
drag, startPoint x: 417, startPoint y: 413, endPoint x: 410, endPoint y: 416, distance: 7.0
click at [410, 416] on div "00:00.000 00:01.000 00:02.000 00:03.000 00:04.000 00:05.000 00:06.000 00:07.000…" at bounding box center [327, 362] width 655 height 115
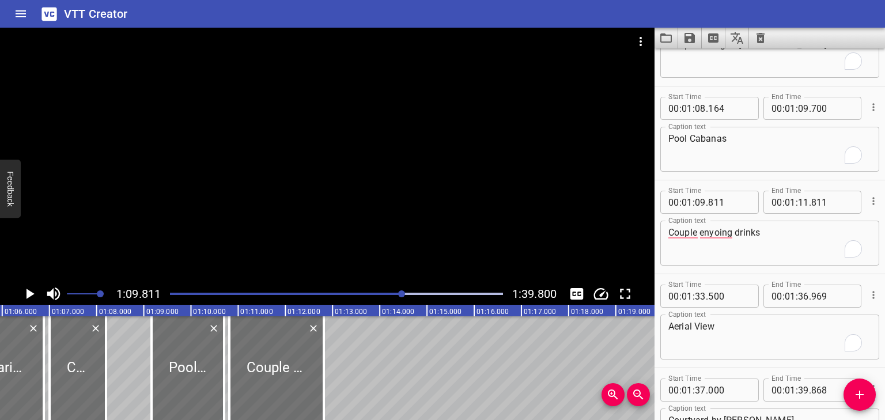
scroll to position [0, 3063]
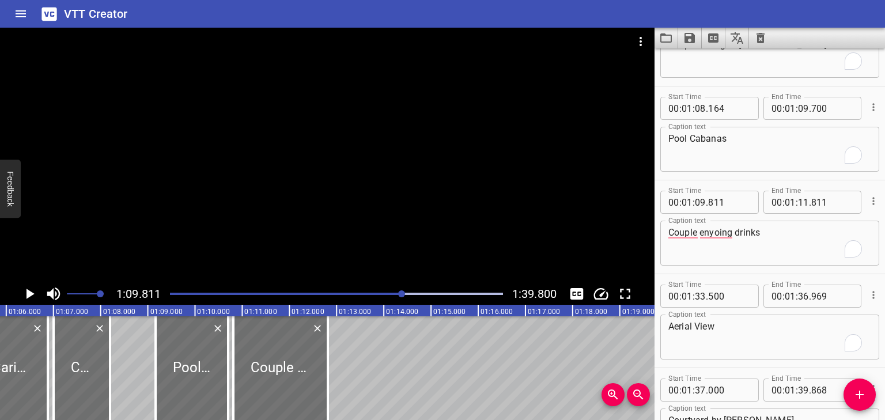
click at [396, 293] on div "Play progress" at bounding box center [236, 294] width 333 height 2
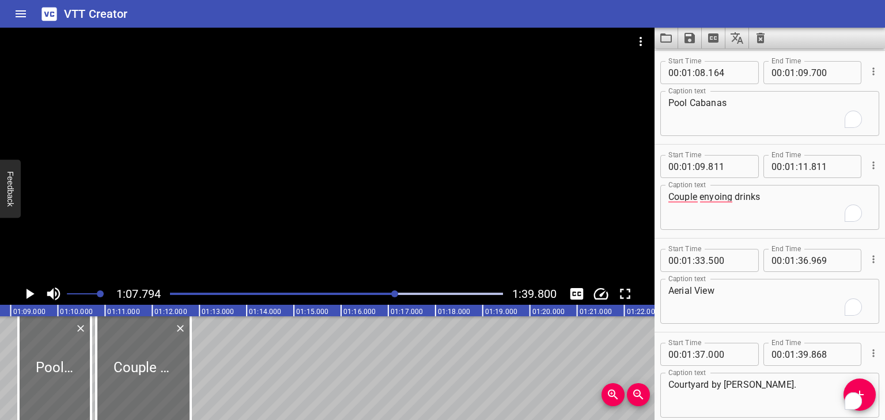
scroll to position [0, 3201]
click at [27, 291] on icon "Play/Pause" at bounding box center [31, 294] width 8 height 10
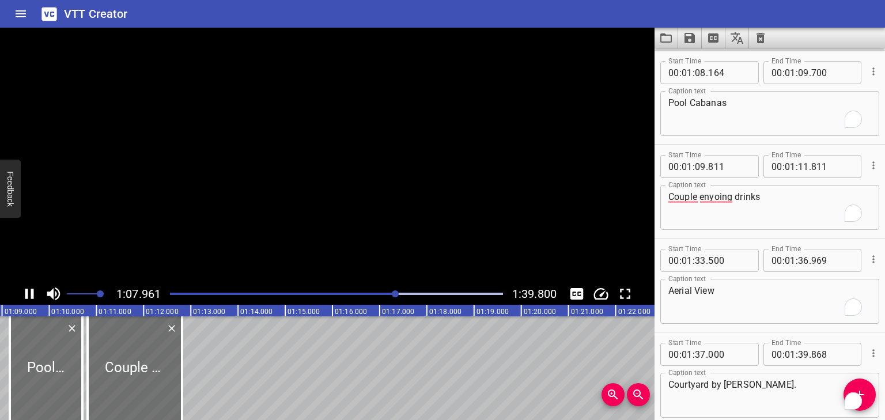
click at [27, 291] on icon "Play/Pause" at bounding box center [29, 294] width 9 height 10
click at [27, 291] on icon "Play/Pause" at bounding box center [31, 294] width 8 height 10
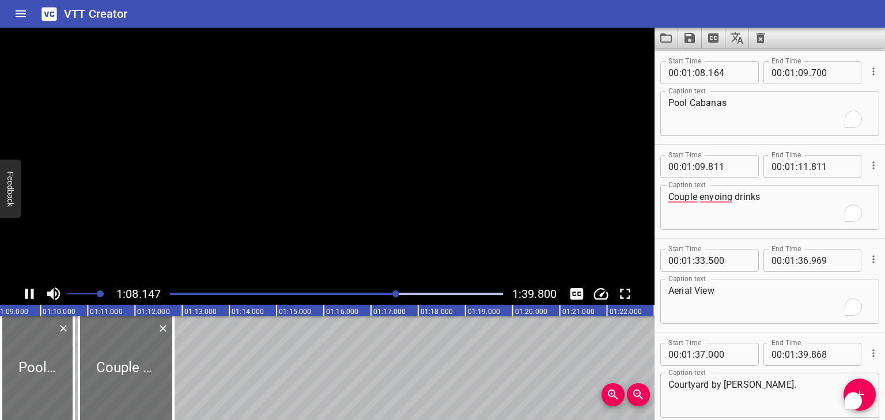
click at [27, 291] on icon "Play/Pause" at bounding box center [29, 294] width 9 height 10
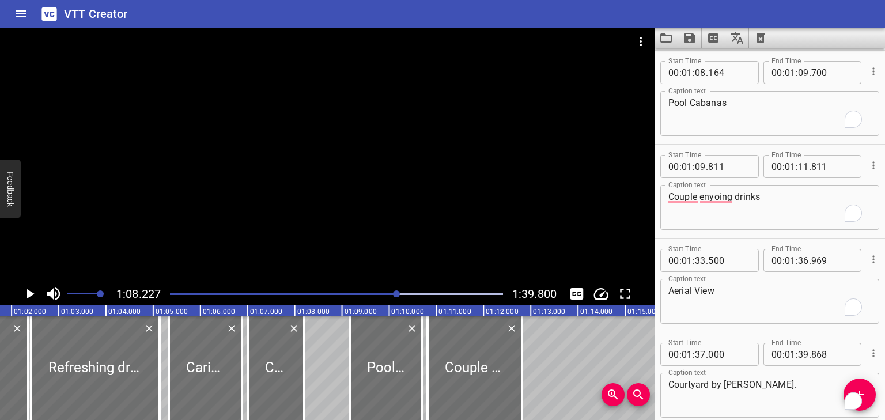
scroll to position [0, 2861]
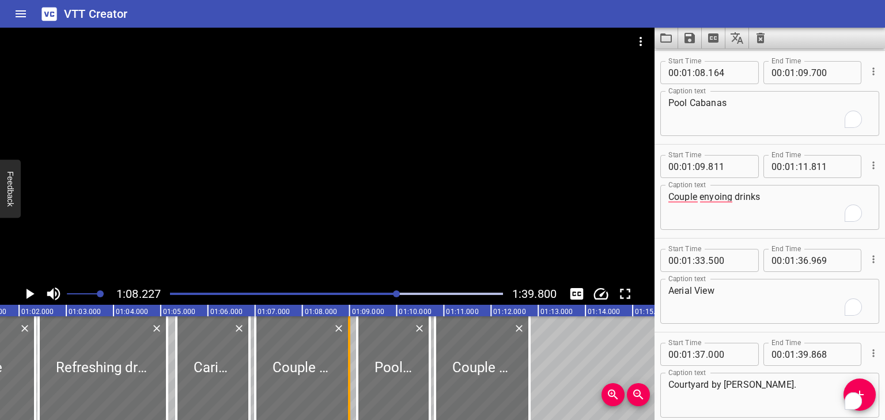
drag, startPoint x: 307, startPoint y: 356, endPoint x: 344, endPoint y: 356, distance: 37.5
click at [344, 356] on div at bounding box center [350, 368] width 12 height 104
type input "993"
click at [392, 293] on div "Play progress" at bounding box center [231, 294] width 333 height 2
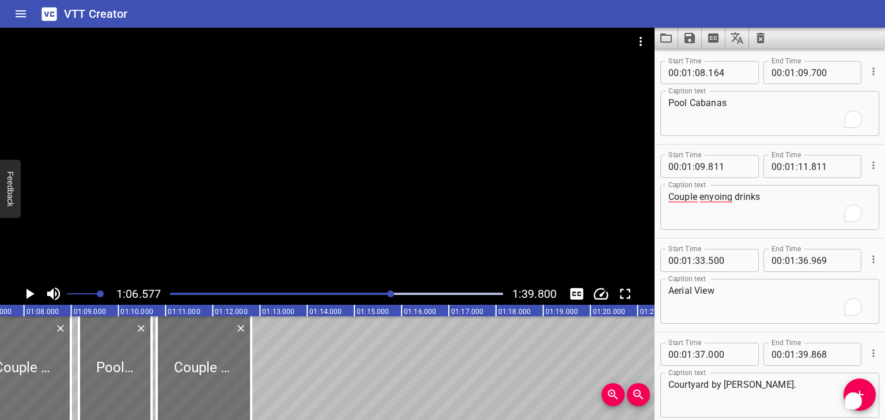
scroll to position [0, 3143]
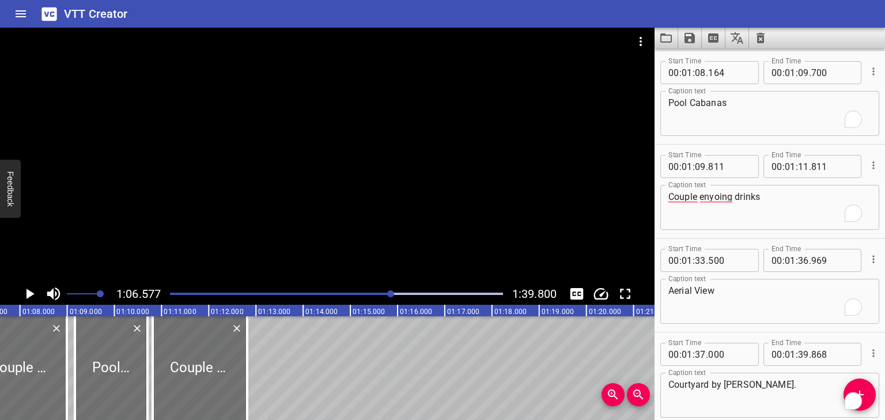
click at [34, 294] on icon "Play/Pause" at bounding box center [29, 293] width 17 height 17
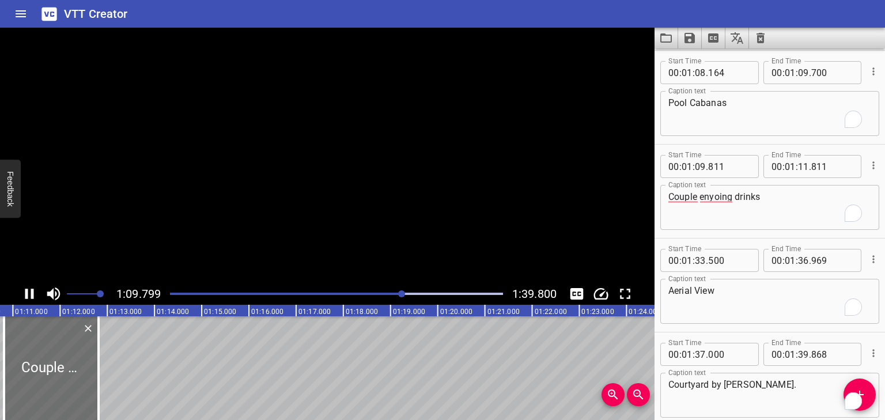
scroll to position [0, 3295]
click at [34, 294] on icon "Play/Pause" at bounding box center [29, 293] width 17 height 17
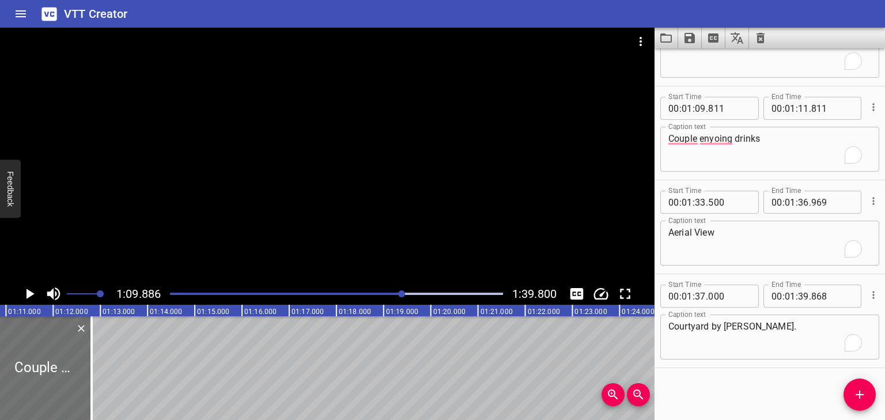
click at [34, 294] on icon "Play/Pause" at bounding box center [29, 293] width 17 height 17
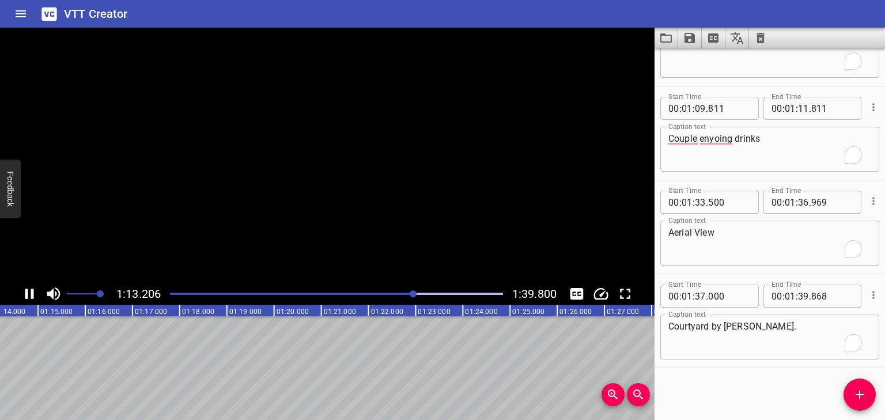
click at [34, 294] on icon "Play/Pause" at bounding box center [29, 293] width 17 height 17
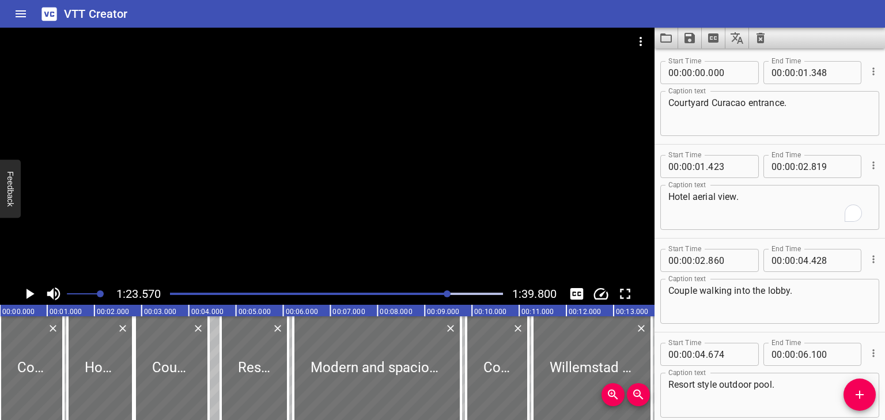
scroll to position [2407, 0]
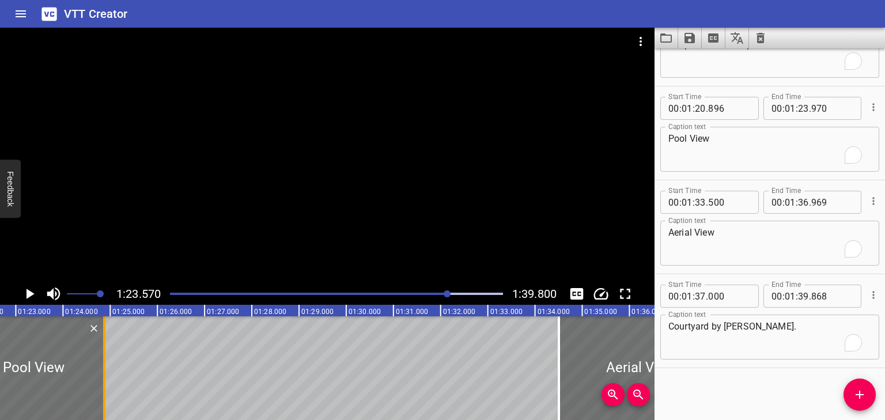
click at [104, 354] on div at bounding box center [104, 368] width 2 height 104
type input "873"
click at [858, 388] on icon "Add Cue" at bounding box center [860, 395] width 14 height 14
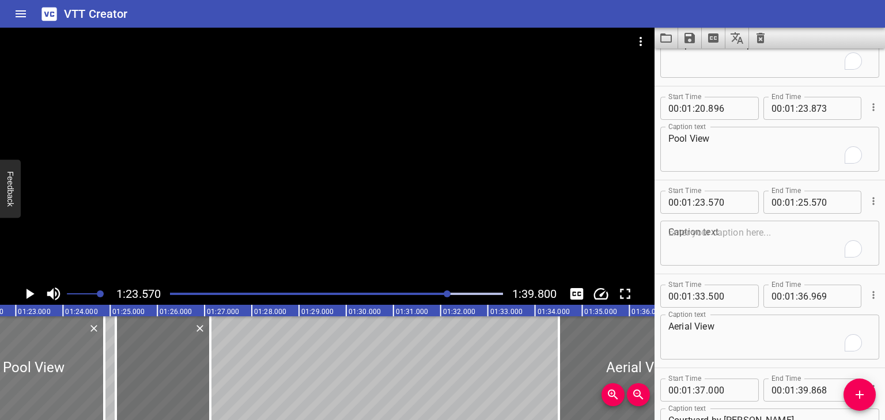
drag, startPoint x: 101, startPoint y: 350, endPoint x: 92, endPoint y: 350, distance: 9.2
click at [127, 350] on div at bounding box center [163, 368] width 95 height 104
type input "24"
type input "132"
type input "26"
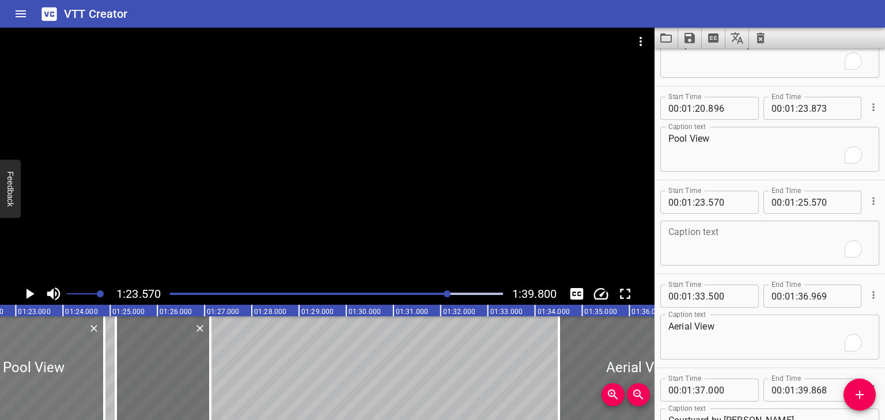
type input "132"
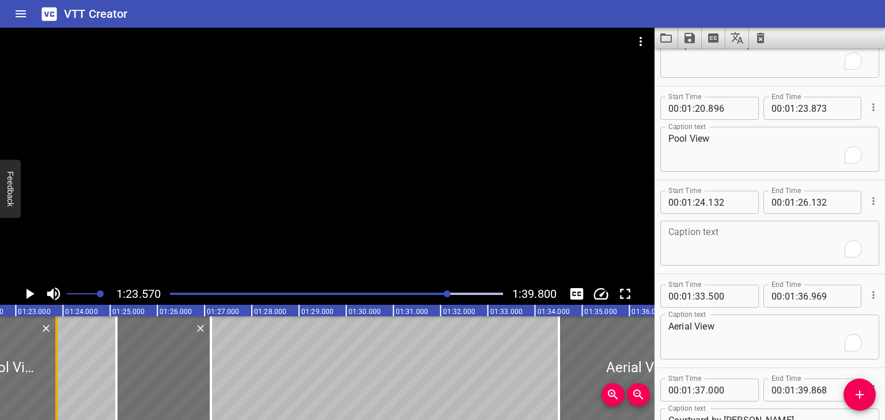
drag, startPoint x: 104, startPoint y: 347, endPoint x: 56, endPoint y: 351, distance: 48.0
click at [56, 351] on div at bounding box center [56, 368] width 2 height 104
type input "22"
type input "859"
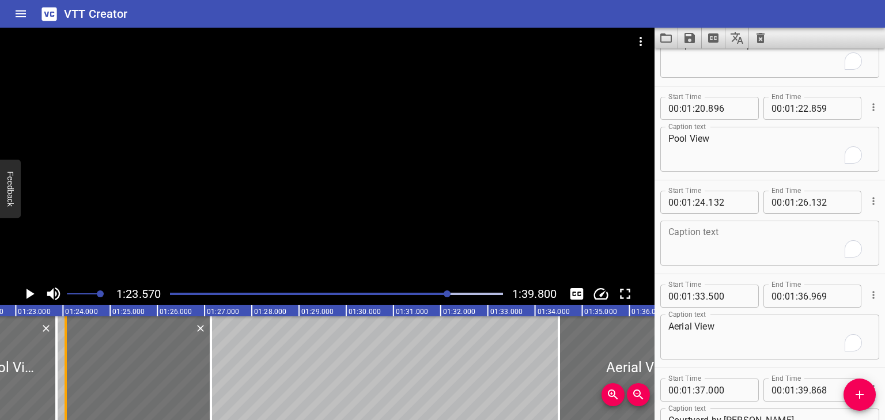
drag, startPoint x: 118, startPoint y: 339, endPoint x: 67, endPoint y: 343, distance: 50.9
click at [67, 343] on div at bounding box center [66, 368] width 12 height 104
type input "23"
type input "058"
click at [735, 234] on textarea "To enrich screen reader interactions, please activate Accessibility in Grammarl…" at bounding box center [770, 243] width 203 height 33
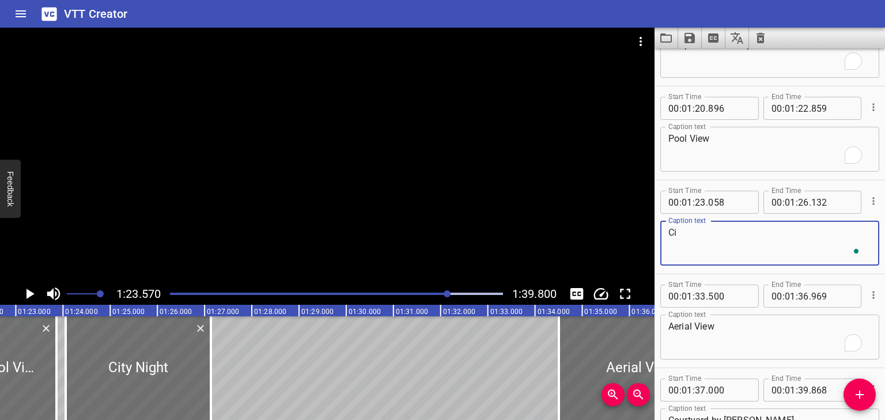
type textarea "C"
type textarea "Aerial city view by night"
drag, startPoint x: 724, startPoint y: 141, endPoint x: 633, endPoint y: 126, distance: 92.2
click at [647, 129] on main "1:23.570 1:39.800 00:00.000 00:01.000 00:02.000 00:03.000 00:04.000 00:05.000 0…" at bounding box center [442, 224] width 885 height 392
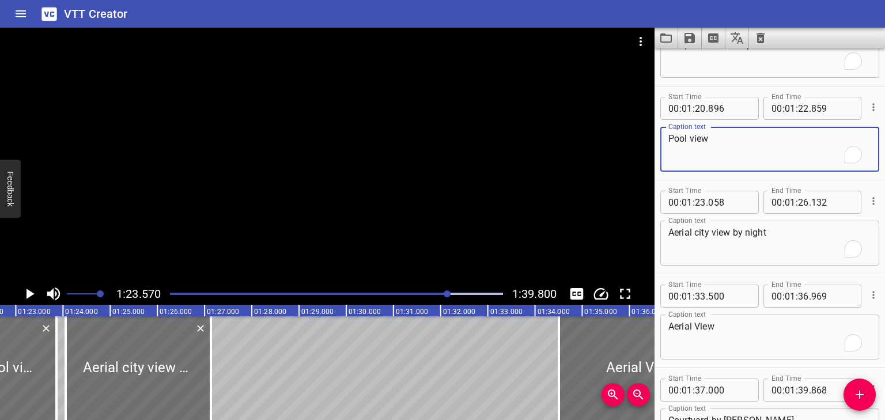
type textarea "Pool view"
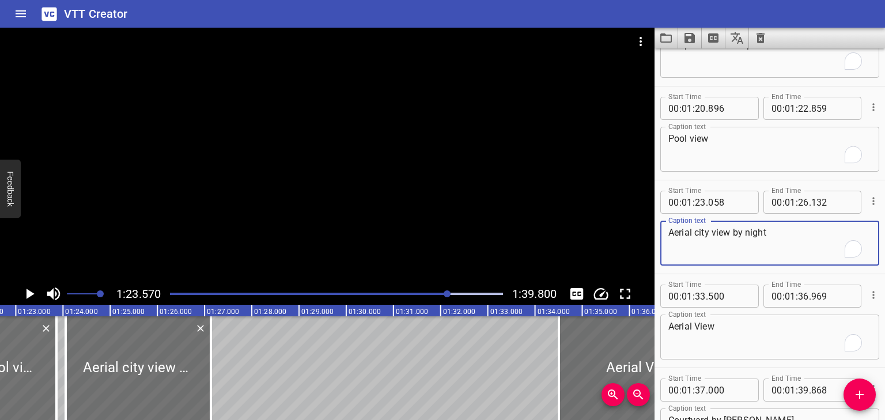
drag, startPoint x: 789, startPoint y: 234, endPoint x: 577, endPoint y: 228, distance: 212.2
click at [577, 228] on main "1:23.570 1:39.800 00:00.000 00:01.000 00:02.000 00:03.000 00:04.000 00:05.000 0…" at bounding box center [442, 224] width 885 height 392
type textarea "C"
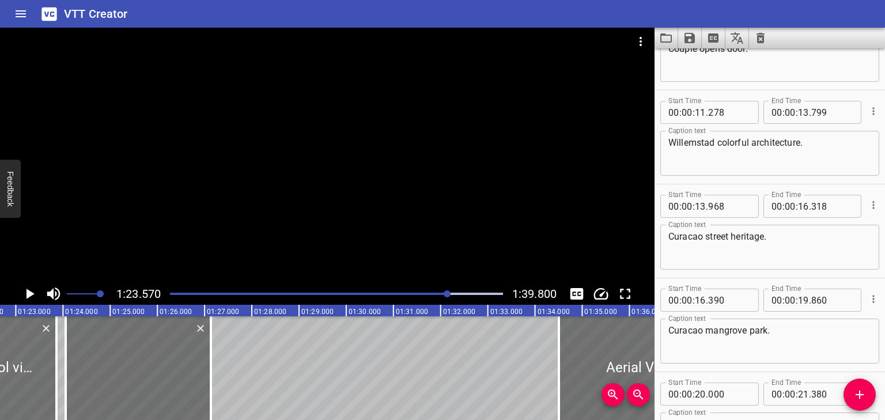
scroll to position [516, 0]
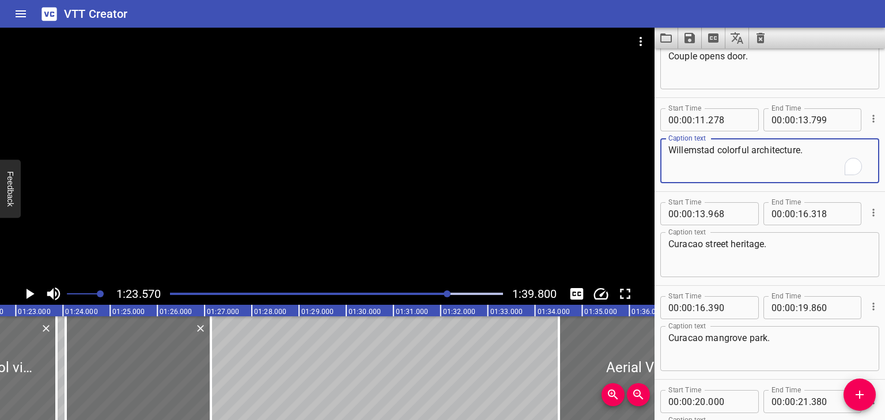
drag, startPoint x: 716, startPoint y: 153, endPoint x: 648, endPoint y: 144, distance: 68.1
click at [648, 144] on main "1:23.570 1:39.800 00:00.000 00:01.000 00:02.000 00:03.000 00:04.000 00:05.000 0…" at bounding box center [442, 224] width 885 height 392
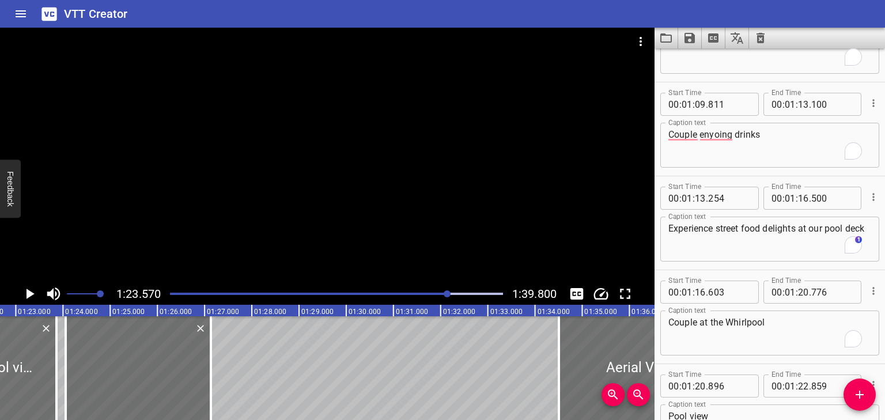
scroll to position [2315, 0]
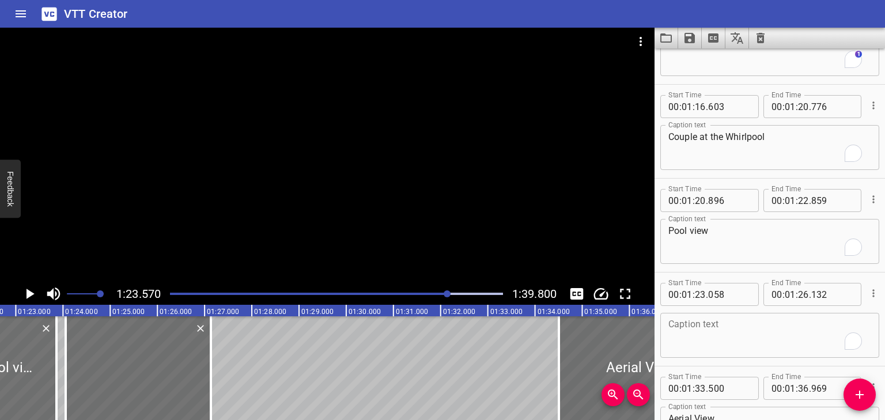
click at [709, 327] on textarea "To enrich screen reader interactions, please activate Accessibility in Grammarl…" at bounding box center [770, 335] width 203 height 33
paste textarea "Willemstad"
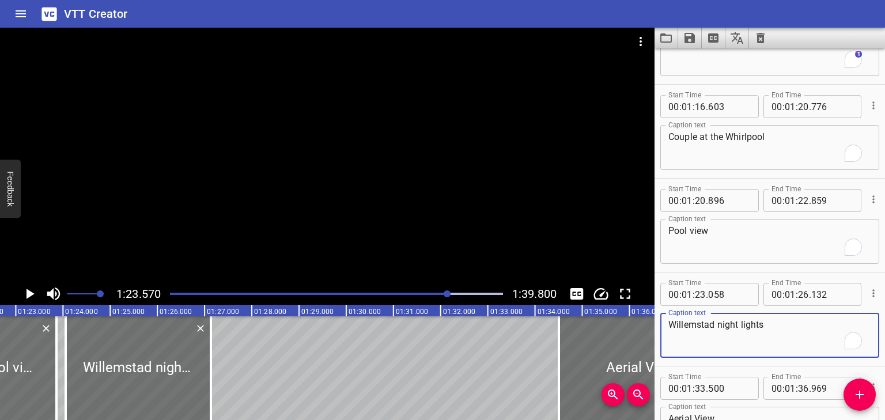
type textarea "Willemstad night lights"
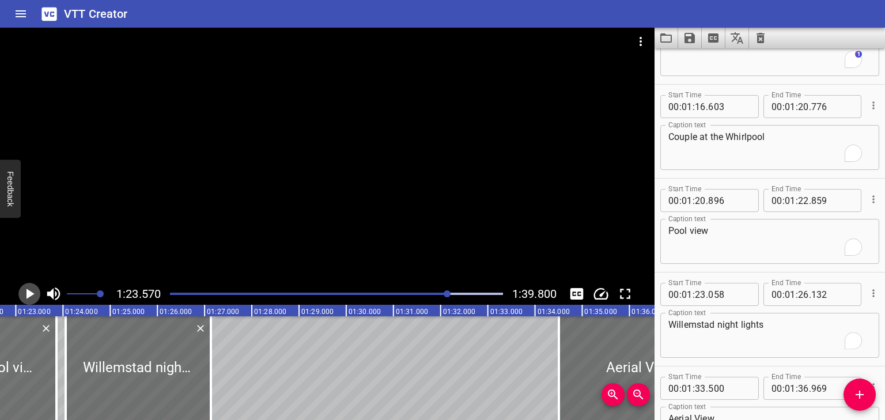
click at [25, 293] on icon "Play/Pause" at bounding box center [29, 293] width 17 height 17
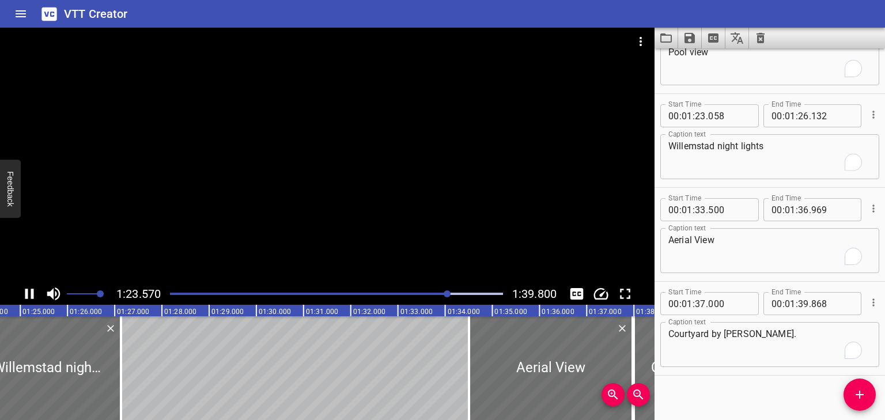
scroll to position [2501, 0]
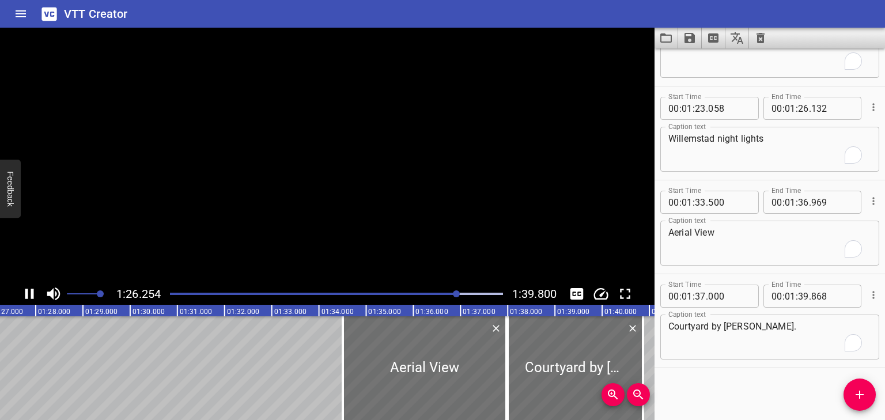
click at [25, 293] on icon "Play/Pause" at bounding box center [29, 293] width 17 height 17
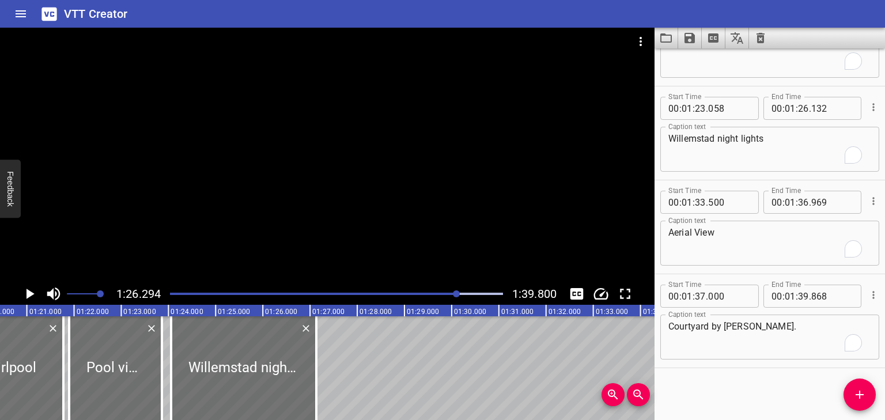
scroll to position [0, 3742]
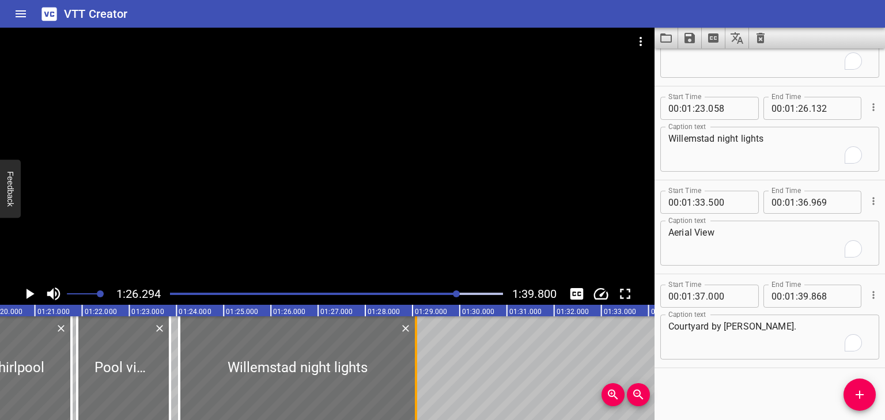
drag, startPoint x: 327, startPoint y: 357, endPoint x: 419, endPoint y: 358, distance: 91.6
click at [419, 358] on div at bounding box center [416, 368] width 12 height 104
type input "28"
type input "073"
click at [26, 290] on icon "Play/Pause" at bounding box center [29, 293] width 17 height 17
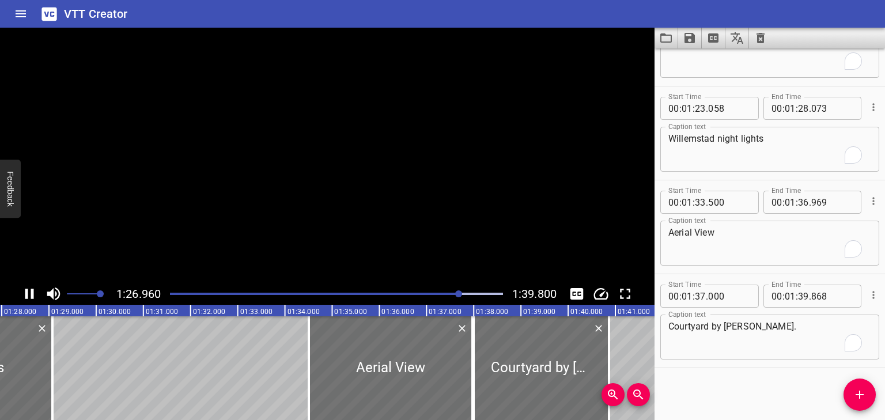
click at [26, 290] on icon "Play/Pause" at bounding box center [29, 294] width 9 height 10
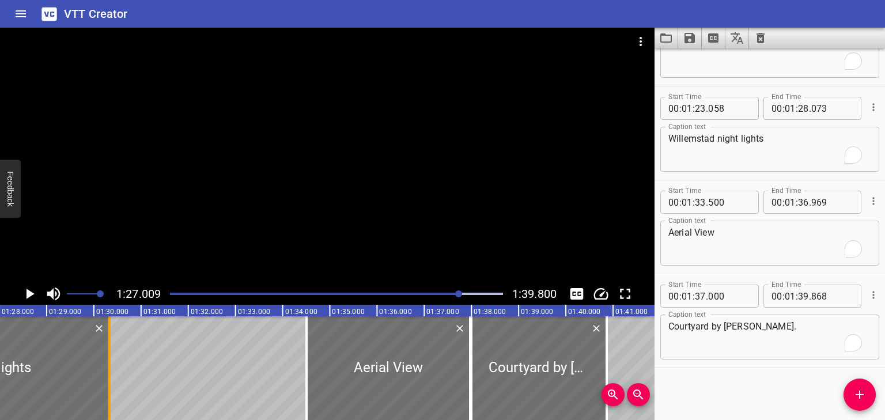
drag, startPoint x: 54, startPoint y: 364, endPoint x: 115, endPoint y: 367, distance: 61.7
click at [115, 367] on div at bounding box center [110, 368] width 12 height 104
type input "29"
click at [28, 293] on icon "Play/Pause" at bounding box center [31, 294] width 8 height 10
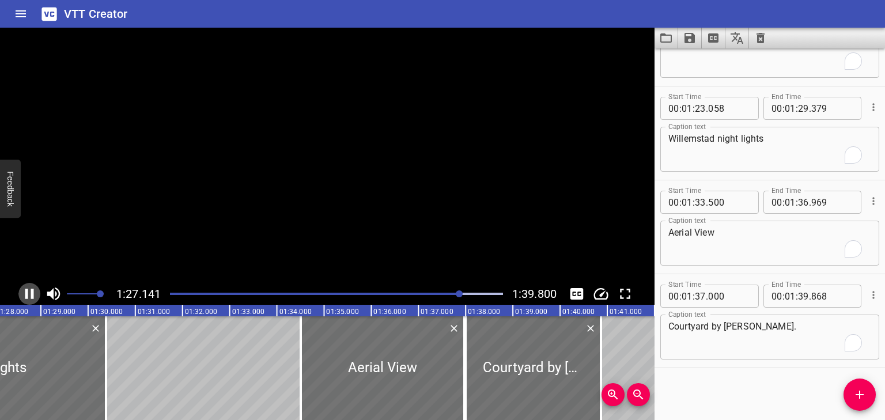
click at [28, 293] on icon "Play/Pause" at bounding box center [29, 293] width 17 height 17
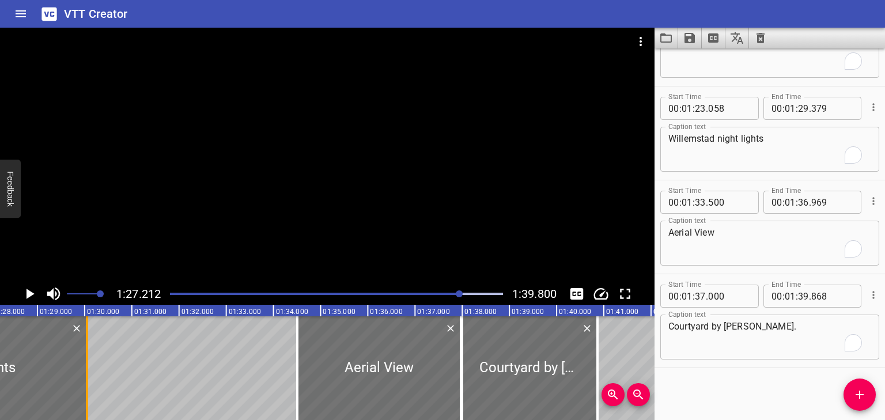
drag, startPoint x: 104, startPoint y: 353, endPoint x: 89, endPoint y: 353, distance: 15.6
click at [89, 353] on div at bounding box center [87, 368] width 12 height 104
type input "049"
click at [88, 353] on div at bounding box center [87, 368] width 12 height 104
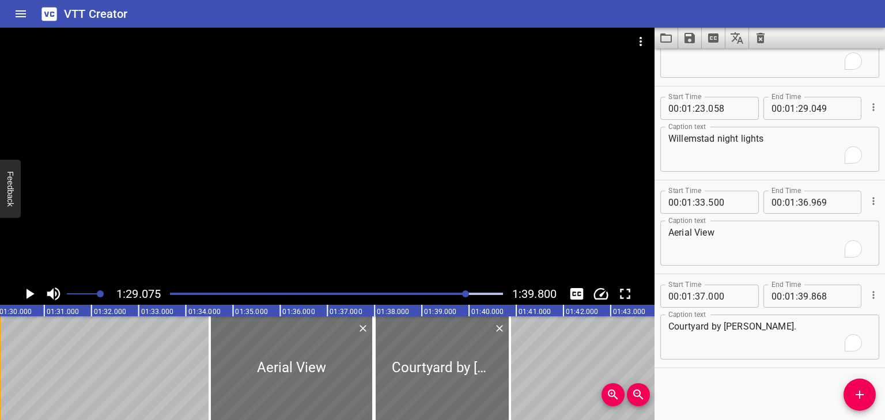
scroll to position [0, 4205]
click at [802, 111] on input "number" at bounding box center [803, 108] width 11 height 23
type input "27"
type input "000"
click at [800, 392] on div "Start Time 00 : 00 : 00 . 000 Start Time End Time 00 : 00 : 01 . 348 End Time C…" at bounding box center [770, 234] width 231 height 372
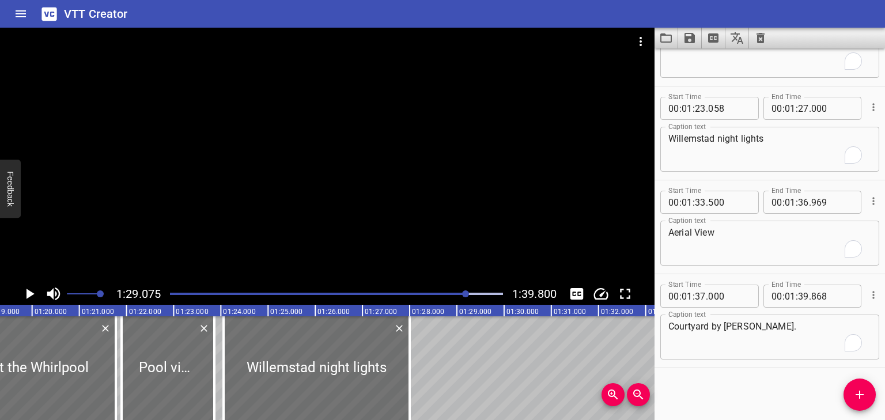
scroll to position [0, 3648]
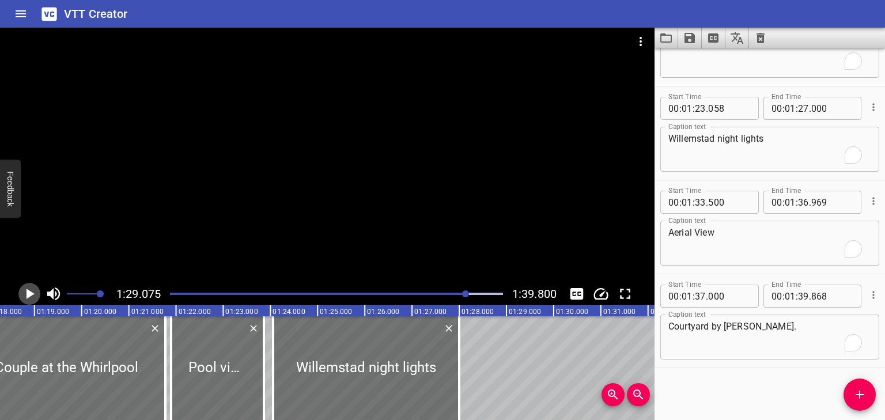
click at [29, 293] on icon "Play/Pause" at bounding box center [31, 294] width 8 height 10
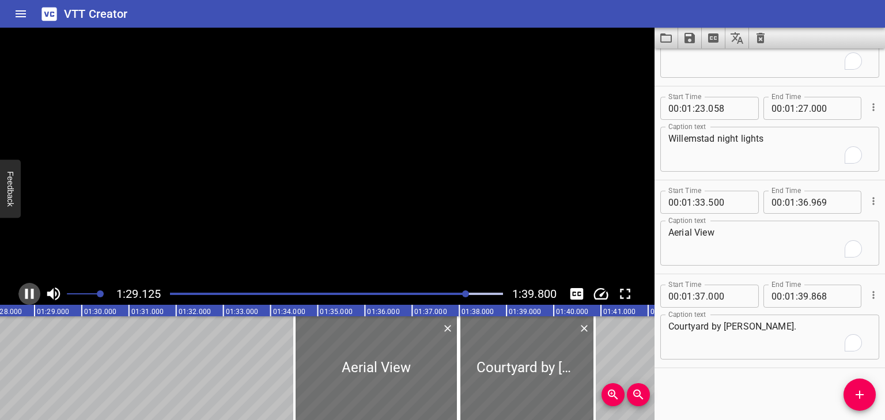
click at [29, 293] on icon "Play/Pause" at bounding box center [29, 293] width 17 height 17
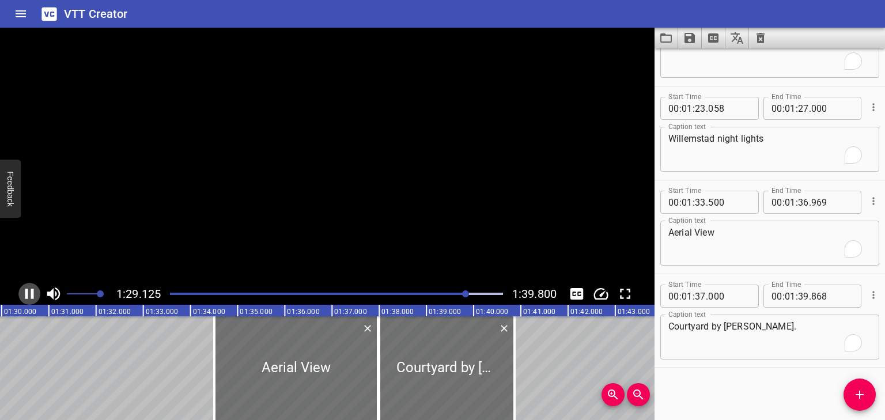
scroll to position [0, 4210]
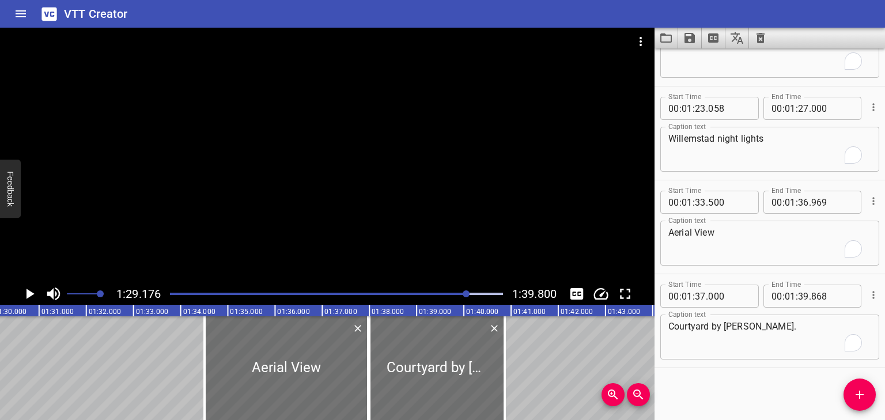
drag, startPoint x: 522, startPoint y: 413, endPoint x: 501, endPoint y: 418, distance: 21.9
click at [501, 418] on div "00:00.000 00:01.000 00:02.000 00:03.000 00:04.000 00:05.000 00:06.000 00:07.000…" at bounding box center [327, 362] width 655 height 115
click at [858, 391] on icon "Add Cue" at bounding box center [860, 395] width 14 height 14
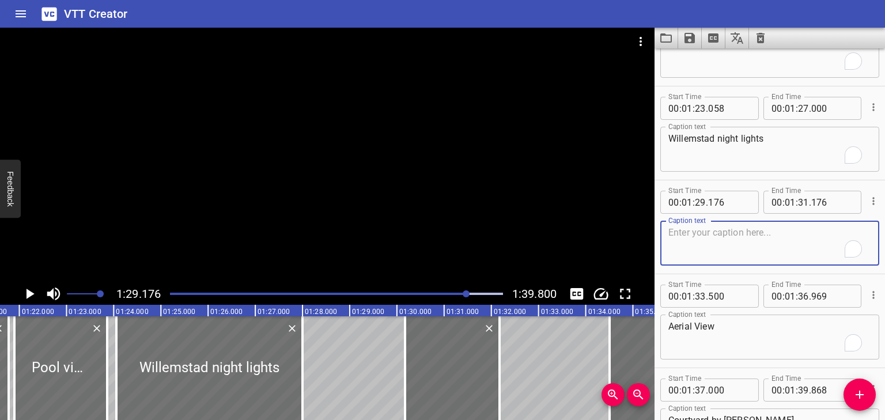
scroll to position [0, 3789]
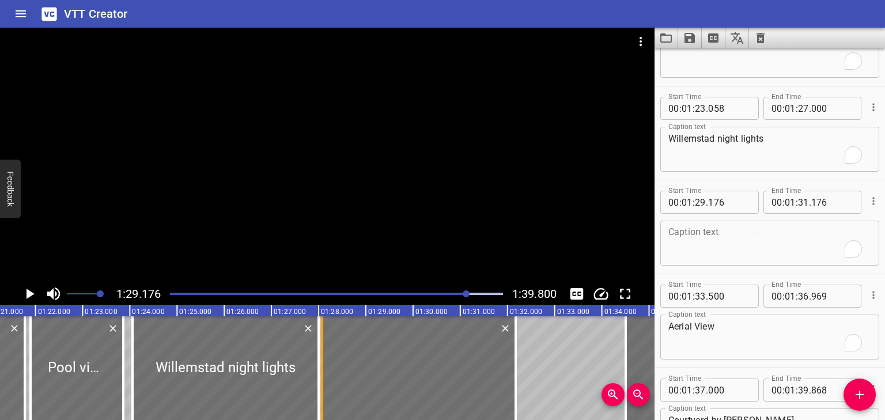
drag, startPoint x: 421, startPoint y: 358, endPoint x: 322, endPoint y: 357, distance: 99.1
click at [322, 357] on div at bounding box center [322, 368] width 2 height 104
type input "27"
type input "077"
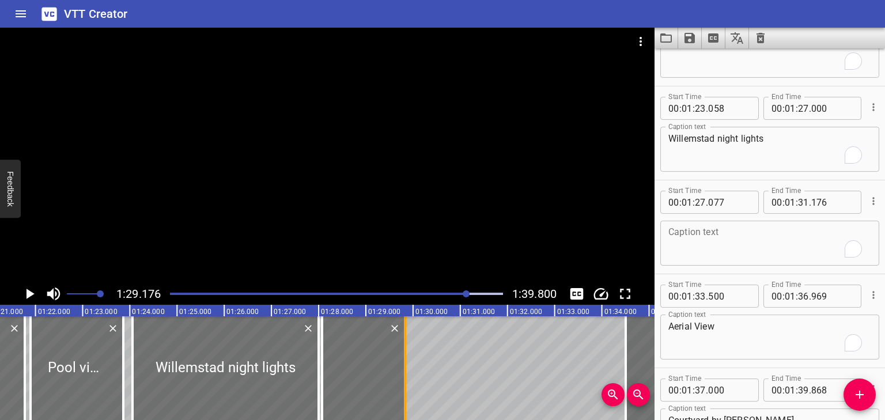
drag, startPoint x: 518, startPoint y: 345, endPoint x: 407, endPoint y: 356, distance: 111.1
click at [407, 356] on div at bounding box center [405, 368] width 12 height 104
type input "28"
type input "833"
click at [461, 290] on div at bounding box center [336, 294] width 347 height 16
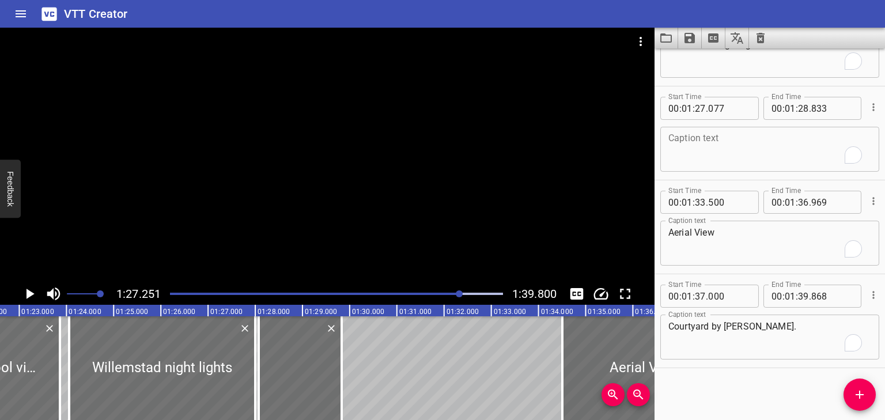
scroll to position [0, 3849]
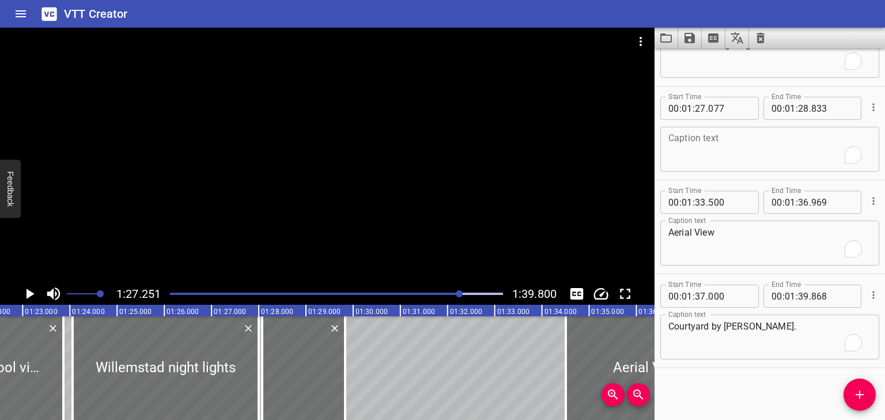
click at [703, 135] on textarea "To enrich screen reader interactions, please activate Accessibility in Grammarl…" at bounding box center [770, 149] width 203 height 33
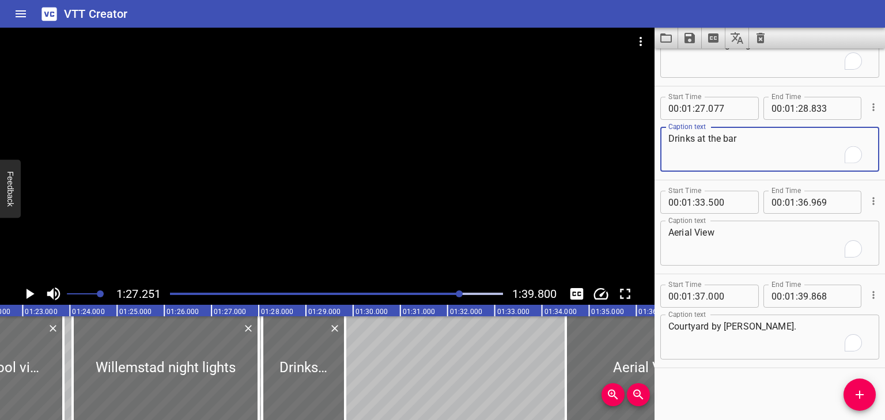
type textarea "Drinks at the bar"
click at [455, 293] on div "Play progress" at bounding box center [295, 294] width 333 height 2
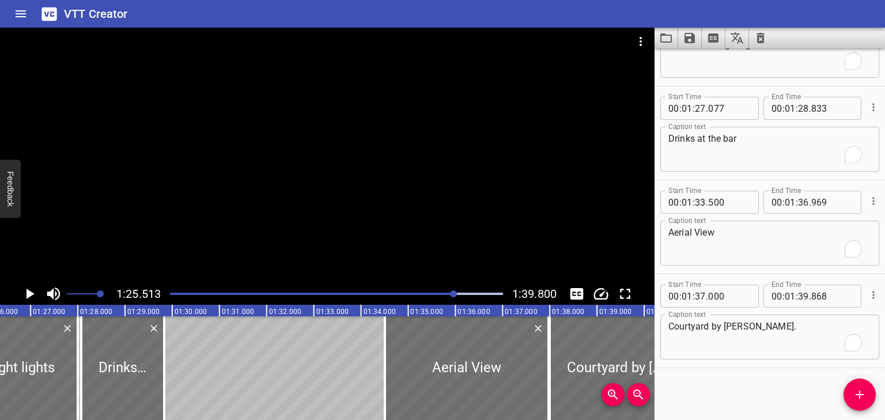
scroll to position [0, 4037]
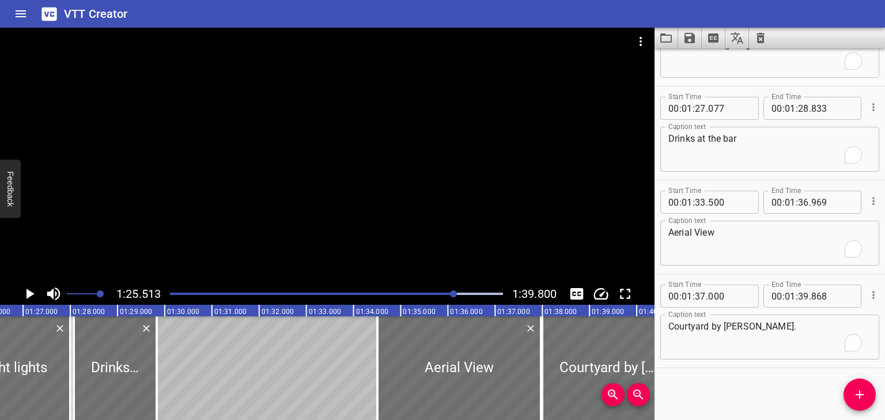
click at [30, 295] on icon "Play/Pause" at bounding box center [31, 294] width 8 height 10
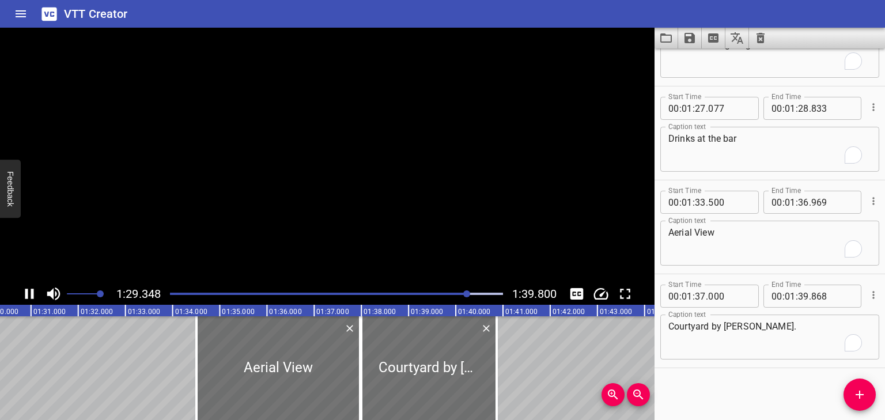
click at [30, 295] on icon "Play/Pause" at bounding box center [29, 293] width 17 height 17
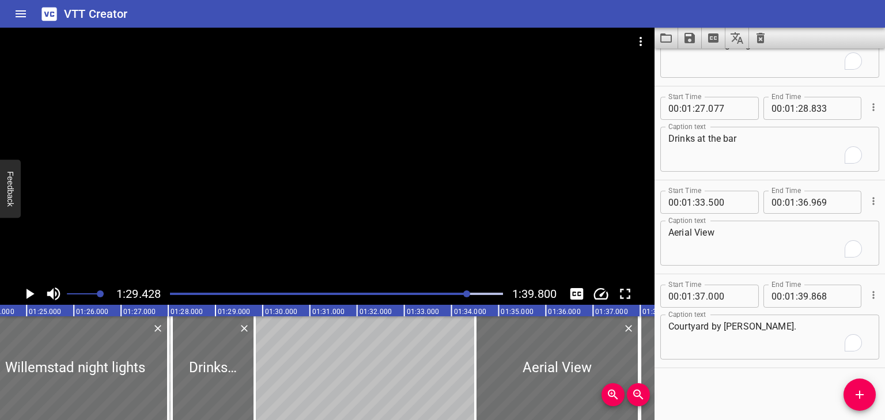
scroll to position [0, 3927]
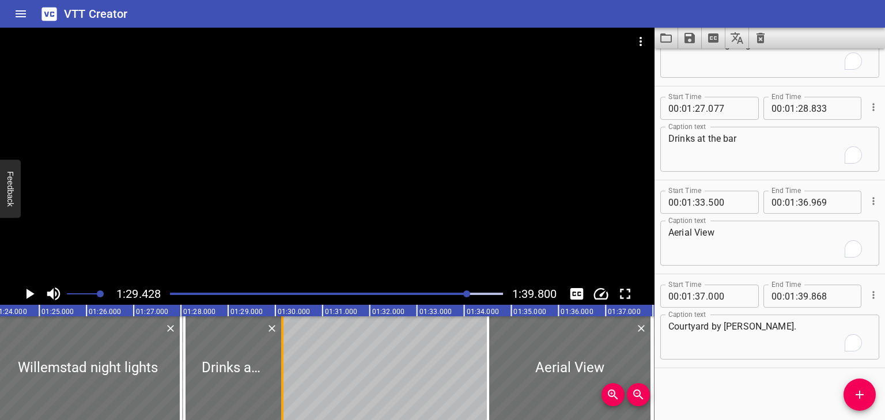
drag, startPoint x: 269, startPoint y: 344, endPoint x: 284, endPoint y: 342, distance: 15.1
click at [284, 342] on div at bounding box center [283, 368] width 12 height 104
type input "29"
type input "150"
click at [29, 289] on icon "Play/Pause" at bounding box center [29, 293] width 17 height 17
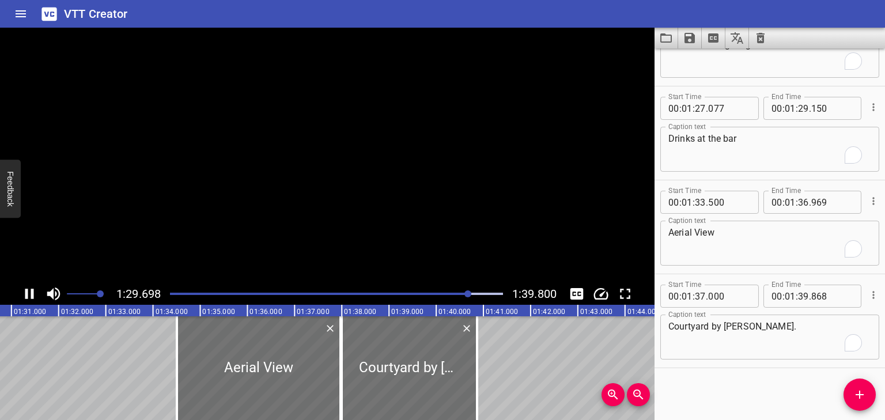
click at [29, 289] on icon "Play/Pause" at bounding box center [29, 293] width 17 height 17
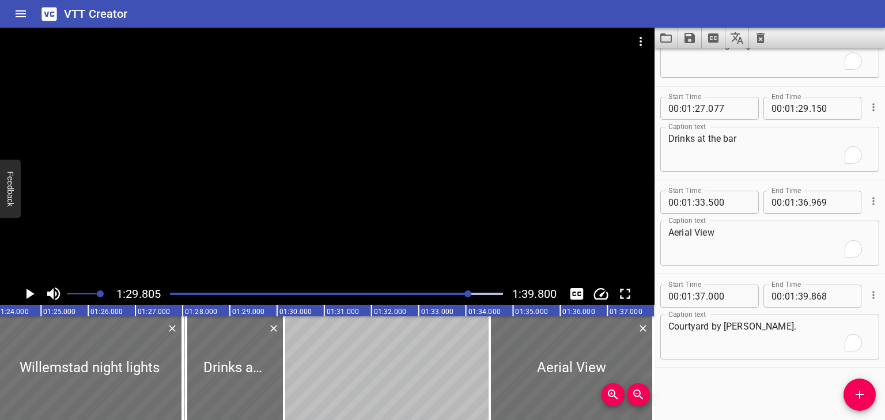
scroll to position [0, 3720]
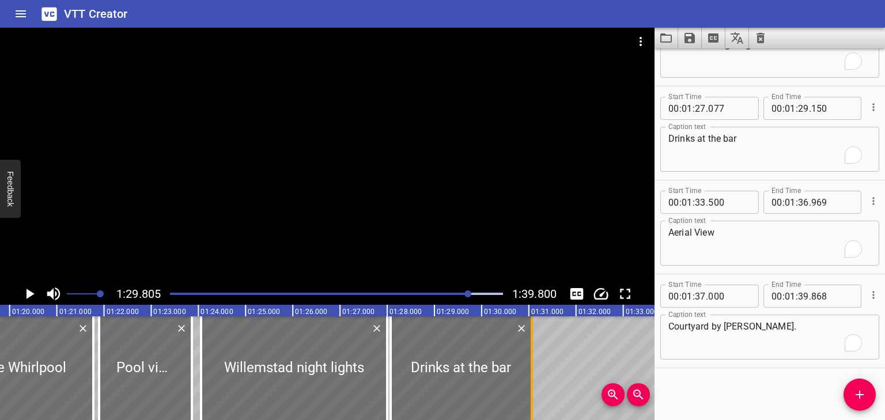
drag, startPoint x: 487, startPoint y: 367, endPoint x: 530, endPoint y: 368, distance: 43.2
click at [531, 368] on div at bounding box center [532, 368] width 2 height 104
type input "30"
type input "066"
click at [31, 288] on icon "Play/Pause" at bounding box center [29, 293] width 17 height 17
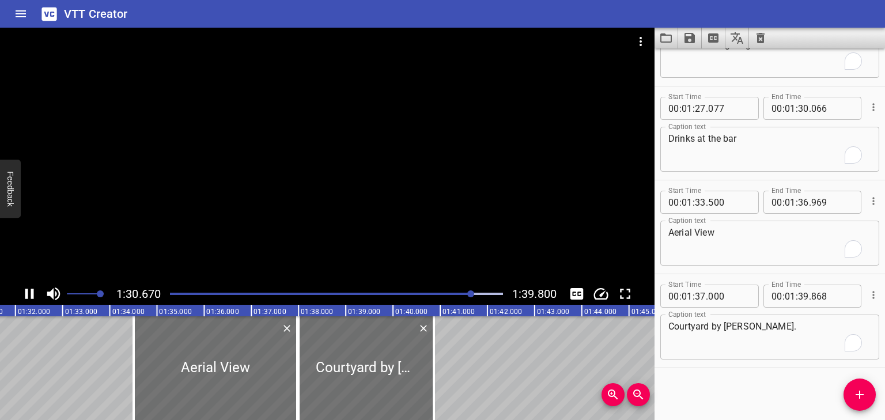
click at [31, 293] on icon "Play/Pause" at bounding box center [29, 294] width 9 height 10
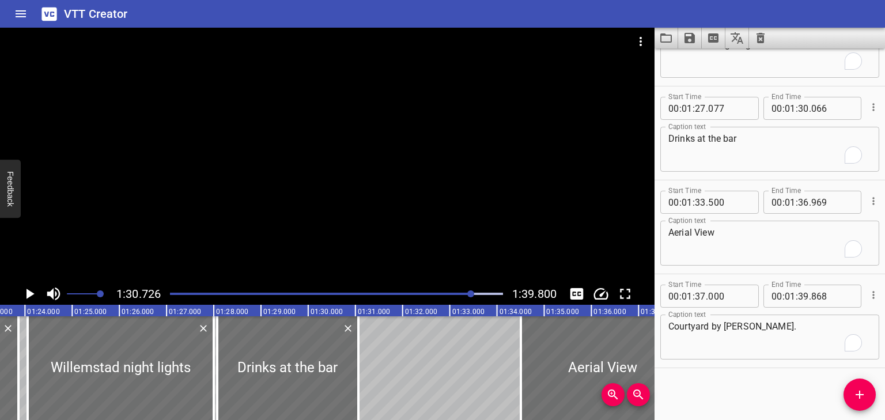
scroll to position [0, 3862]
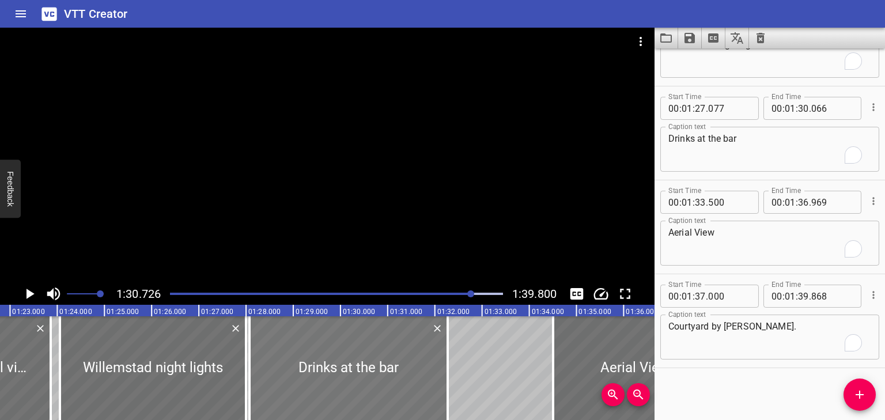
drag, startPoint x: 392, startPoint y: 394, endPoint x: 426, endPoint y: 392, distance: 33.5
click at [452, 392] on div at bounding box center [448, 368] width 12 height 104
type input "31"
type input "323"
click at [29, 290] on icon "Play/Pause" at bounding box center [31, 294] width 8 height 10
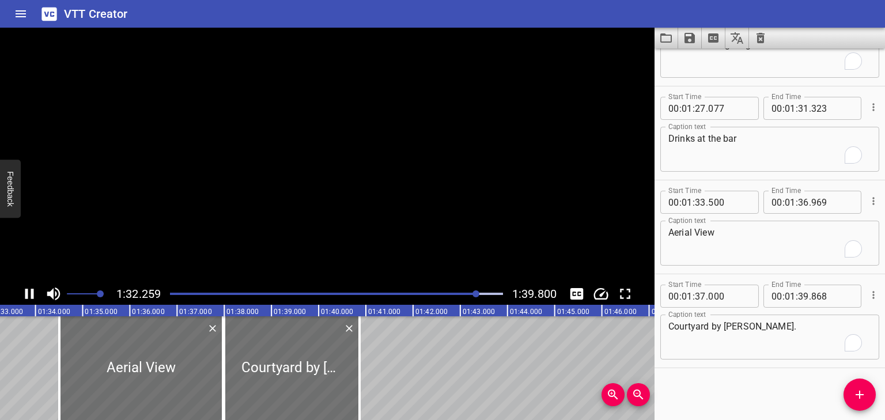
click at [29, 290] on icon "Play/Pause" at bounding box center [29, 293] width 17 height 17
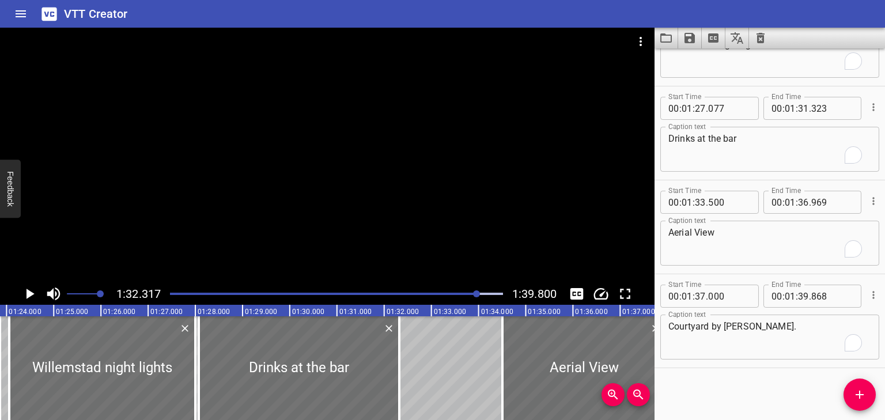
scroll to position [0, 3900]
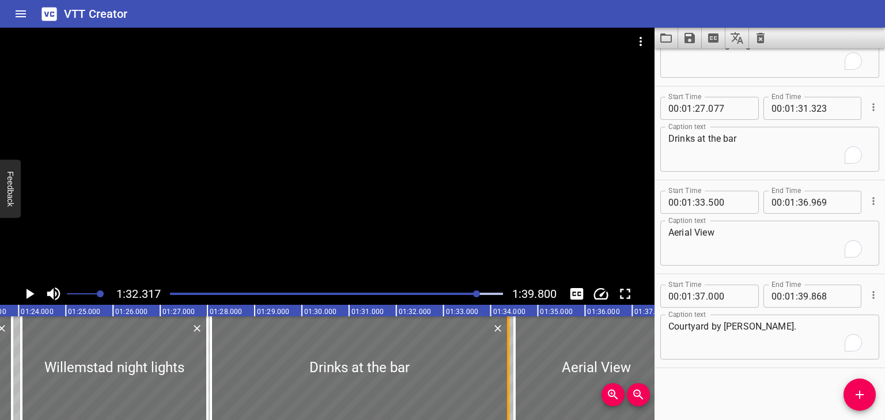
drag, startPoint x: 409, startPoint y: 371, endPoint x: 506, endPoint y: 365, distance: 97.0
click at [506, 365] on div at bounding box center [509, 368] width 12 height 104
type input "33"
type input "374"
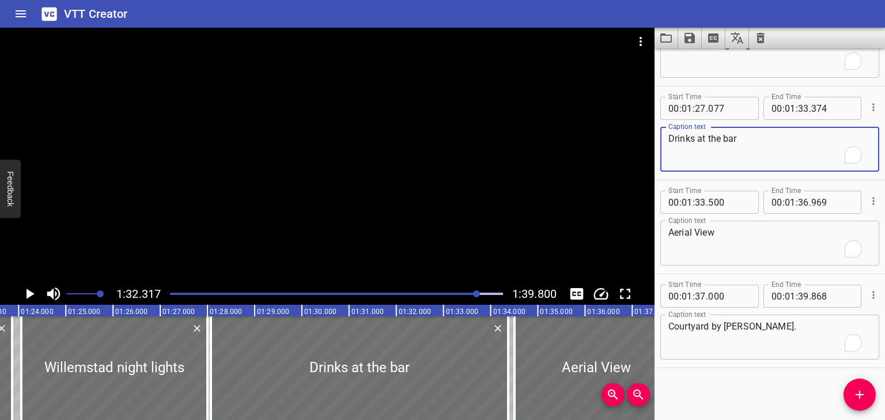
drag, startPoint x: 747, startPoint y: 141, endPoint x: 590, endPoint y: 128, distance: 157.3
click at [620, 135] on main "1:32.317 1:39.800 00:00.000 00:01.000 00:02.000 00:03.000 00:04.000 00:05.000 0…" at bounding box center [442, 224] width 885 height 392
type textarea "c"
drag, startPoint x: 775, startPoint y: 140, endPoint x: 609, endPoint y: 118, distance: 168.1
click at [633, 122] on main "1:32.317 1:39.800 00:00.000 00:01.000 00:02.000 00:03.000 00:04.000 00:05.000 0…" at bounding box center [442, 224] width 885 height 392
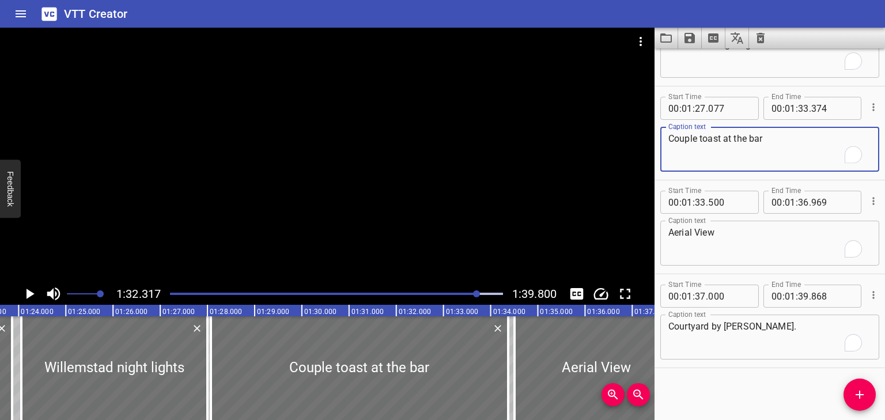
type textarea "Couple toast at the bar"
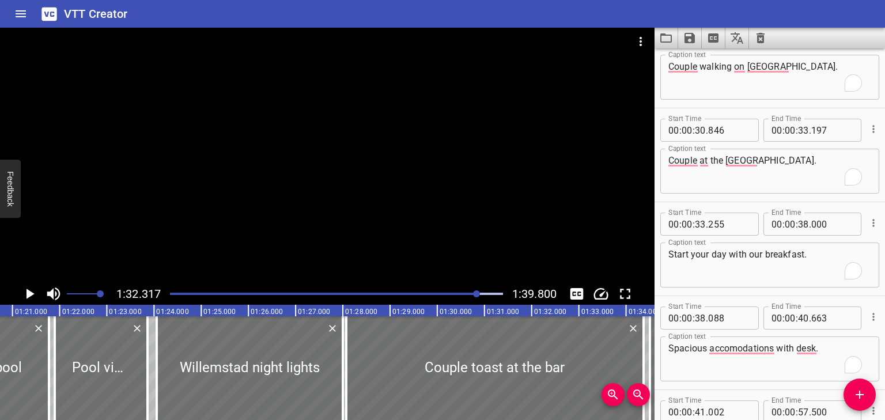
scroll to position [1073, 0]
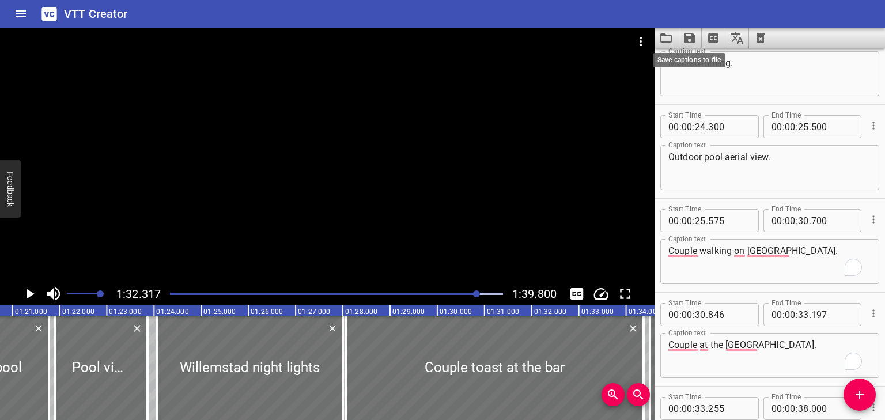
click at [692, 35] on icon "Save captions to file" at bounding box center [690, 38] width 10 height 10
click at [717, 67] on li "Save to VTT file" at bounding box center [720, 63] width 85 height 21
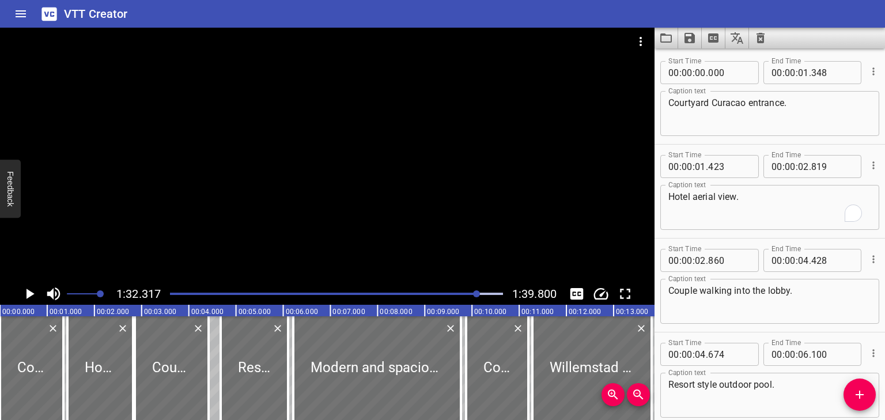
scroll to position [1073, 0]
